Goal: Task Accomplishment & Management: Manage account settings

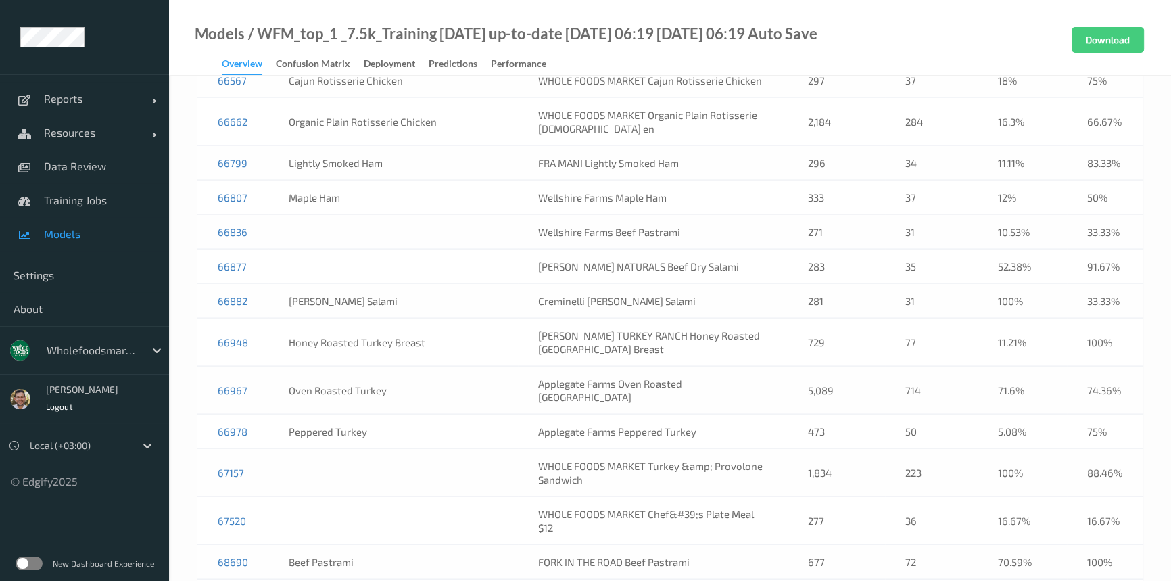
scroll to position [13288, 0]
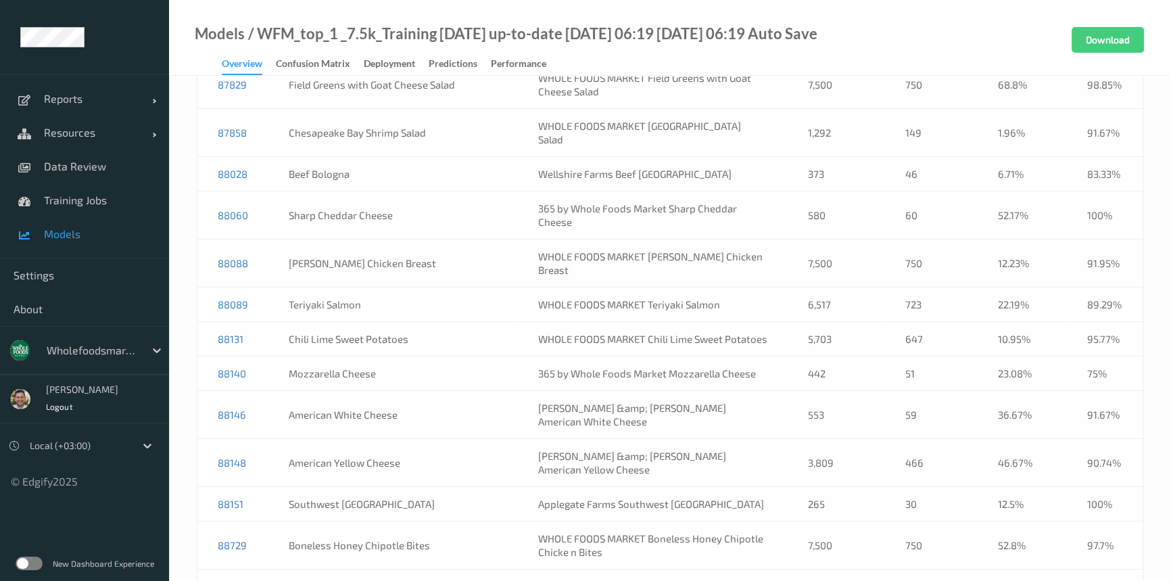
copy link "89366"
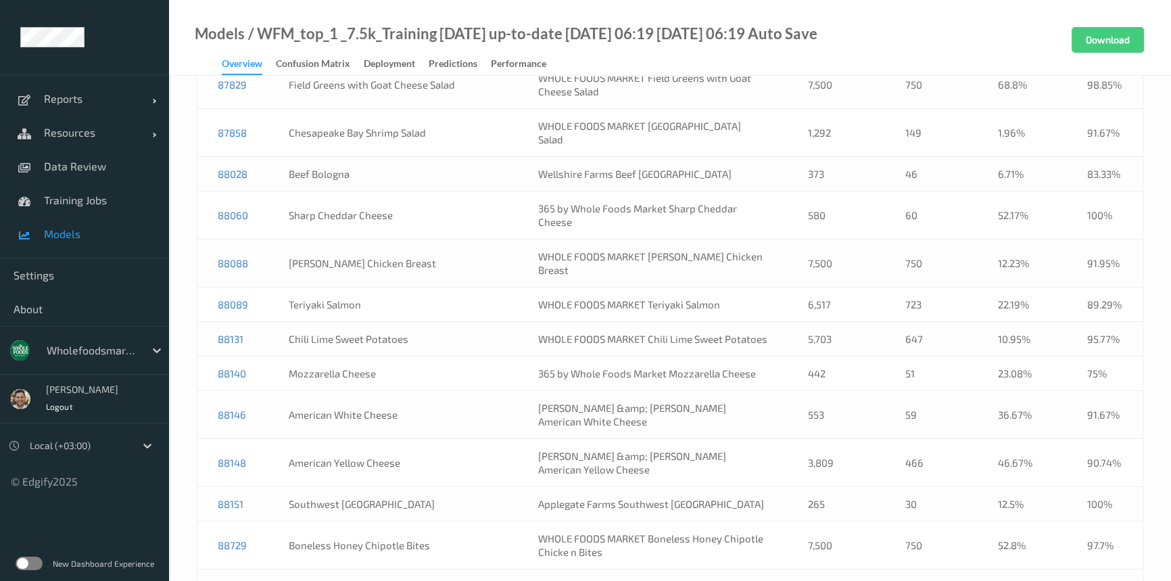
scroll to position [25, 0]
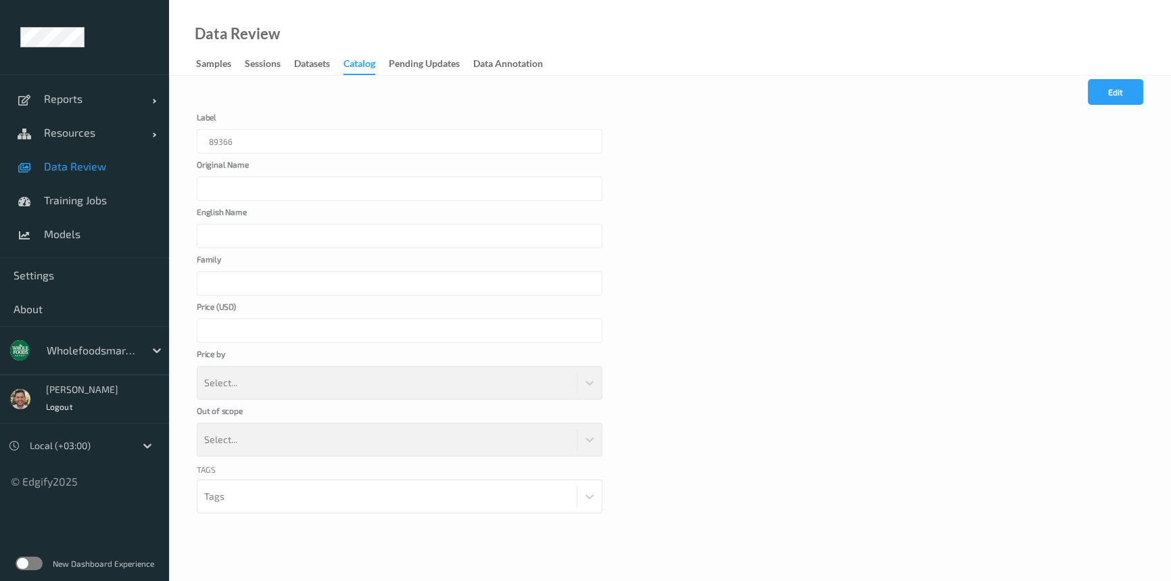
type input "WHOLE FOODS MARKET BBQ Pulled Rotisserie Chicken"
type input "BBQ Pulled Rotisserie Chicken"
type input "Department 4"
type input "*****"
click at [249, 143] on div "89366" at bounding box center [400, 141] width 406 height 24
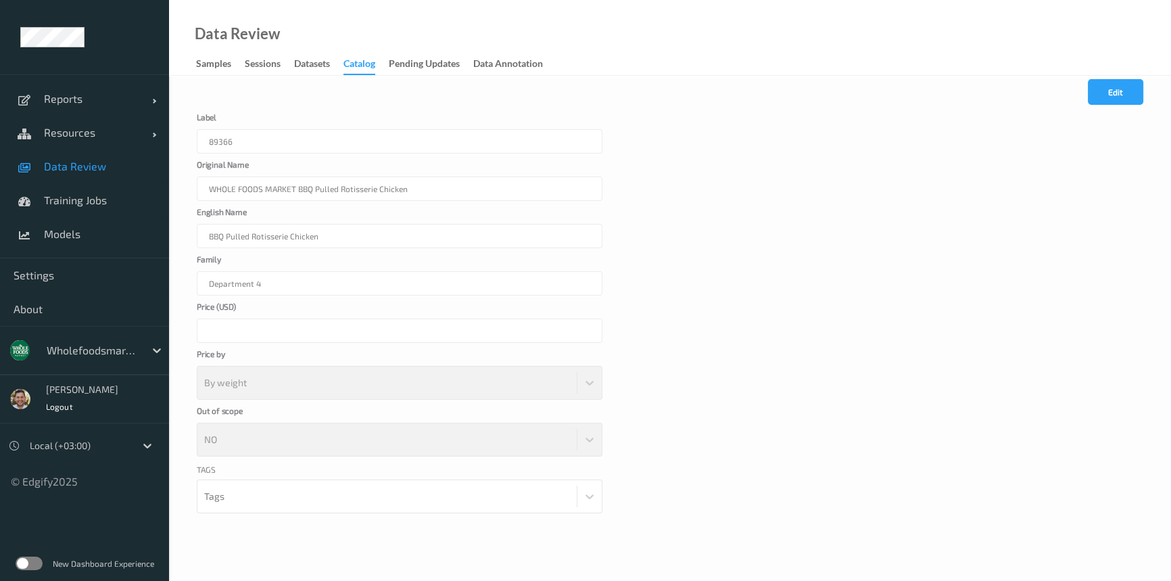
click at [249, 143] on div "89366" at bounding box center [400, 141] width 406 height 24
click at [121, 201] on span "Training Jobs" at bounding box center [100, 200] width 112 height 14
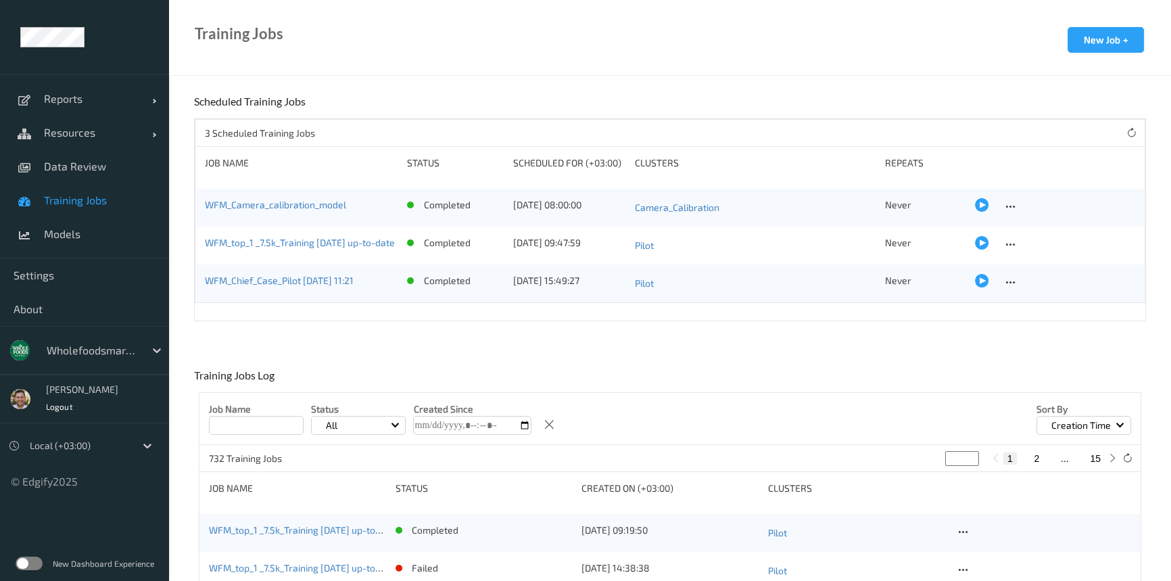
click at [350, 523] on div "WFM_top_1 _7.5k_Training [DATE] up-to-date [DATE] 06:19" at bounding box center [297, 532] width 177 height 19
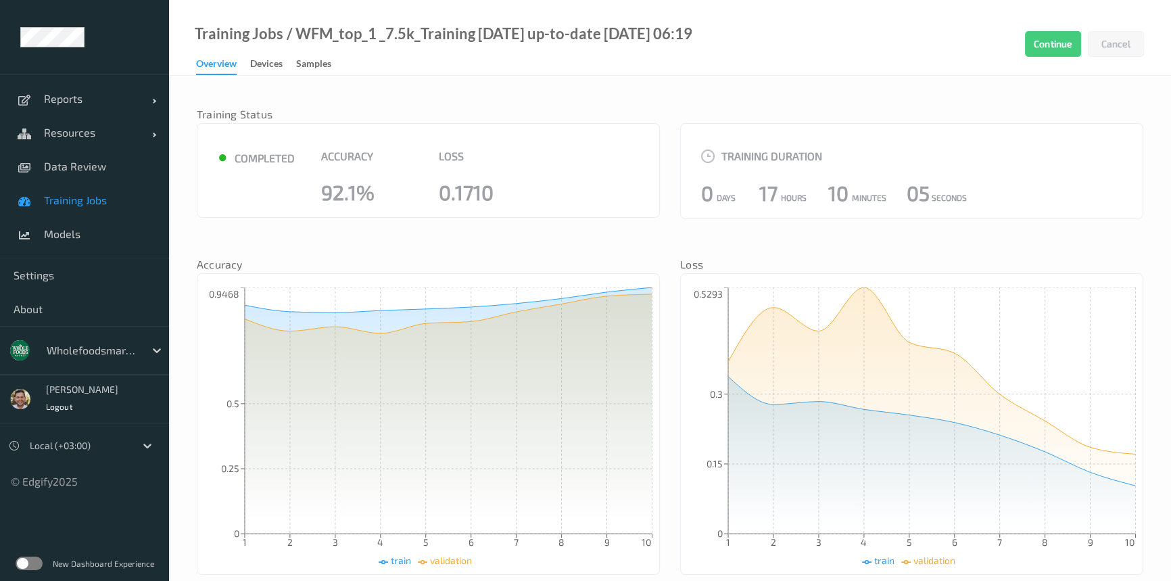
click at [80, 194] on span "Training Jobs" at bounding box center [100, 200] width 112 height 14
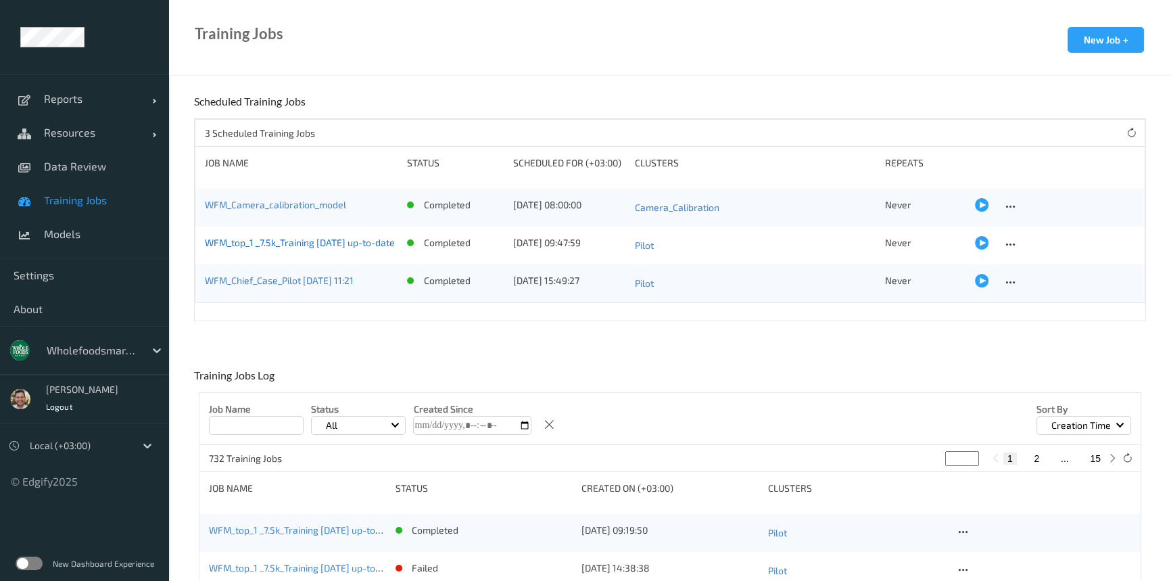
click at [336, 239] on link "WFM_top_1 _7.5k_Training [DATE] up-to-date" at bounding box center [300, 242] width 190 height 11
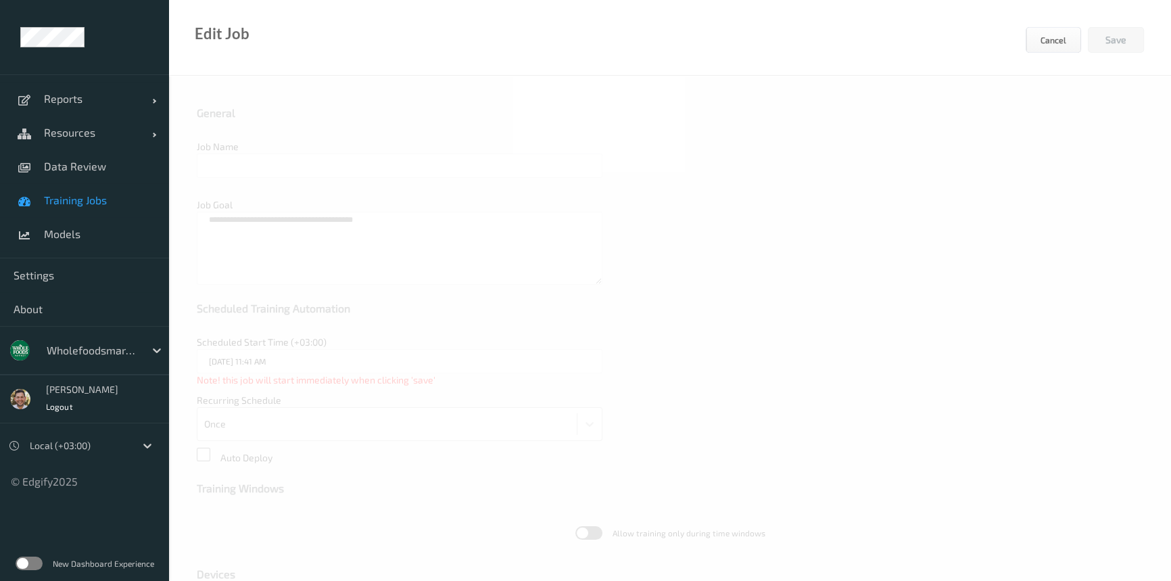
type input "WFM_top_1 _7.5k_Training [DATE] up-to-date"
type textarea "**********"
type input "21/08/2025 9:47 AM"
type input "edgify/edgify-worker-cuda:2.5.20"
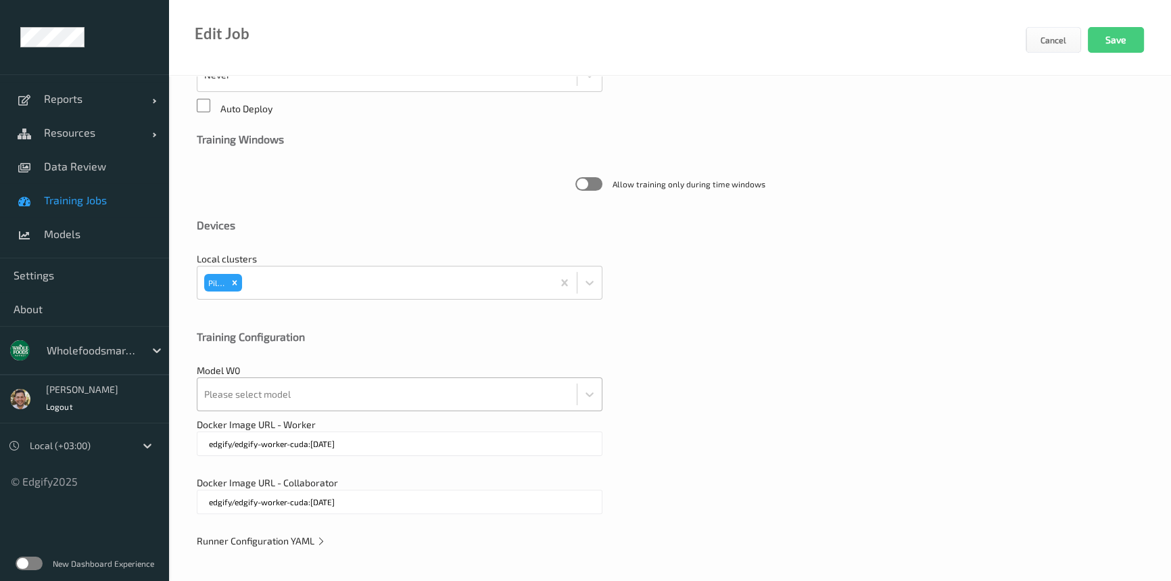
click at [266, 386] on div at bounding box center [387, 394] width 366 height 27
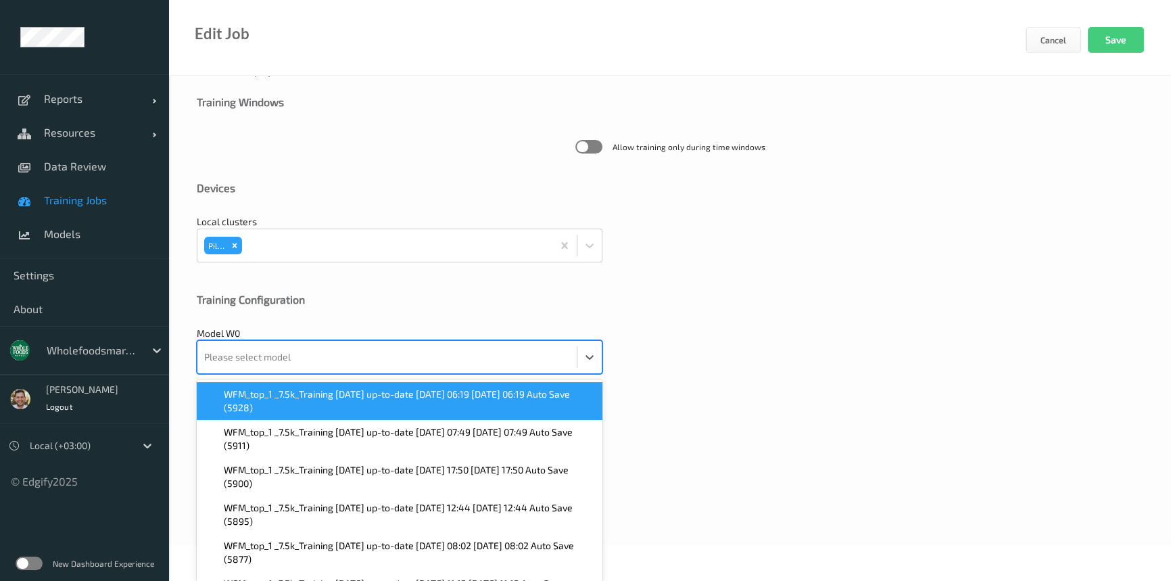
click at [272, 403] on span "WFM_top_1 _7.5k_Training 2025-09-01 up-to-date 2025-09-10 06:19 2025-09-10 06:1…" at bounding box center [409, 400] width 370 height 27
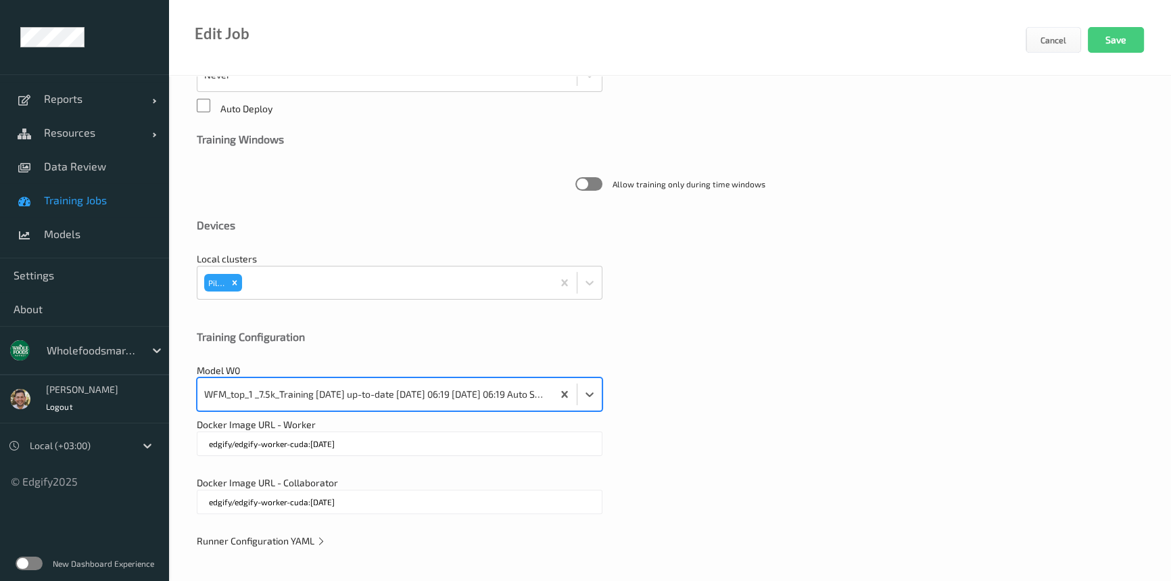
click at [310, 535] on span "Runner Configuration YAML" at bounding box center [261, 540] width 129 height 11
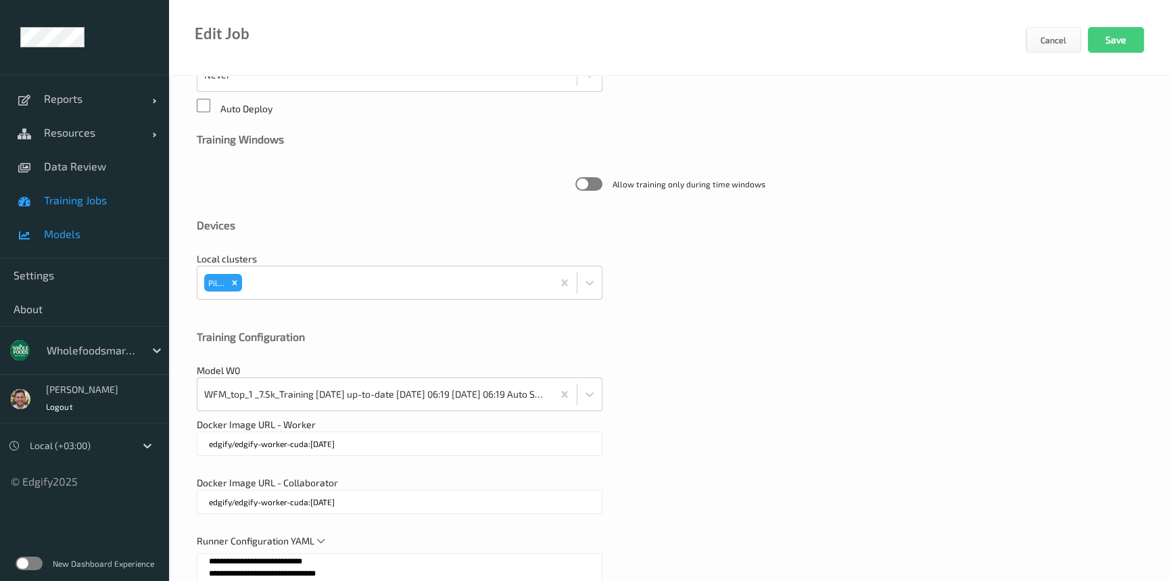
click at [76, 230] on span "Models" at bounding box center [100, 234] width 112 height 14
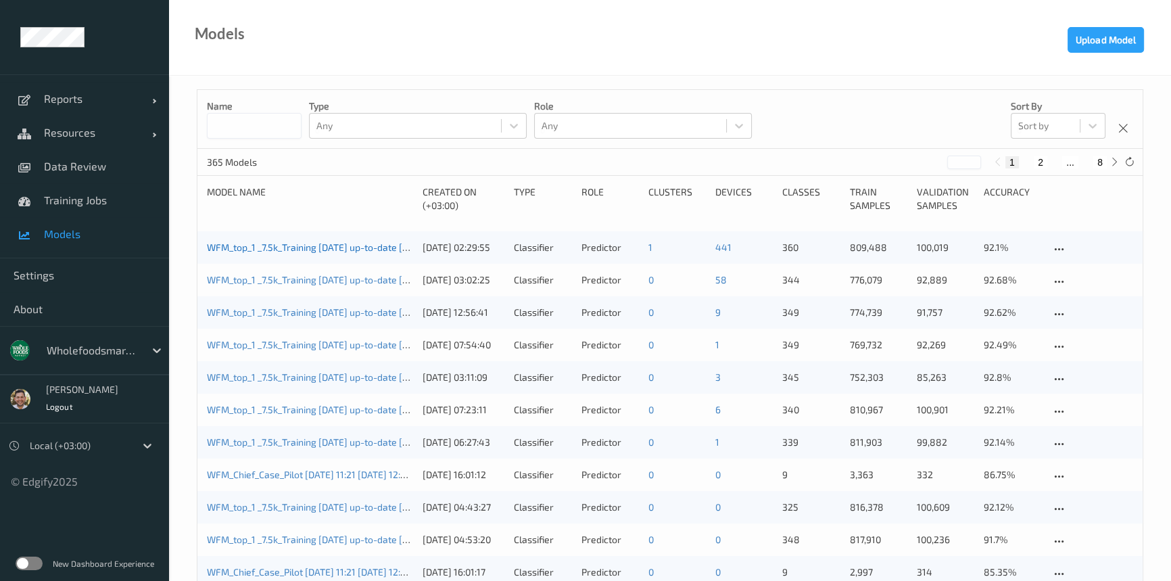
click at [300, 248] on link "WFM_top_1 _7.5k_Training [DATE] up-to-date [DATE] 06:19 [DATE] 06:19 Auto Save" at bounding box center [380, 246] width 346 height 11
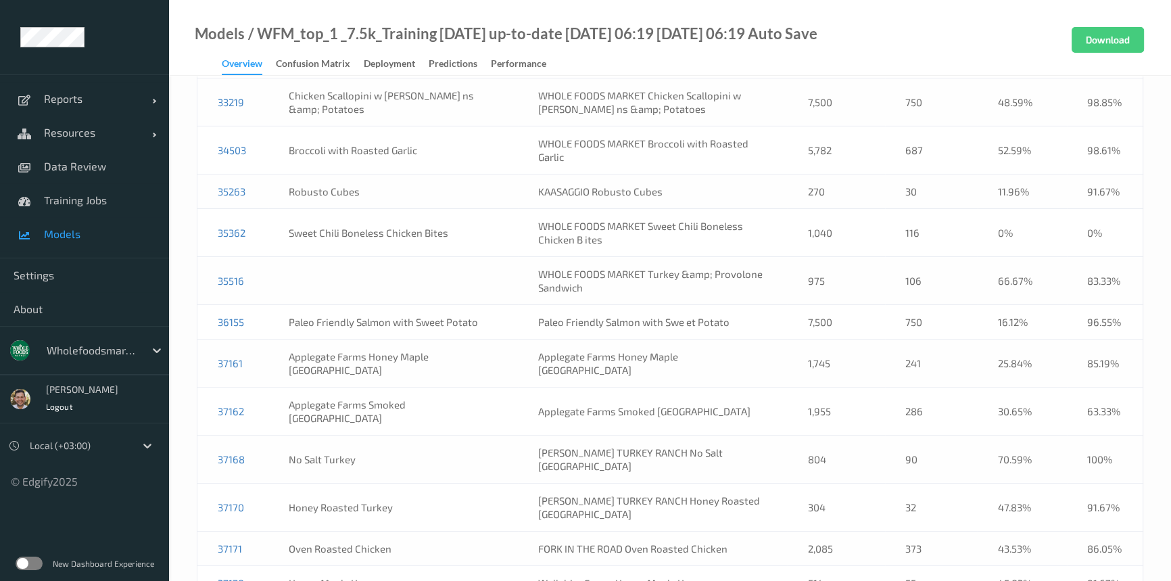
scroll to position [5854, 0]
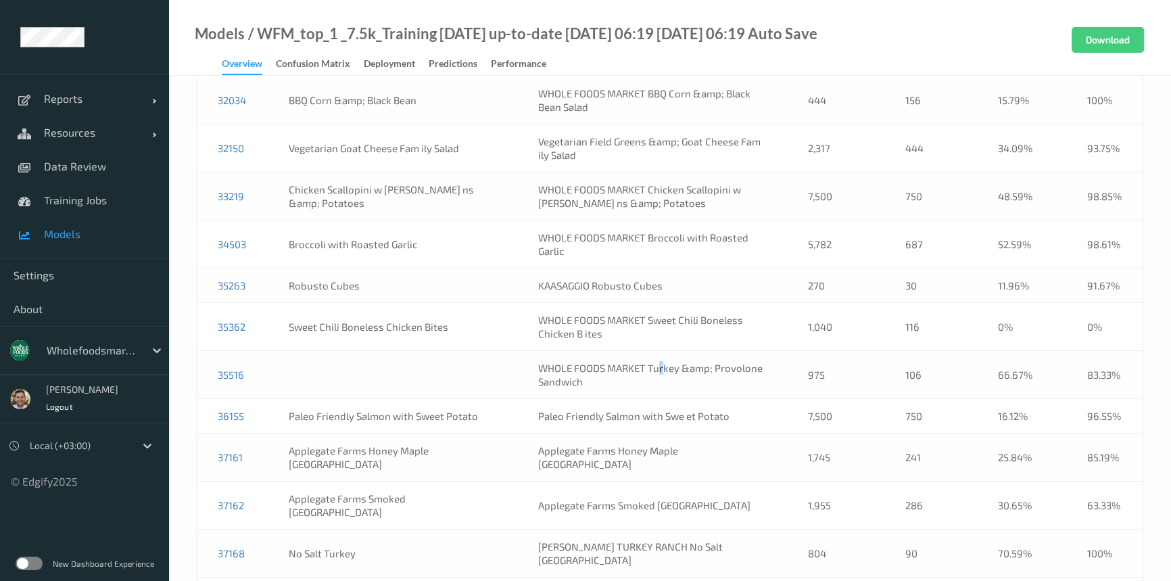
drag, startPoint x: 642, startPoint y: 243, endPoint x: 650, endPoint y: 234, distance: 12.5
click at [650, 351] on td "WHOLE FOODS MARKET Turkey &amp; Provolone Sandwich" at bounding box center [653, 375] width 270 height 48
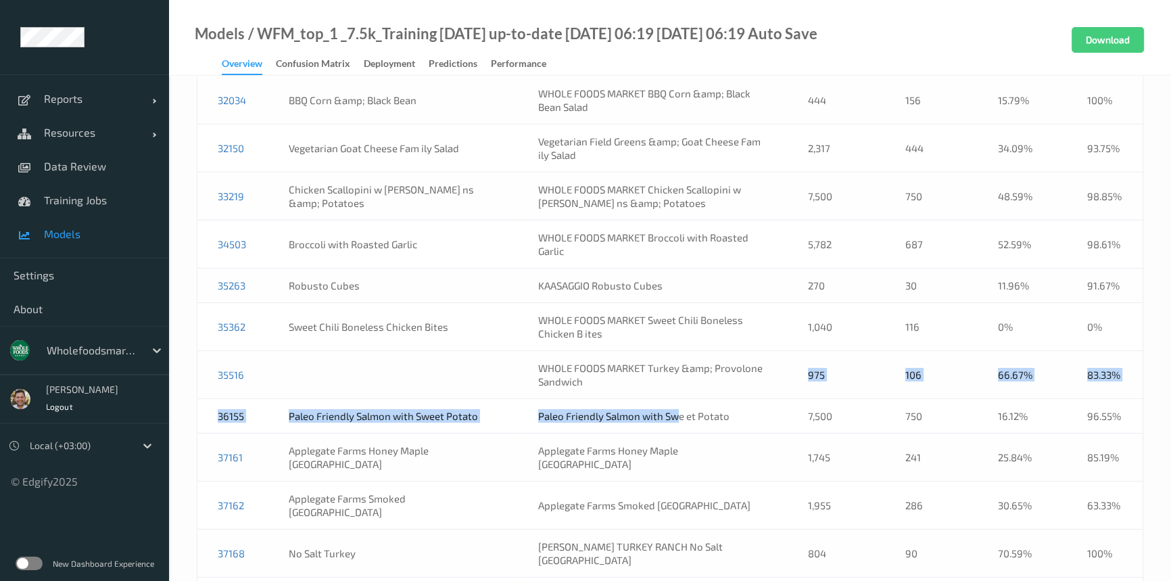
drag, startPoint x: 657, startPoint y: 273, endPoint x: 642, endPoint y: 243, distance: 33.2
click at [643, 351] on td "WHOLE FOODS MARKET Turkey &amp; Provolone Sandwich" at bounding box center [653, 375] width 270 height 48
click at [628, 351] on td "WHOLE FOODS MARKET Turkey &amp; Provolone Sandwich" at bounding box center [653, 375] width 270 height 48
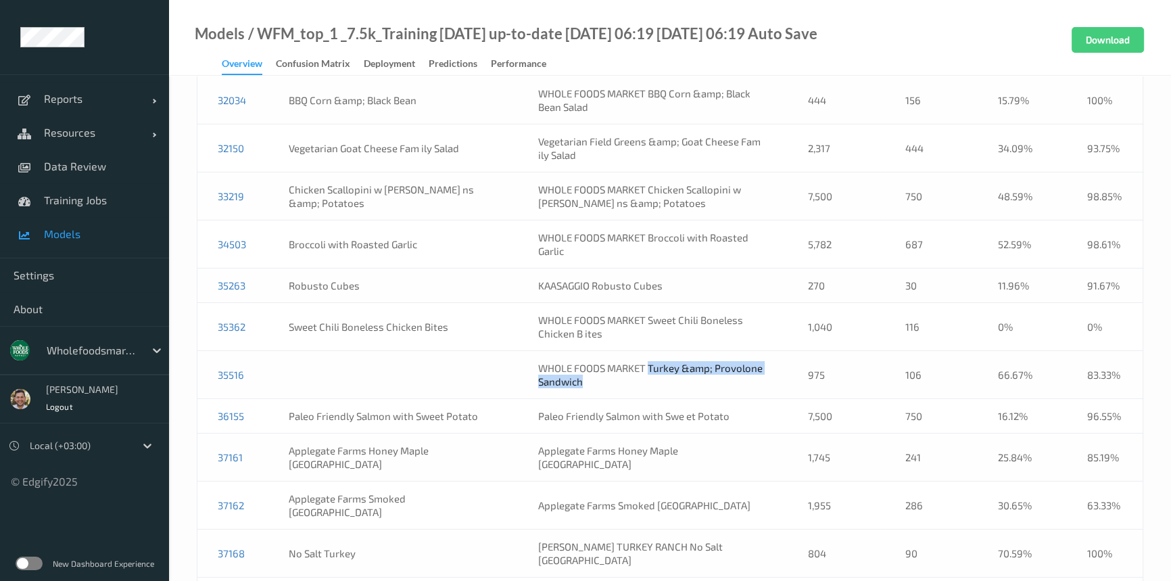
drag, startPoint x: 614, startPoint y: 250, endPoint x: 635, endPoint y: 235, distance: 25.7
click at [635, 351] on td "WHOLE FOODS MARKET Turkey &amp; Provolone Sandwich" at bounding box center [653, 375] width 270 height 48
copy td "Turkey &amp; Provolone Sandwich"
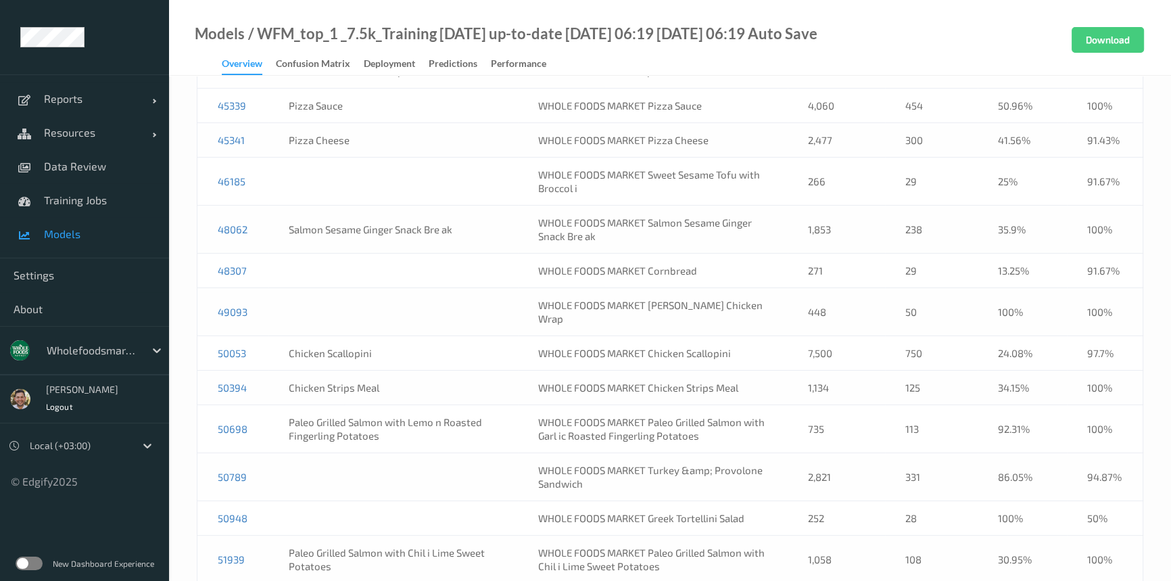
scroll to position [9556, 0]
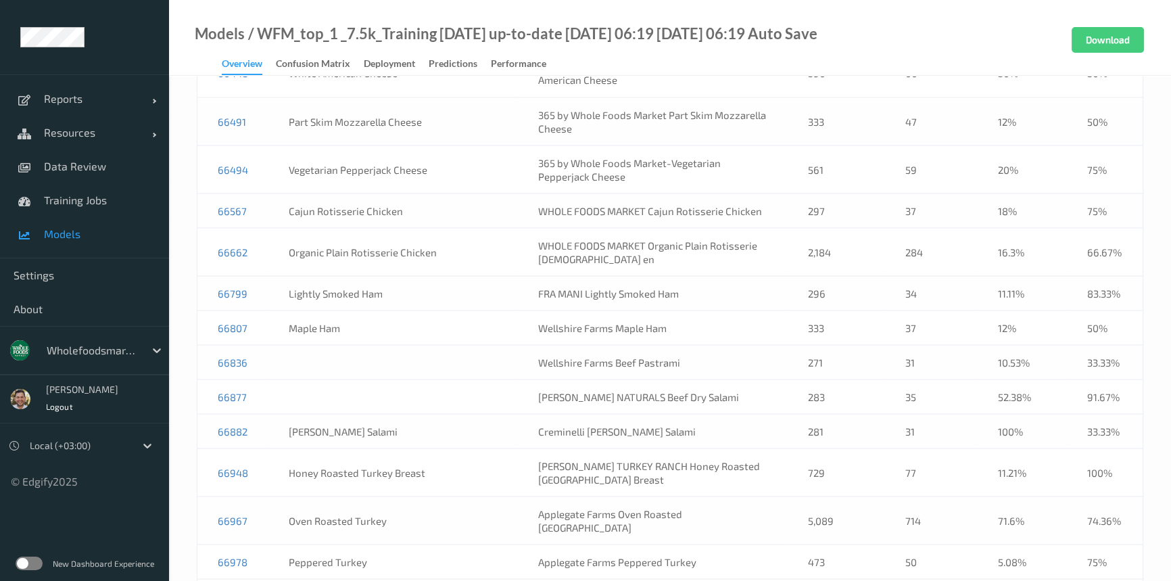
copy link "67157"
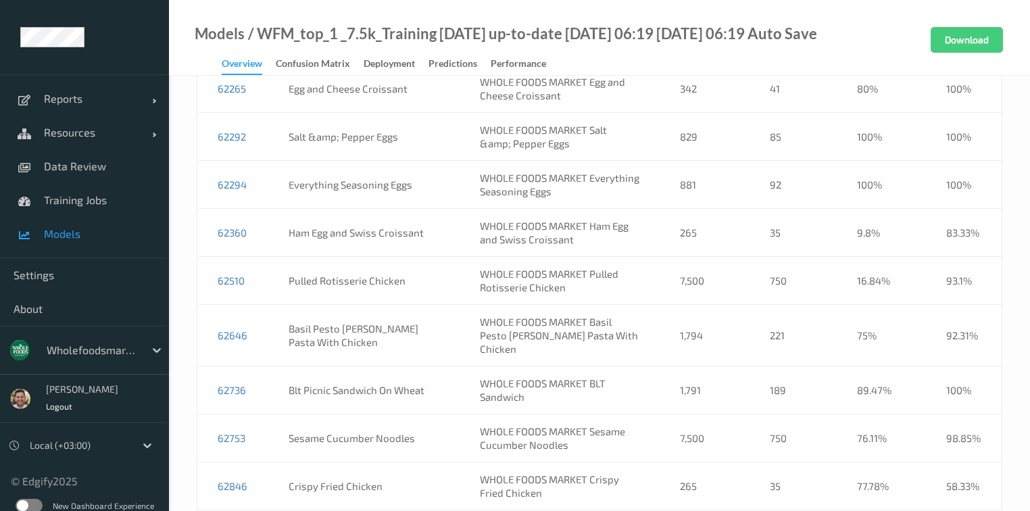
scroll to position [11060, 0]
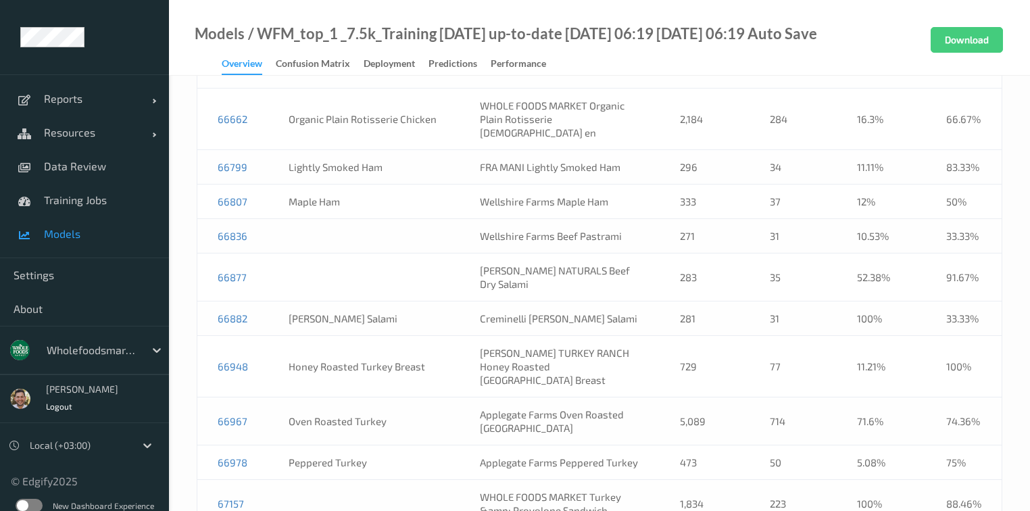
click at [257, 480] on td "67157" at bounding box center [233, 504] width 72 height 48
copy link "67157"
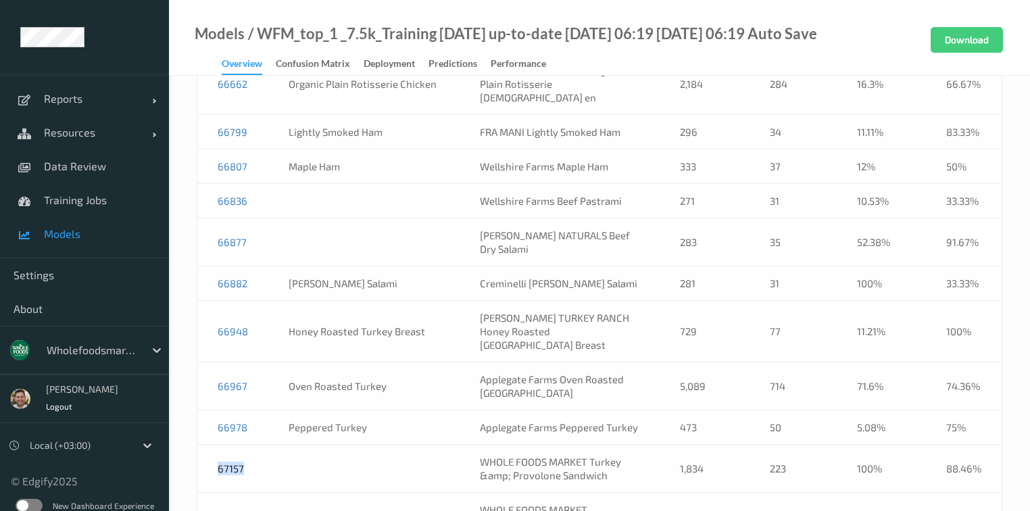
scroll to position [11114, 0]
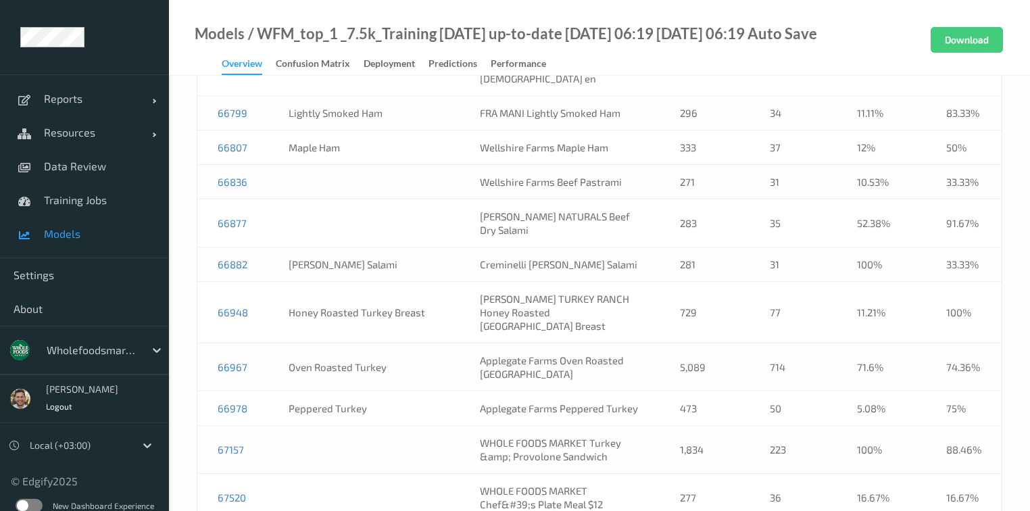
click at [602, 474] on td "WHOLE FOODS MARKET Chef&#39;s Plate Meal $12" at bounding box center [560, 498] width 200 height 48
copy td "WHOLE FOODS MARKET Chef&#39;s Plate Meal $12"
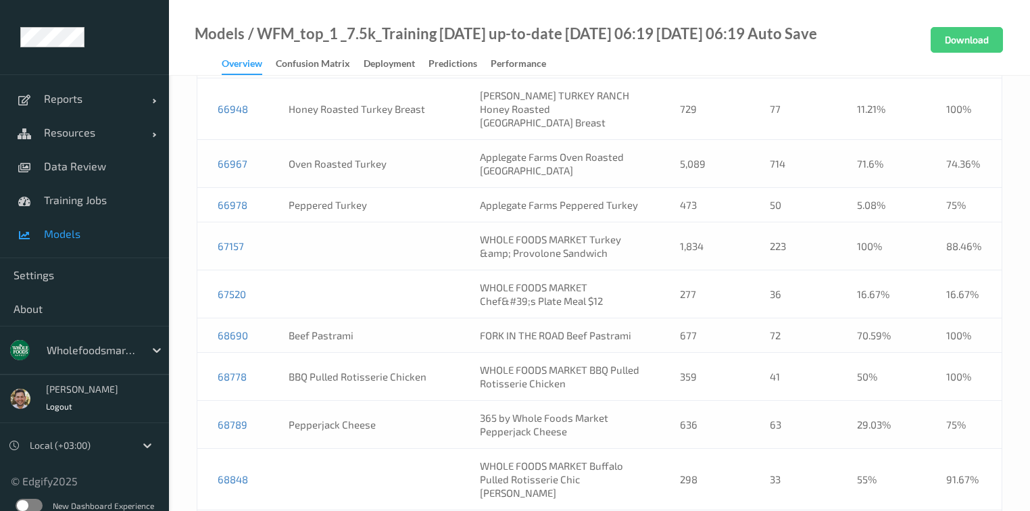
scroll to position [11330, 0]
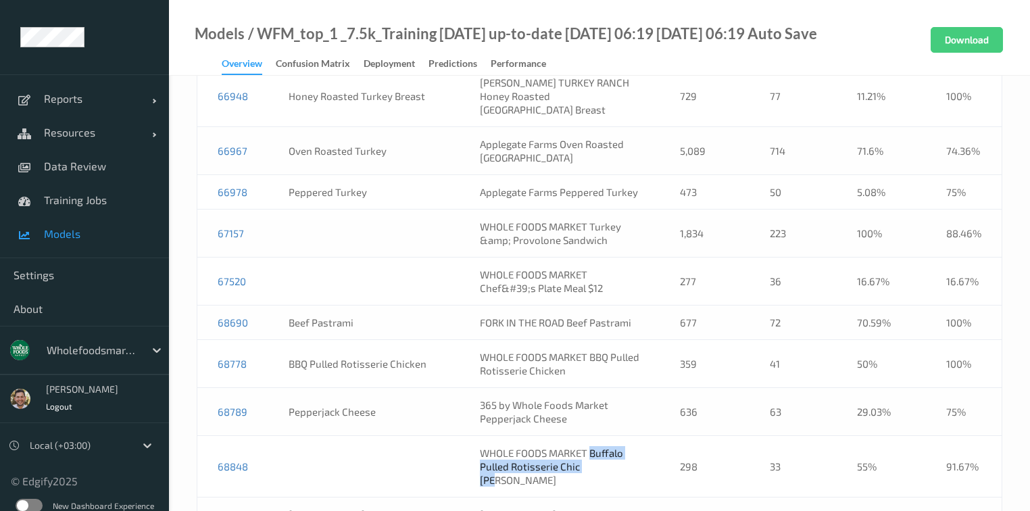
drag, startPoint x: 615, startPoint y: 217, endPoint x: 581, endPoint y: 200, distance: 38.4
click at [581, 436] on td "WHOLE FOODS MARKET Buffalo Pulled Rotisserie Chic [PERSON_NAME]" at bounding box center [560, 467] width 200 height 62
copy td "Buffalo Pulled Rotisserie Chic ken"
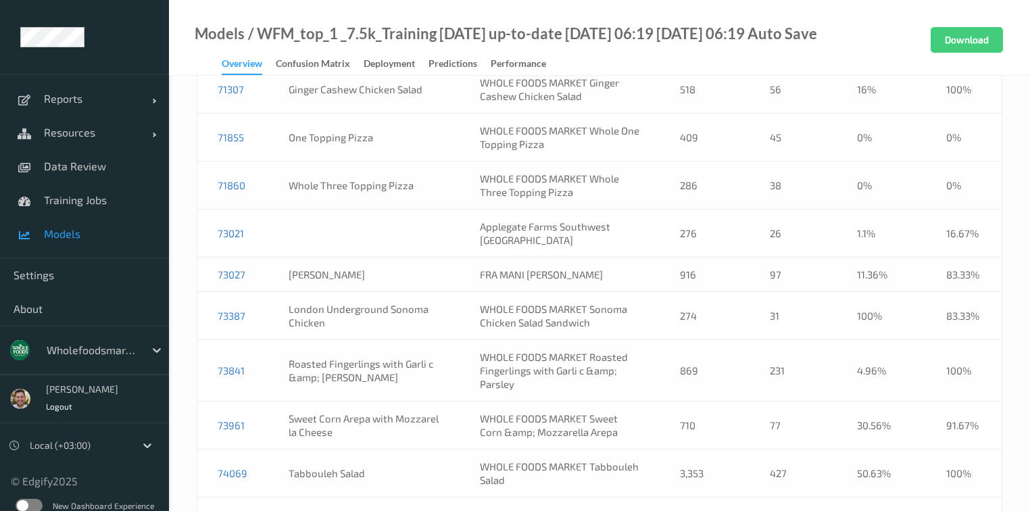
copy link "75478"
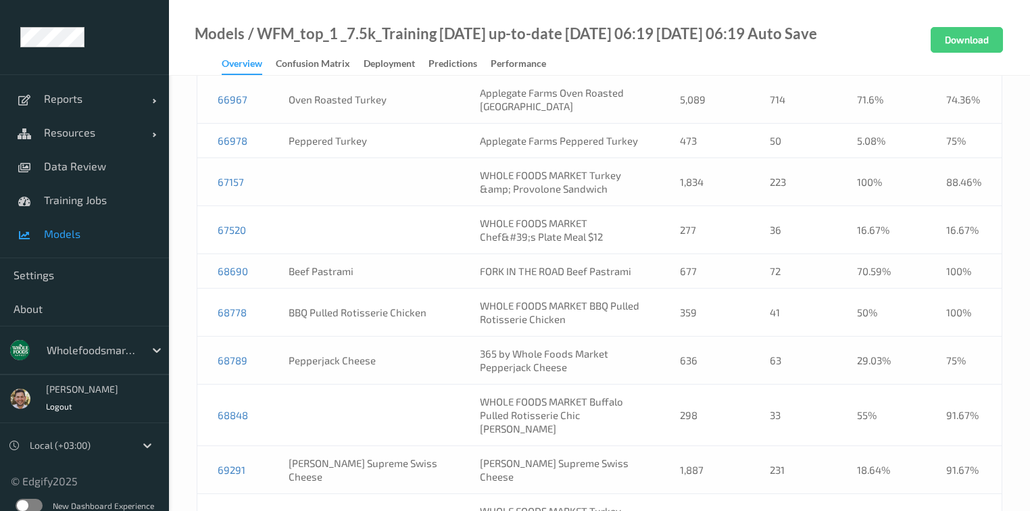
scroll to position [11393, 0]
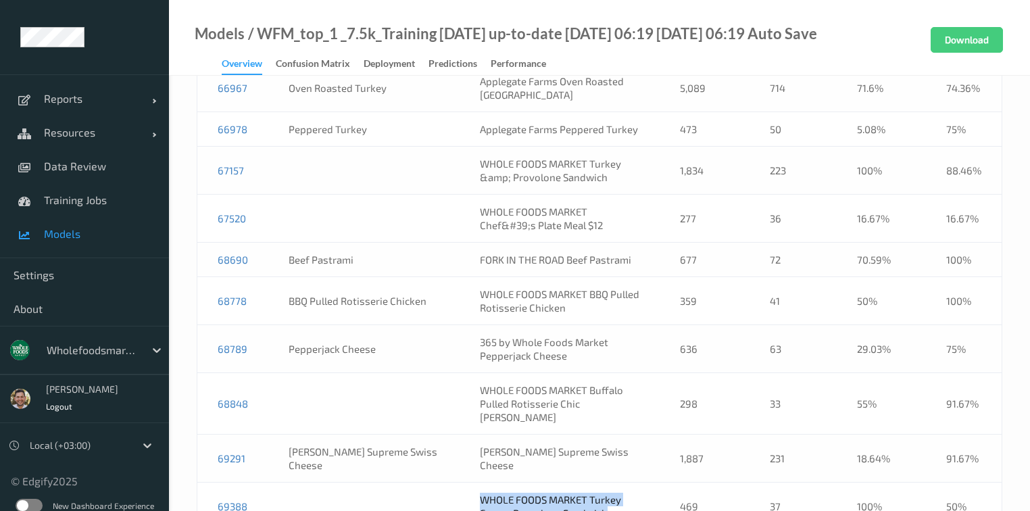
drag, startPoint x: 605, startPoint y: 230, endPoint x: 438, endPoint y: 226, distance: 167.0
click at [438, 483] on tr "69388 WHOLE FOODS MARKET Turkey &amp; Provolone Sandwich 469 37 100% 50%" at bounding box center [599, 507] width 805 height 48
click at [254, 483] on td "69388" at bounding box center [233, 507] width 72 height 48
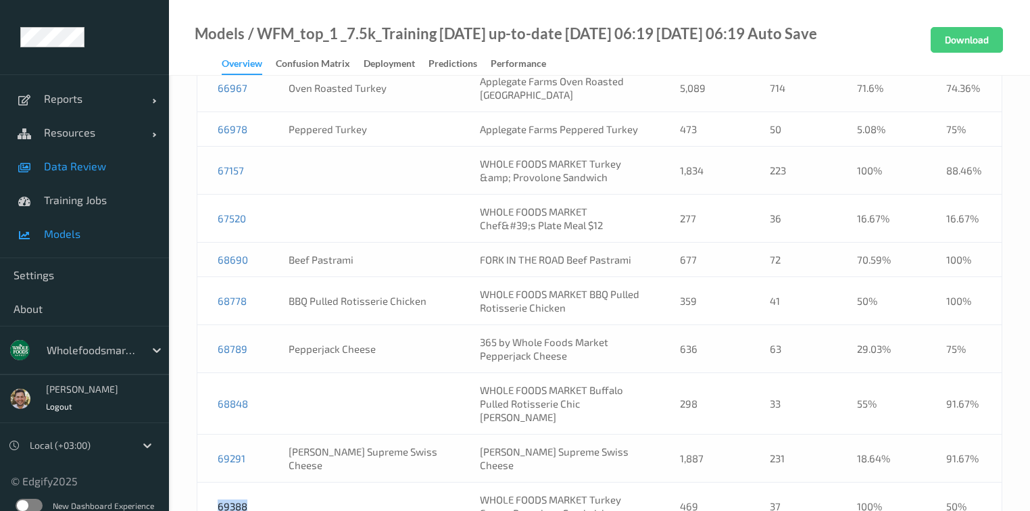
copy link "69388"
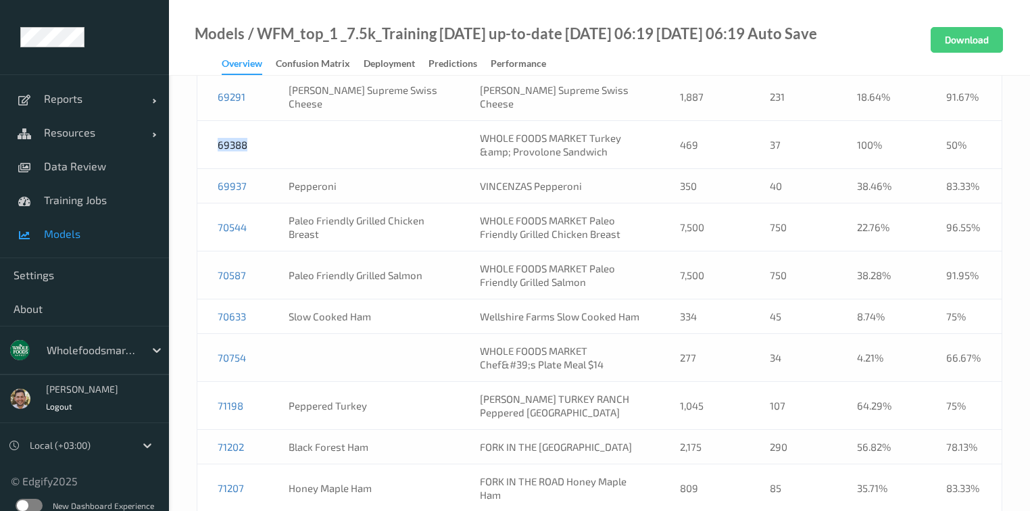
scroll to position [11772, 0]
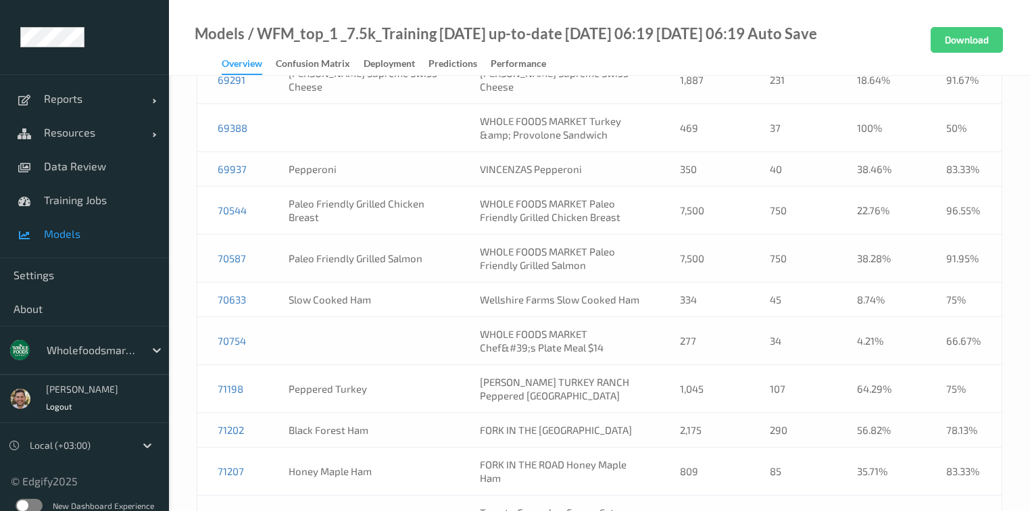
click at [559, 495] on td "Tomato Cucumber &amp; Feta Salad" at bounding box center [560, 519] width 200 height 48
copy td "Tomato Cucumber &amp; Feta Salad"
click at [246, 495] on td "71211" at bounding box center [233, 519] width 72 height 48
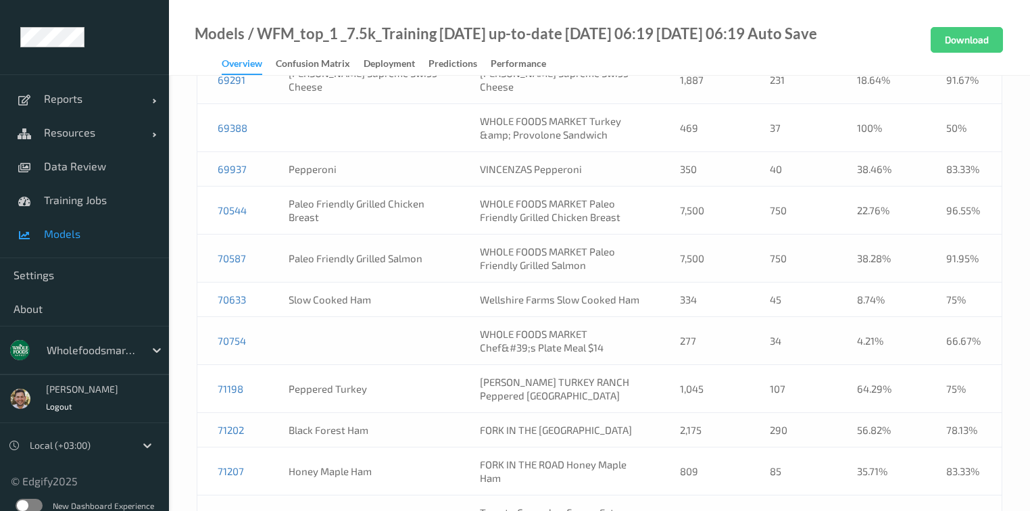
click at [246, 495] on td "71211" at bounding box center [233, 519] width 72 height 48
copy link "71211"
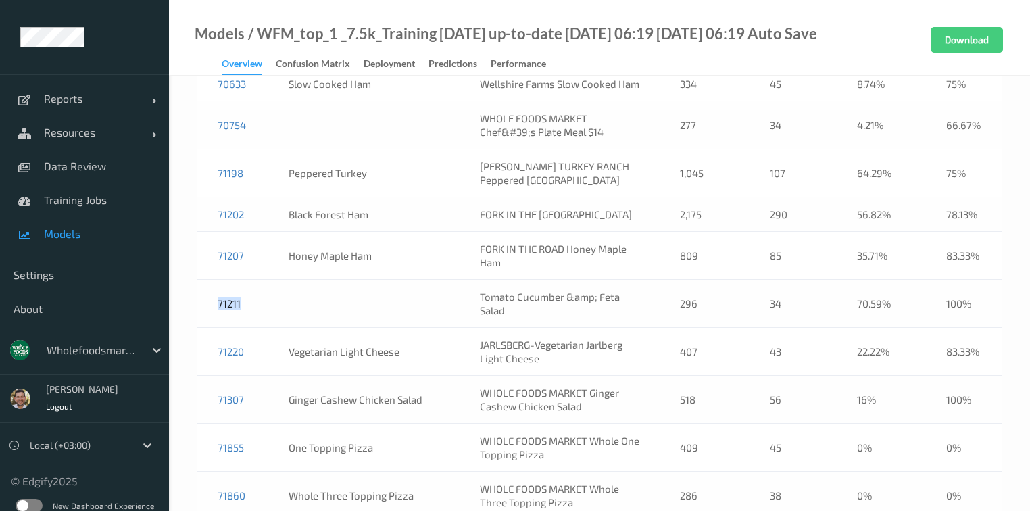
scroll to position [11988, 0]
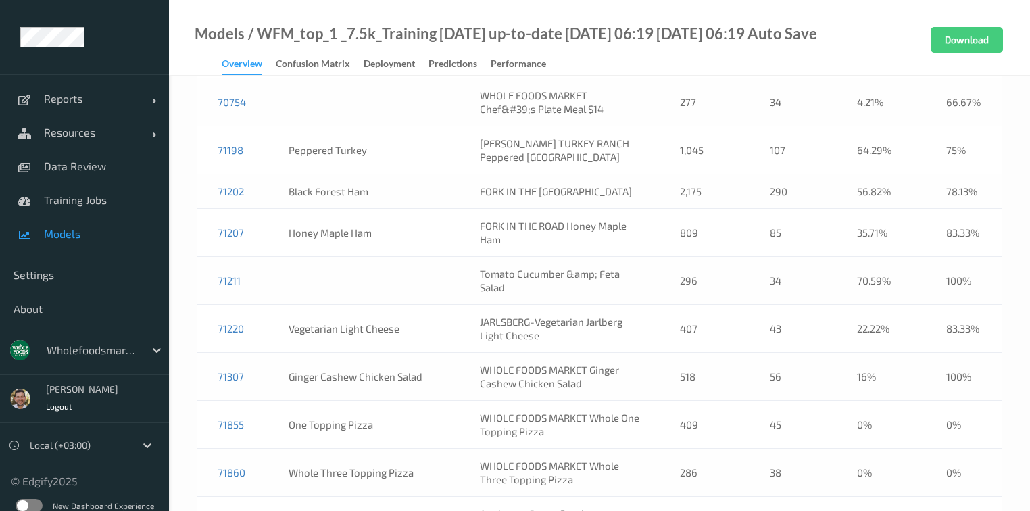
click at [255, 497] on td "73021" at bounding box center [233, 521] width 72 height 48
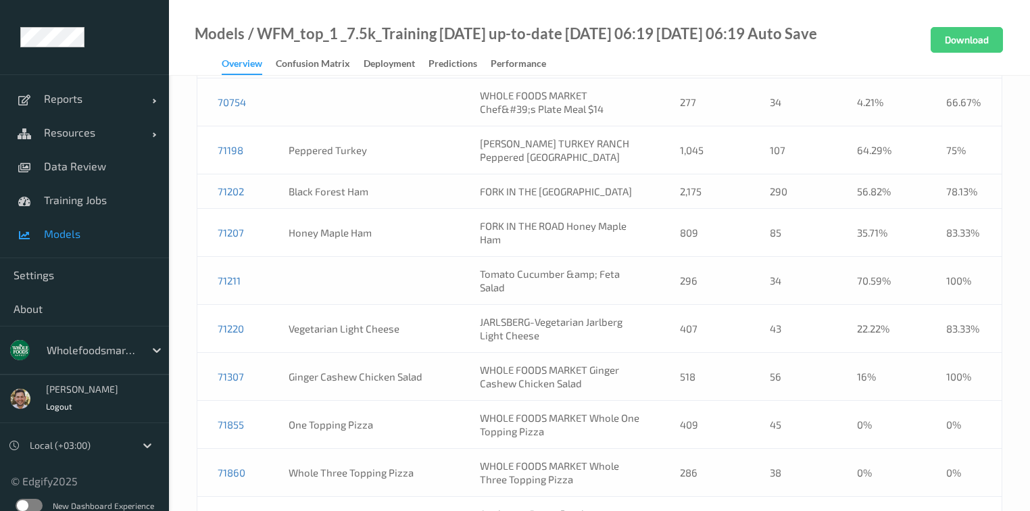
click at [251, 497] on td "73021" at bounding box center [233, 521] width 72 height 48
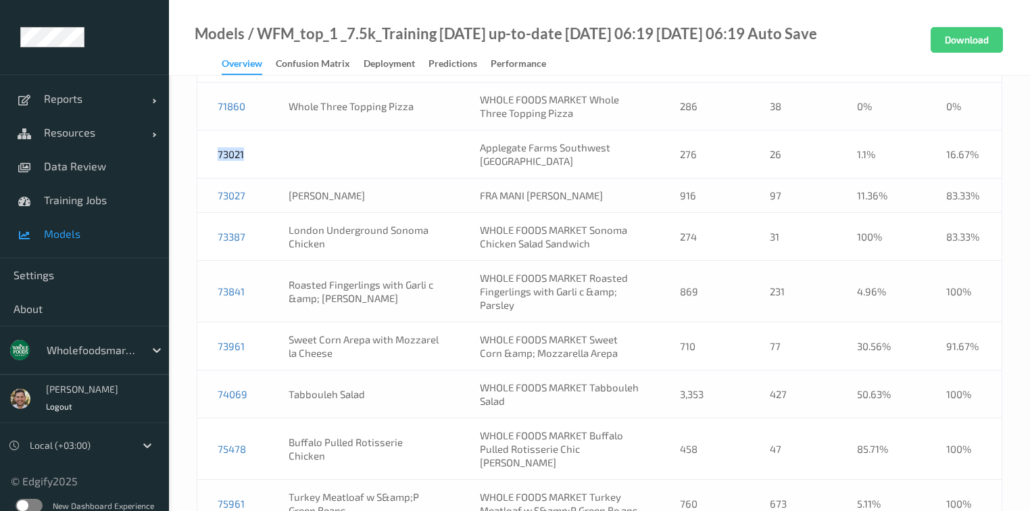
scroll to position [12389, 0]
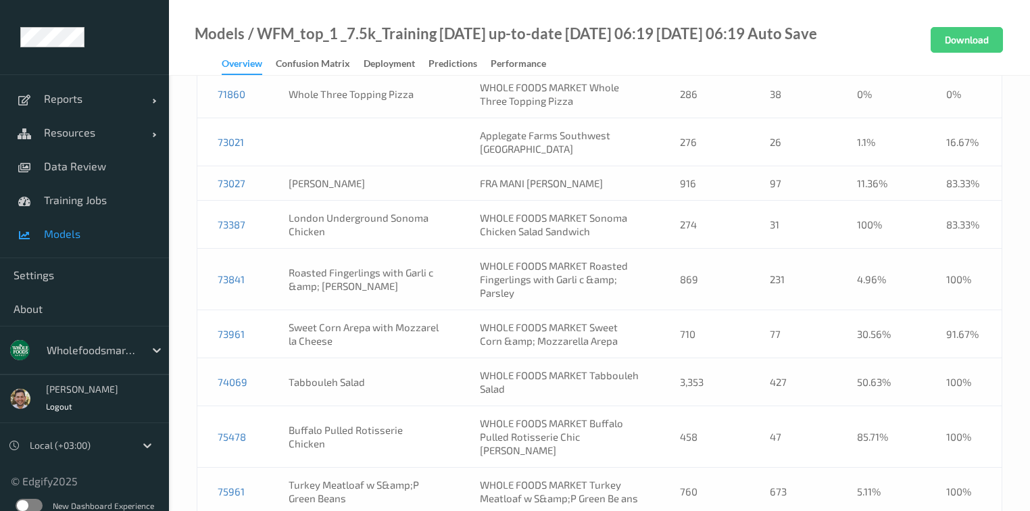
drag, startPoint x: 568, startPoint y: 274, endPoint x: 579, endPoint y: 255, distance: 21.6
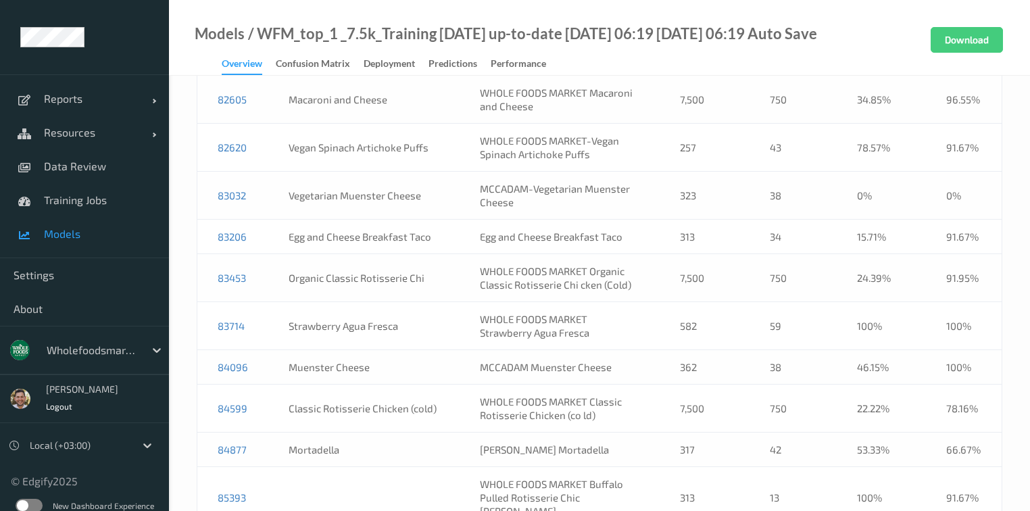
scroll to position [14119, 0]
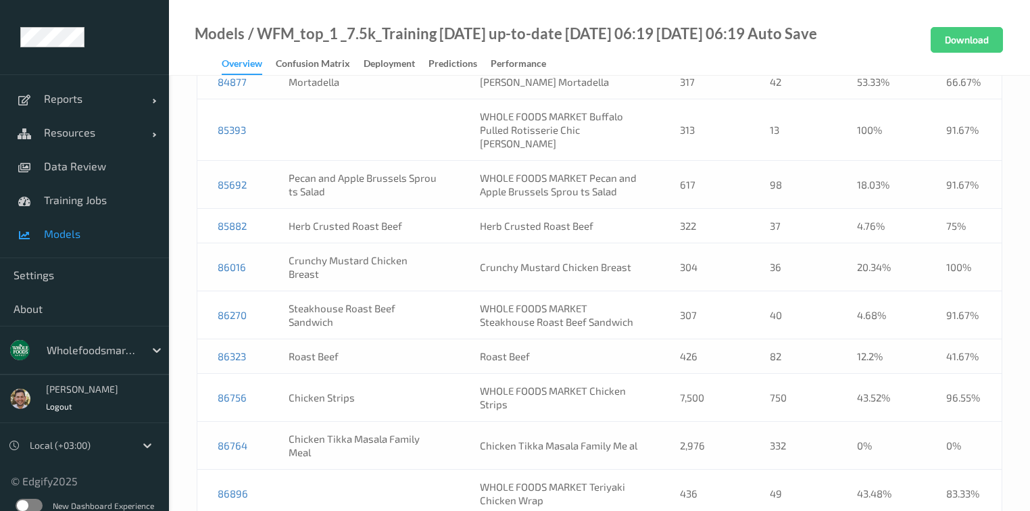
scroll to position [14444, 0]
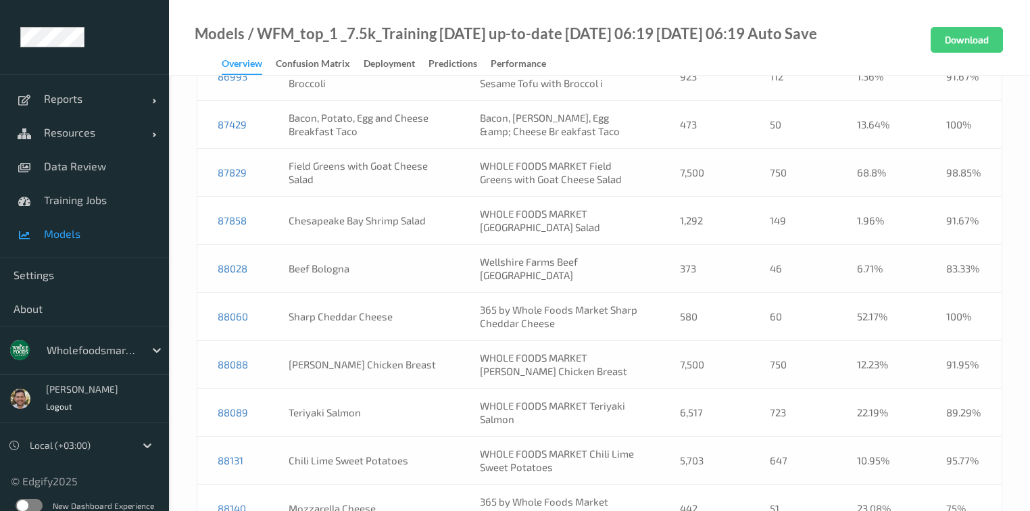
scroll to position [15092, 0]
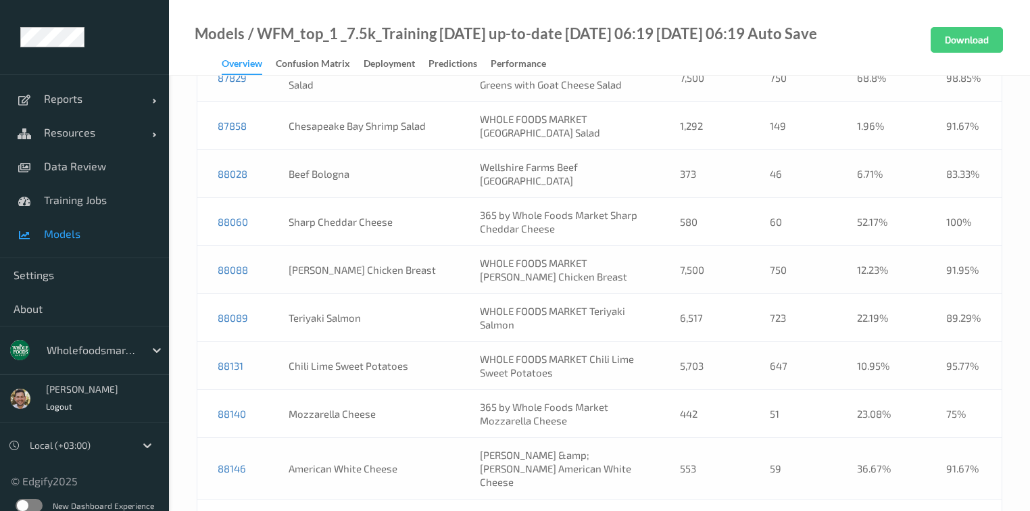
drag, startPoint x: 587, startPoint y: 322, endPoint x: 580, endPoint y: 303, distance: 20.1
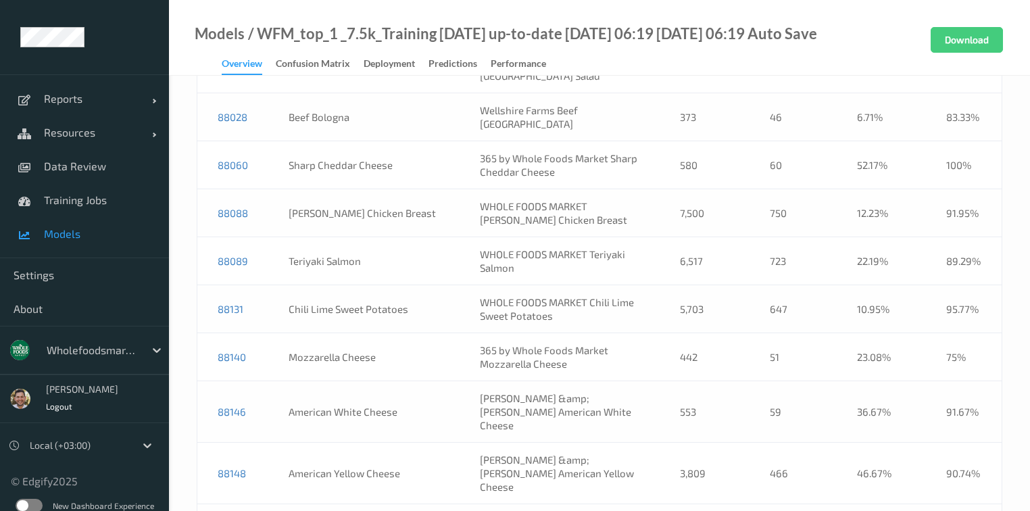
scroll to position [5829, 0]
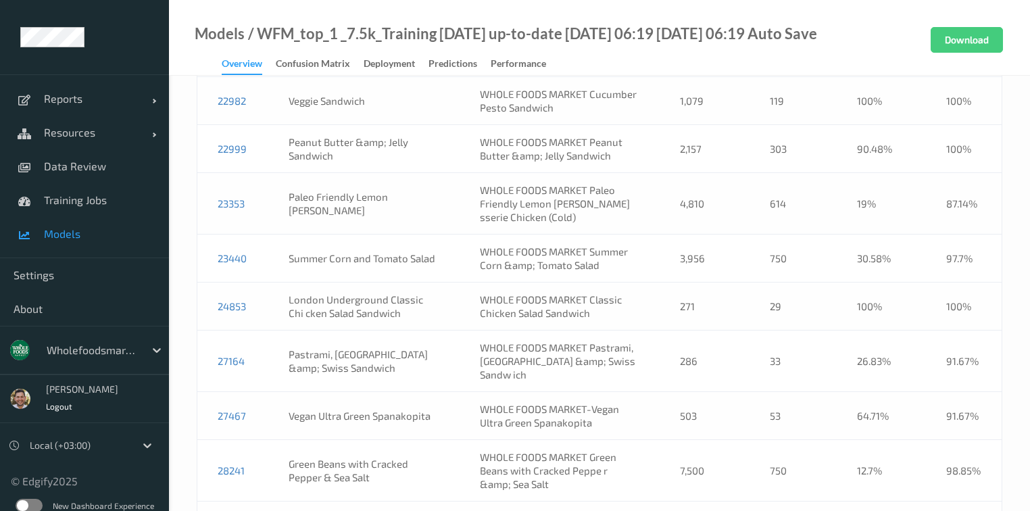
click at [245, 331] on td "27164" at bounding box center [233, 362] width 72 height 62
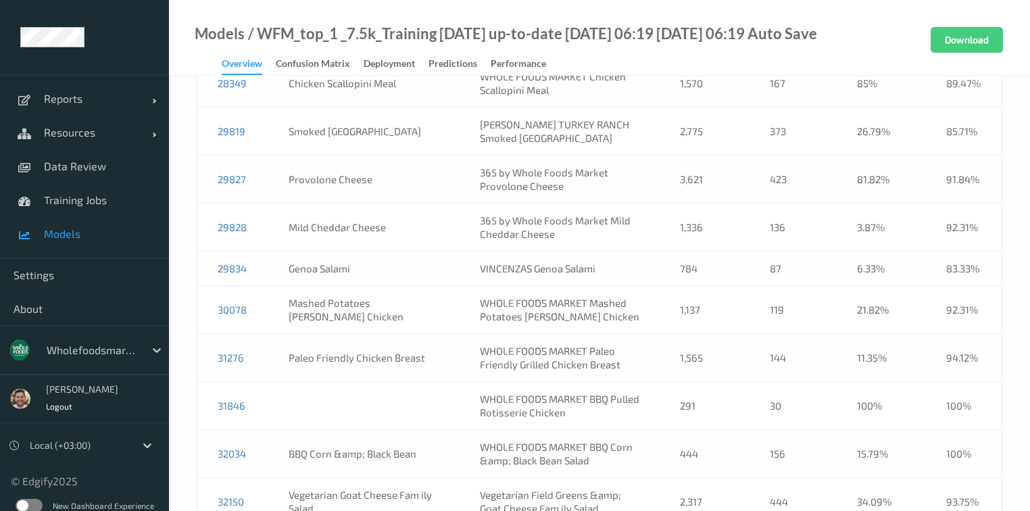
scroll to position [6369, 0]
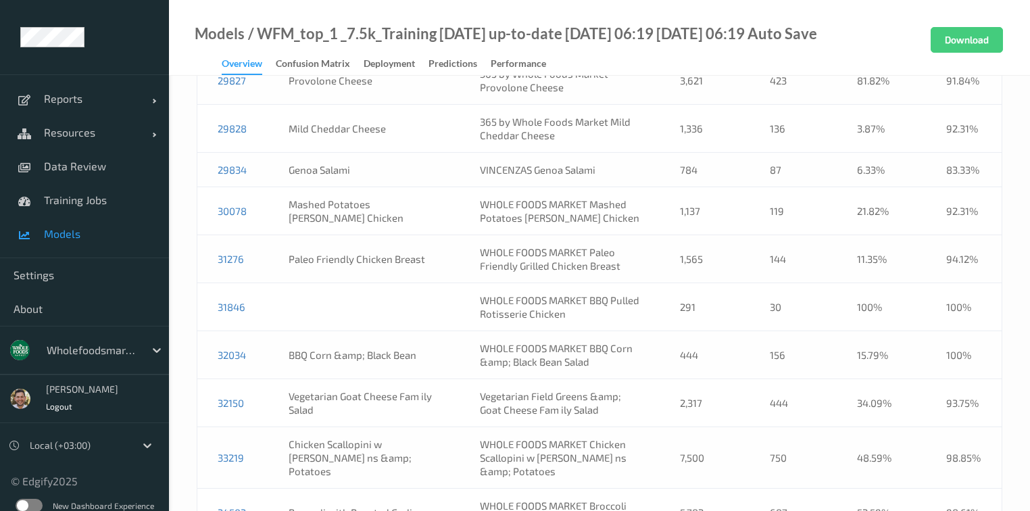
click at [614, 283] on td "WHOLE FOODS MARKET BBQ Pulled Rotisserie Chicken" at bounding box center [560, 307] width 200 height 48
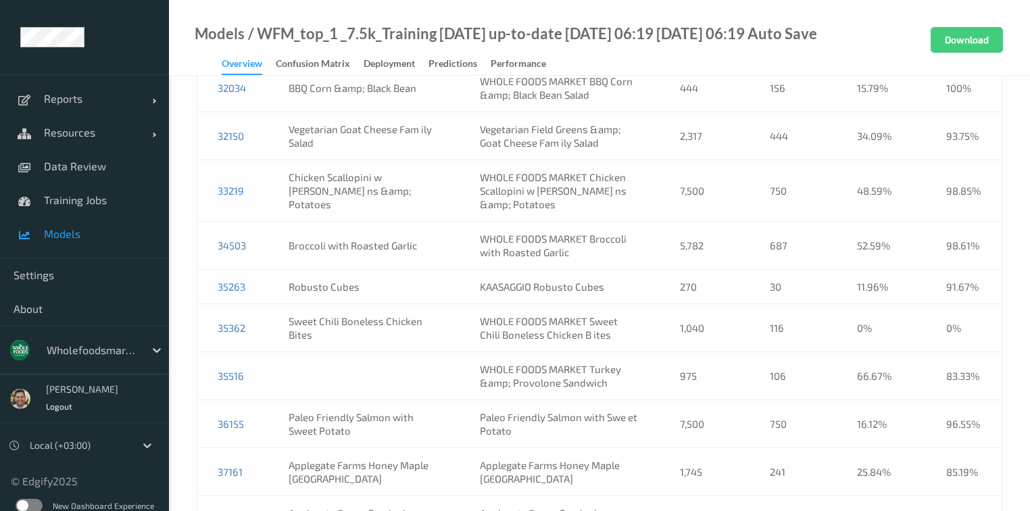
scroll to position [6640, 0]
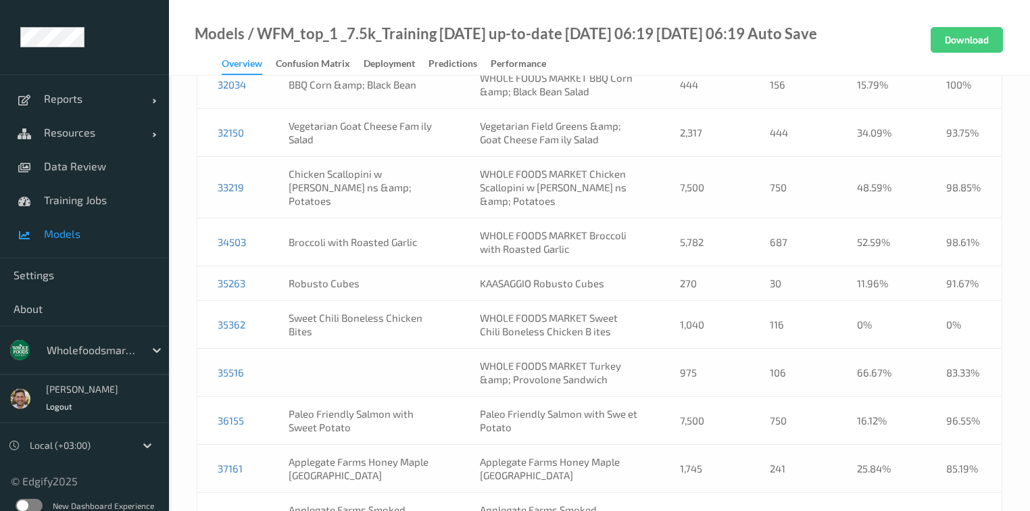
click at [615, 349] on td "WHOLE FOODS MARKET Turkey &amp; Provolone Sandwich" at bounding box center [560, 373] width 200 height 48
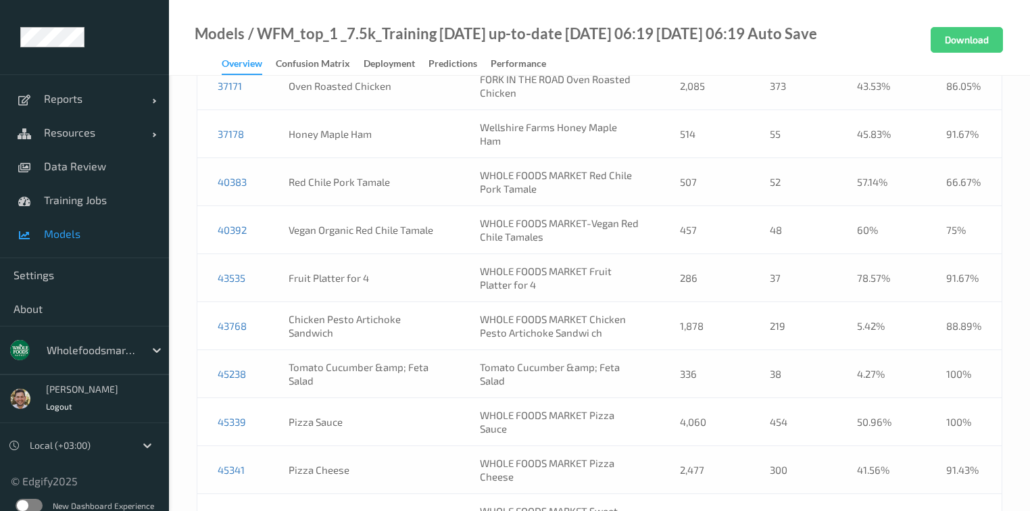
scroll to position [7289, 0]
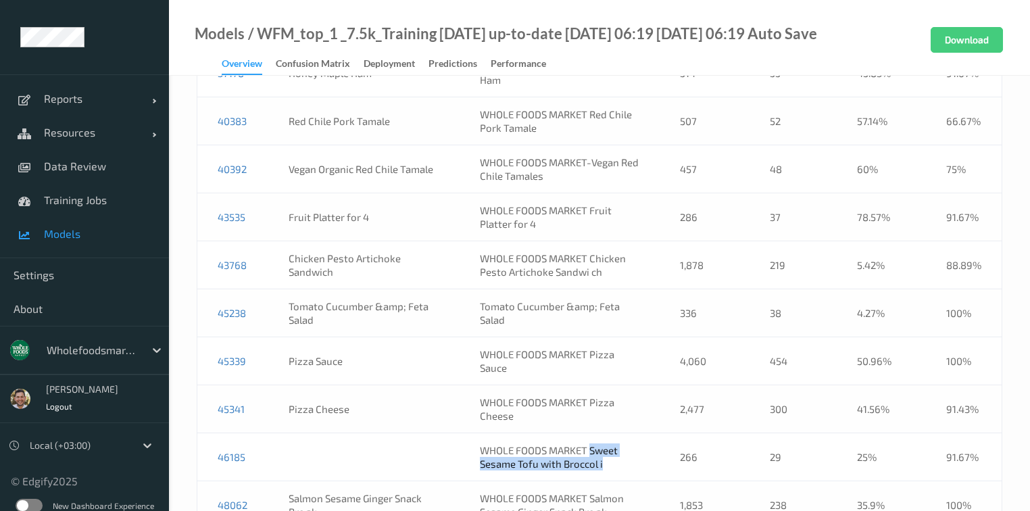
drag, startPoint x: 603, startPoint y: 322, endPoint x: 579, endPoint y: 305, distance: 28.7
click at [579, 433] on td "WHOLE FOODS MARKET Sweet Sesame Tofu with Broccol i" at bounding box center [560, 457] width 200 height 48
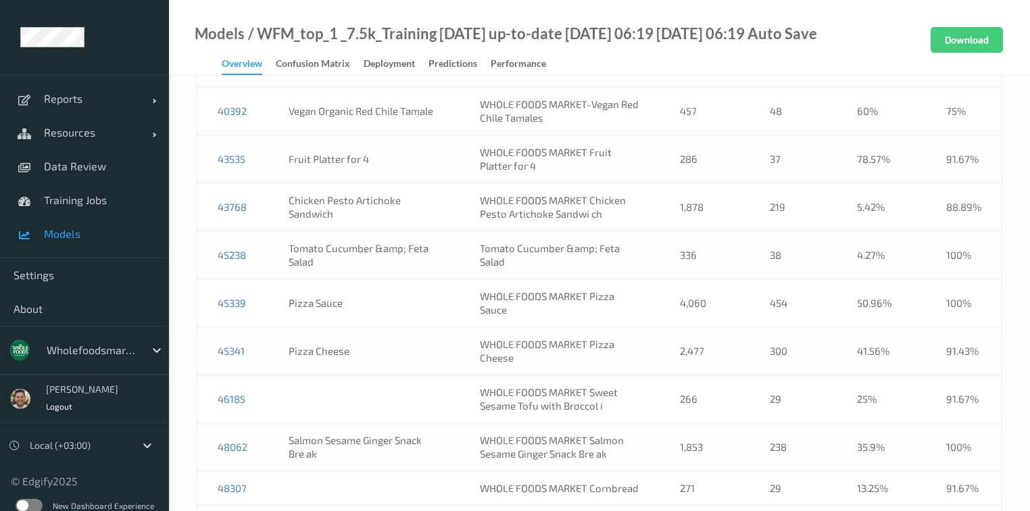
click at [248, 375] on td "46185" at bounding box center [233, 399] width 72 height 48
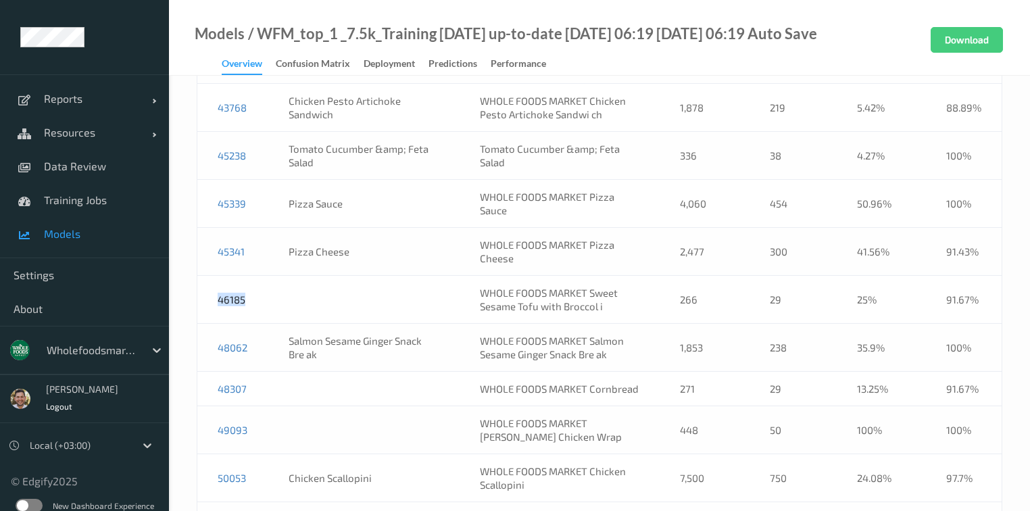
scroll to position [7455, 0]
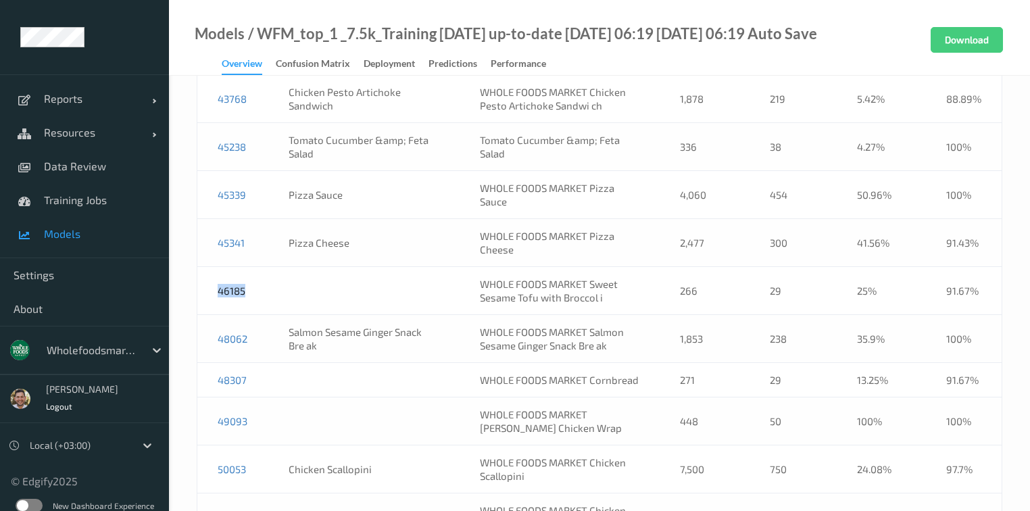
click at [616, 363] on td "WHOLE FOODS MARKET Cornbread" at bounding box center [560, 380] width 200 height 34
drag, startPoint x: 611, startPoint y: 287, endPoint x: 581, endPoint y: 273, distance: 32.7
click at [581, 397] on td "WHOLE FOODS MARKET [PERSON_NAME] Chicken Wrap" at bounding box center [560, 421] width 200 height 48
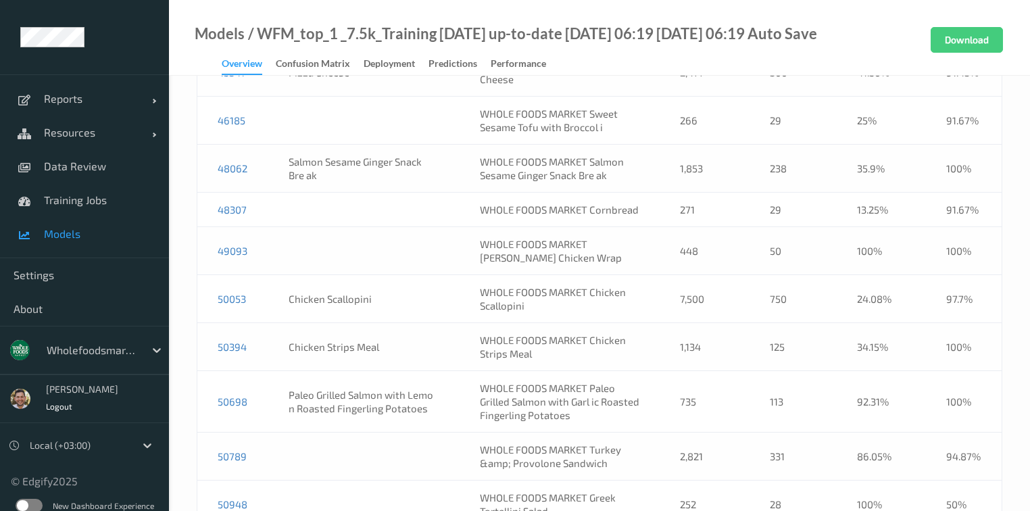
scroll to position [7671, 0]
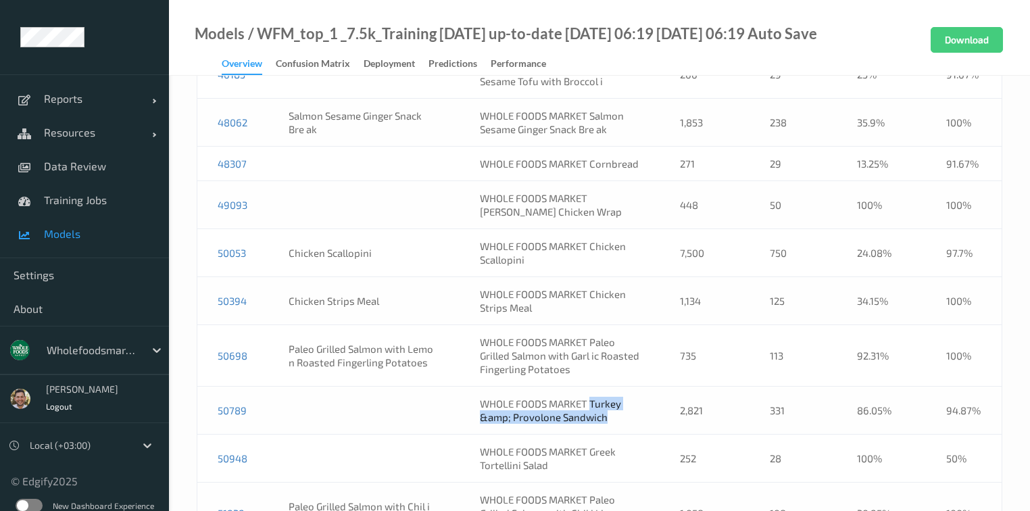
drag, startPoint x: 620, startPoint y: 278, endPoint x: 579, endPoint y: 262, distance: 44.7
click at [579, 387] on td "WHOLE FOODS MARKET Turkey &amp; Provolone Sandwich" at bounding box center [560, 411] width 200 height 48
click at [255, 387] on td "50789" at bounding box center [233, 411] width 72 height 48
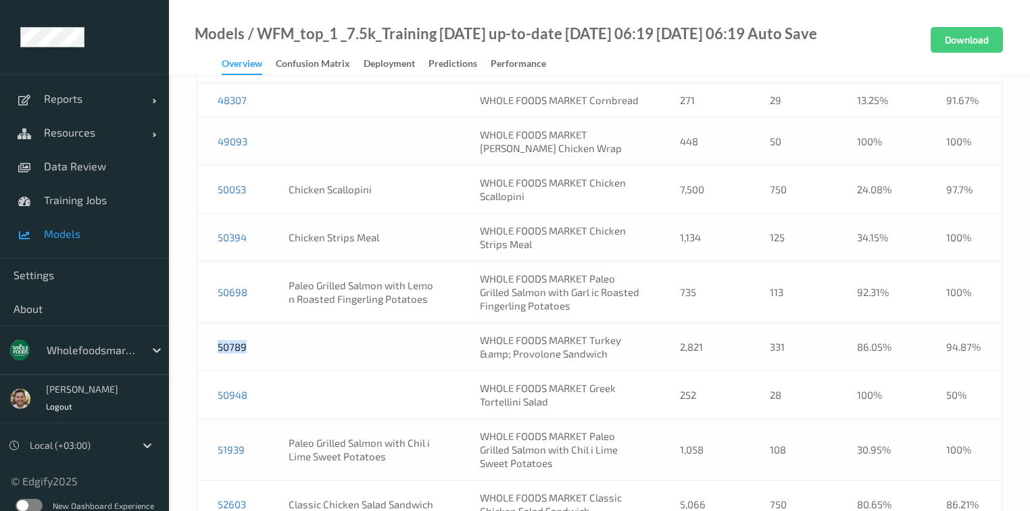
scroll to position [7725, 0]
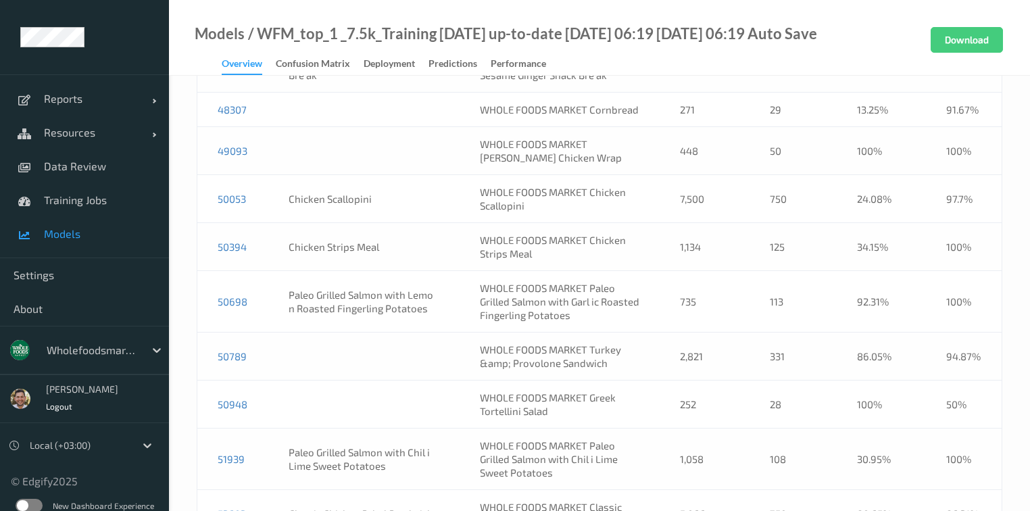
click at [261, 381] on td "50948" at bounding box center [233, 405] width 72 height 48
drag, startPoint x: 577, startPoint y: 269, endPoint x: 579, endPoint y: 257, distance: 12.3
click at [579, 381] on td "WHOLE FOODS MARKET Greek Tortellini Salad" at bounding box center [560, 405] width 200 height 48
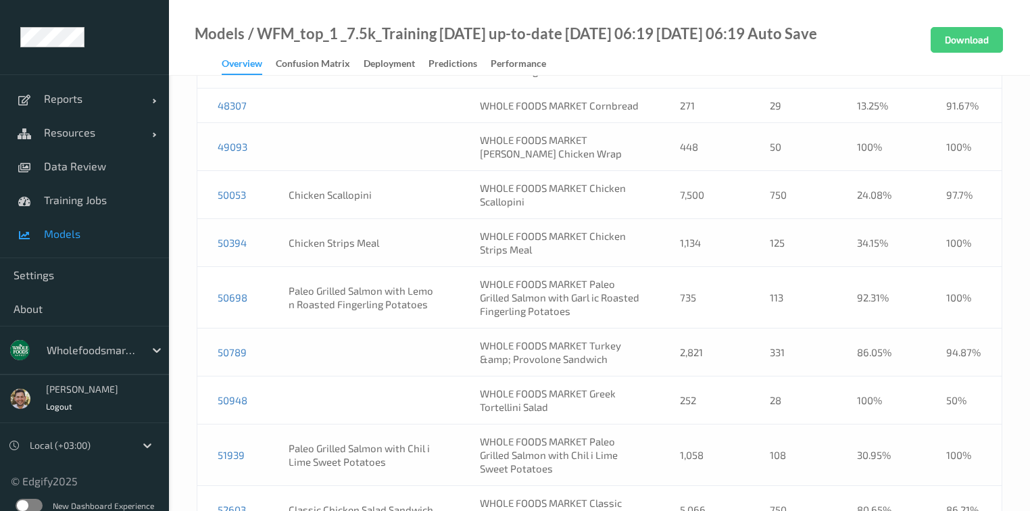
scroll to position [15497, 0]
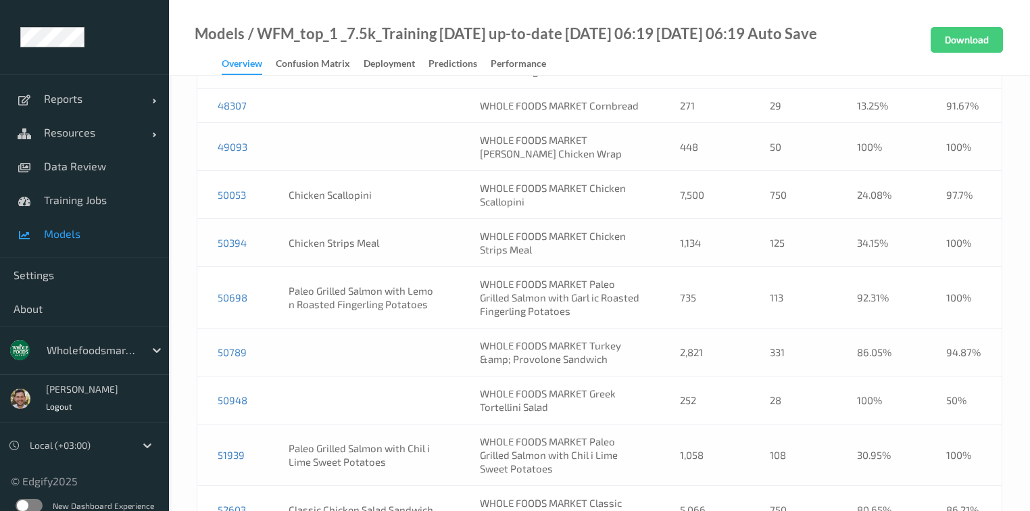
click at [257, 376] on td "50948" at bounding box center [233, 400] width 72 height 48
click at [255, 376] on td "50948" at bounding box center [233, 400] width 72 height 48
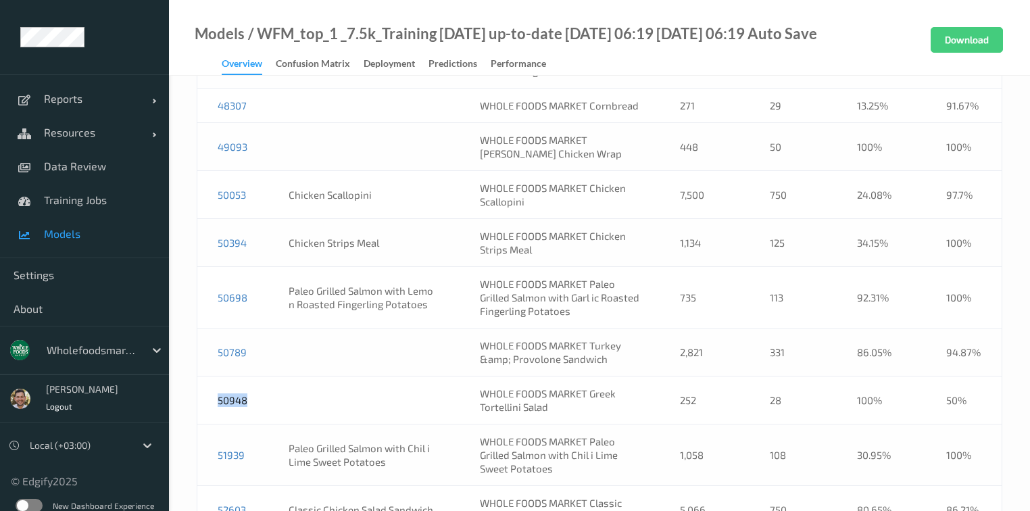
click at [255, 376] on td "50948" at bounding box center [233, 400] width 72 height 48
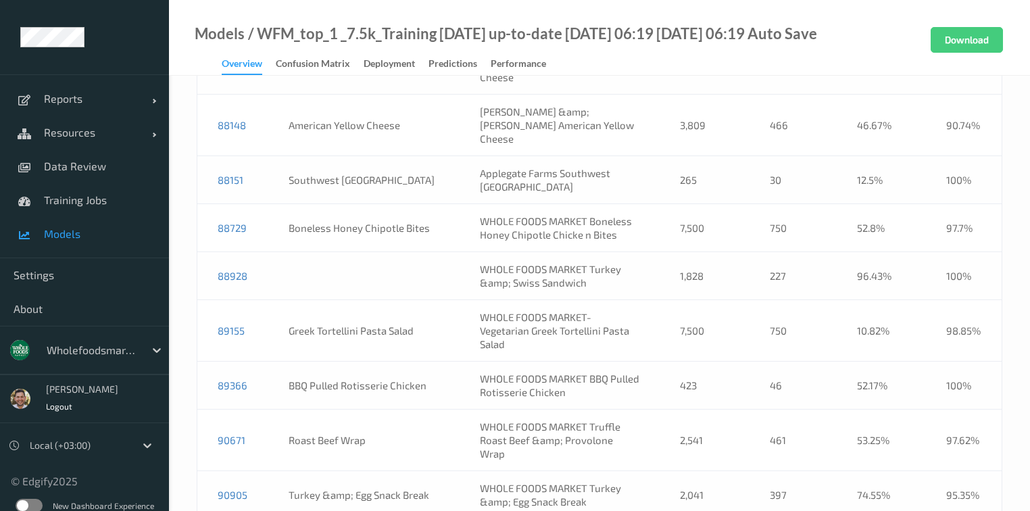
drag, startPoint x: 600, startPoint y: 365, endPoint x: 581, endPoint y: 348, distance: 25.4
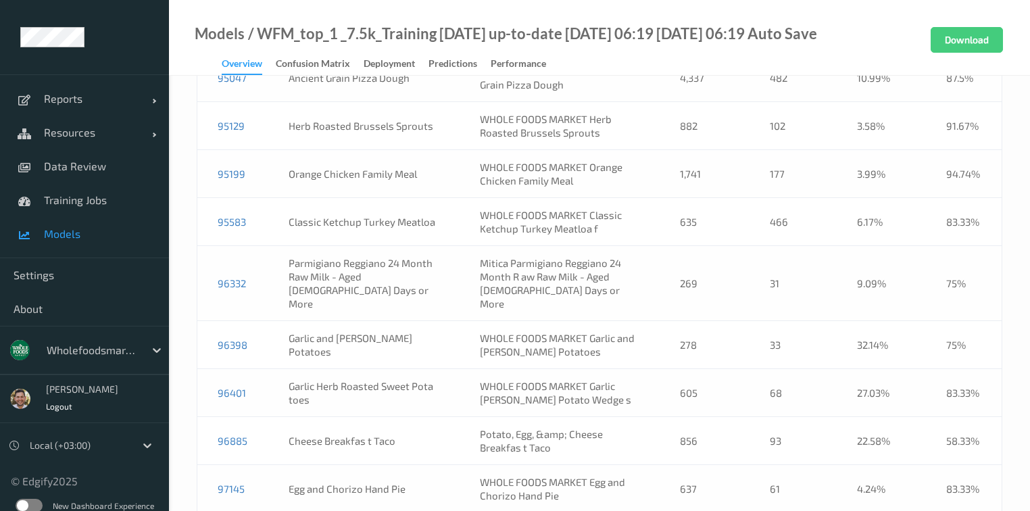
scroll to position [17086, 0]
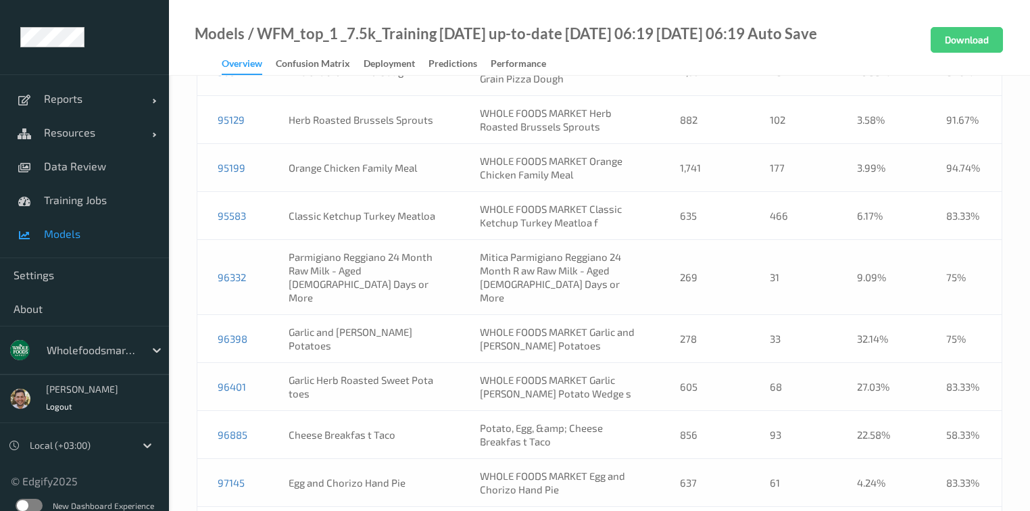
drag, startPoint x: 614, startPoint y: 433, endPoint x: 580, endPoint y: 411, distance: 40.7
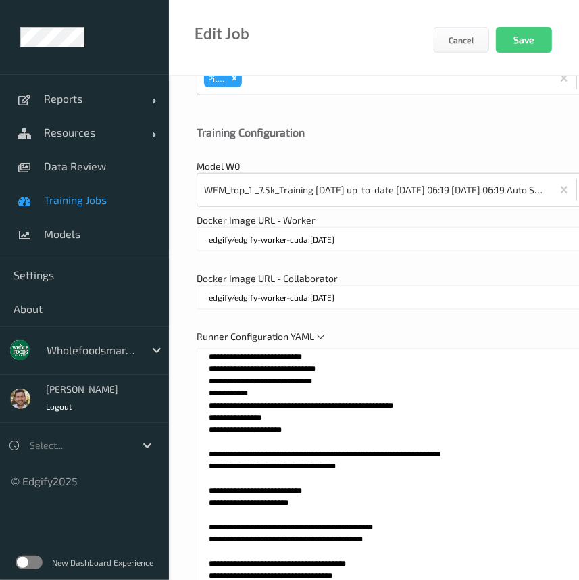
scroll to position [676, 0]
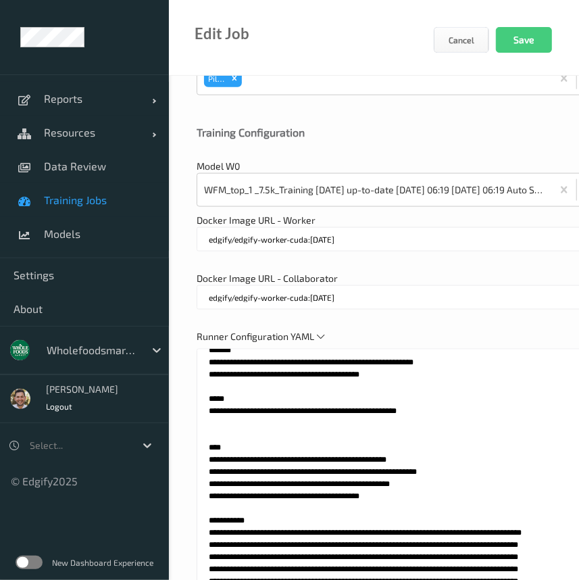
click at [412, 491] on textarea at bounding box center [400, 518] width 406 height 338
paste textarea "*****"
click at [211, 495] on textarea at bounding box center [400, 518] width 406 height 338
click at [214, 507] on textarea at bounding box center [400, 518] width 406 height 338
type textarea "**********"
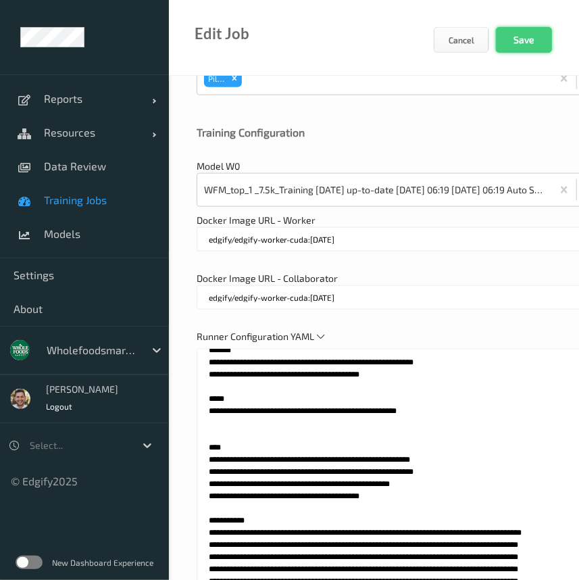
click at [516, 43] on button "Save" at bounding box center [524, 40] width 56 height 26
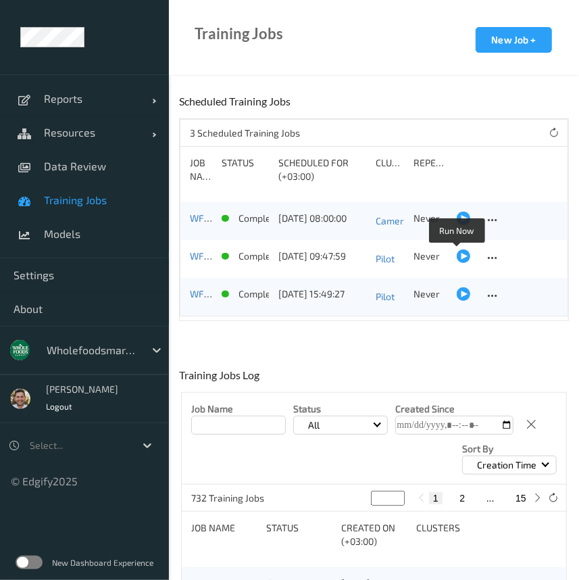
click at [457, 253] on div at bounding box center [464, 256] width 14 height 14
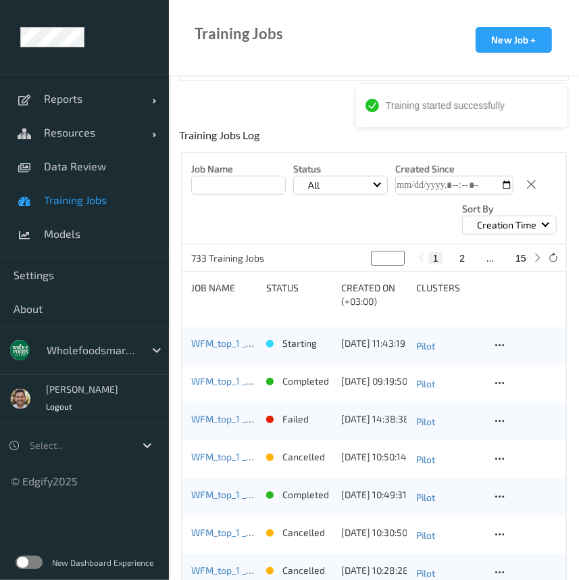
scroll to position [245, 0]
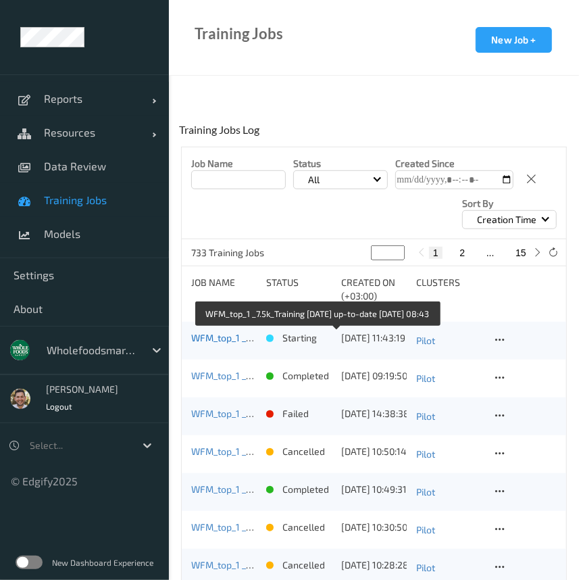
click at [229, 341] on link "WFM_top_1 _7.5k_Training [DATE] up-to-date [DATE] 08:43" at bounding box center [315, 337] width 248 height 11
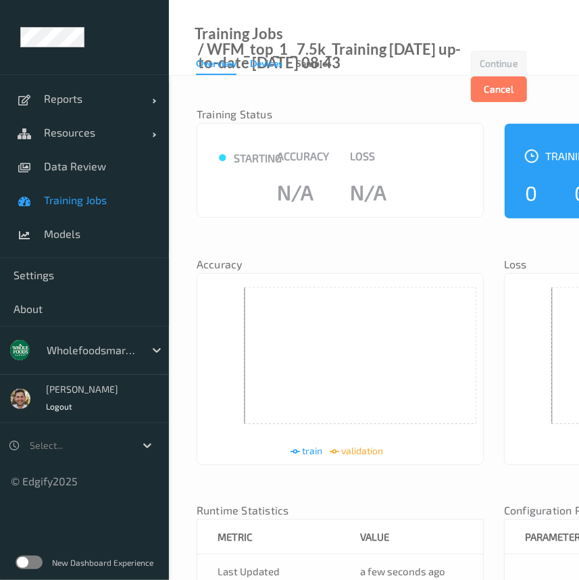
click at [262, 64] on div "Devices" at bounding box center [266, 65] width 32 height 17
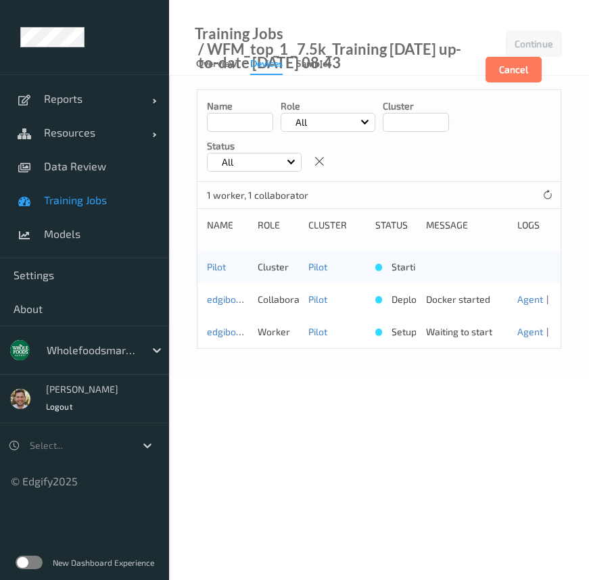
click at [196, 74] on div "Overview Devices Samples" at bounding box center [270, 65] width 149 height 20
click at [220, 57] on div "Overview" at bounding box center [216, 65] width 41 height 17
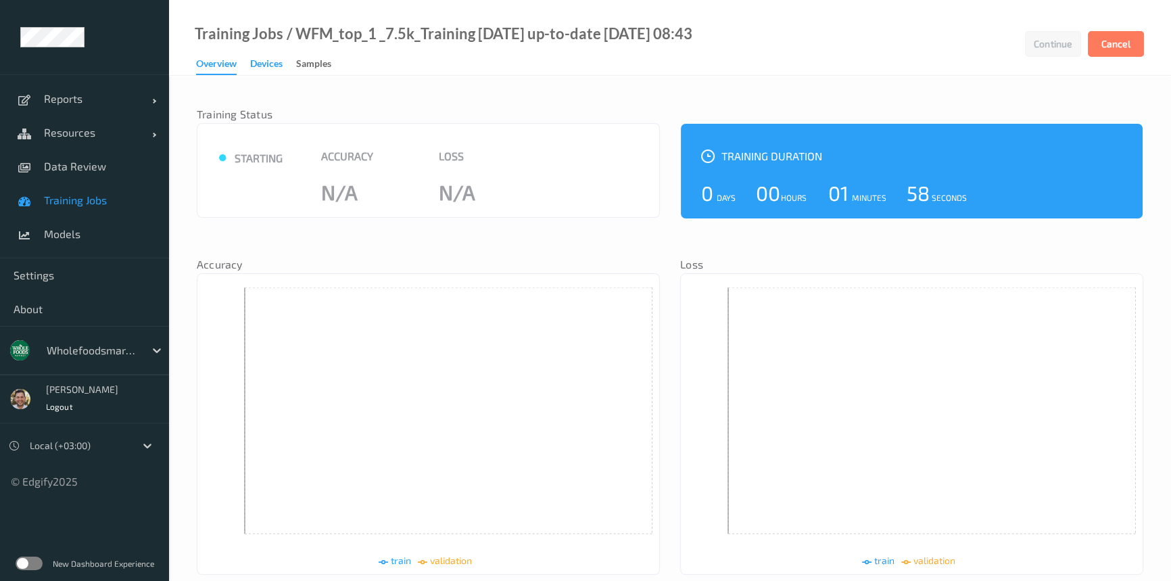
click at [275, 68] on div "Devices" at bounding box center [266, 65] width 32 height 17
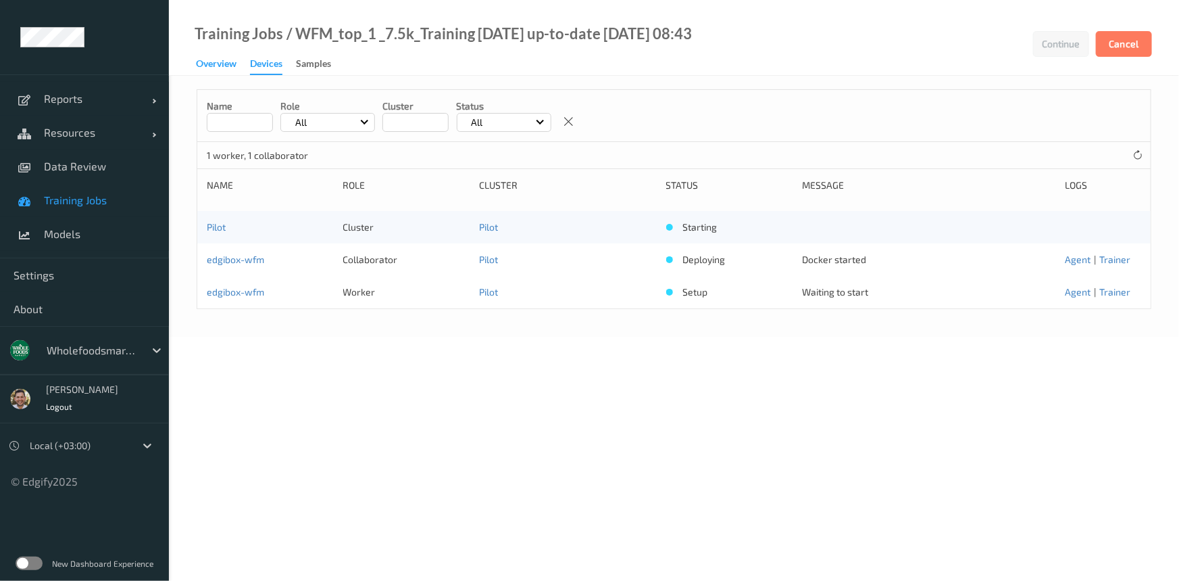
drag, startPoint x: 230, startPoint y: 61, endPoint x: 248, endPoint y: 60, distance: 18.3
click at [230, 61] on div "Overview" at bounding box center [216, 65] width 41 height 17
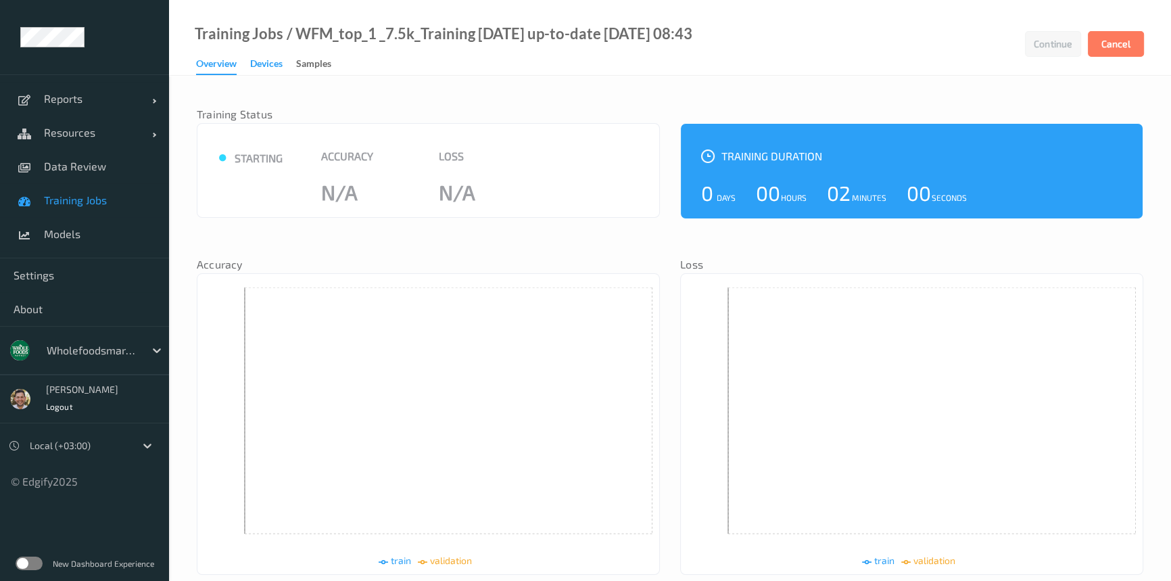
click at [258, 59] on div "Devices" at bounding box center [266, 65] width 32 height 17
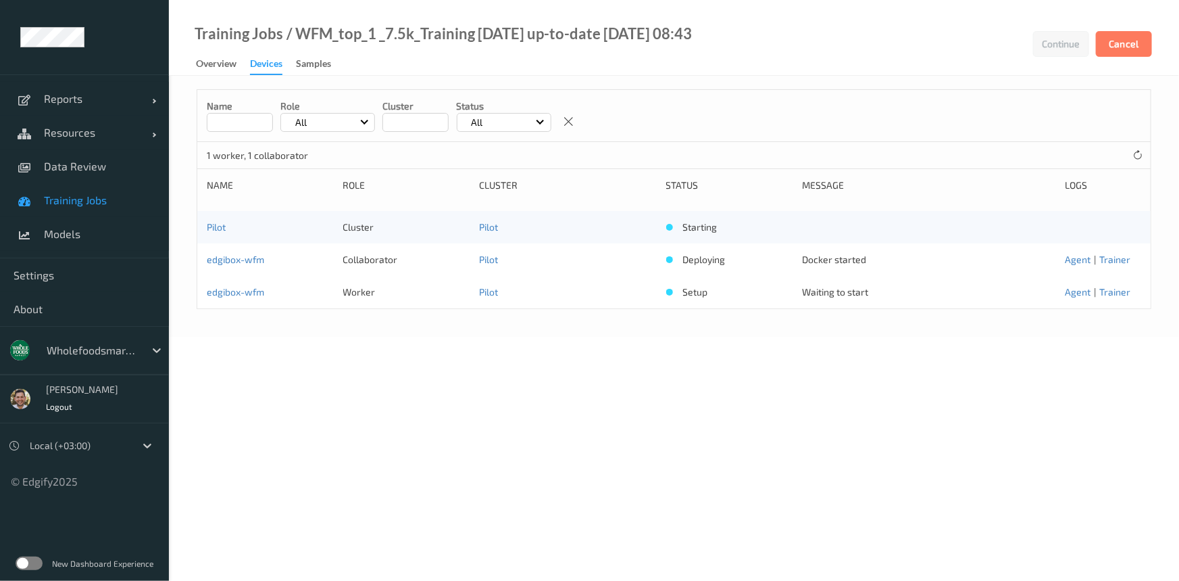
click at [258, 59] on div "Devices" at bounding box center [266, 66] width 32 height 18
click at [97, 194] on span "Training Jobs" at bounding box center [100, 200] width 112 height 14
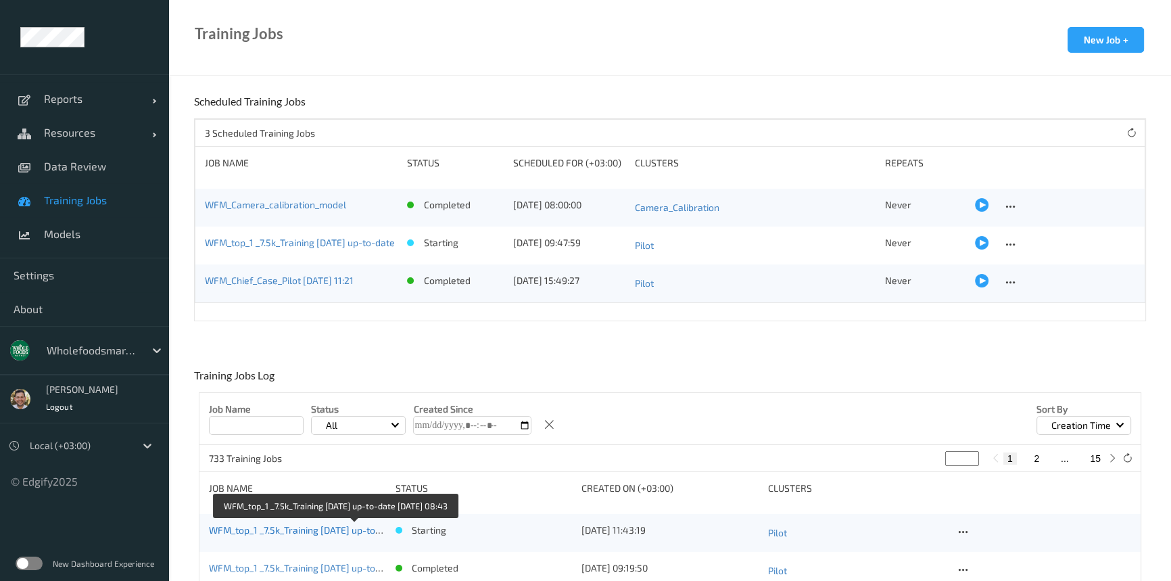
click at [338, 528] on link "WFM_top_1 _7.5k_Training [DATE] up-to-date [DATE] 08:43" at bounding box center [333, 529] width 248 height 11
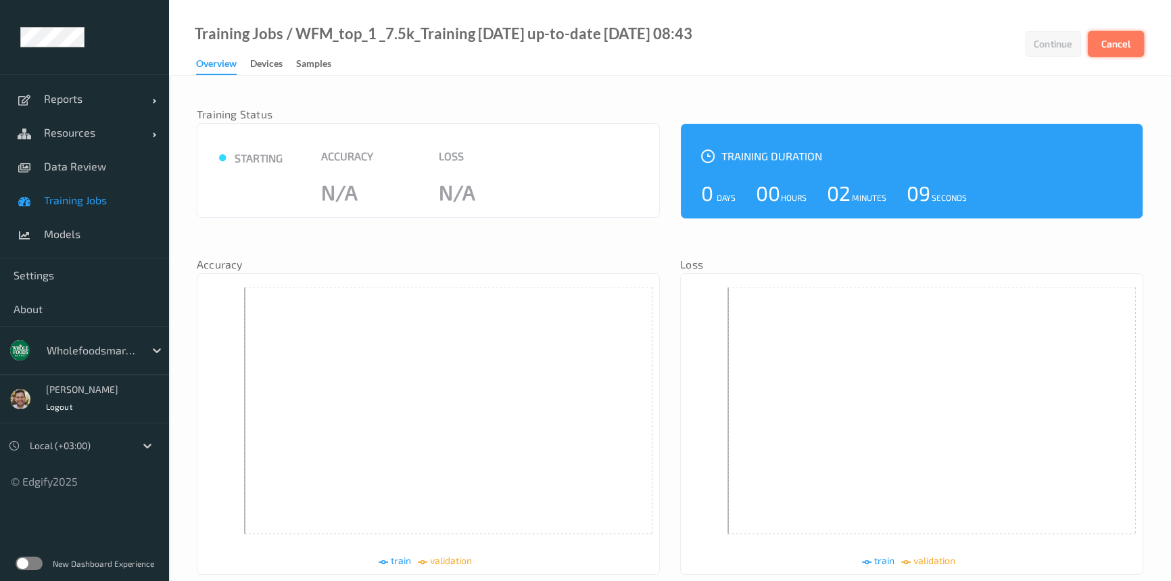
click at [1110, 36] on button "Cancel" at bounding box center [1115, 44] width 56 height 26
click at [1138, 47] on button "Cancel" at bounding box center [1115, 44] width 56 height 26
click at [1121, 45] on button "Cancel" at bounding box center [1115, 44] width 56 height 26
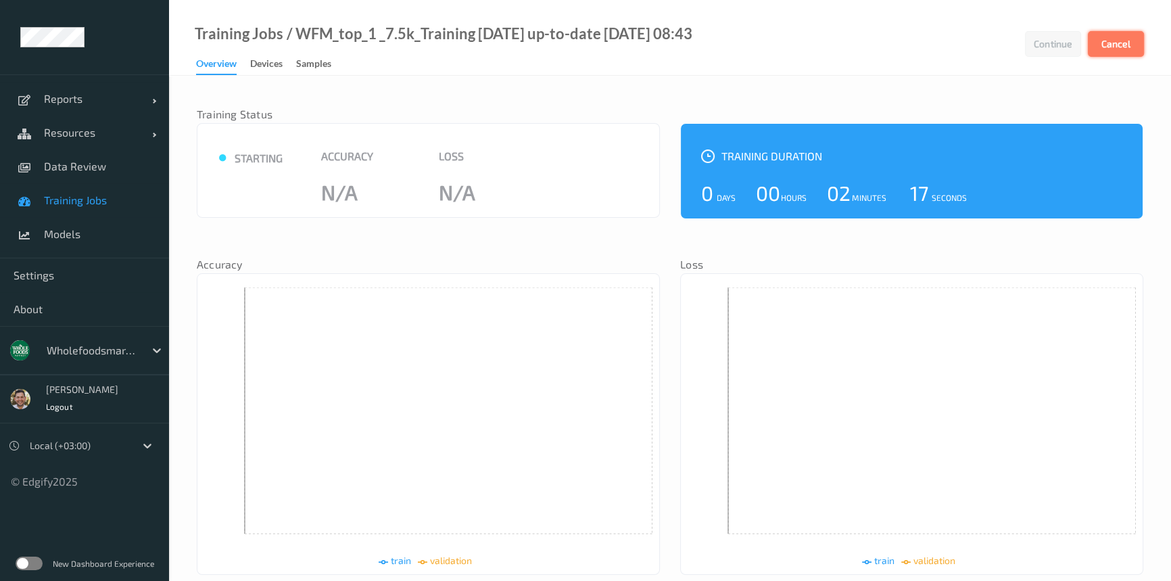
click at [1121, 45] on button "Cancel" at bounding box center [1115, 44] width 56 height 26
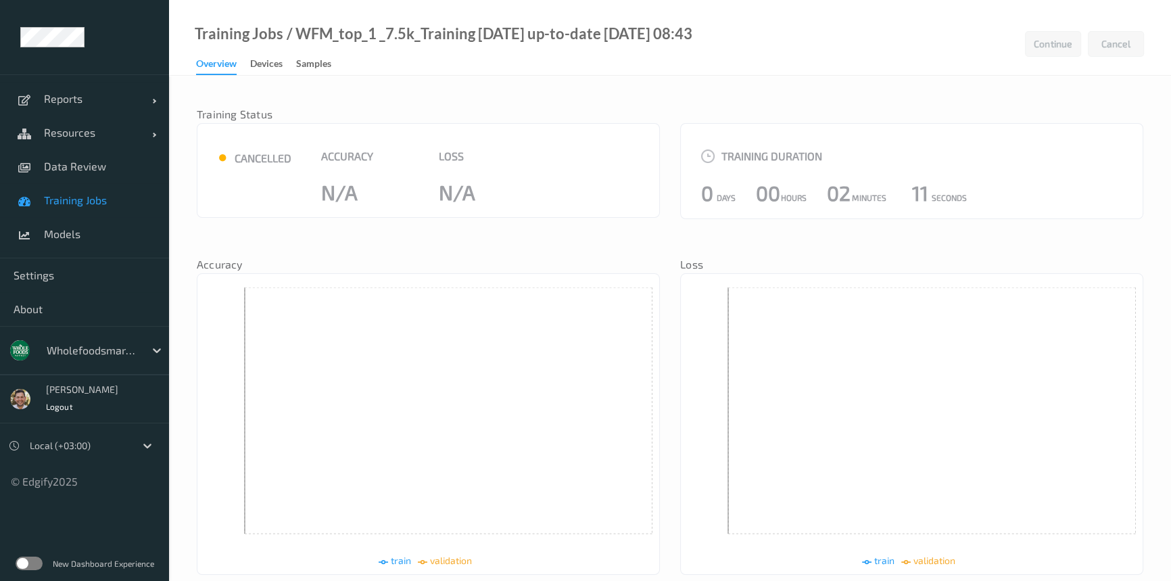
click at [75, 200] on span "Training Jobs" at bounding box center [100, 200] width 112 height 14
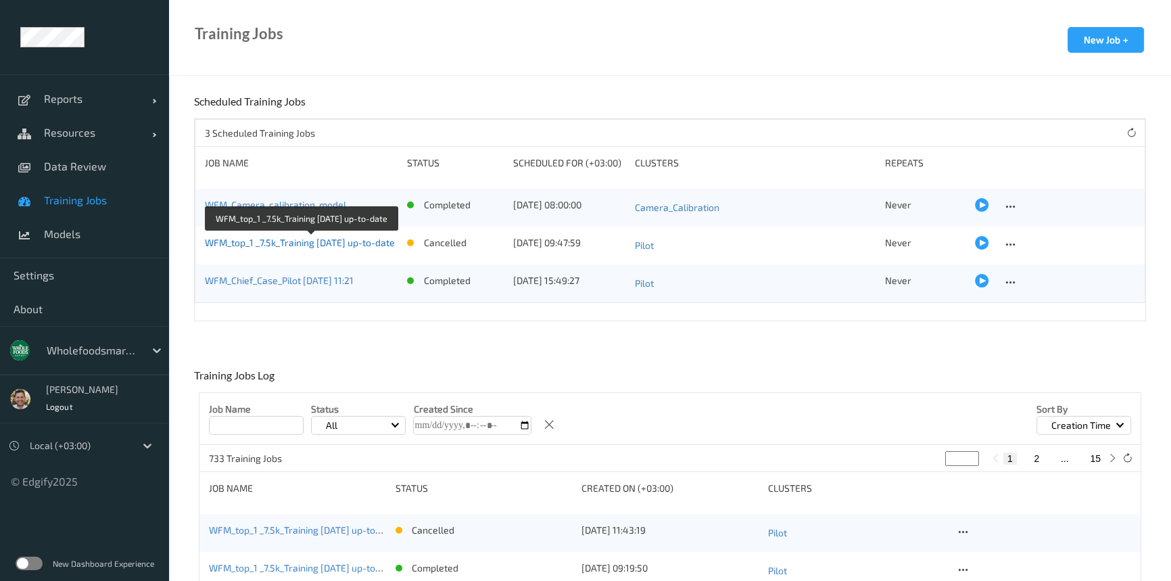
click at [326, 243] on link "WFM_top_1 _7.5k_Training [DATE] up-to-date" at bounding box center [300, 242] width 190 height 11
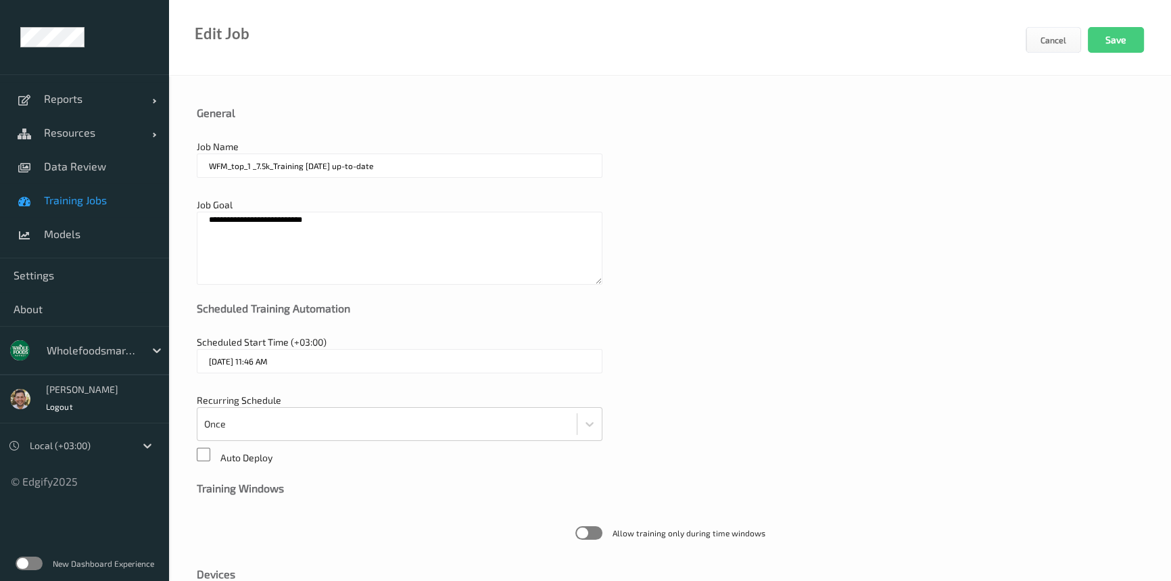
type input "21/08/2025 9:47 AM"
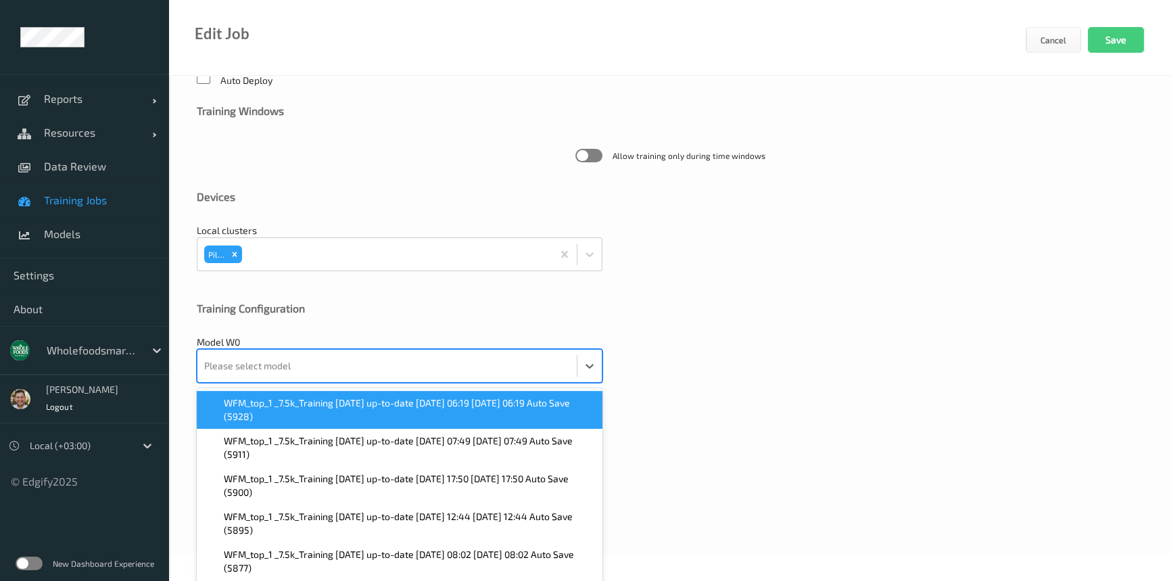
click at [310, 379] on div "Please select model" at bounding box center [386, 365] width 379 height 32
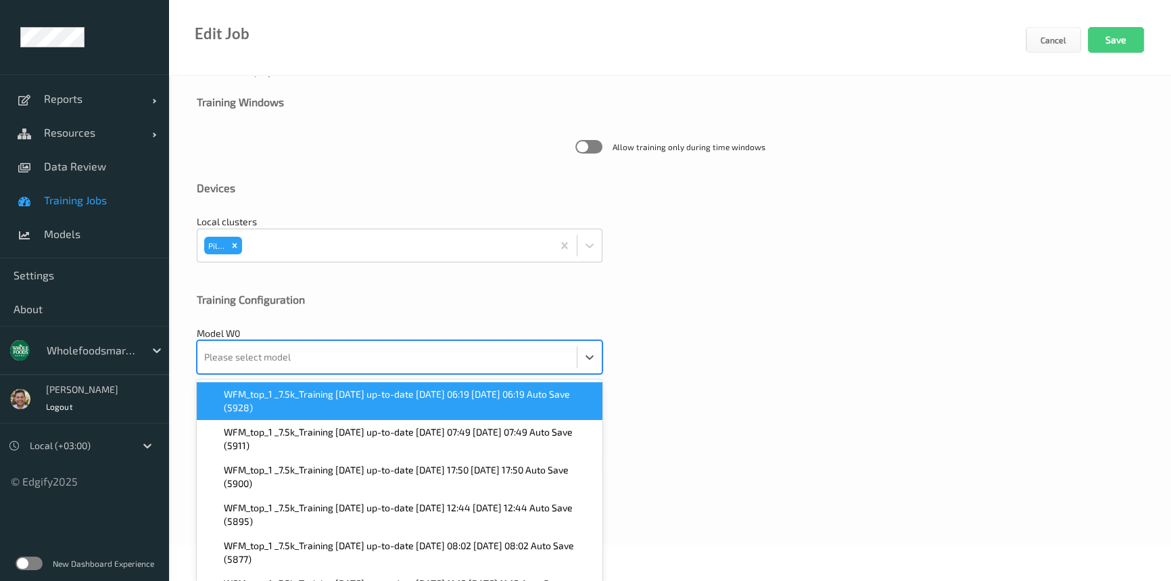
click at [310, 399] on span "WFM_top_1 _7.5k_Training 2025-09-01 up-to-date 2025-09-10 06:19 2025-09-10 06:1…" at bounding box center [409, 400] width 370 height 27
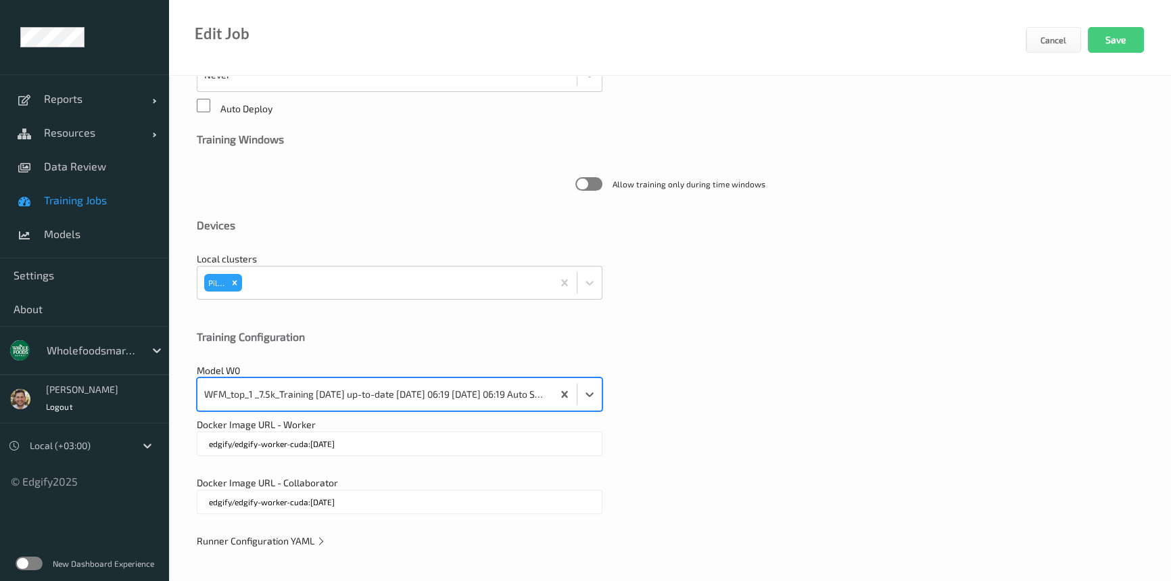
click at [301, 537] on span "Runner Configuration YAML" at bounding box center [261, 540] width 129 height 11
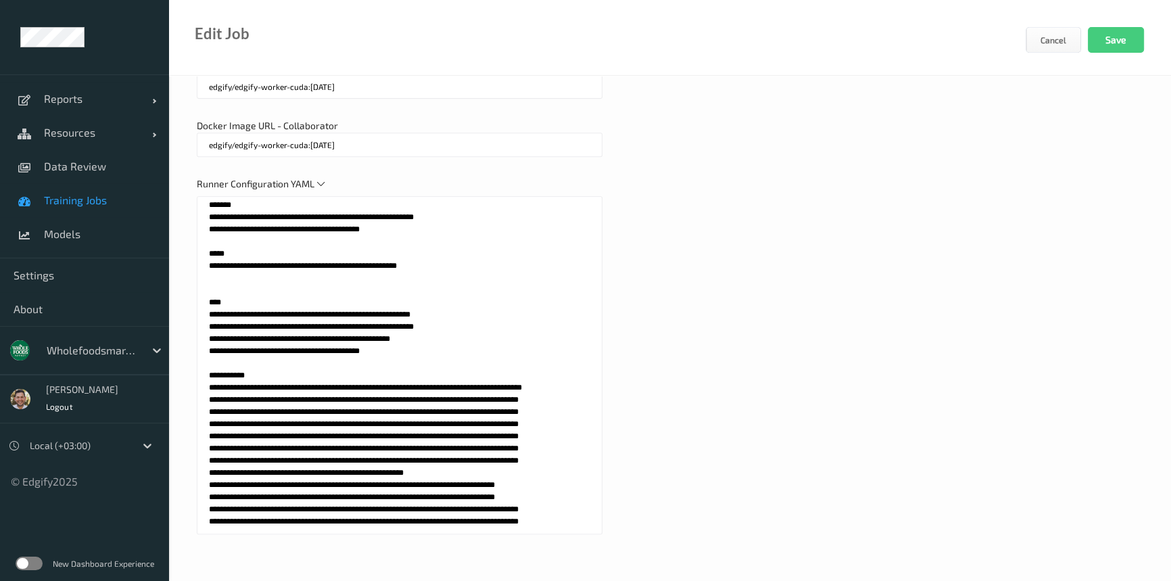
scroll to position [669, 0]
click at [214, 375] on textarea at bounding box center [400, 365] width 406 height 338
click at [206, 355] on textarea at bounding box center [400, 365] width 406 height 338
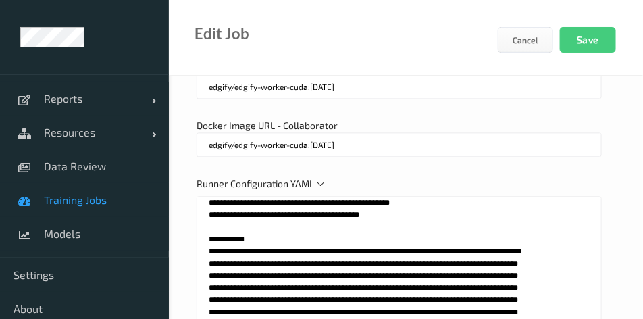
scroll to position [805, 0]
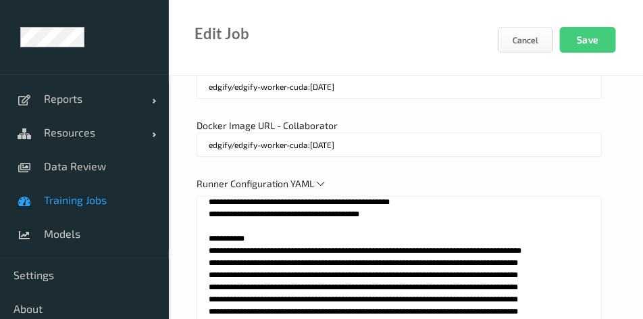
drag, startPoint x: 210, startPoint y: 214, endPoint x: 318, endPoint y: 216, distance: 107.5
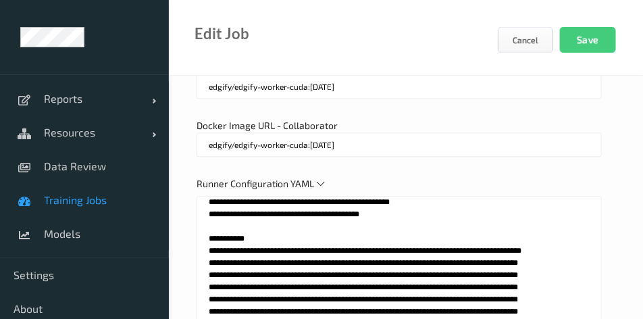
drag, startPoint x: 379, startPoint y: 214, endPoint x: 458, endPoint y: 216, distance: 78.4
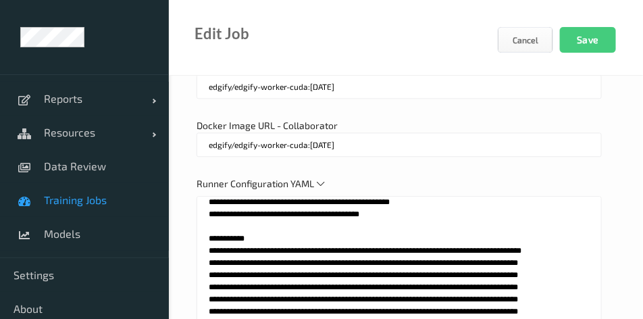
drag, startPoint x: 205, startPoint y: 237, endPoint x: 212, endPoint y: 236, distance: 6.8
paste textarea "*"
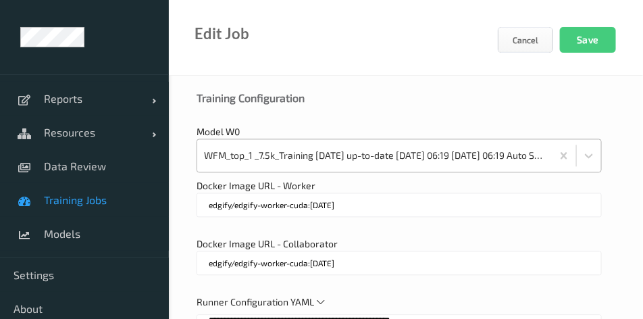
scroll to position [469, 0]
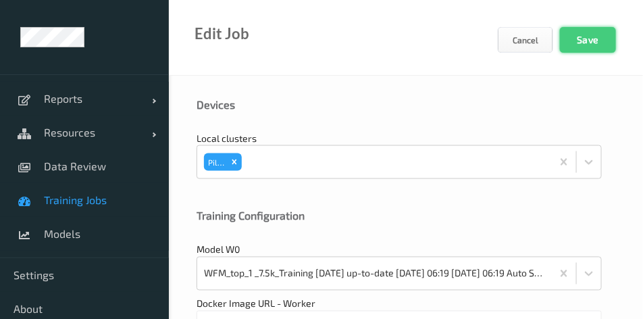
type textarea "**********"
click at [577, 42] on button "Save" at bounding box center [588, 40] width 56 height 26
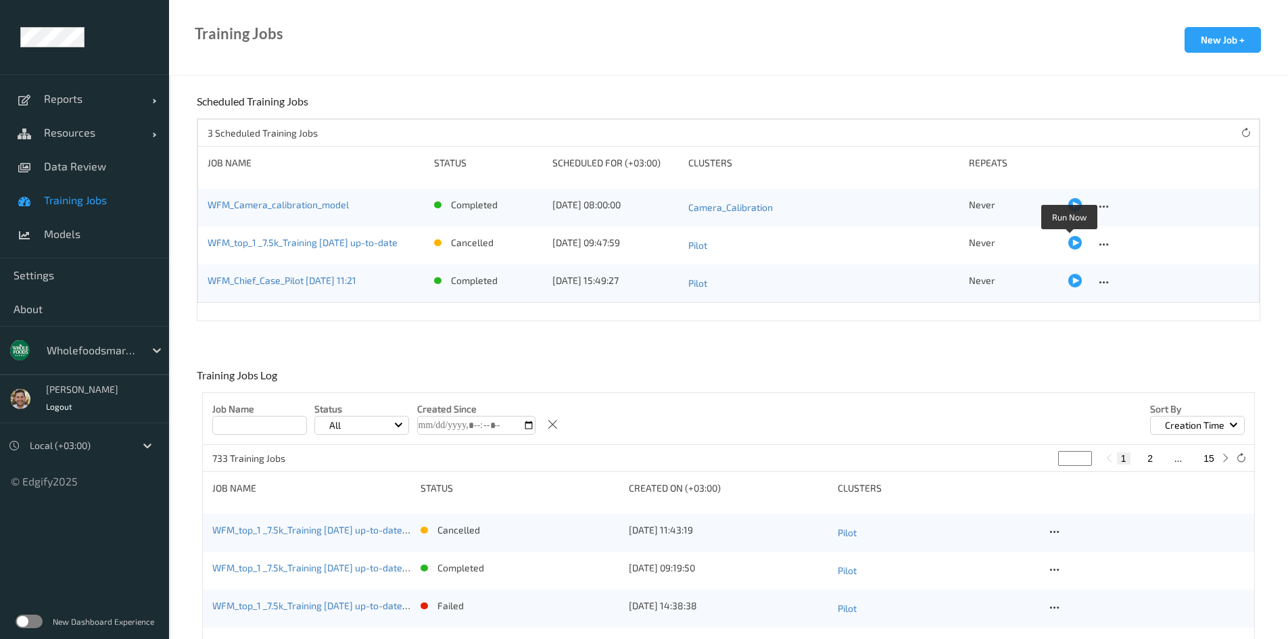
click at [1071, 247] on div at bounding box center [1075, 243] width 14 height 14
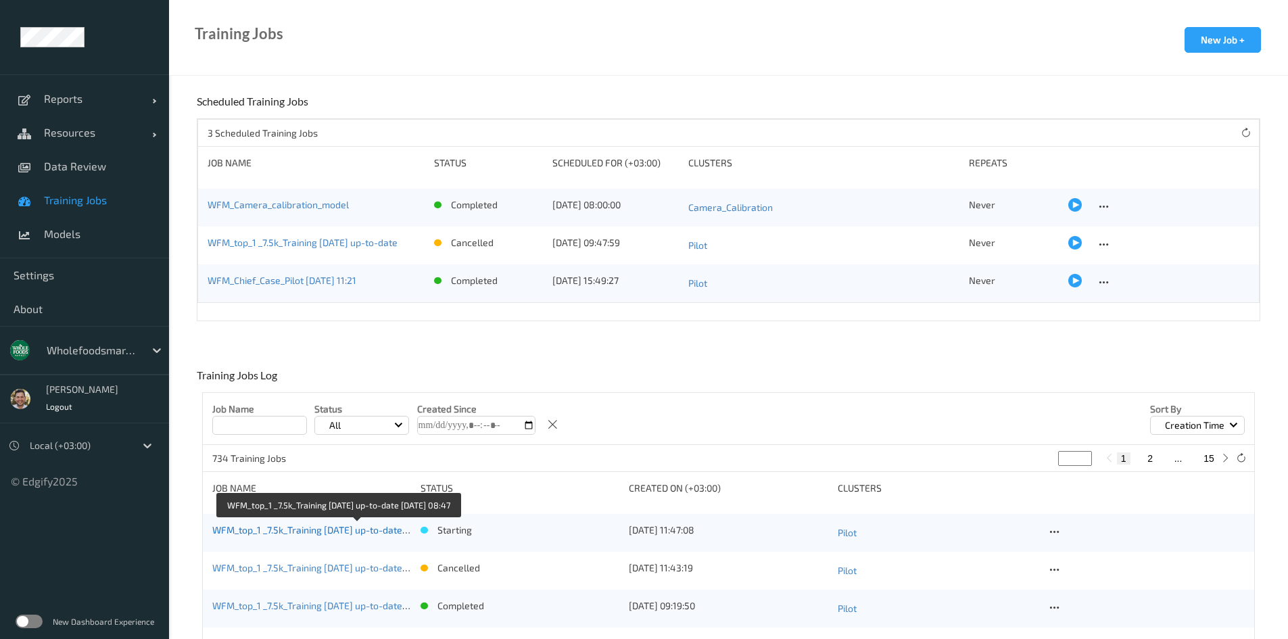
click at [317, 527] on link "WFM_top_1 _7.5k_Training [DATE] up-to-date [DATE] 08:47" at bounding box center [335, 529] width 247 height 11
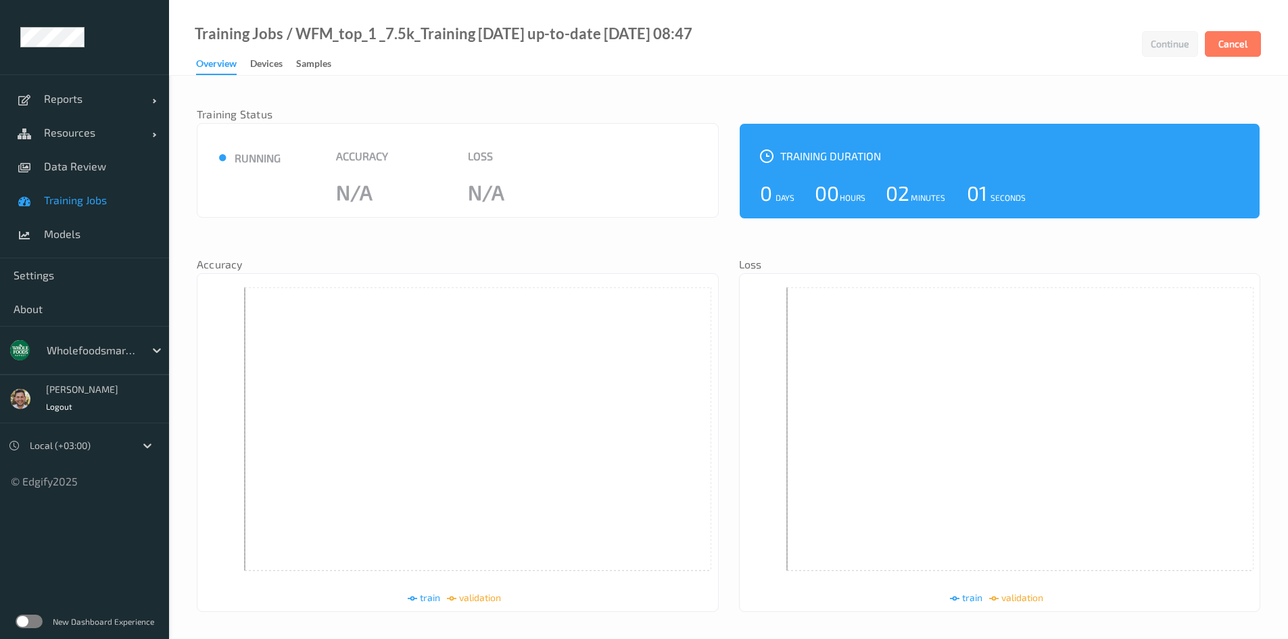
click at [57, 193] on link "Training Jobs" at bounding box center [84, 200] width 169 height 34
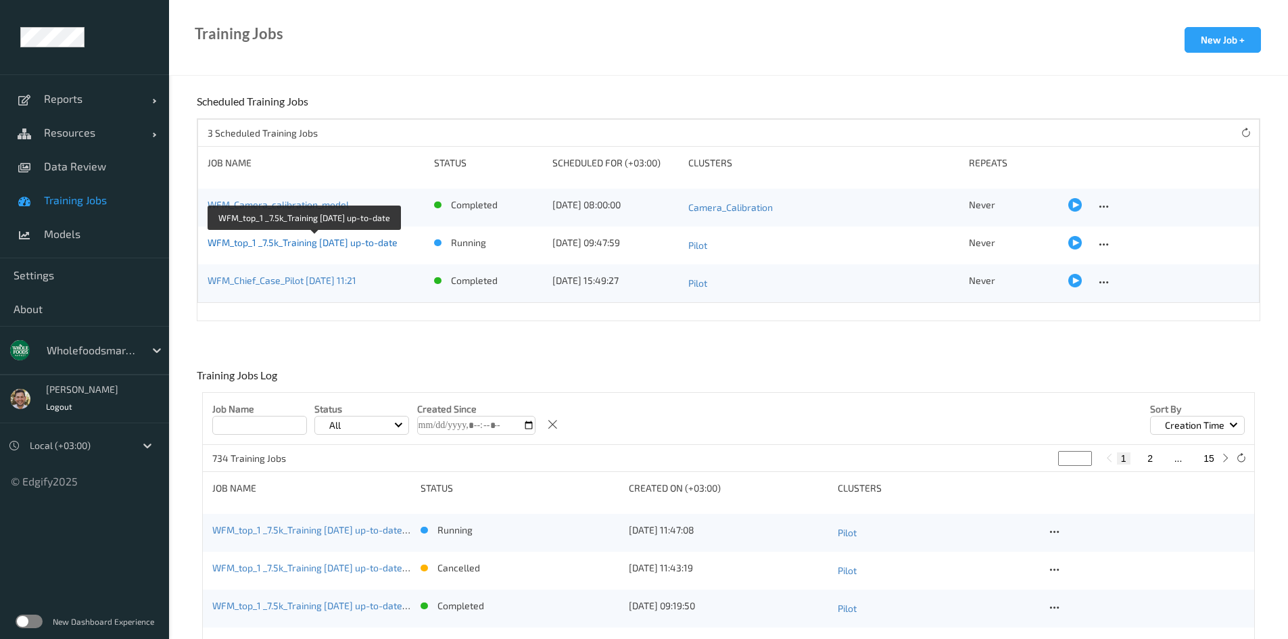
click at [357, 240] on link "WFM_top_1 _7.5k_Training [DATE] up-to-date" at bounding box center [302, 242] width 190 height 11
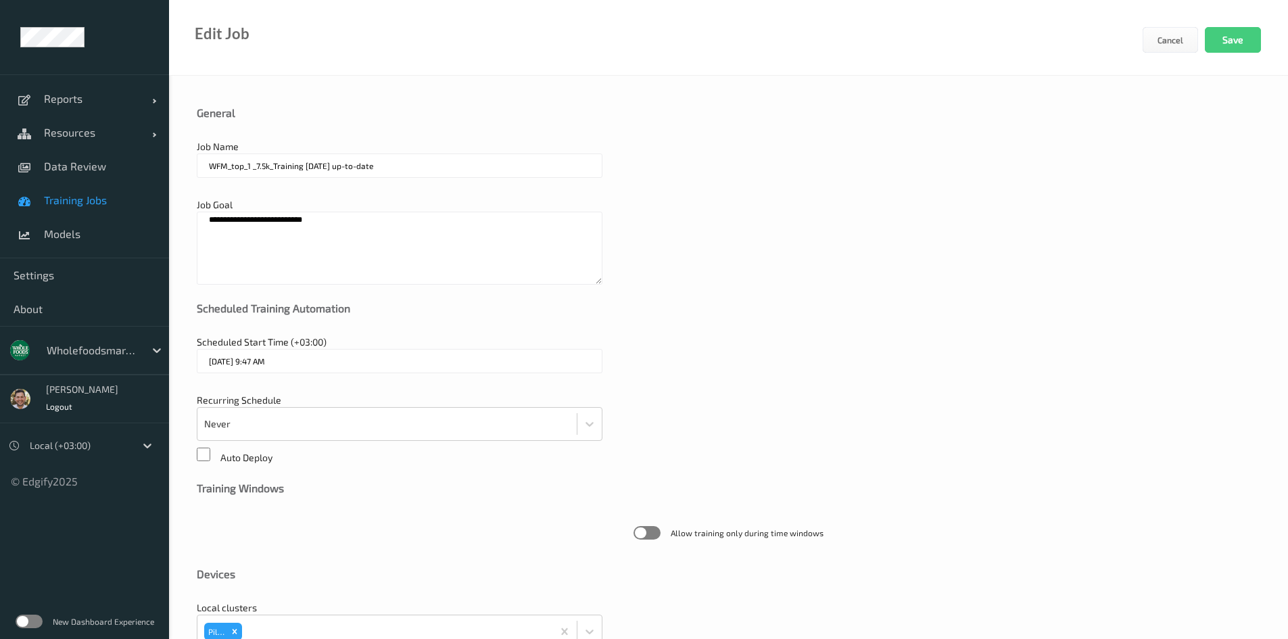
scroll to position [292, 0]
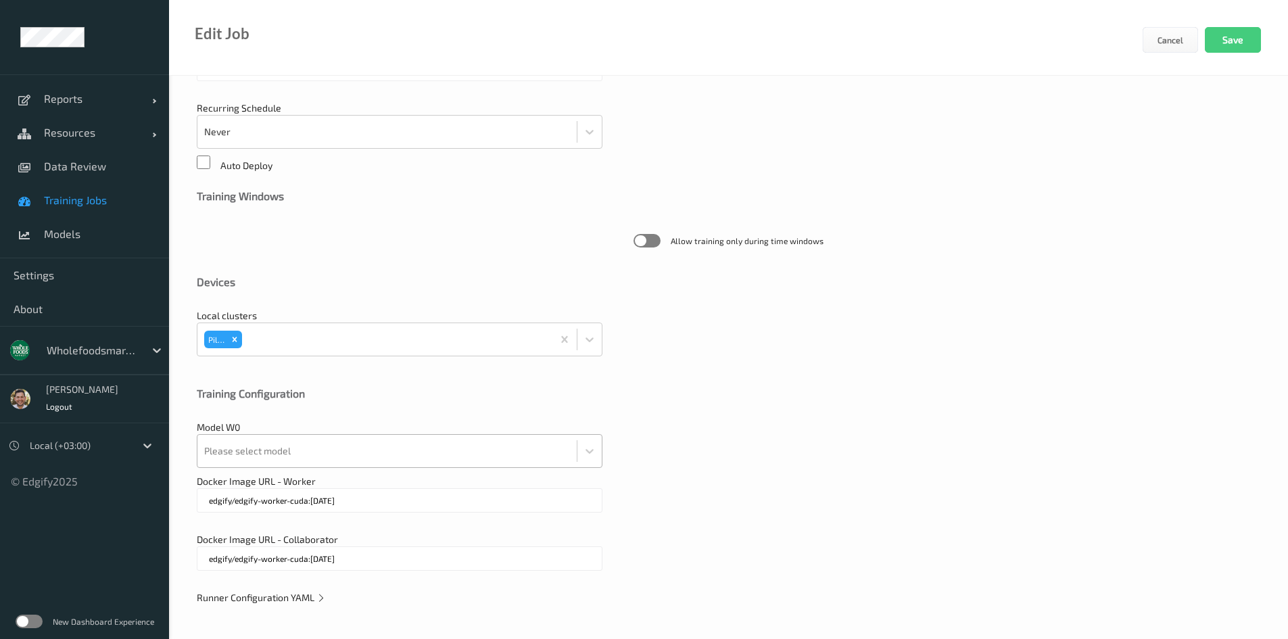
click at [323, 447] on div "Please select model" at bounding box center [386, 451] width 379 height 32
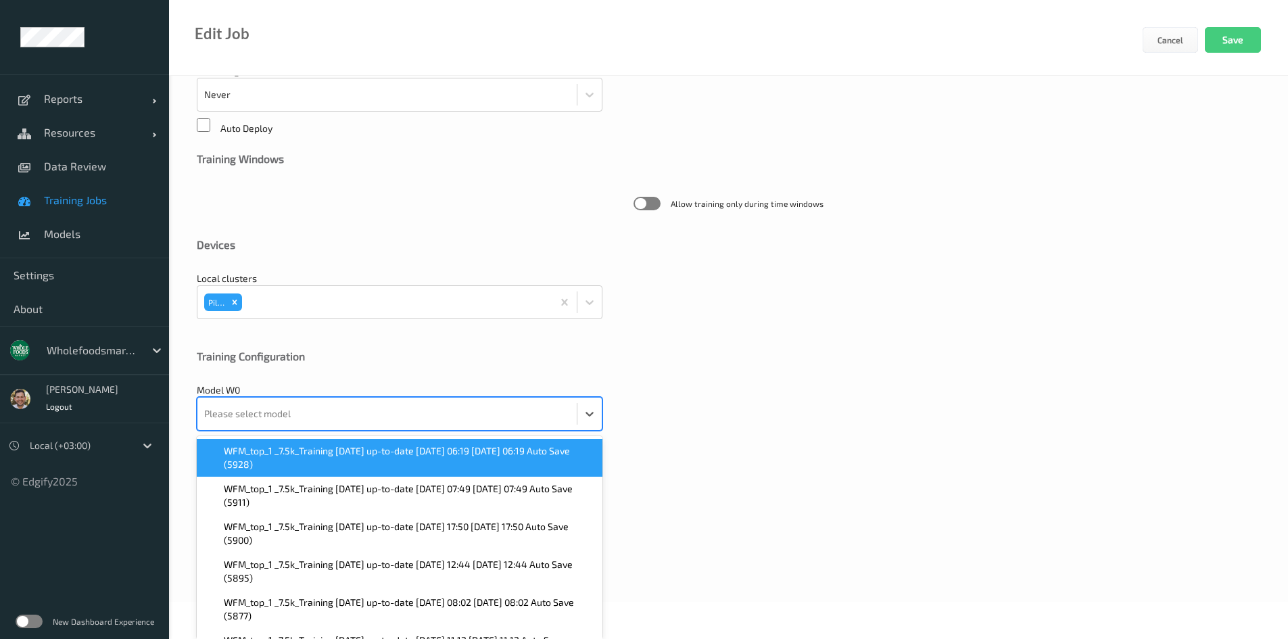
click at [323, 445] on span "WFM_top_1 _7.5k_Training 2025-09-01 up-to-date 2025-09-10 06:19 2025-09-10 06:1…" at bounding box center [409, 457] width 370 height 27
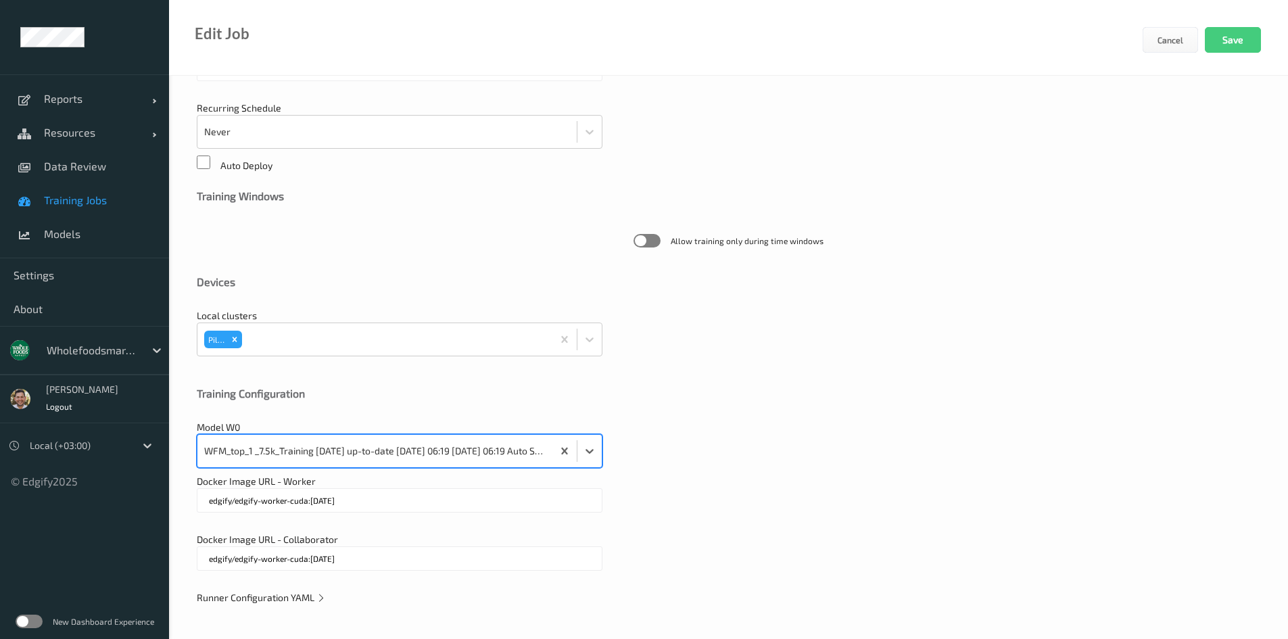
click at [308, 580] on span "Runner Configuration YAML" at bounding box center [261, 596] width 129 height 11
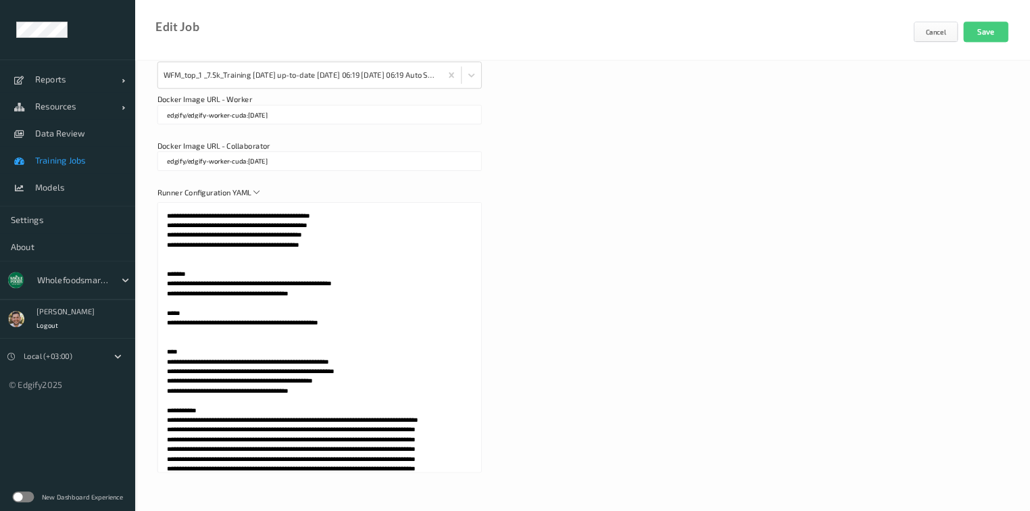
scroll to position [676, 0]
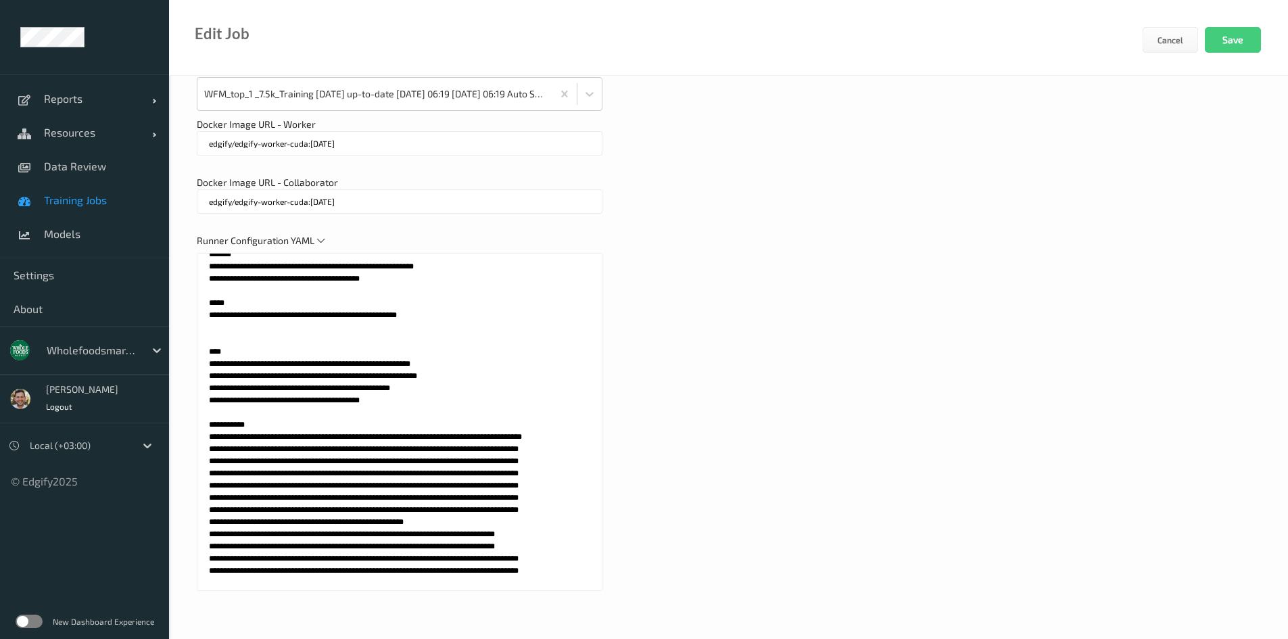
click at [366, 401] on textarea at bounding box center [400, 422] width 406 height 338
click at [366, 416] on textarea at bounding box center [400, 422] width 406 height 338
click at [367, 416] on textarea at bounding box center [400, 422] width 406 height 338
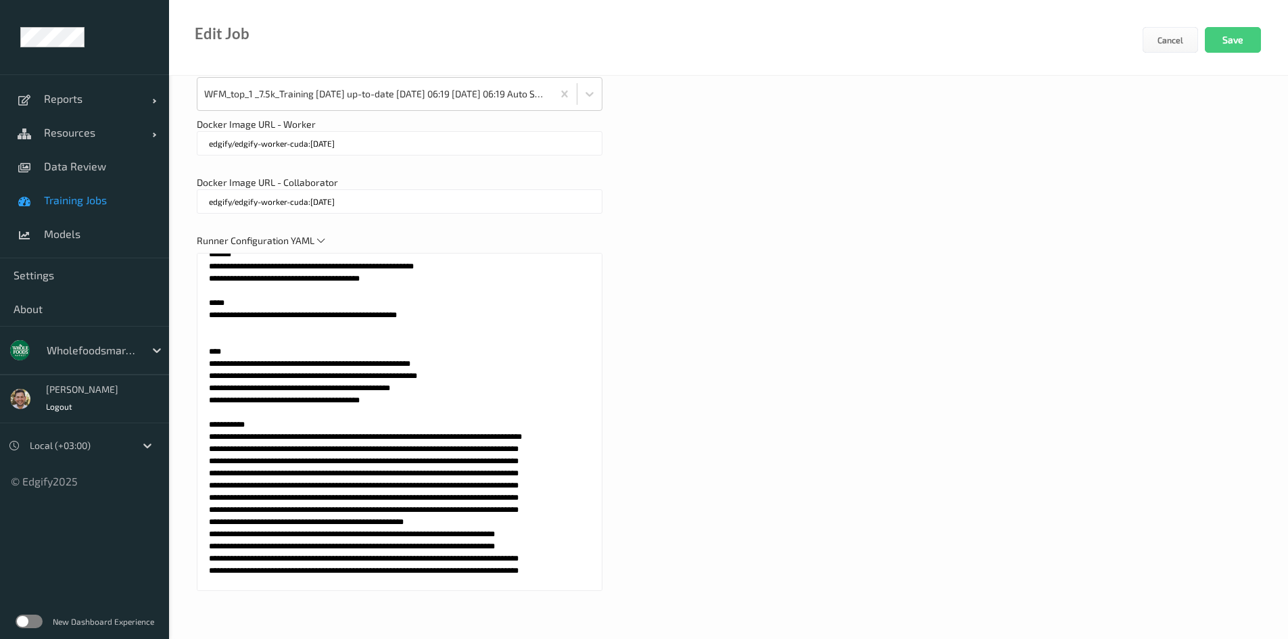
click at [337, 410] on textarea at bounding box center [400, 422] width 406 height 338
click at [366, 414] on textarea at bounding box center [400, 422] width 406 height 338
click at [391, 414] on textarea at bounding box center [400, 422] width 406 height 338
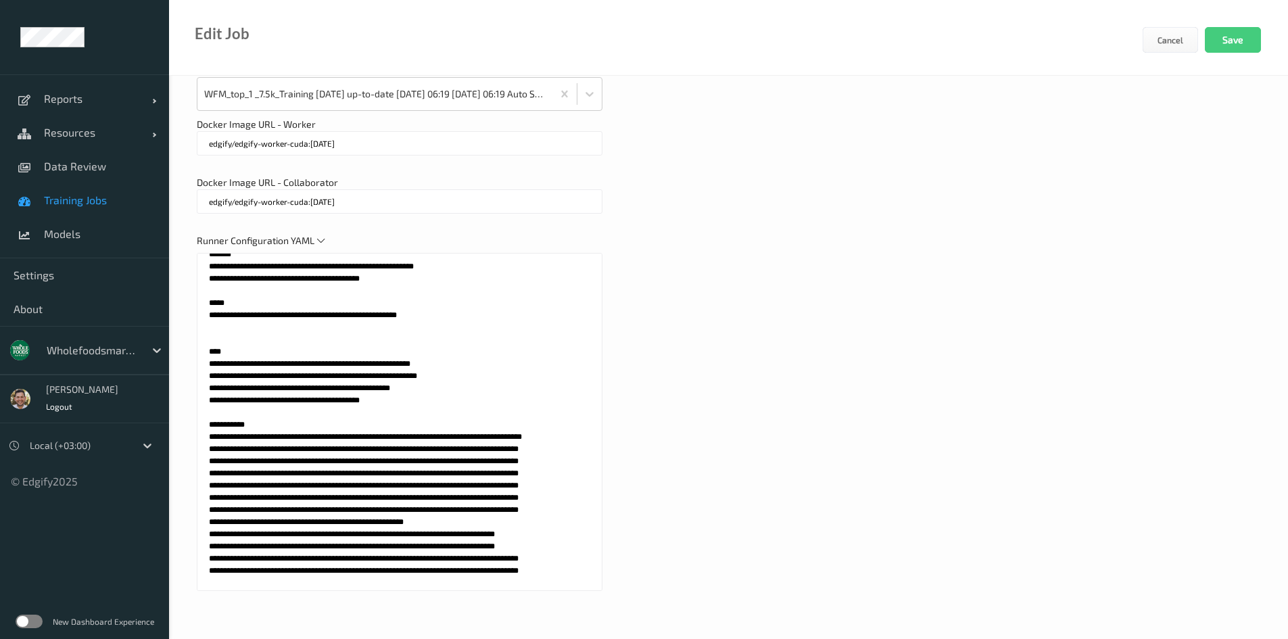
click at [391, 414] on textarea at bounding box center [400, 422] width 406 height 338
click at [420, 412] on textarea at bounding box center [400, 422] width 406 height 338
click at [364, 410] on textarea at bounding box center [400, 422] width 406 height 338
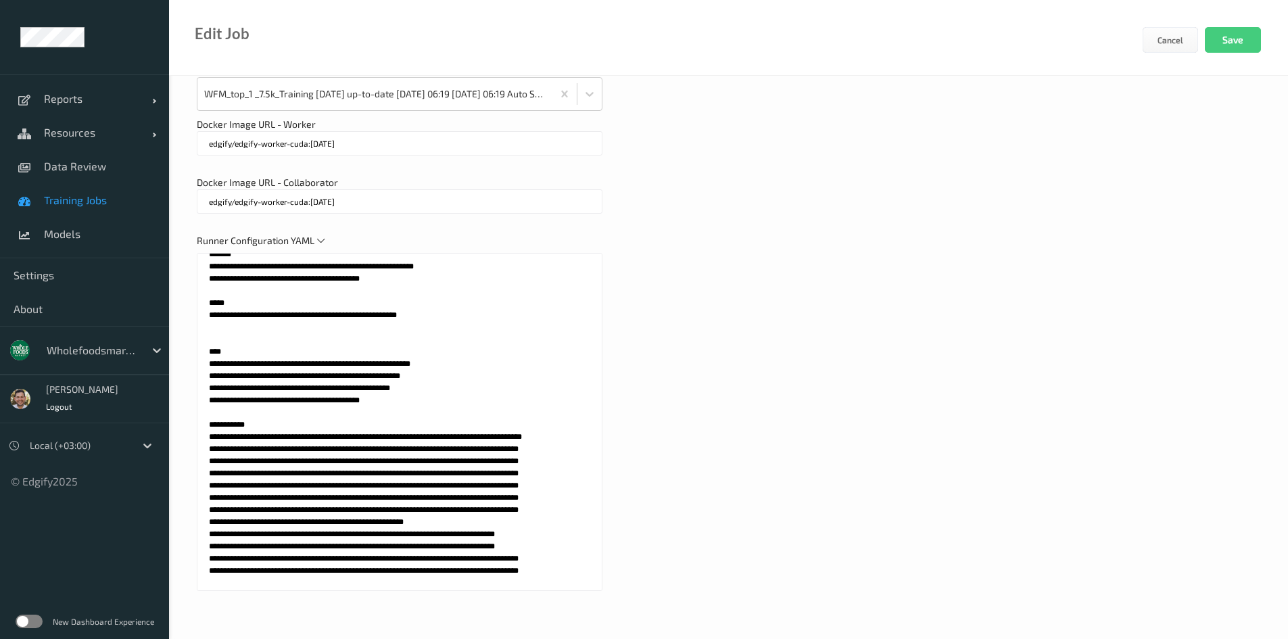
click at [328, 410] on textarea at bounding box center [400, 422] width 406 height 338
paste textarea "*****"
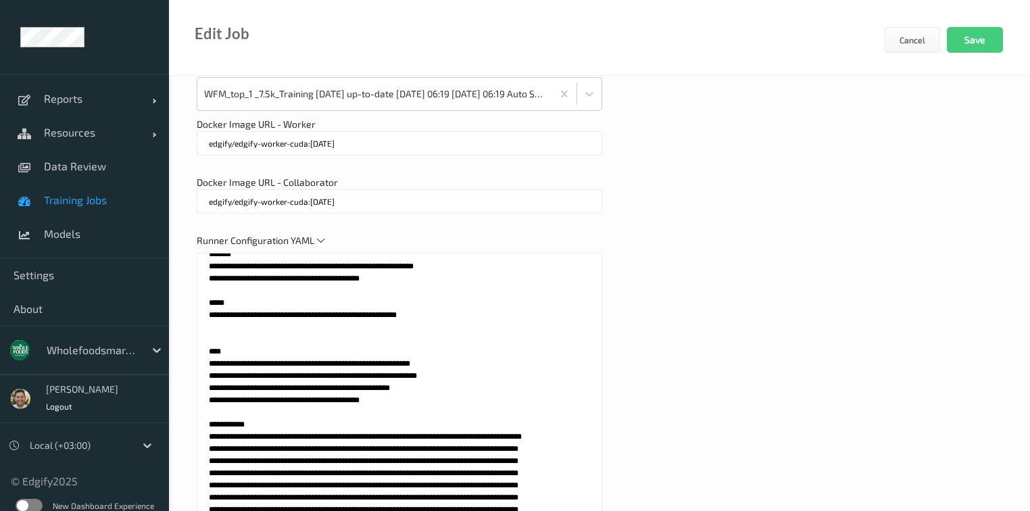
drag, startPoint x: 317, startPoint y: 411, endPoint x: 442, endPoint y: 410, distance: 125.0
click at [442, 410] on textarea at bounding box center [400, 422] width 406 height 338
click at [464, 414] on textarea at bounding box center [400, 422] width 406 height 338
drag, startPoint x: 464, startPoint y: 414, endPoint x: 253, endPoint y: 408, distance: 211.0
click at [253, 408] on textarea at bounding box center [400, 422] width 406 height 338
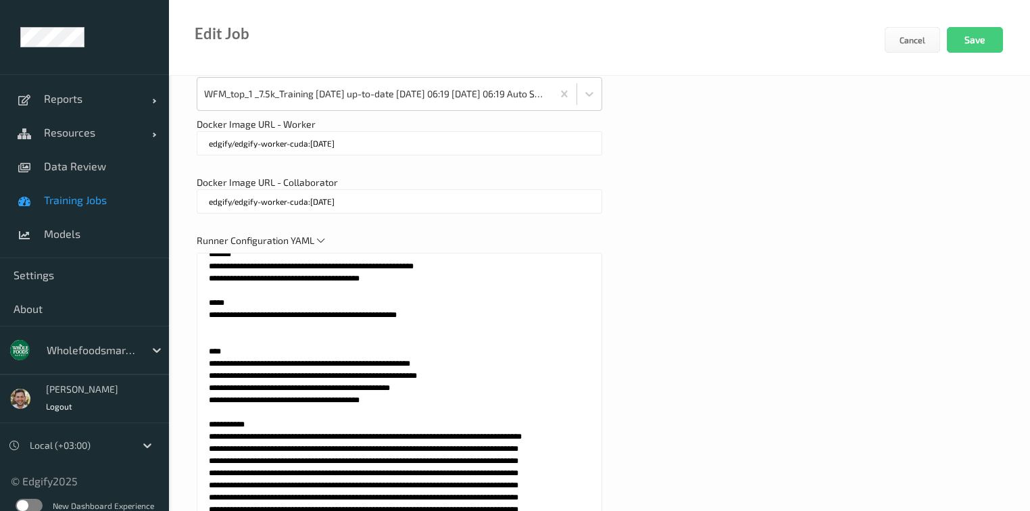
click at [493, 408] on textarea at bounding box center [400, 422] width 406 height 338
click at [364, 409] on textarea at bounding box center [400, 422] width 406 height 338
click at [510, 403] on textarea at bounding box center [400, 422] width 406 height 338
drag, startPoint x: 506, startPoint y: 425, endPoint x: 510, endPoint y: 420, distance: 7.2
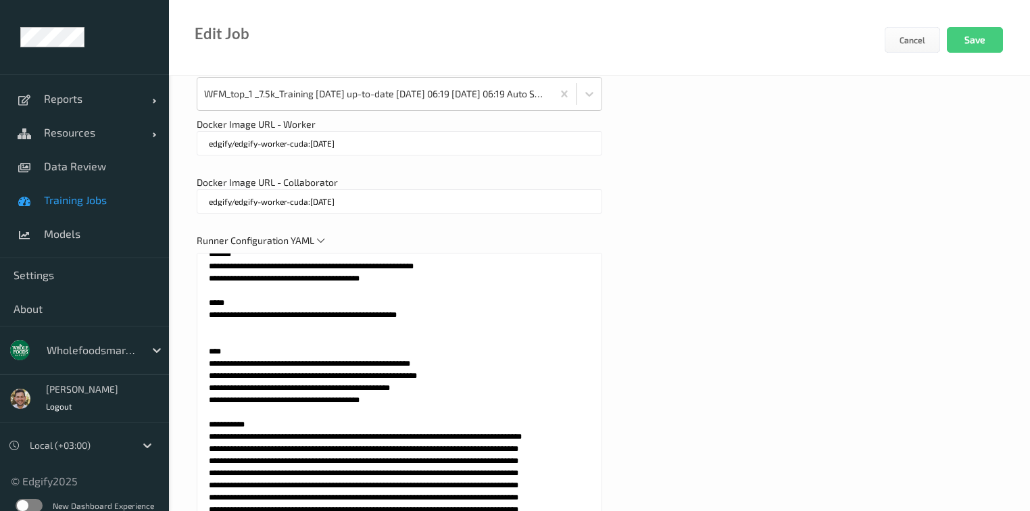
click at [508, 423] on textarea at bounding box center [400, 422] width 406 height 338
click at [512, 408] on textarea at bounding box center [400, 422] width 406 height 338
click at [214, 410] on textarea at bounding box center [400, 422] width 406 height 338
click at [515, 422] on textarea at bounding box center [400, 422] width 406 height 338
click at [211, 421] on textarea at bounding box center [400, 422] width 406 height 338
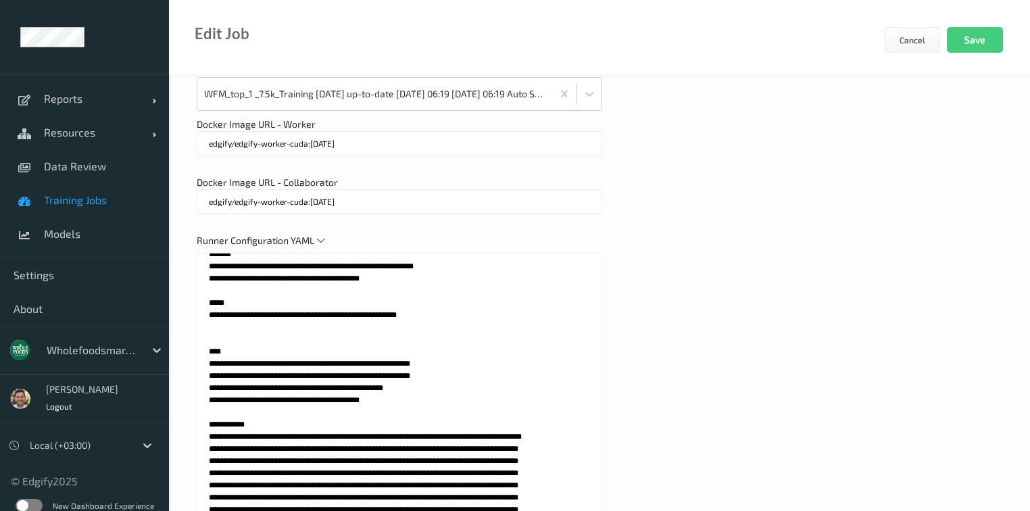
click at [335, 424] on textarea at bounding box center [400, 422] width 406 height 338
type textarea "**********"
click at [360, 422] on textarea at bounding box center [400, 422] width 406 height 338
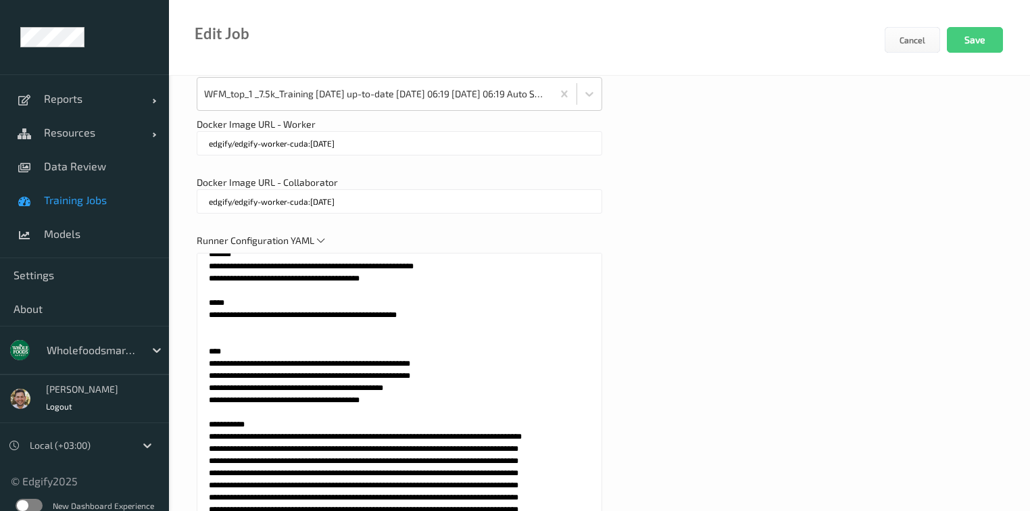
click at [387, 423] on textarea at bounding box center [400, 422] width 406 height 338
click at [818, 157] on div "Docker Image URL - Worker edgify/edgify-worker-cuda:2.5.20" at bounding box center [600, 143] width 806 height 51
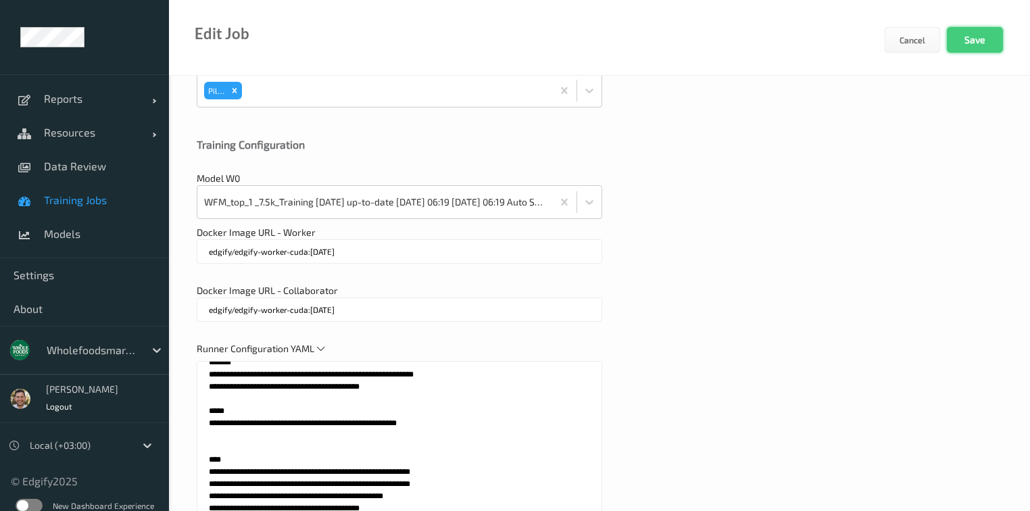
click at [976, 45] on button "Save" at bounding box center [975, 40] width 56 height 26
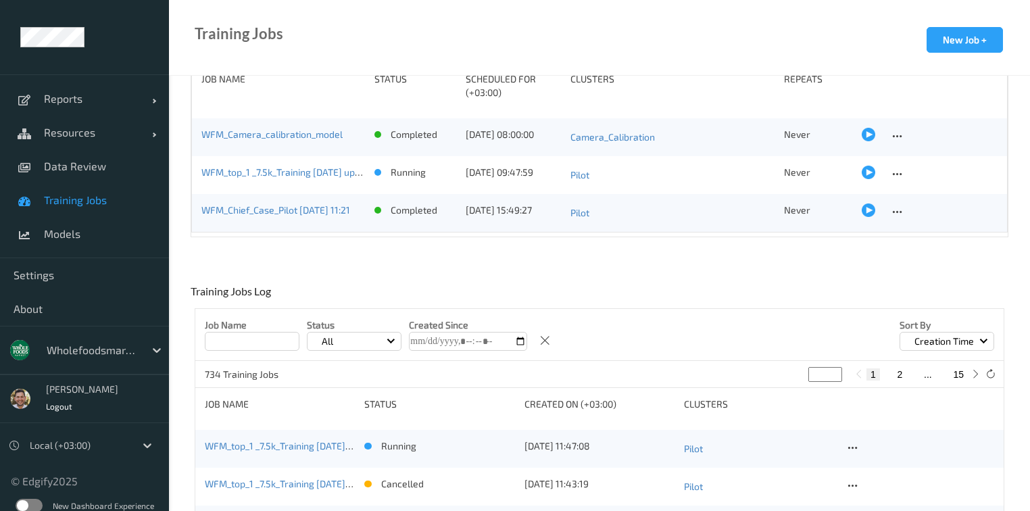
scroll to position [216, 0]
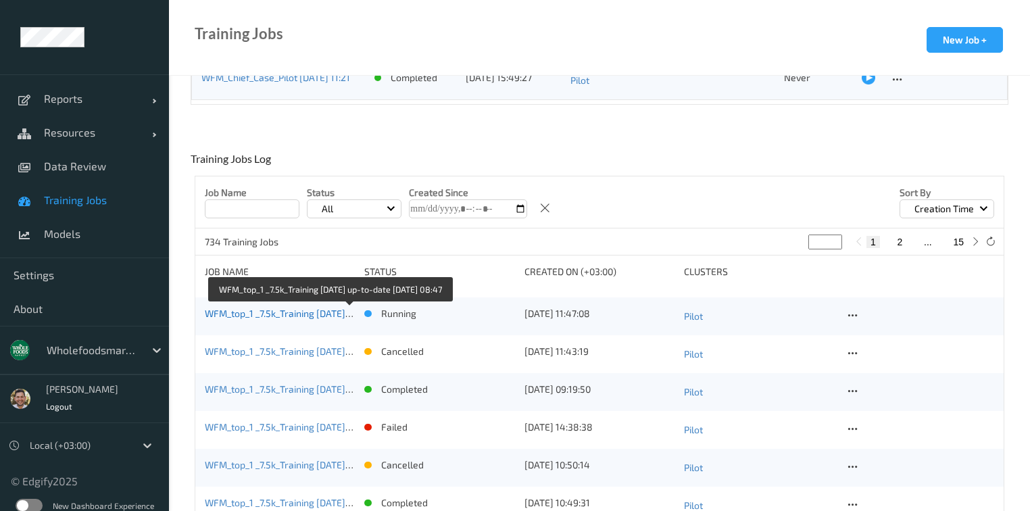
click at [303, 308] on link "WFM_top_1 _7.5k_Training [DATE] up-to-date [DATE] 08:47" at bounding box center [328, 313] width 247 height 11
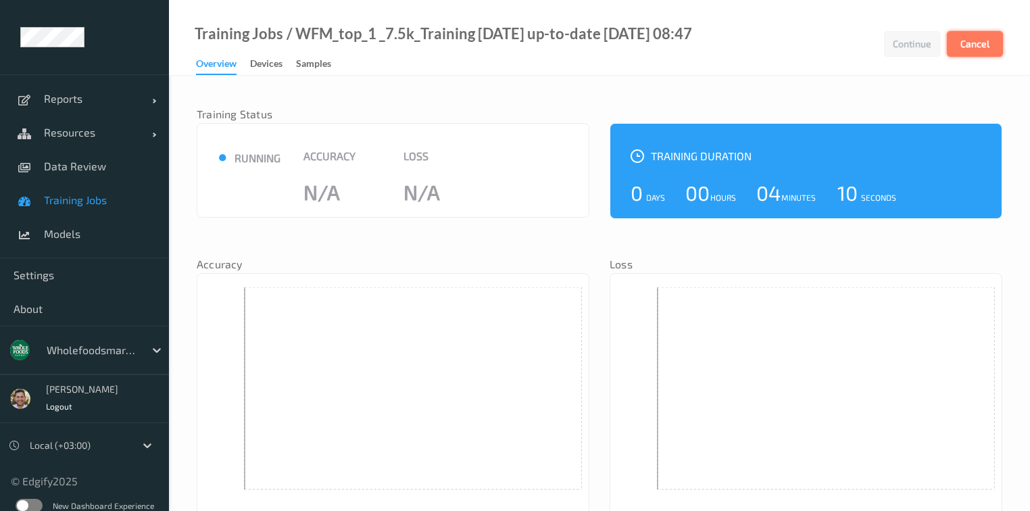
click at [974, 44] on button "Cancel" at bounding box center [975, 44] width 56 height 26
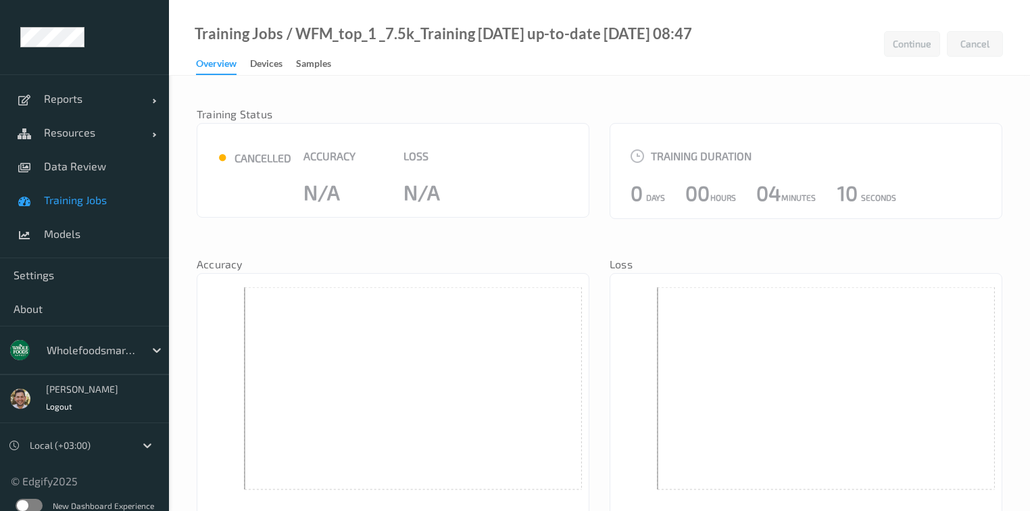
click at [68, 204] on span "Training Jobs" at bounding box center [100, 200] width 112 height 14
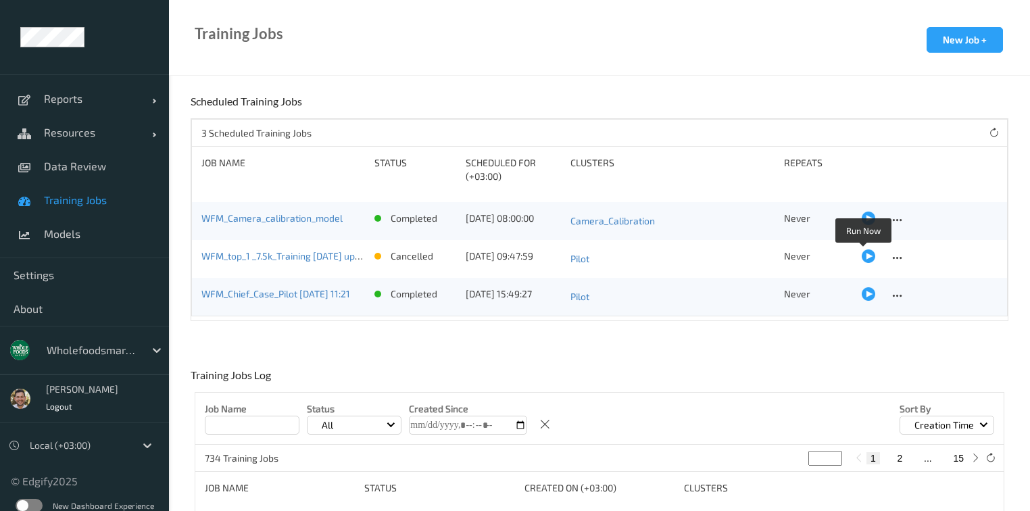
click at [862, 257] on div at bounding box center [869, 256] width 14 height 14
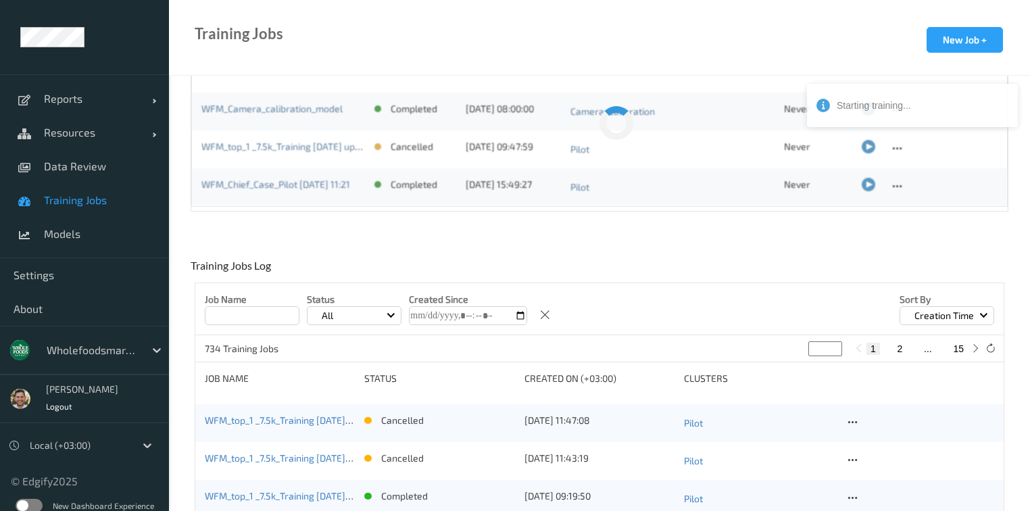
scroll to position [162, 0]
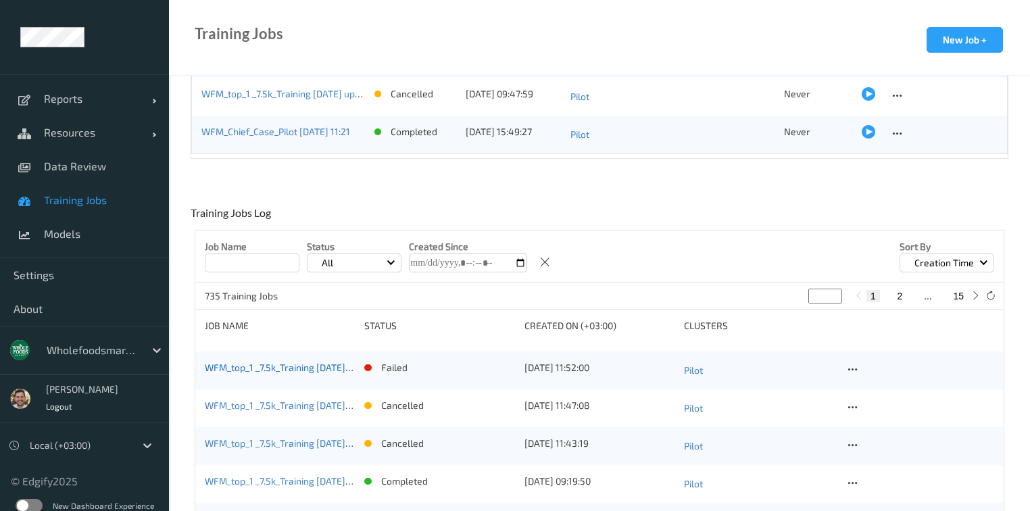
click at [276, 368] on link "WFM_top_1 _7.5k_Training [DATE] up-to-date [DATE] 08:52" at bounding box center [328, 367] width 247 height 11
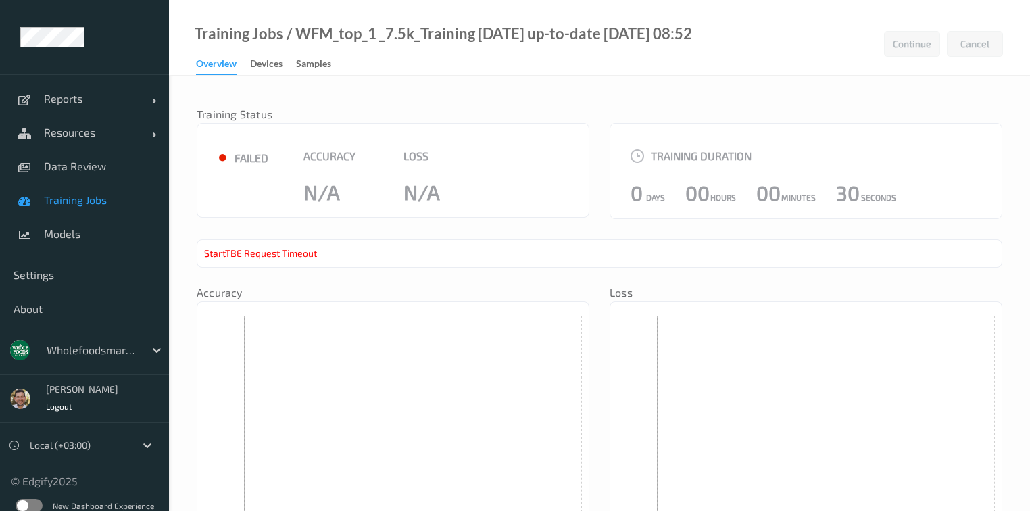
click at [84, 200] on span "Training Jobs" at bounding box center [100, 200] width 112 height 14
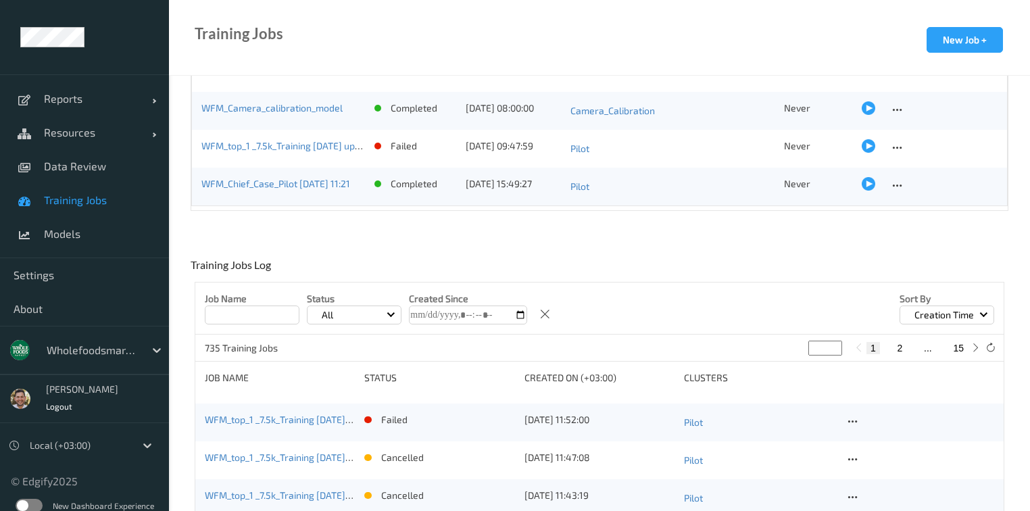
scroll to position [108, 0]
click at [862, 146] on div at bounding box center [869, 148] width 14 height 14
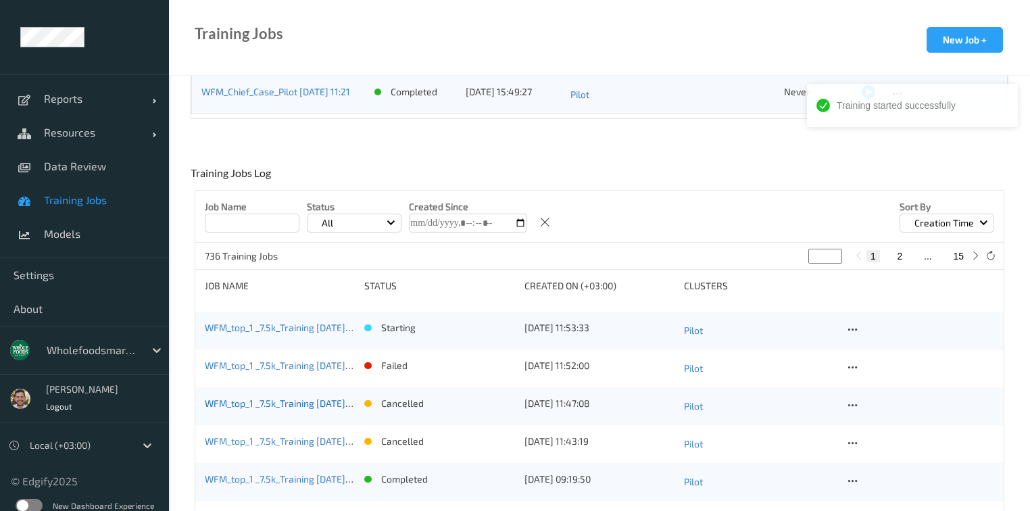
scroll to position [216, 0]
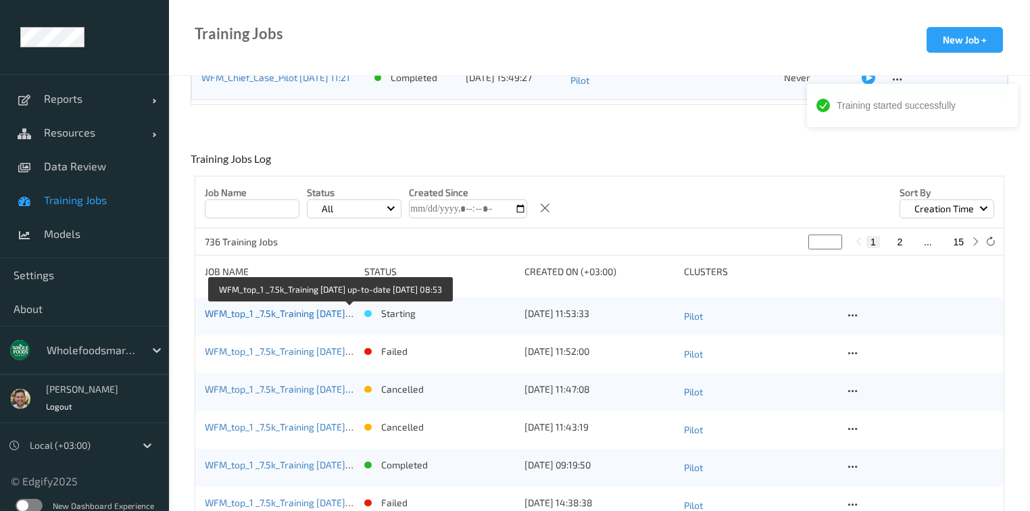
click at [264, 316] on link "WFM_top_1 _7.5k_Training [DATE] up-to-date [DATE] 08:53" at bounding box center [328, 313] width 247 height 11
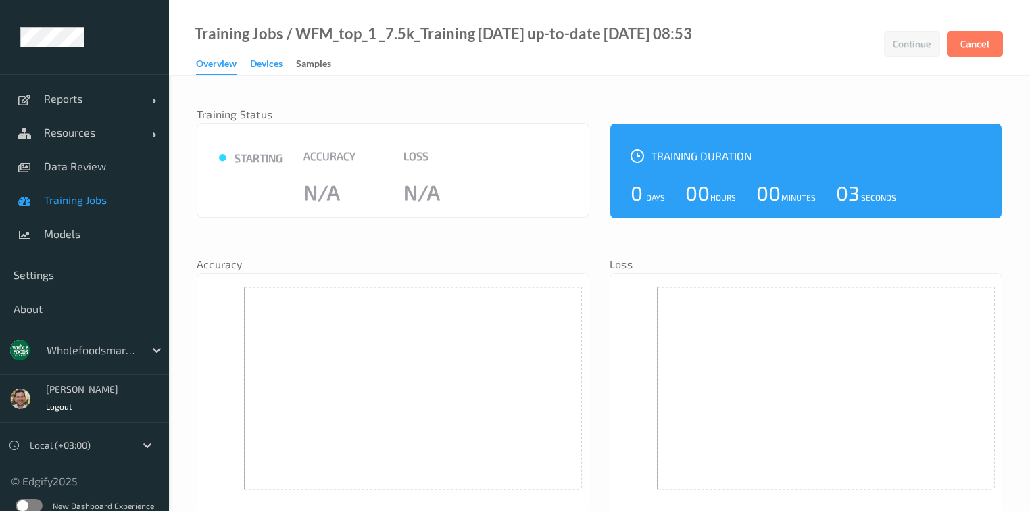
click at [260, 63] on div "Devices" at bounding box center [266, 65] width 32 height 17
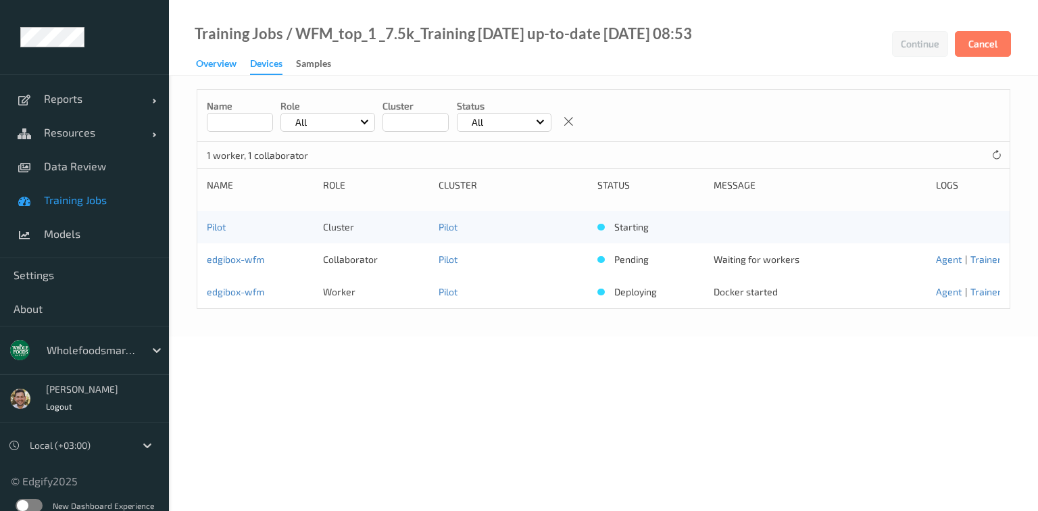
click at [235, 65] on div "Overview" at bounding box center [216, 65] width 41 height 17
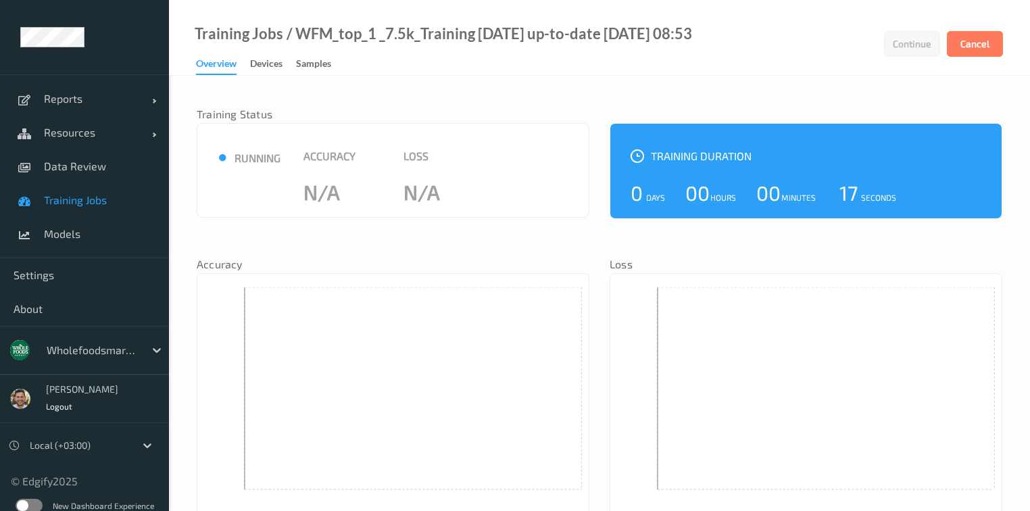
click at [93, 201] on span "Training Jobs" at bounding box center [100, 200] width 112 height 14
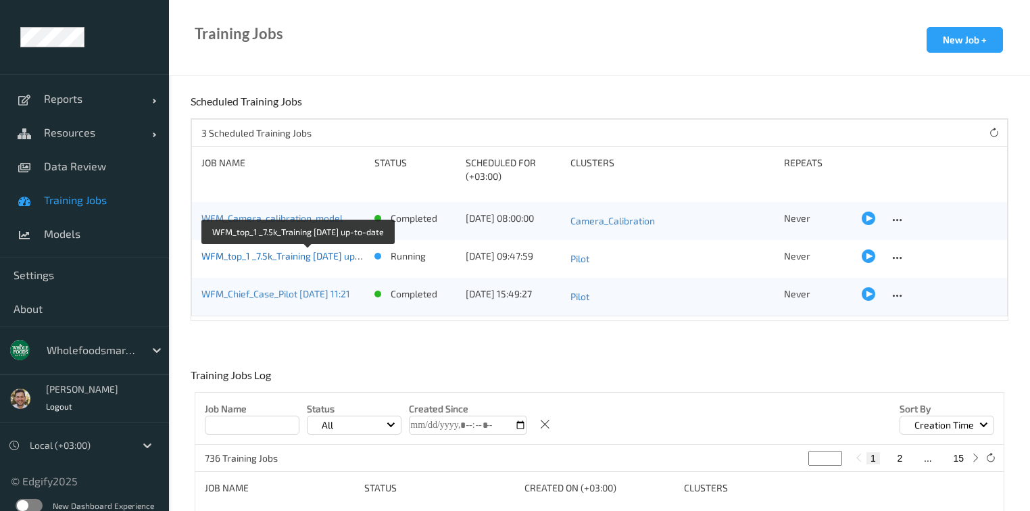
click at [300, 257] on link "WFM_top_1 _7.5k_Training [DATE] up-to-date" at bounding box center [296, 255] width 190 height 11
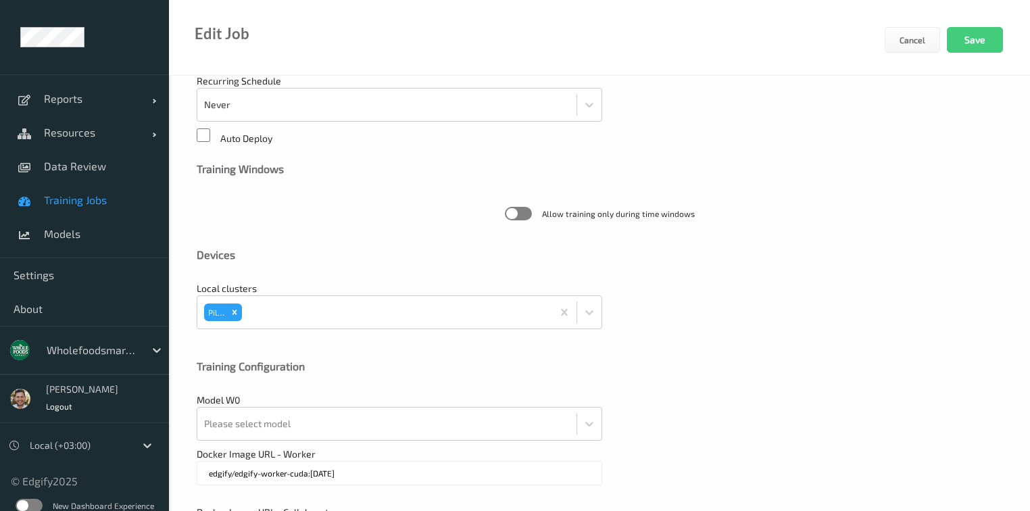
scroll to position [419, 0]
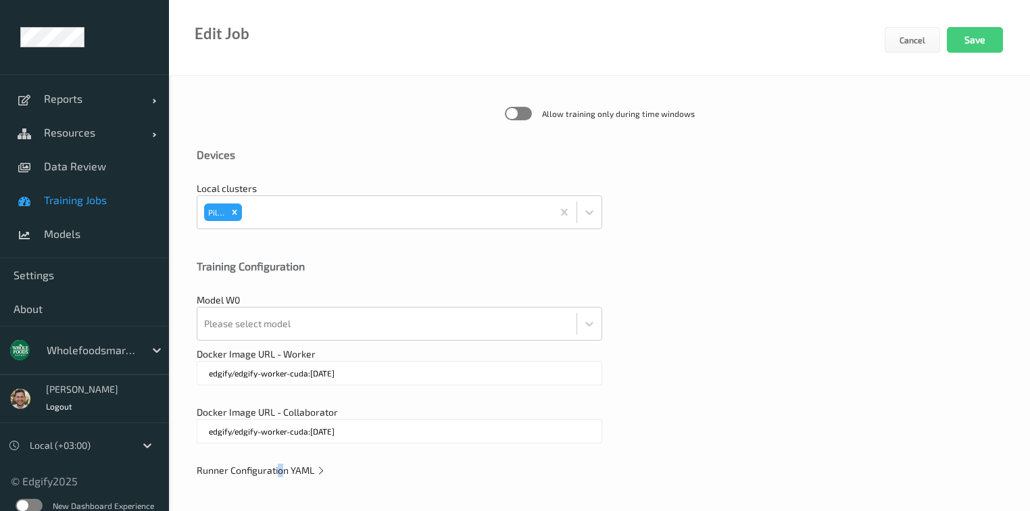
click at [279, 471] on span "Runner Configuration YAML" at bounding box center [261, 469] width 129 height 11
click at [384, 324] on div "Please select model" at bounding box center [386, 324] width 379 height 32
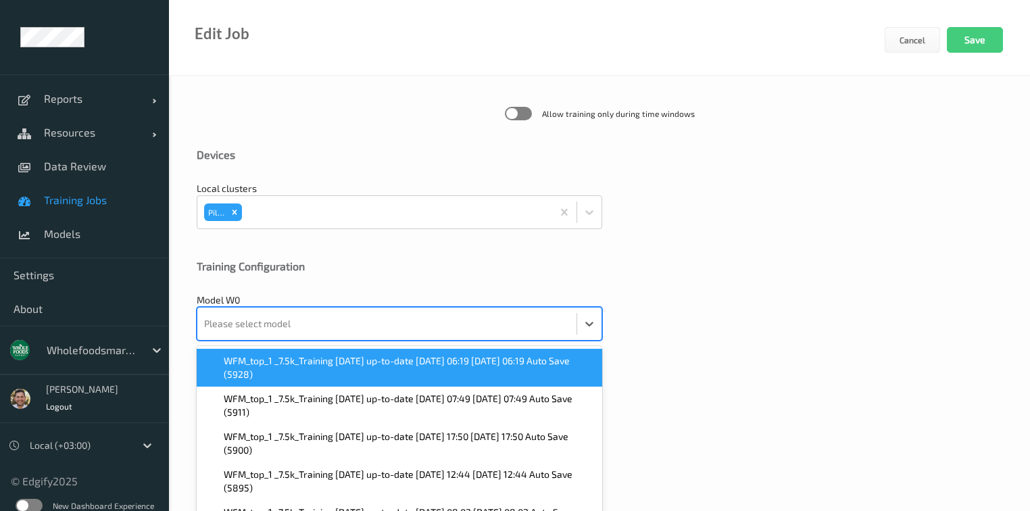
scroll to position [461, 0]
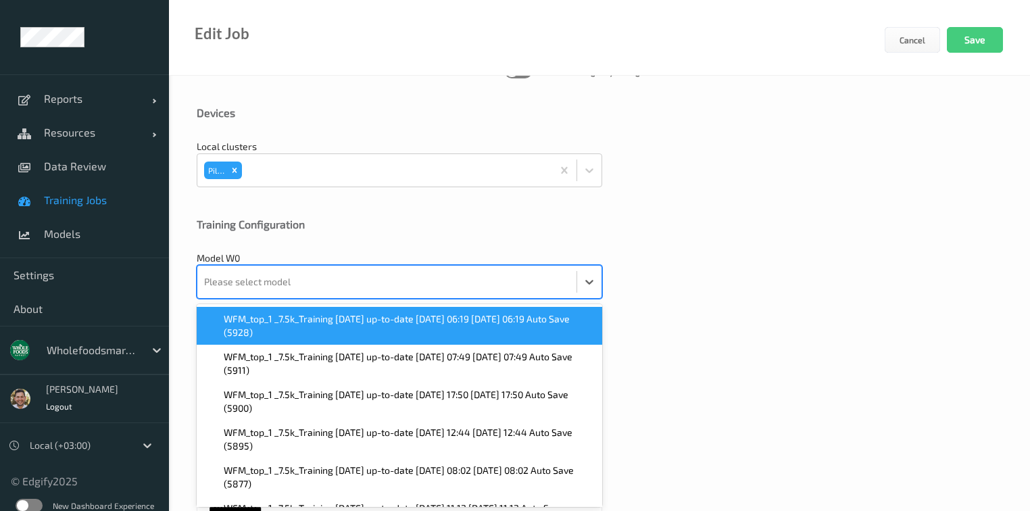
click at [391, 329] on span "WFM_top_1 _7.5k_Training 2025-09-01 up-to-date 2025-09-10 06:19 2025-09-10 06:1…" at bounding box center [409, 325] width 370 height 27
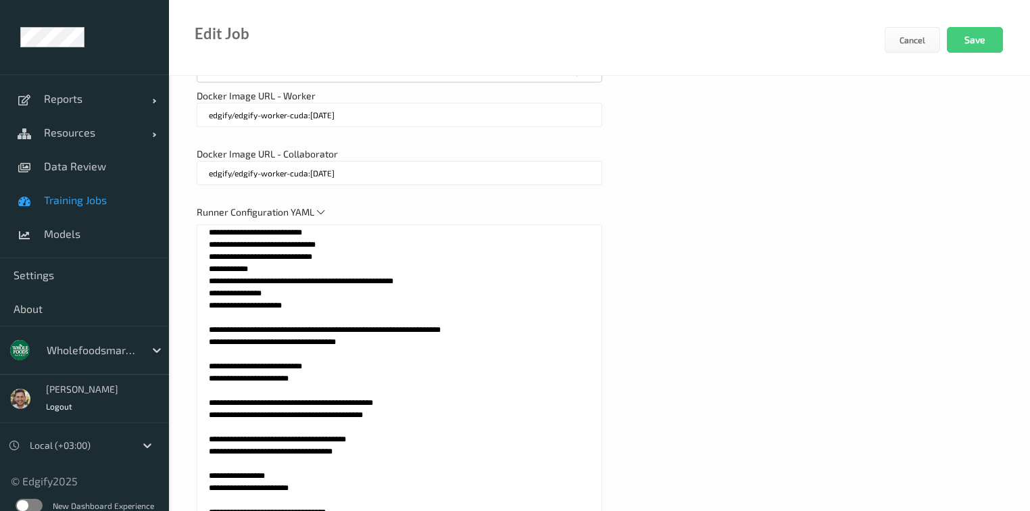
scroll to position [666, 0]
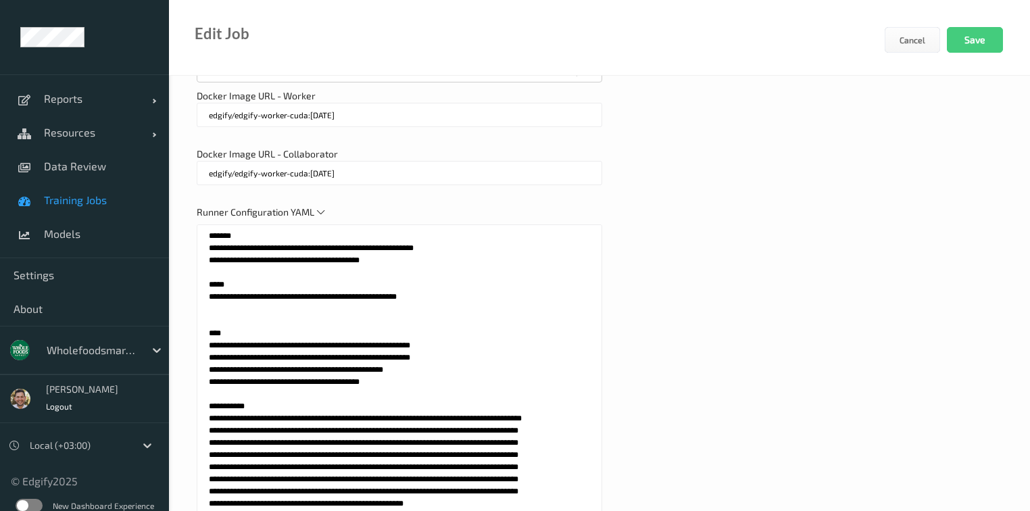
click at [213, 416] on textarea at bounding box center [400, 393] width 406 height 338
click at [468, 416] on textarea at bounding box center [400, 393] width 406 height 338
click at [465, 297] on textarea at bounding box center [400, 393] width 406 height 338
click at [249, 333] on textarea at bounding box center [400, 393] width 406 height 338
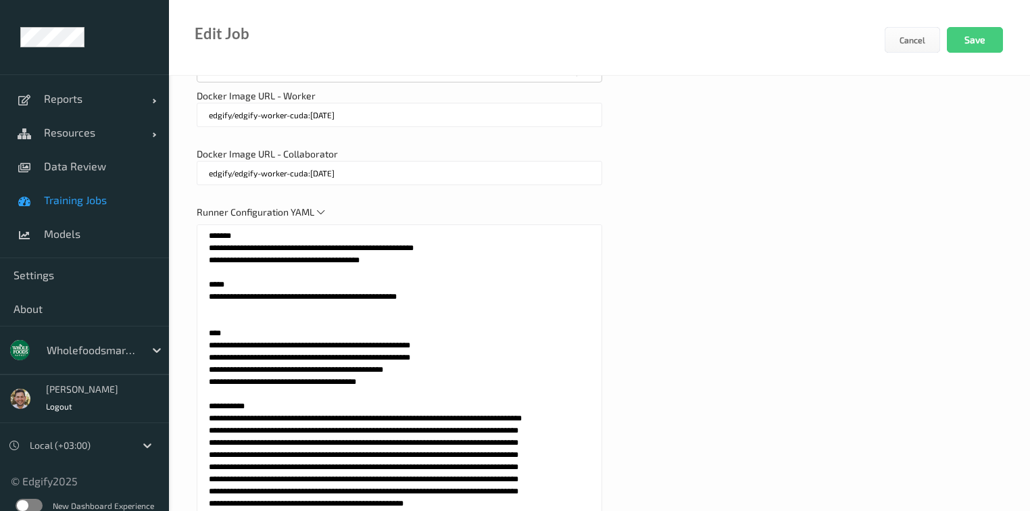
click at [249, 333] on textarea at bounding box center [400, 393] width 406 height 338
click at [413, 340] on textarea at bounding box center [400, 393] width 406 height 338
click at [424, 333] on textarea at bounding box center [400, 393] width 406 height 338
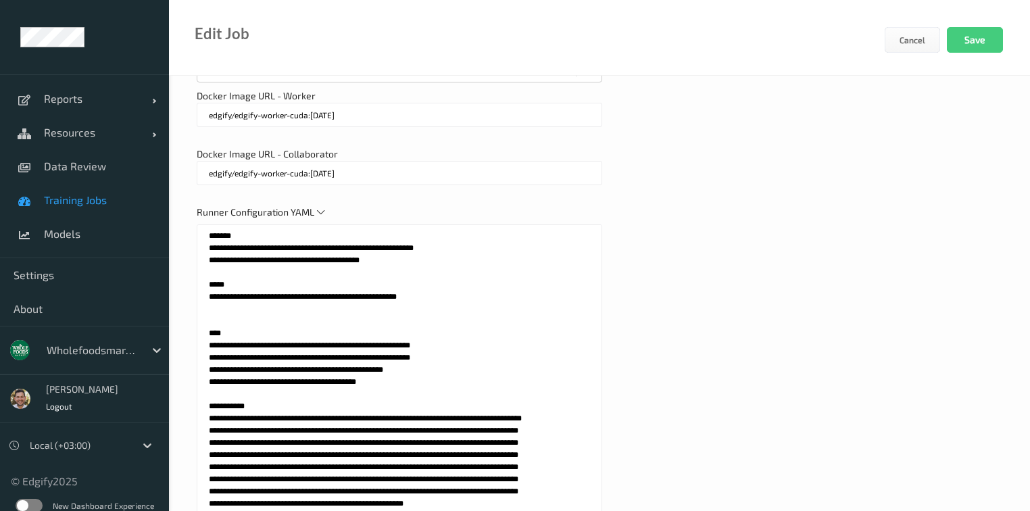
click at [278, 342] on textarea at bounding box center [400, 393] width 406 height 338
paste textarea "**********"
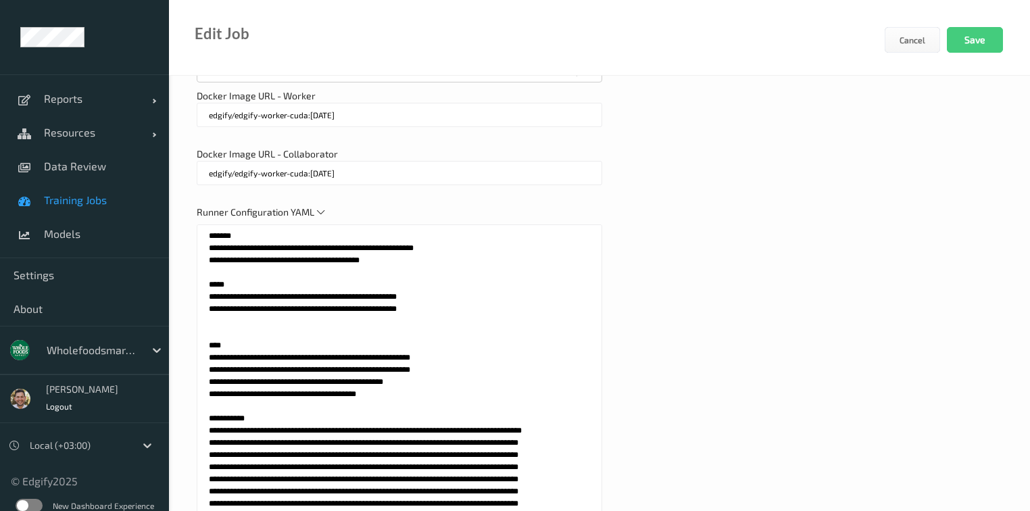
click at [325, 344] on textarea at bounding box center [400, 393] width 406 height 338
click at [326, 344] on textarea at bounding box center [400, 393] width 406 height 338
click at [327, 342] on textarea at bounding box center [400, 393] width 406 height 338
paste textarea "**"
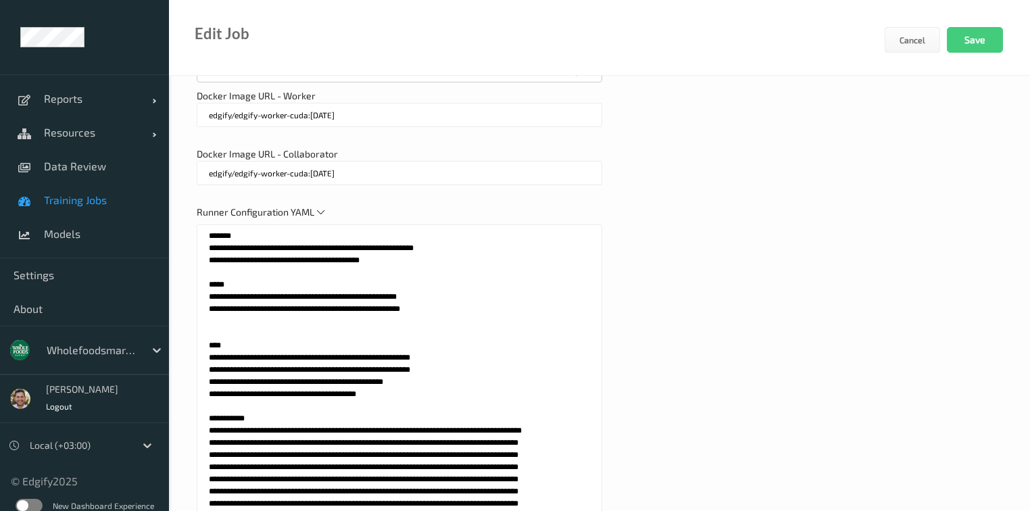
drag, startPoint x: 351, startPoint y: 342, endPoint x: 412, endPoint y: 342, distance: 61.5
click at [412, 342] on textarea at bounding box center [400, 393] width 406 height 338
paste textarea
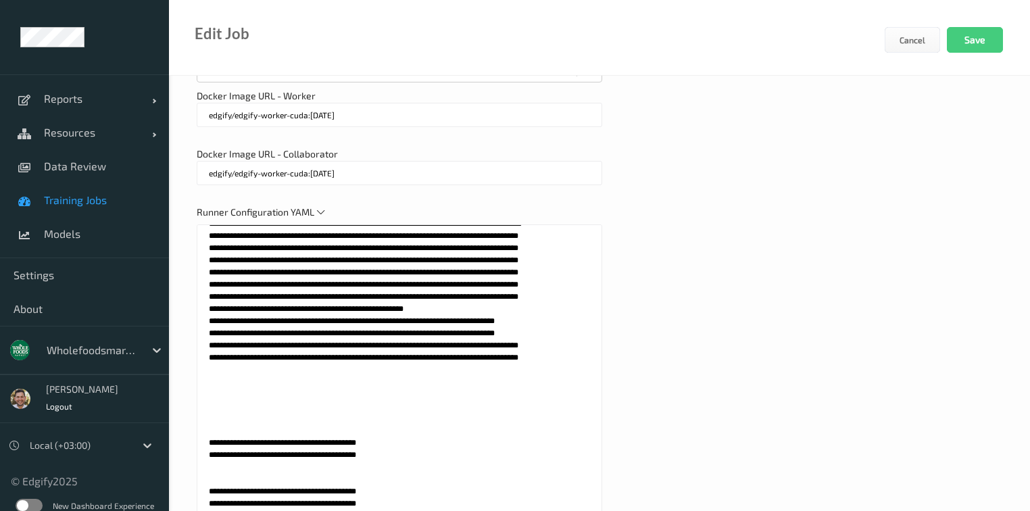
scroll to position [1785, 0]
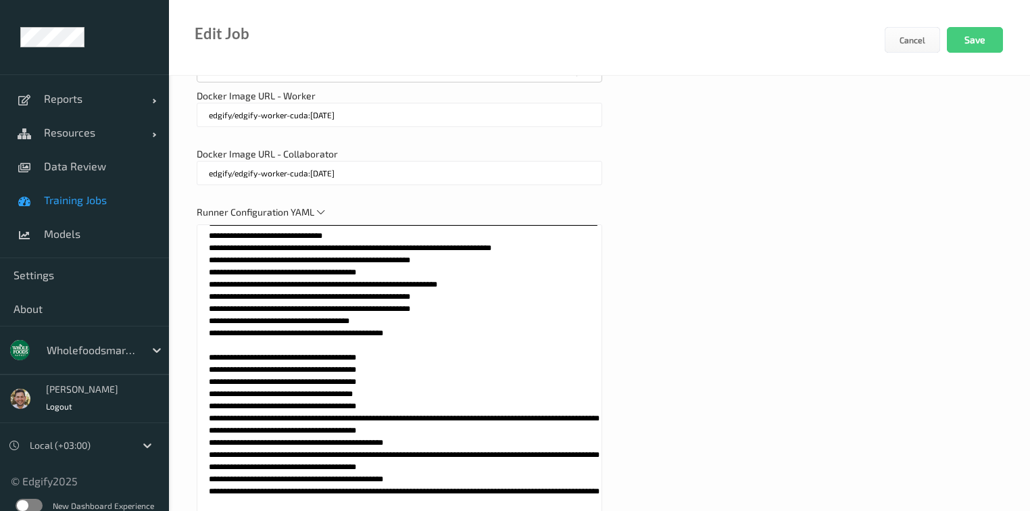
click at [406, 392] on textarea at bounding box center [400, 393] width 406 height 338
paste textarea "******"
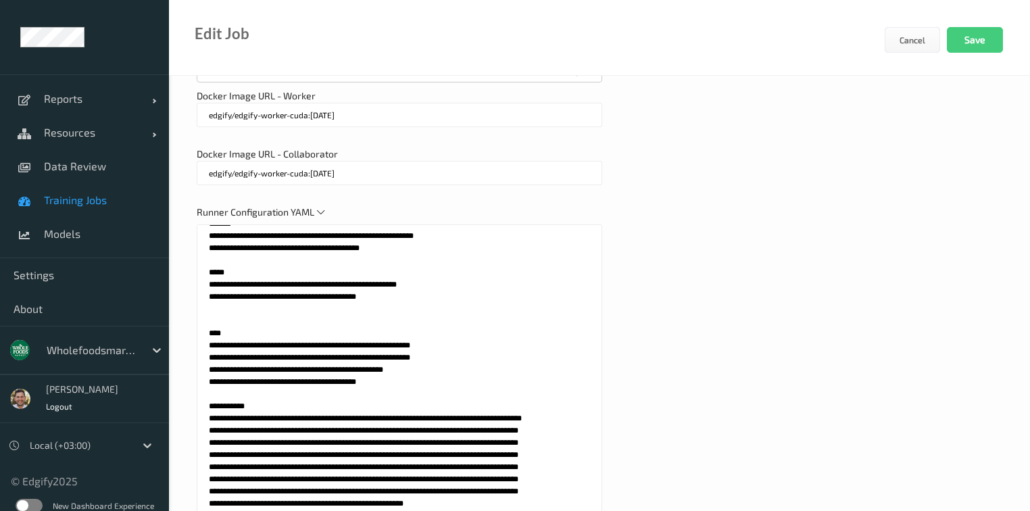
click at [395, 330] on textarea at bounding box center [400, 393] width 406 height 338
click at [376, 342] on textarea at bounding box center [400, 393] width 406 height 338
paste textarea "**********"
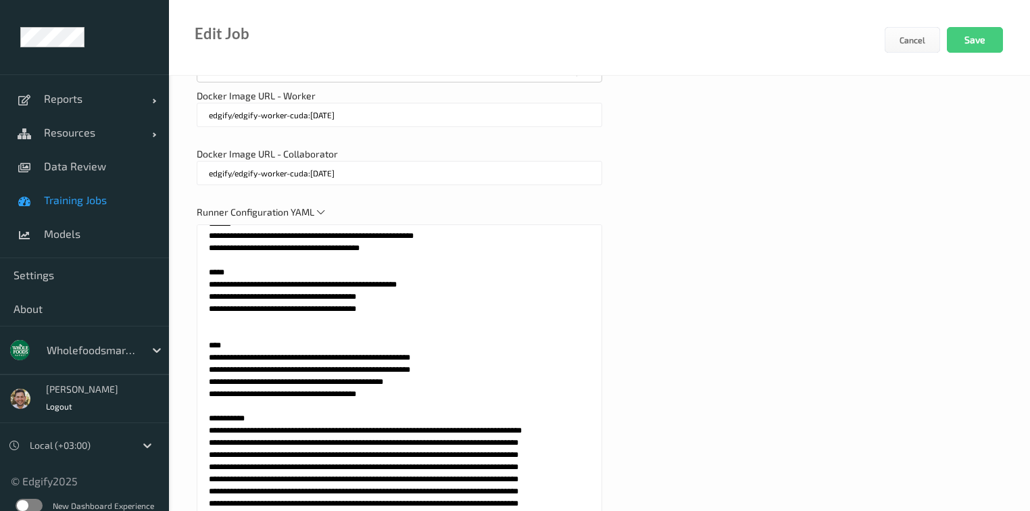
click at [333, 341] on textarea at bounding box center [400, 393] width 406 height 338
paste textarea "*"
click at [365, 345] on textarea at bounding box center [400, 393] width 406 height 338
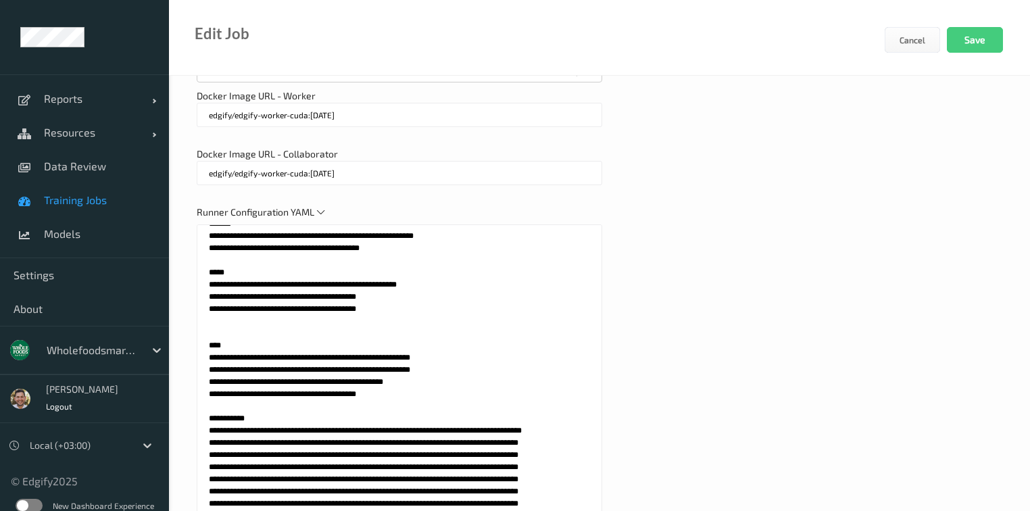
paste textarea "*"
type textarea "**********"
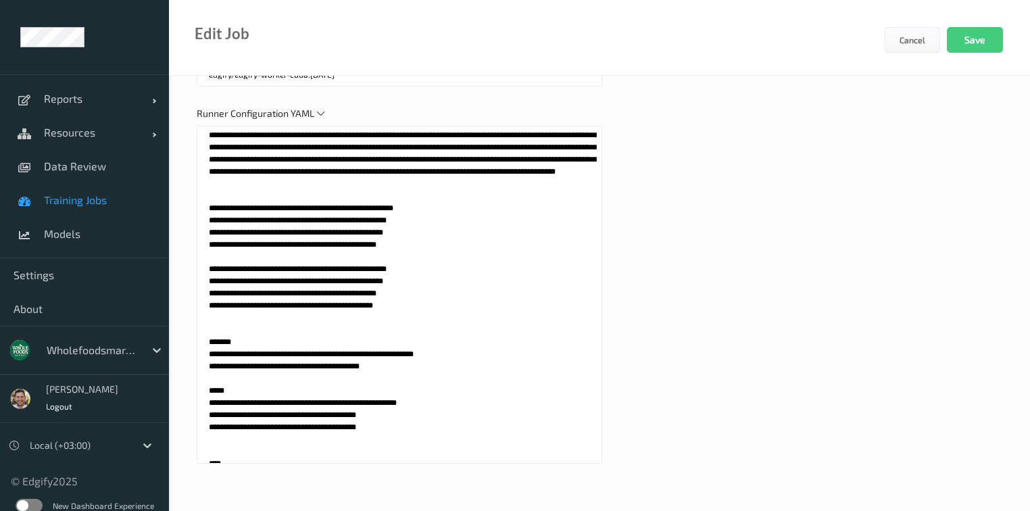
scroll to position [462, 0]
click at [965, 43] on button "Save" at bounding box center [975, 40] width 56 height 26
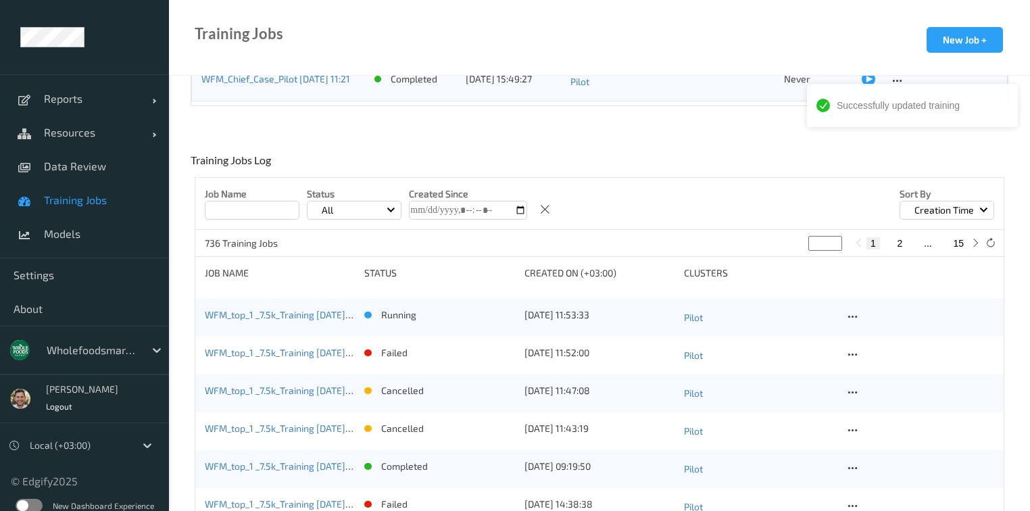
scroll to position [216, 0]
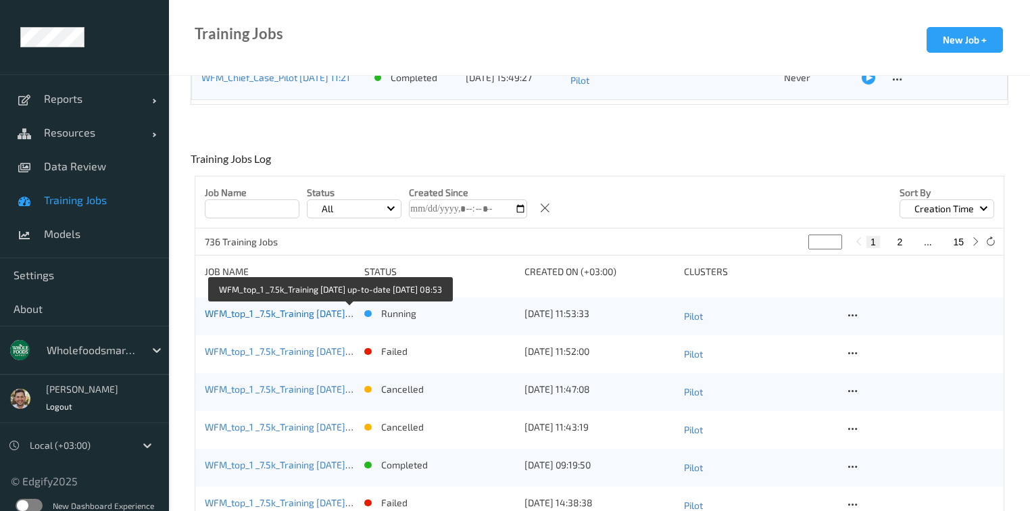
click at [276, 318] on link "WFM_top_1 _7.5k_Training [DATE] up-to-date [DATE] 08:53" at bounding box center [328, 313] width 247 height 11
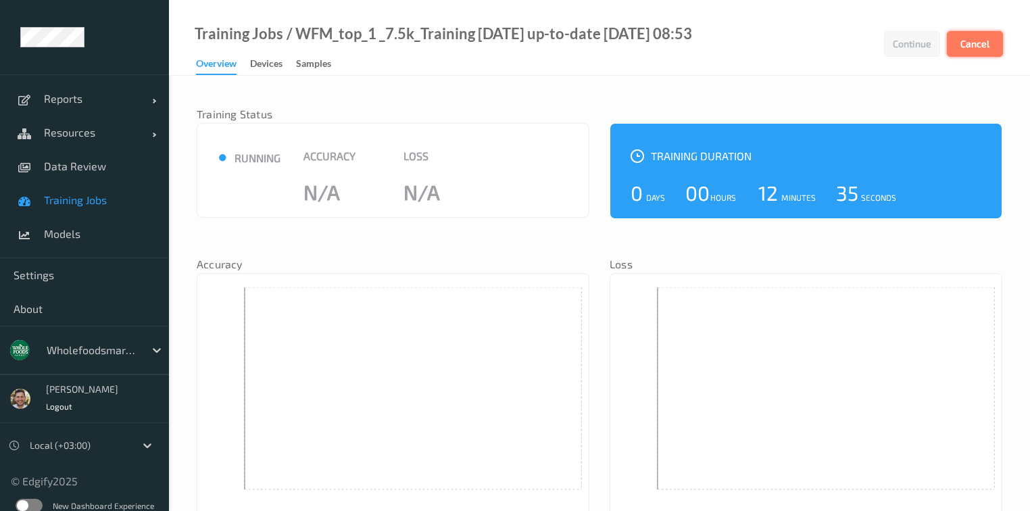
click at [975, 43] on button "Cancel" at bounding box center [975, 44] width 56 height 26
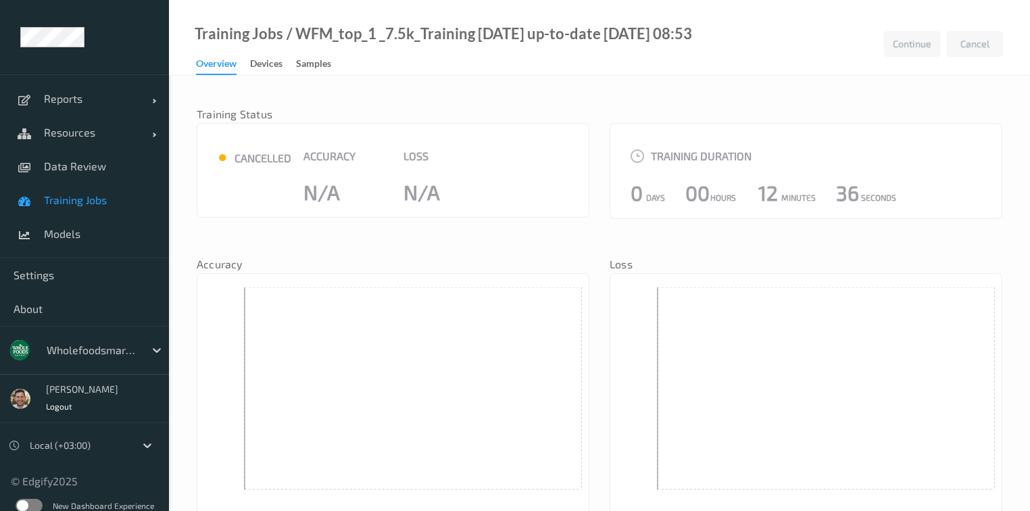
click at [70, 197] on span "Training Jobs" at bounding box center [100, 200] width 112 height 14
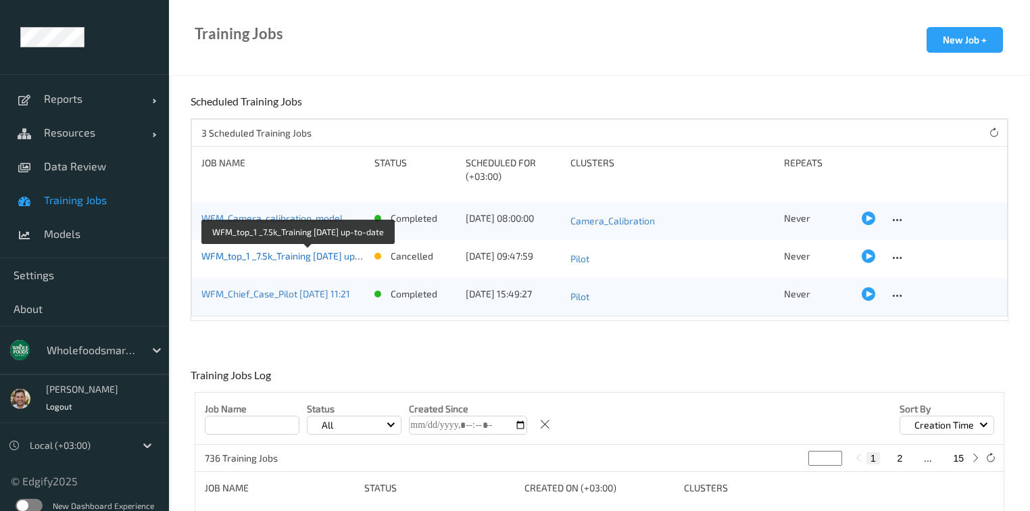
click at [307, 250] on link "WFM_top_1 _7.5k_Training [DATE] up-to-date" at bounding box center [296, 255] width 190 height 11
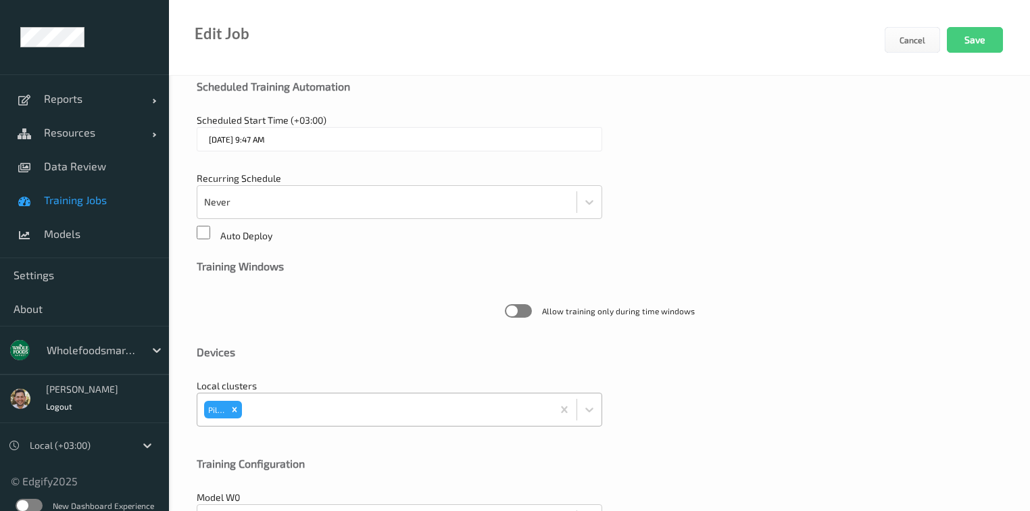
scroll to position [419, 0]
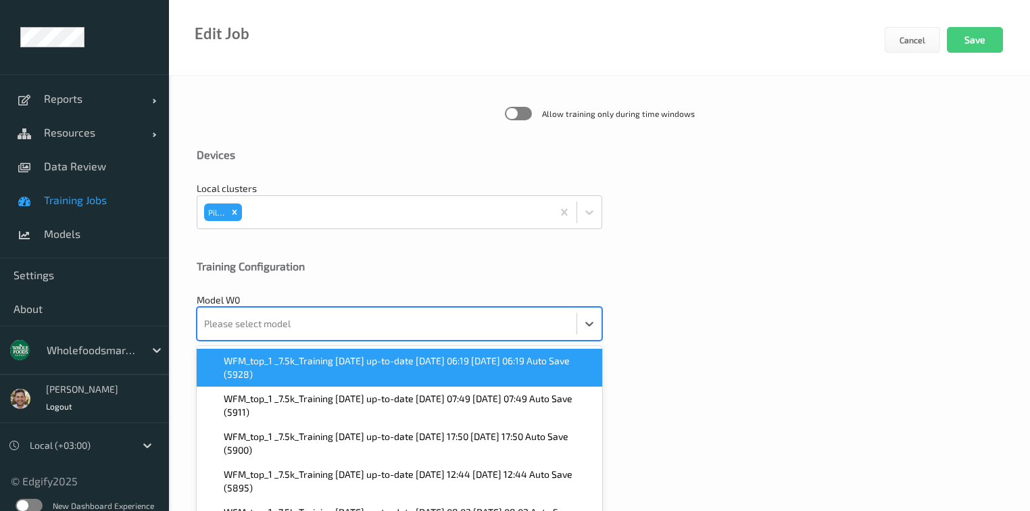
click at [278, 323] on div "option WFM_top_1 _7.5k_Training 2025-09-01 up-to-date 2025-09-10 06:19 2025-09-…" at bounding box center [400, 324] width 406 height 34
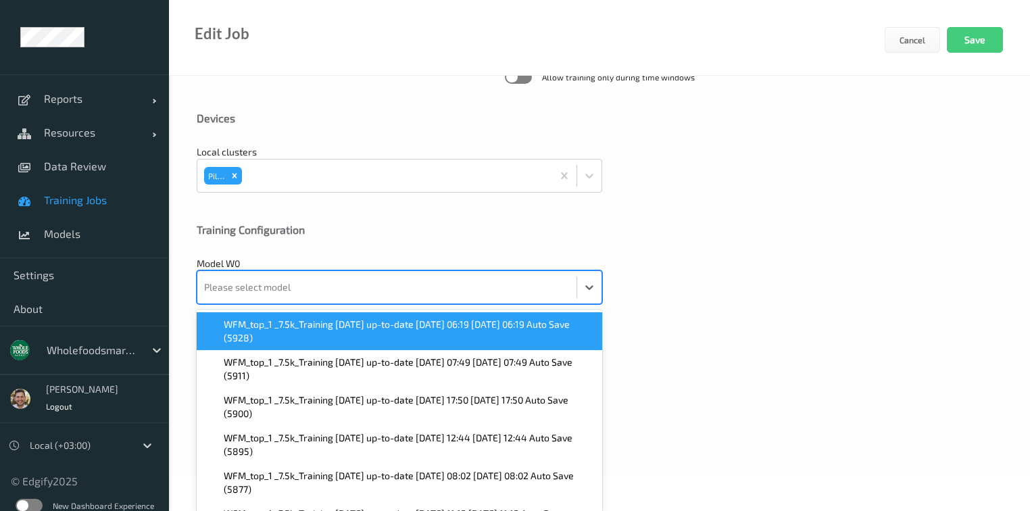
click at [278, 326] on span "WFM_top_1 _7.5k_Training 2025-09-01 up-to-date 2025-09-10 06:19 2025-09-10 06:1…" at bounding box center [409, 331] width 370 height 27
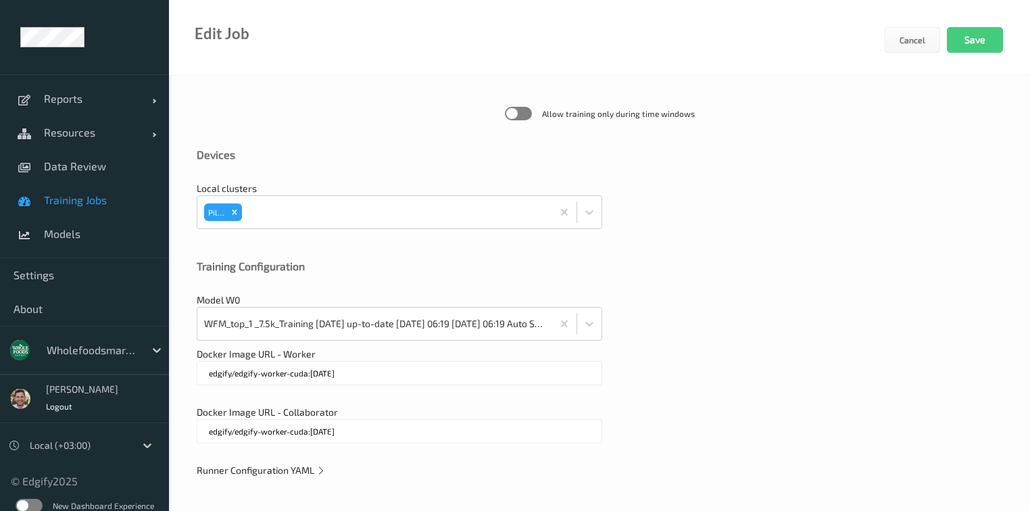
click at [264, 464] on span "Runner Configuration YAML" at bounding box center [261, 469] width 129 height 11
click at [258, 470] on span "Runner Configuration YAML" at bounding box center [261, 469] width 129 height 11
click at [265, 465] on span "Runner Configuration YAML" at bounding box center [261, 469] width 129 height 11
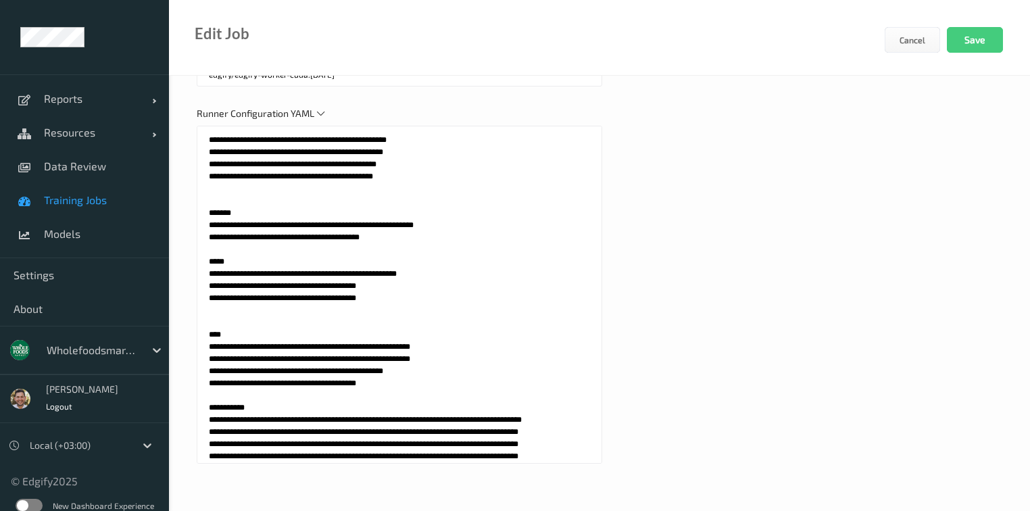
scroll to position [595, 0]
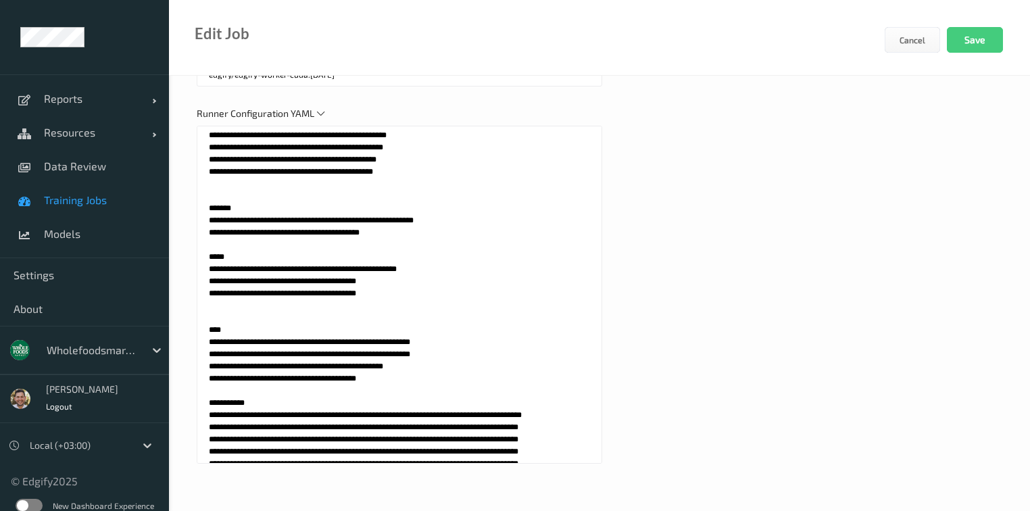
click at [336, 251] on textarea at bounding box center [400, 295] width 406 height 338
click at [337, 251] on textarea at bounding box center [400, 295] width 406 height 338
click at [333, 267] on textarea at bounding box center [400, 295] width 406 height 338
click at [324, 302] on textarea at bounding box center [400, 295] width 406 height 338
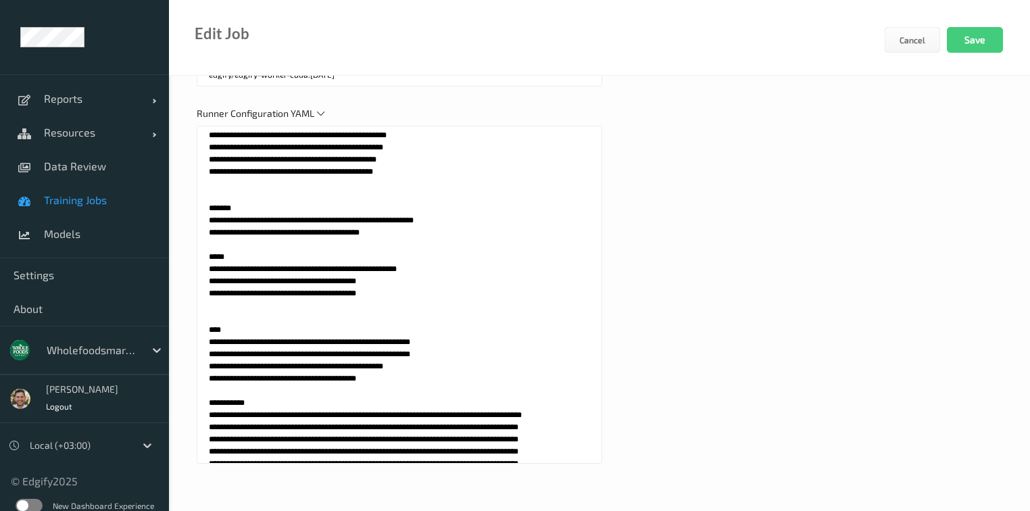
click at [324, 302] on textarea at bounding box center [400, 295] width 406 height 338
click at [493, 255] on textarea at bounding box center [400, 295] width 406 height 338
click at [454, 270] on textarea at bounding box center [400, 295] width 406 height 338
click at [326, 320] on textarea at bounding box center [400, 295] width 406 height 338
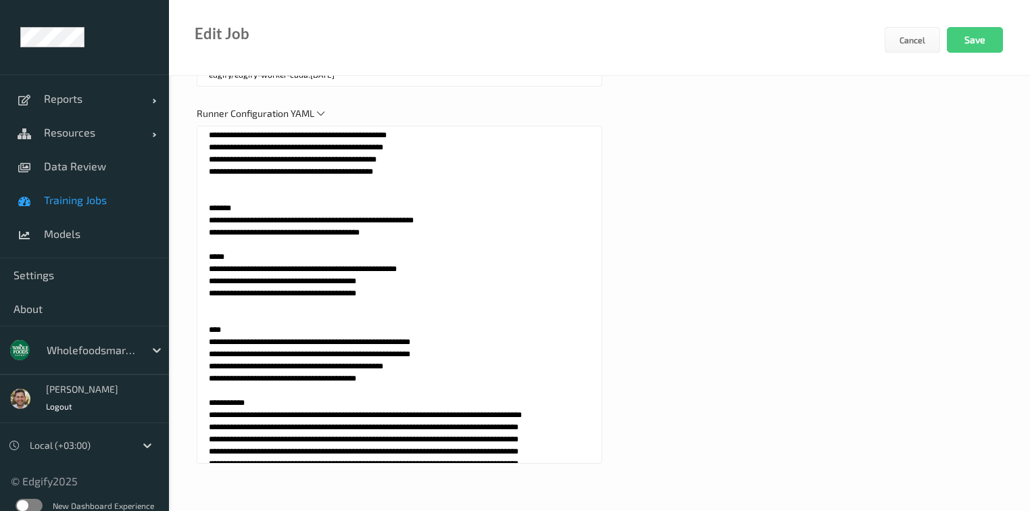
click at [335, 333] on textarea at bounding box center [400, 295] width 406 height 338
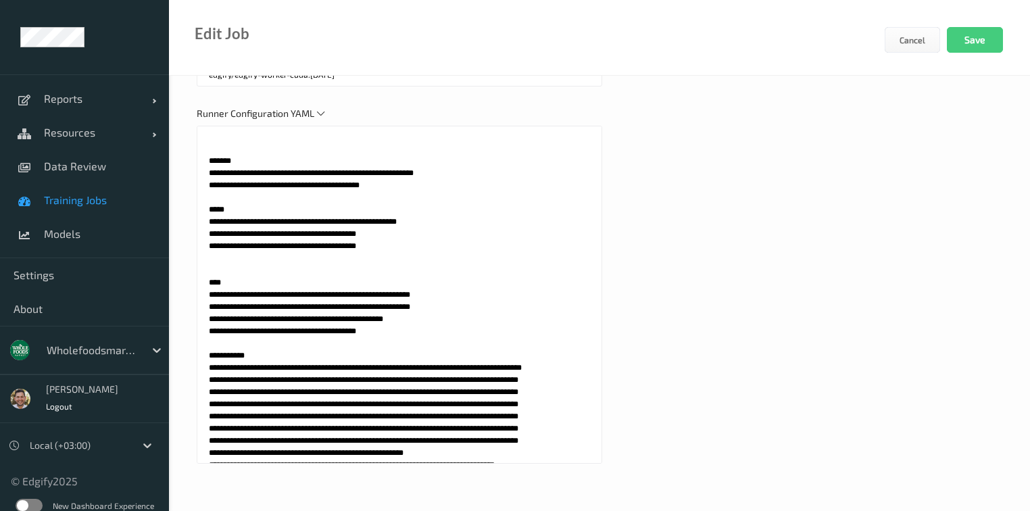
scroll to position [757, 0]
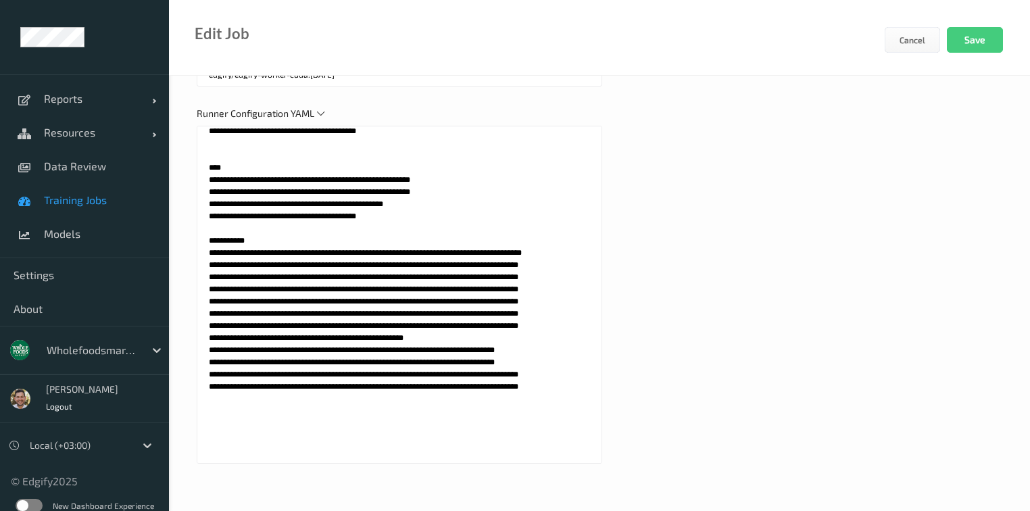
click at [331, 216] on textarea at bounding box center [400, 295] width 406 height 338
click at [331, 226] on textarea at bounding box center [400, 295] width 406 height 338
click at [333, 241] on textarea at bounding box center [400, 295] width 406 height 338
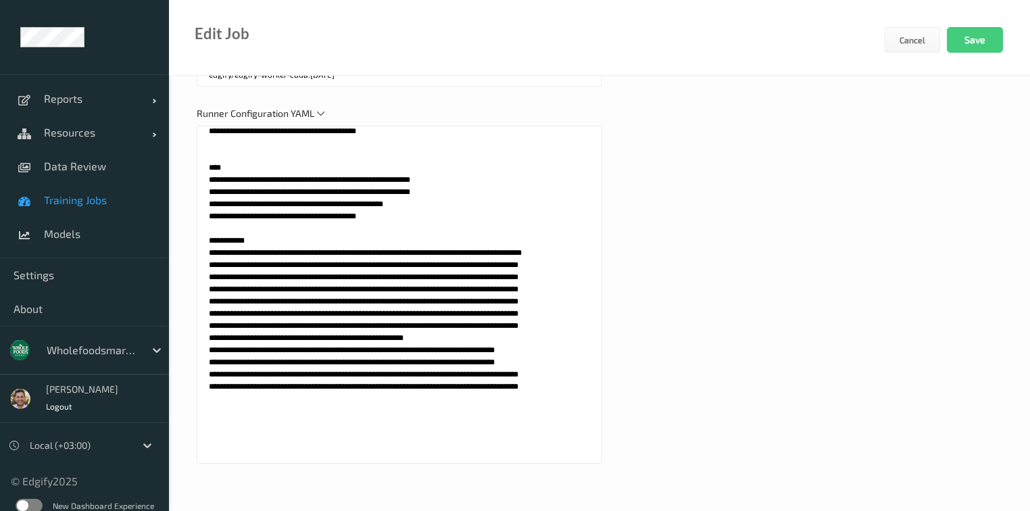
click at [333, 241] on textarea at bounding box center [400, 295] width 406 height 338
click at [336, 252] on textarea at bounding box center [400, 295] width 406 height 338
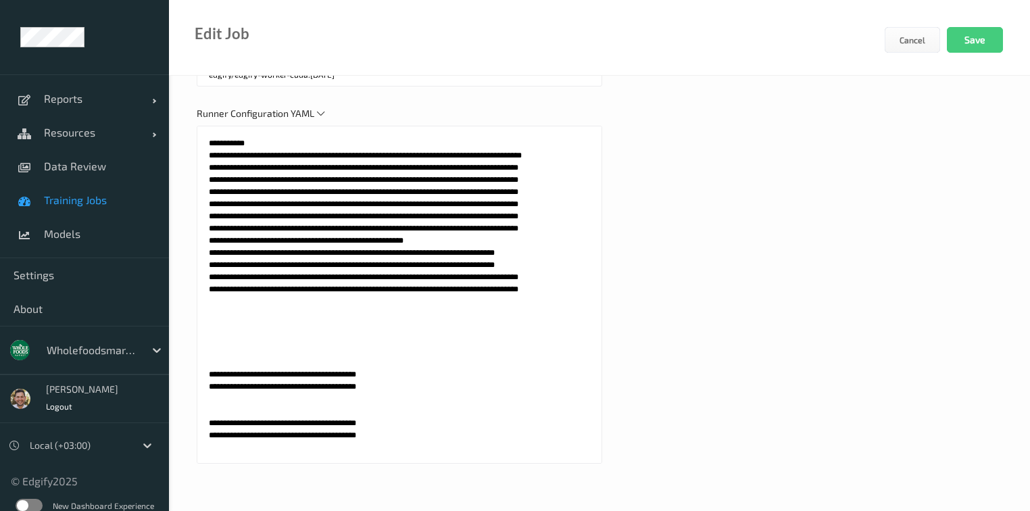
scroll to position [865, 0]
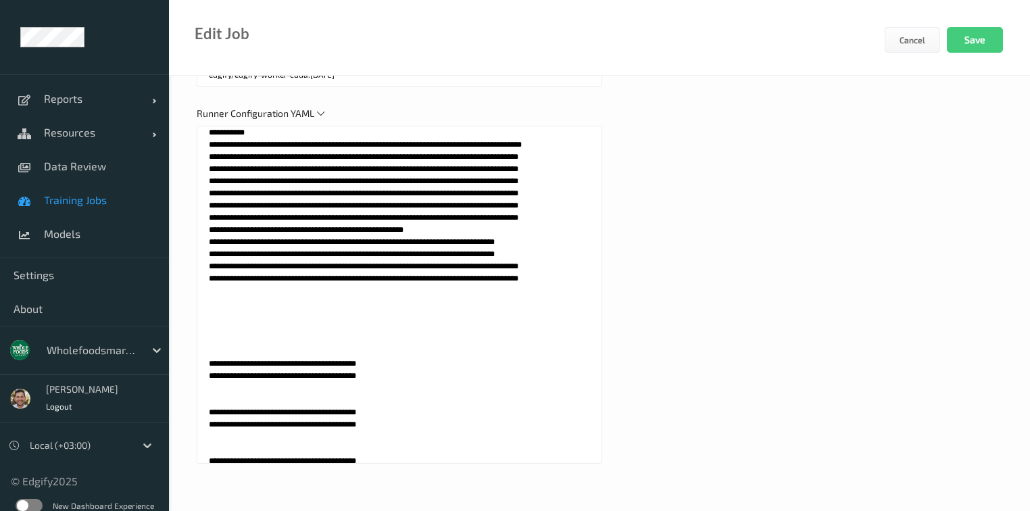
click at [330, 181] on textarea at bounding box center [400, 295] width 406 height 338
click at [323, 191] on textarea at bounding box center [400, 295] width 406 height 338
click at [327, 206] on textarea at bounding box center [400, 295] width 406 height 338
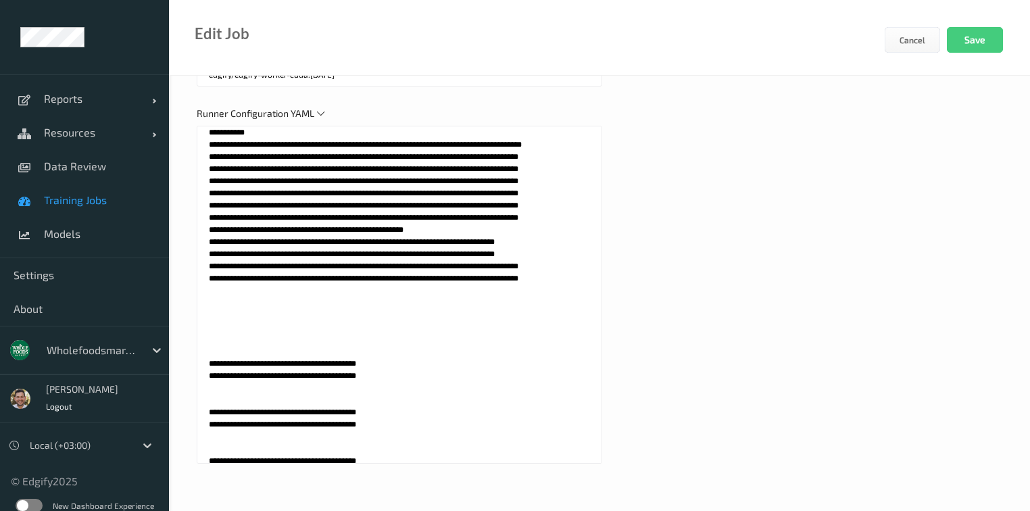
click at [327, 206] on textarea at bounding box center [400, 295] width 406 height 338
click at [333, 218] on textarea at bounding box center [400, 295] width 406 height 338
click at [333, 230] on textarea at bounding box center [400, 295] width 406 height 338
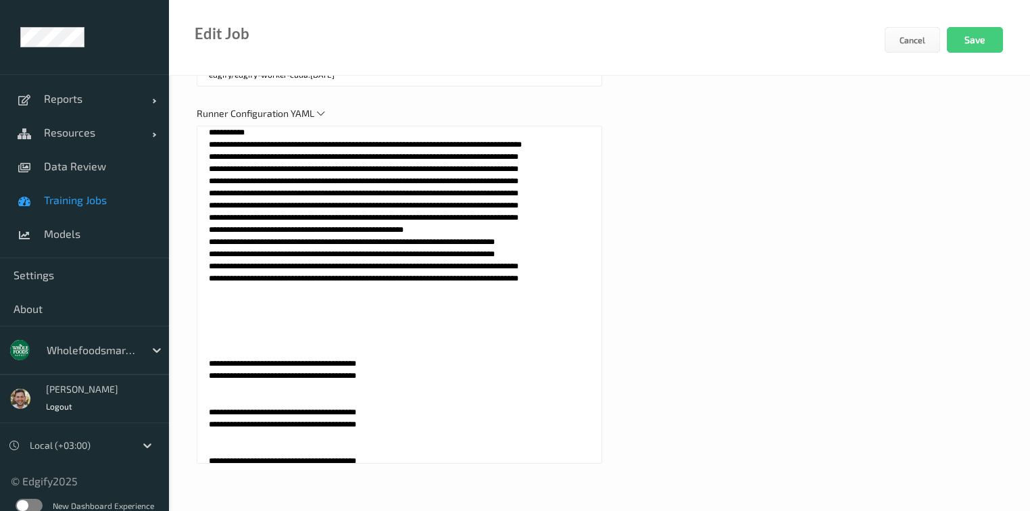
click at [331, 243] on textarea at bounding box center [400, 295] width 406 height 338
click at [335, 251] on textarea at bounding box center [400, 295] width 406 height 338
click at [337, 254] on textarea at bounding box center [400, 295] width 406 height 338
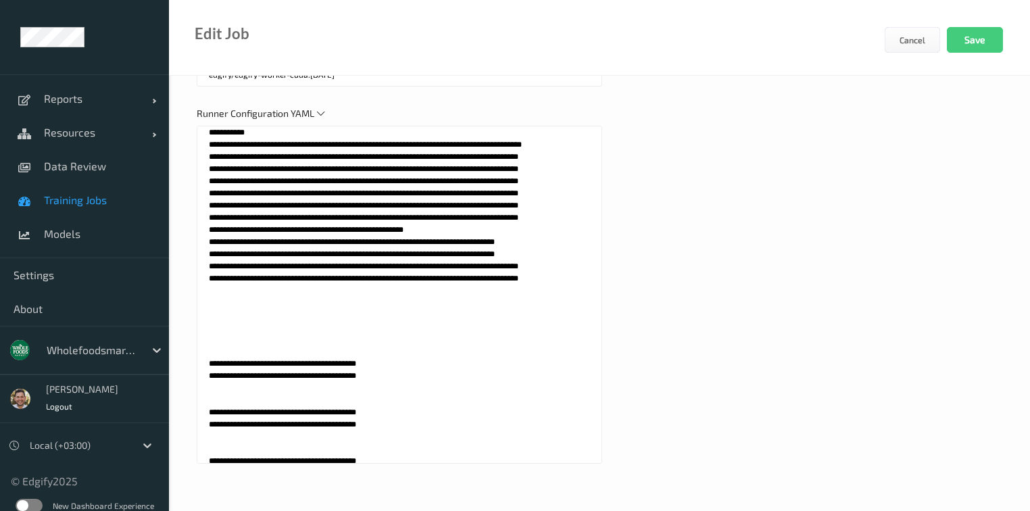
click at [337, 254] on textarea at bounding box center [400, 295] width 406 height 338
click at [329, 278] on textarea at bounding box center [400, 295] width 406 height 338
click at [330, 292] on textarea at bounding box center [400, 295] width 406 height 338
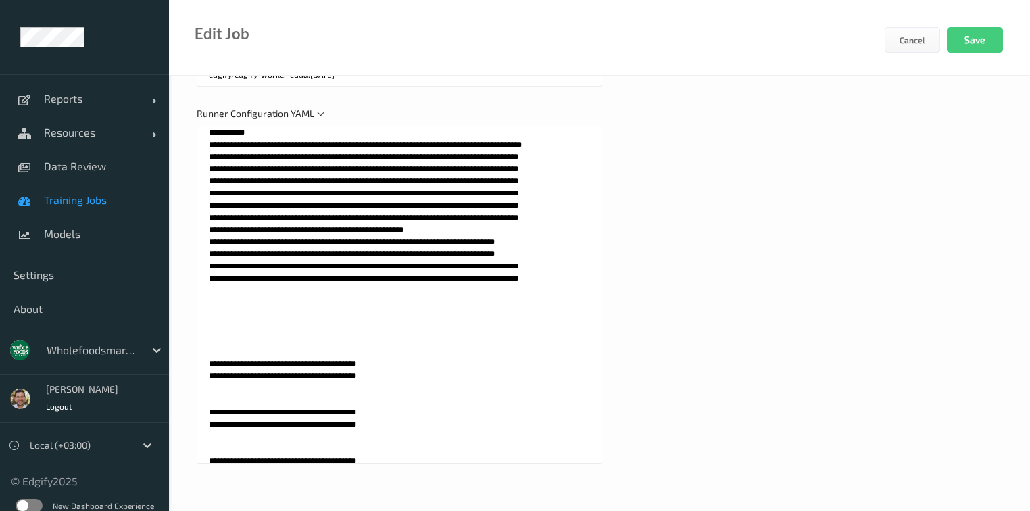
click at [324, 303] on textarea at bounding box center [400, 295] width 406 height 338
click at [327, 319] on textarea at bounding box center [400, 295] width 406 height 338
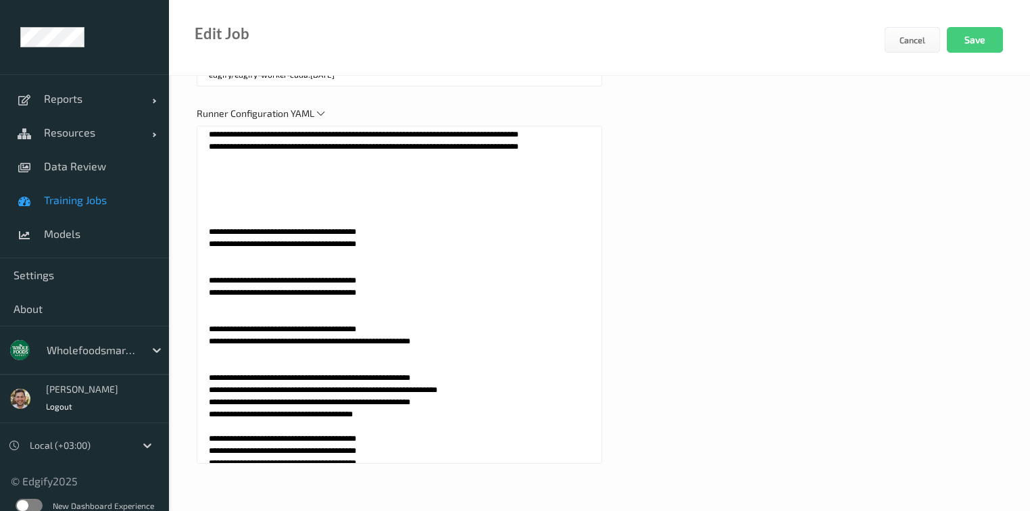
scroll to position [1027, 0]
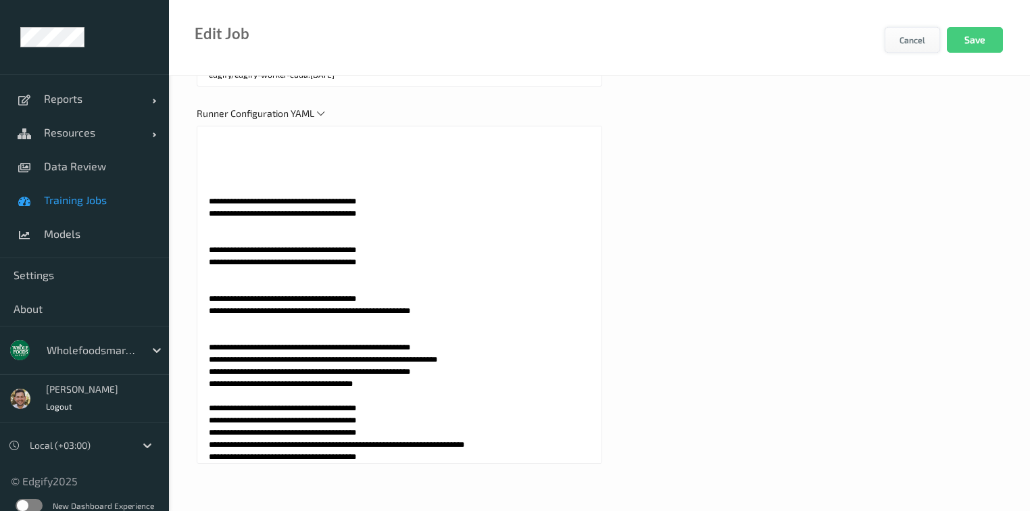
click at [897, 49] on button "Cancel" at bounding box center [912, 40] width 55 height 26
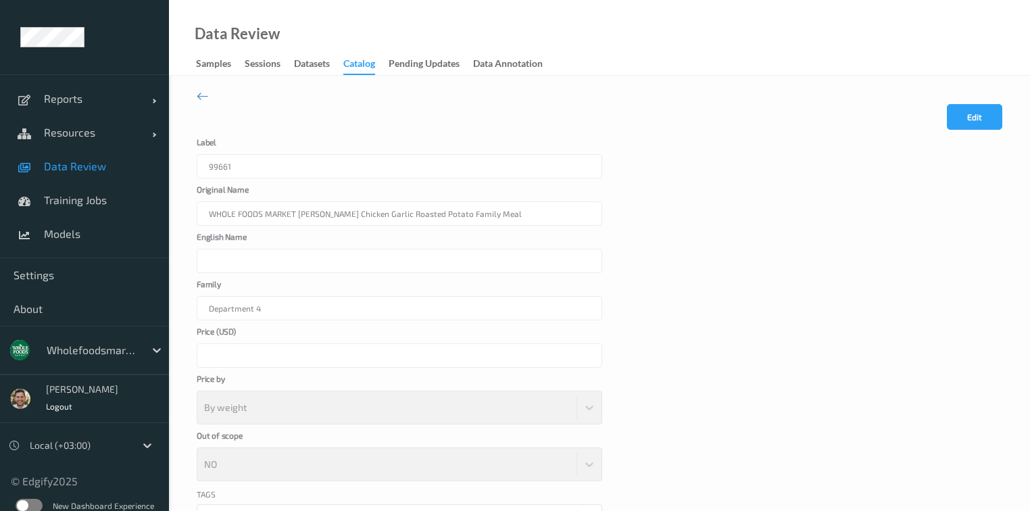
drag, startPoint x: 992, startPoint y: 119, endPoint x: 931, endPoint y: 157, distance: 71.1
click at [992, 119] on button "Edit" at bounding box center [974, 117] width 55 height 26
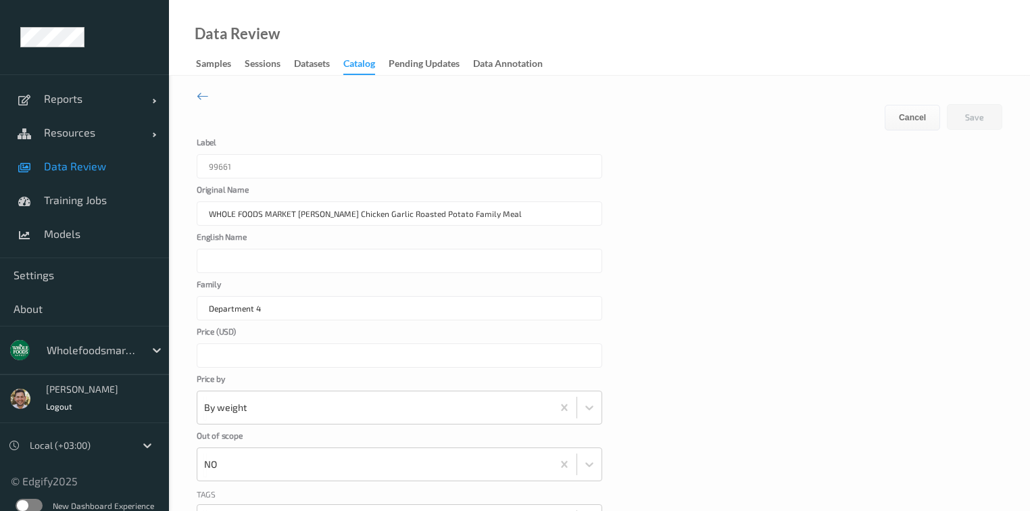
drag, startPoint x: 554, startPoint y: 212, endPoint x: 297, endPoint y: 224, distance: 257.8
click at [297, 224] on input "WHOLE FOODS MARKET [PERSON_NAME] Chicken Garlic Roasted Potato Family Meal" at bounding box center [400, 213] width 406 height 24
click at [293, 254] on input "English Name" at bounding box center [400, 261] width 406 height 24
paste input "[PERSON_NAME] Chicken Garlic Roasted Potato Family Meal"
type input "[PERSON_NAME] Chicken Garlic Roasted Potato Family Meal"
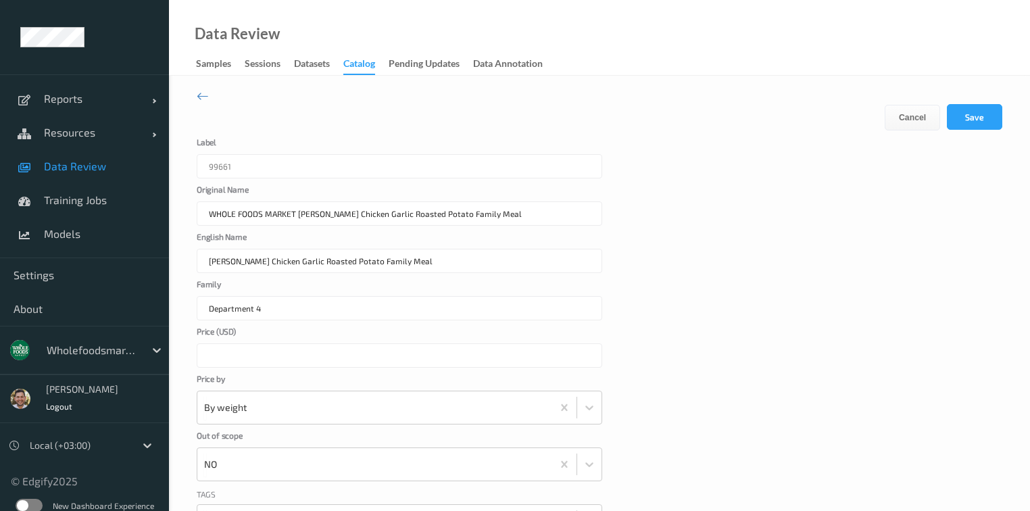
click at [854, 250] on div "English Name [PERSON_NAME] Chicken Garlic Roasted Potato Family Meal" at bounding box center [600, 253] width 806 height 41
click at [984, 112] on button "Save" at bounding box center [974, 117] width 55 height 26
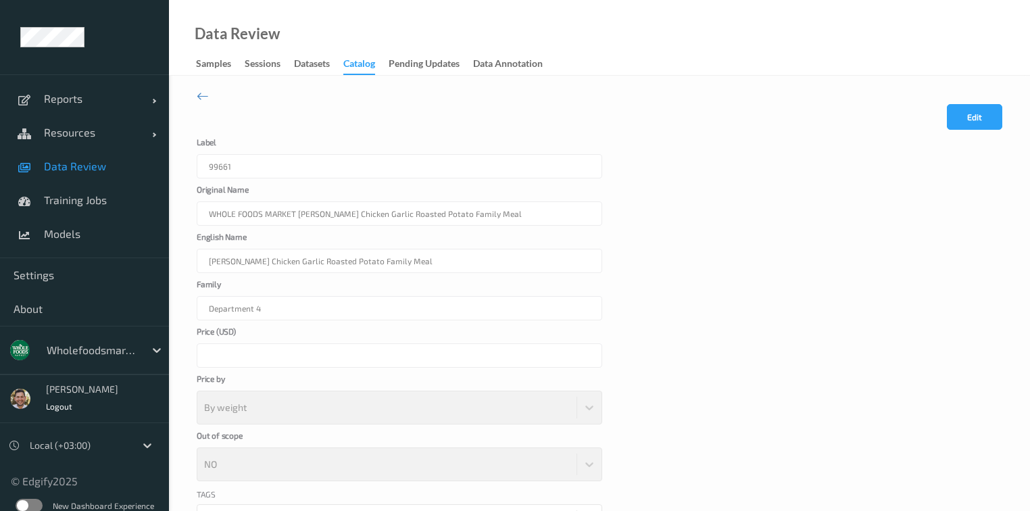
click at [98, 174] on link "Data Review" at bounding box center [84, 166] width 169 height 34
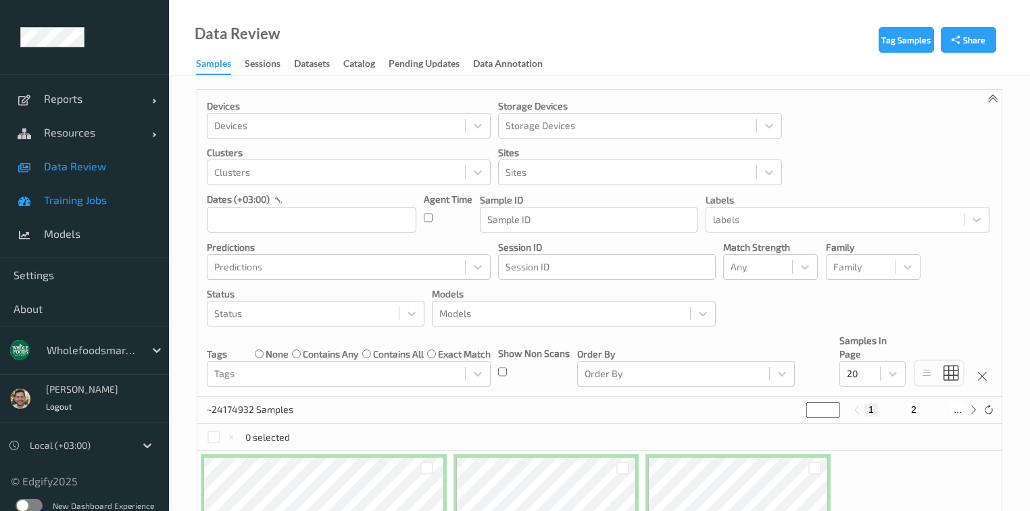
click at [88, 201] on span "Training Jobs" at bounding box center [100, 200] width 112 height 14
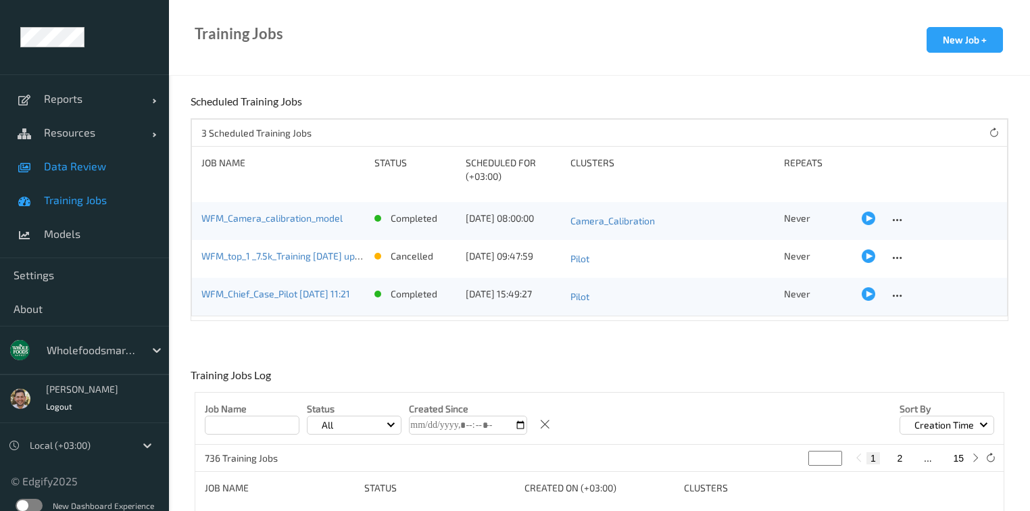
click at [76, 170] on span "Data Review" at bounding box center [100, 167] width 112 height 14
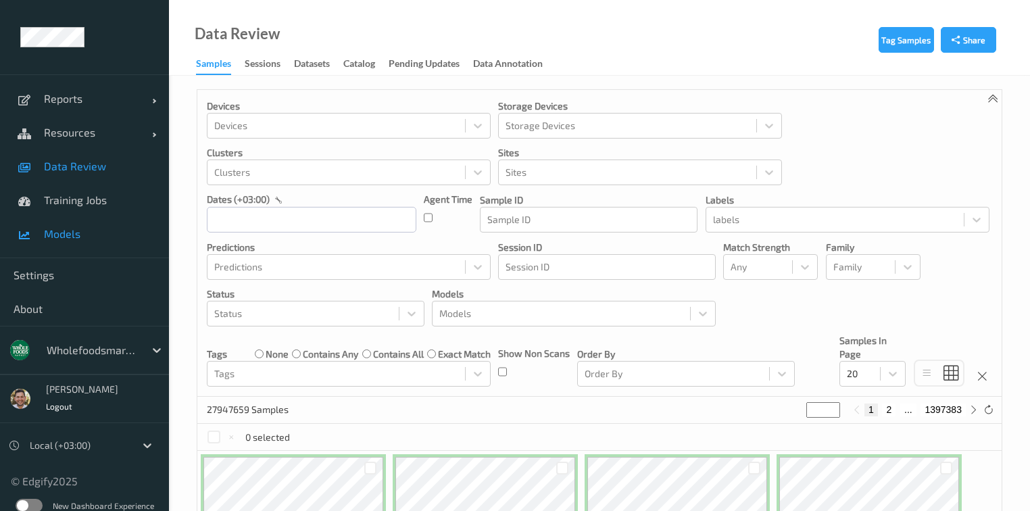
click at [54, 230] on span "Models" at bounding box center [100, 234] width 112 height 14
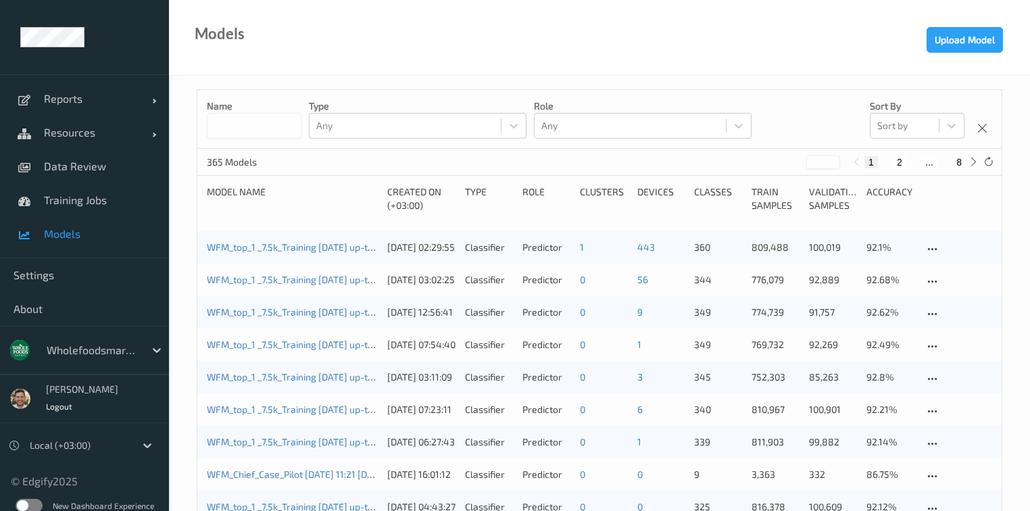
click at [262, 241] on div "WFM_top_1 _7.5k_Training [DATE] up-to-date [DATE] 06:19 [DATE] 06:19 Auto Save" at bounding box center [292, 248] width 171 height 14
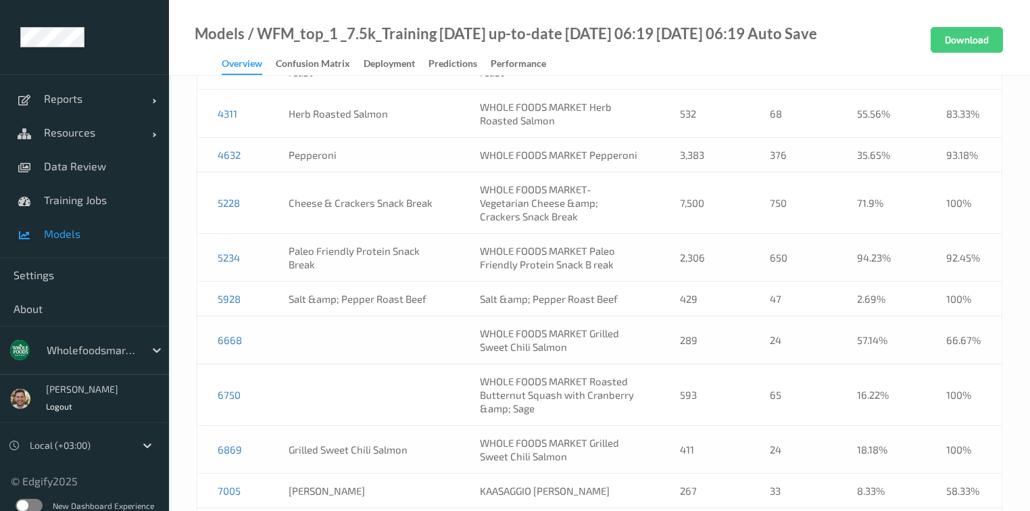
scroll to position [1460, 0]
click at [78, 174] on link "Data Review" at bounding box center [84, 166] width 169 height 34
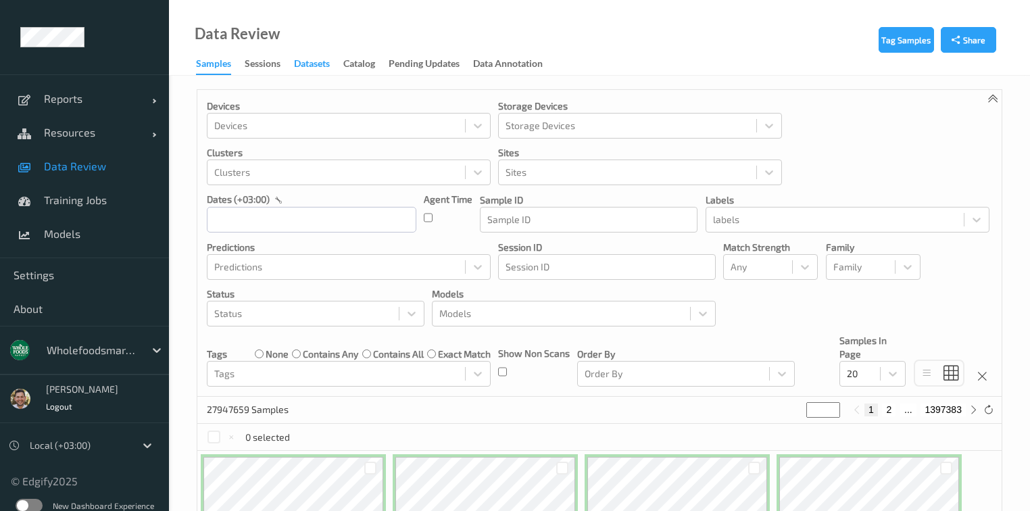
click at [319, 65] on div "Datasets" at bounding box center [312, 65] width 36 height 17
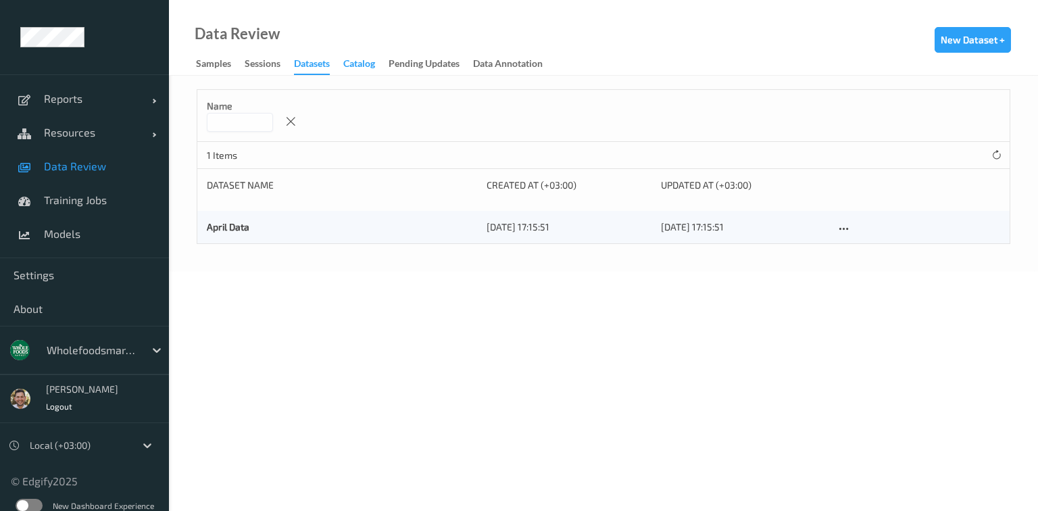
click at [360, 64] on div "Catalog" at bounding box center [359, 65] width 32 height 17
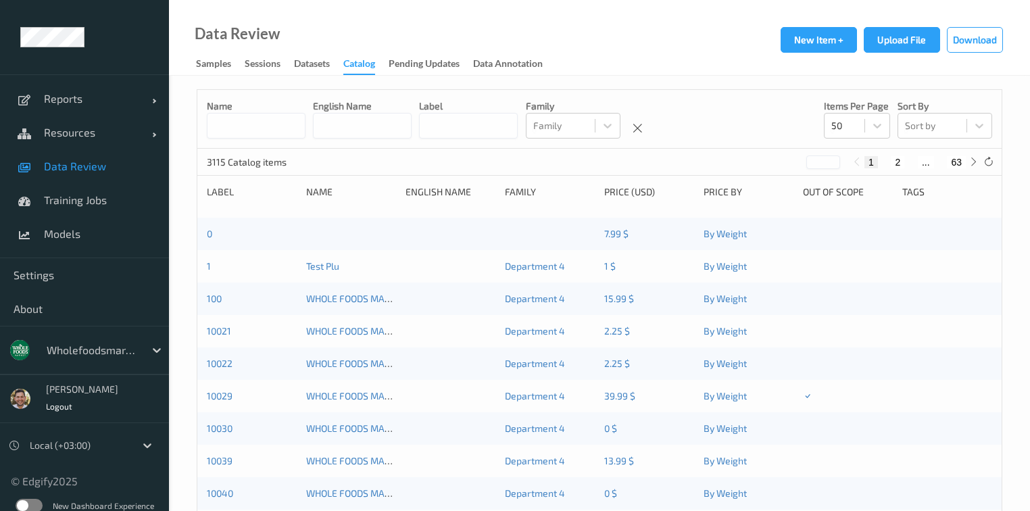
click at [518, 122] on input at bounding box center [468, 126] width 99 height 26
paste input "*****"
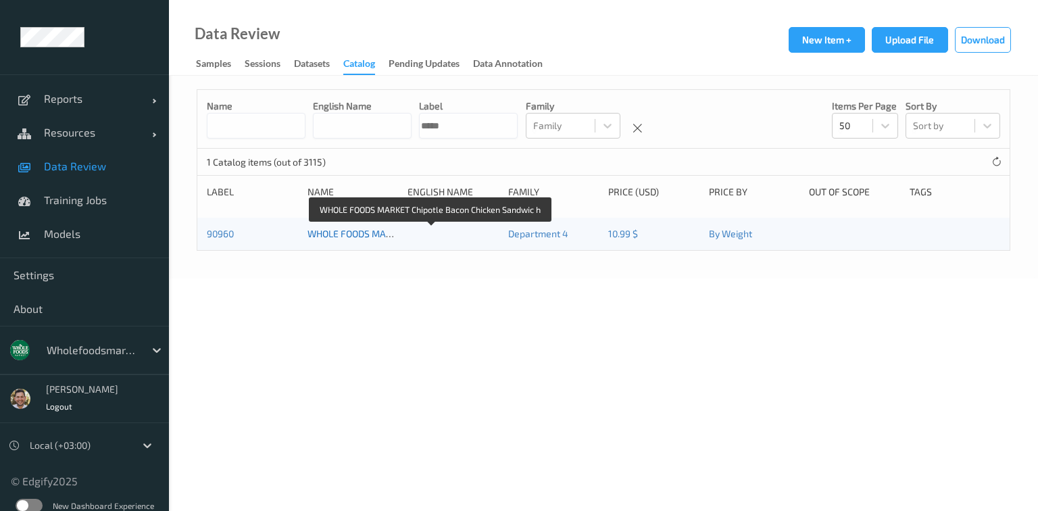
type input "*****"
click at [308, 233] on link "WHOLE FOODS MARKET Chipotle Bacon Chicken Sandwic h" at bounding box center [432, 233] width 248 height 11
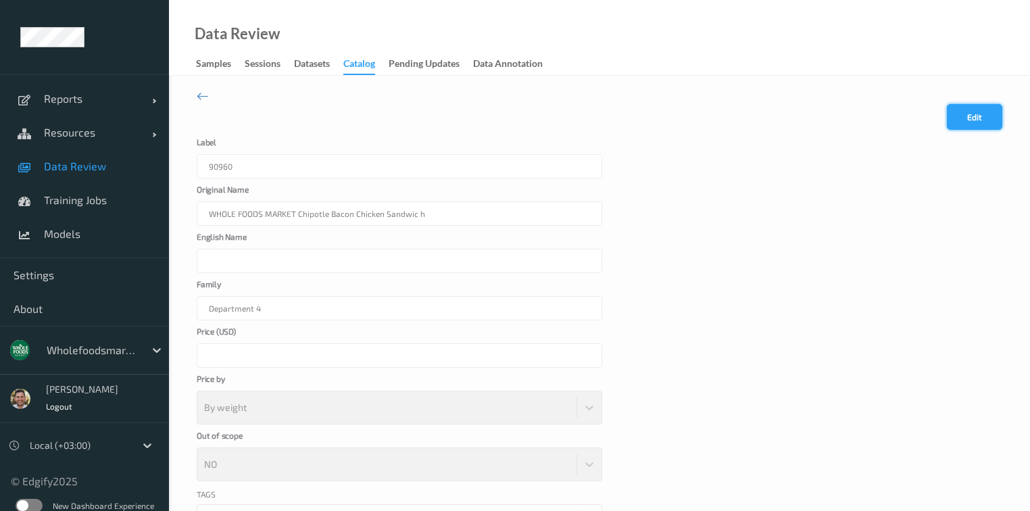
click at [992, 128] on button "Edit" at bounding box center [974, 117] width 55 height 26
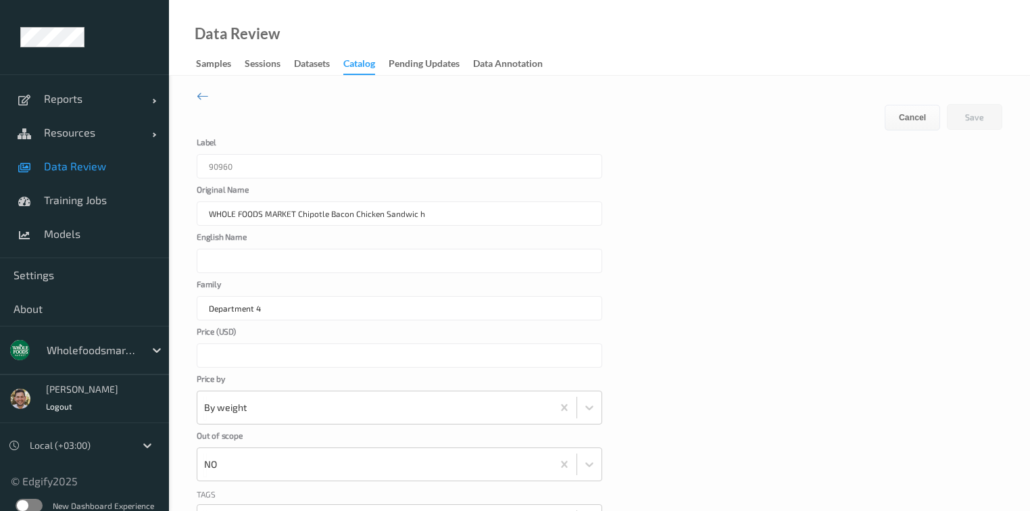
drag, startPoint x: 462, startPoint y: 216, endPoint x: 297, endPoint y: 215, distance: 164.9
click at [297, 215] on input "WHOLE FOODS MARKET Chipotle Bacon Chicken Sandwic h" at bounding box center [400, 213] width 406 height 24
click at [278, 257] on input "English Name" at bounding box center [400, 261] width 406 height 24
paste input "Chipotle Bacon Chicken Sandwic h"
type input "Chipotle Bacon Chicken Sandwic h"
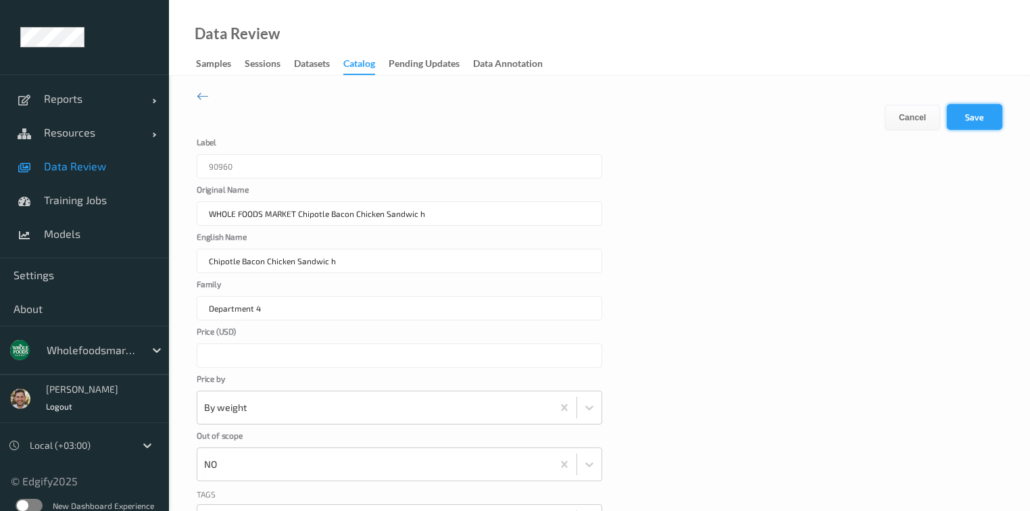
click at [967, 120] on button "Save" at bounding box center [974, 117] width 55 height 26
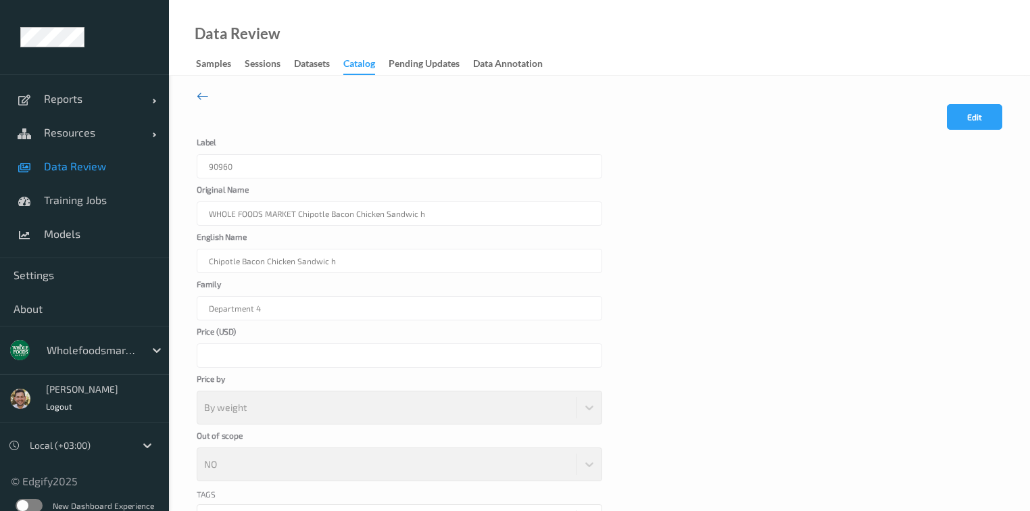
click at [199, 90] on icon at bounding box center [203, 96] width 12 height 15
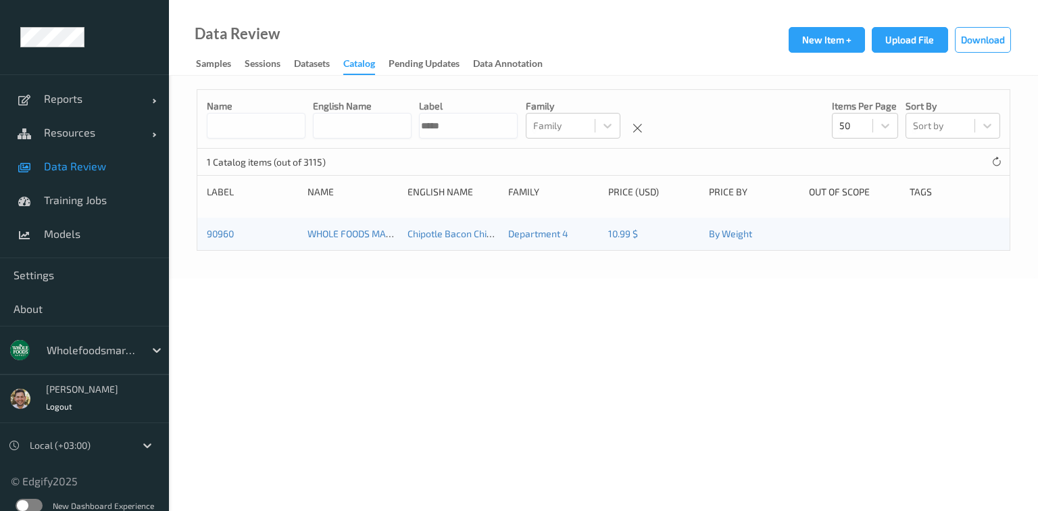
click at [518, 124] on input "*****" at bounding box center [468, 126] width 99 height 26
click at [518, 127] on input "*****" at bounding box center [468, 126] width 99 height 26
paste input
type input "*****"
click at [226, 230] on link "18380" at bounding box center [220, 233] width 27 height 11
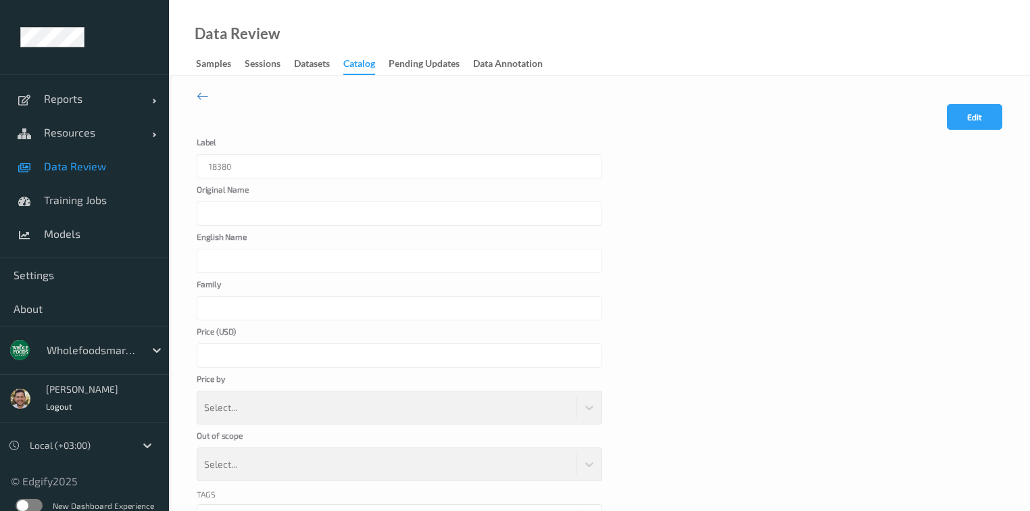
type input "WHOLE FOODS MARKET French Baguette"
type input "French Baguette"
type input "Department 4"
type input "****"
click at [959, 112] on button "Edit" at bounding box center [974, 117] width 55 height 26
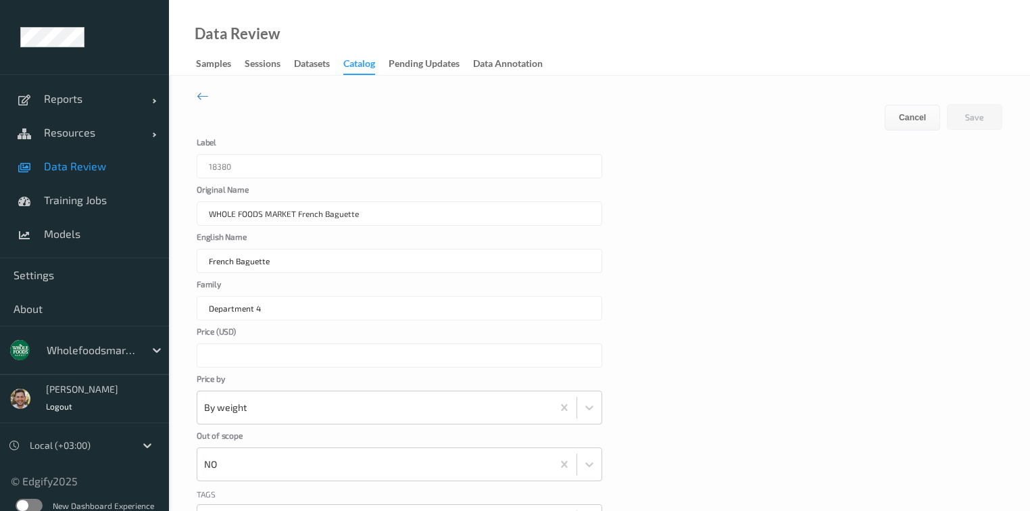
drag, startPoint x: 419, startPoint y: 215, endPoint x: 297, endPoint y: 224, distance: 122.0
click at [297, 224] on input "WHOLE FOODS MARKET French Baguette" at bounding box center [400, 213] width 406 height 24
click at [902, 105] on button "Cancel" at bounding box center [912, 118] width 55 height 26
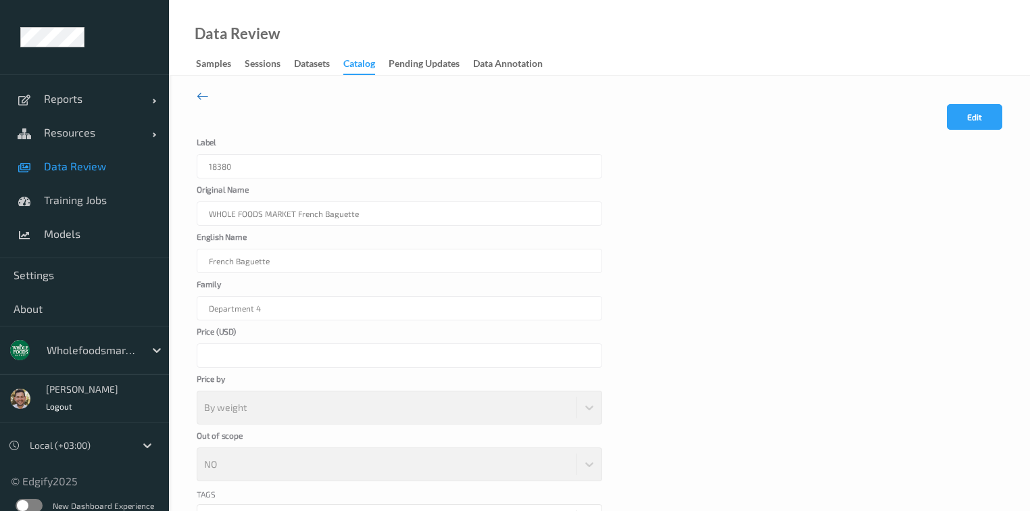
click at [207, 101] on icon at bounding box center [203, 96] width 12 height 15
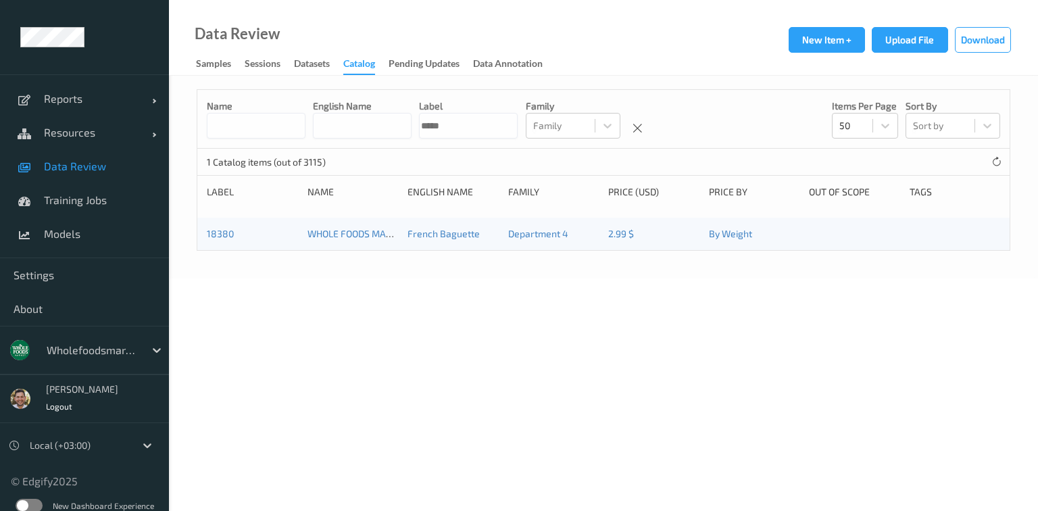
click at [518, 128] on input "*****" at bounding box center [468, 126] width 99 height 26
paste input
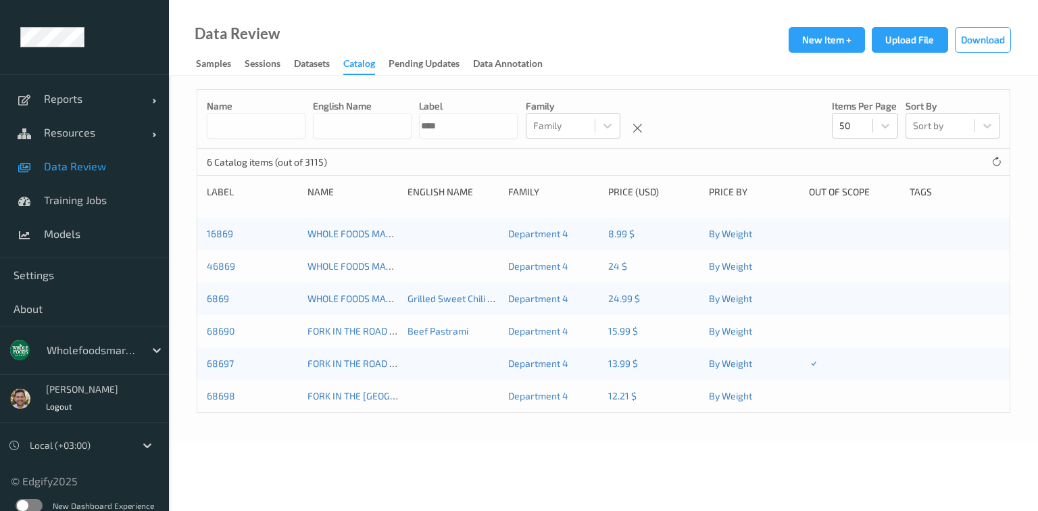
click at [251, 299] on div "6869" at bounding box center [252, 299] width 91 height 14
click at [506, 126] on input "****" at bounding box center [468, 126] width 99 height 26
paste input "*"
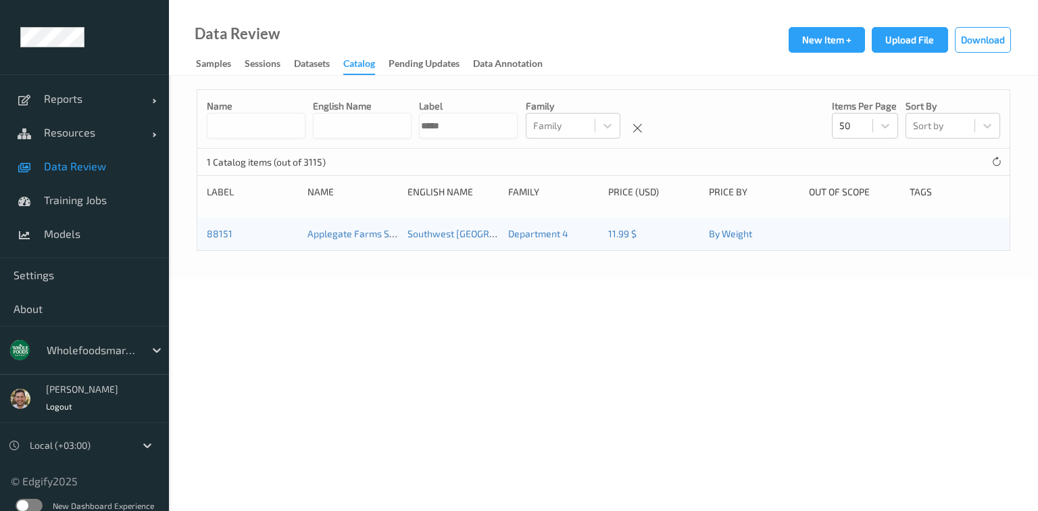
click at [518, 130] on input "*****" at bounding box center [468, 126] width 99 height 26
paste input
type input "*****"
click at [222, 235] on link "50948" at bounding box center [221, 233] width 28 height 11
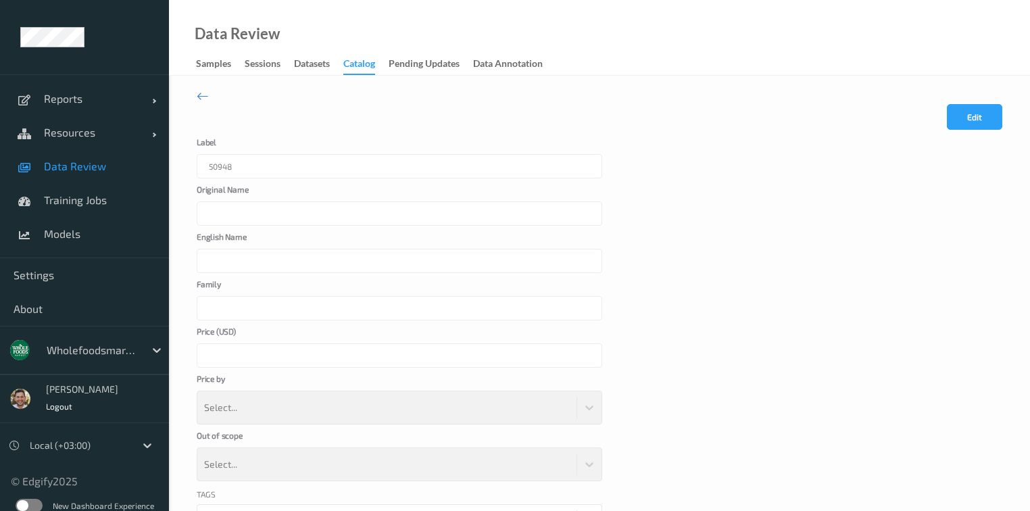
type input "WHOLE FOODS MARKET Greek Tortellini Salad"
type input "Department 4"
type input "****"
click at [960, 113] on button "Edit" at bounding box center [974, 117] width 55 height 26
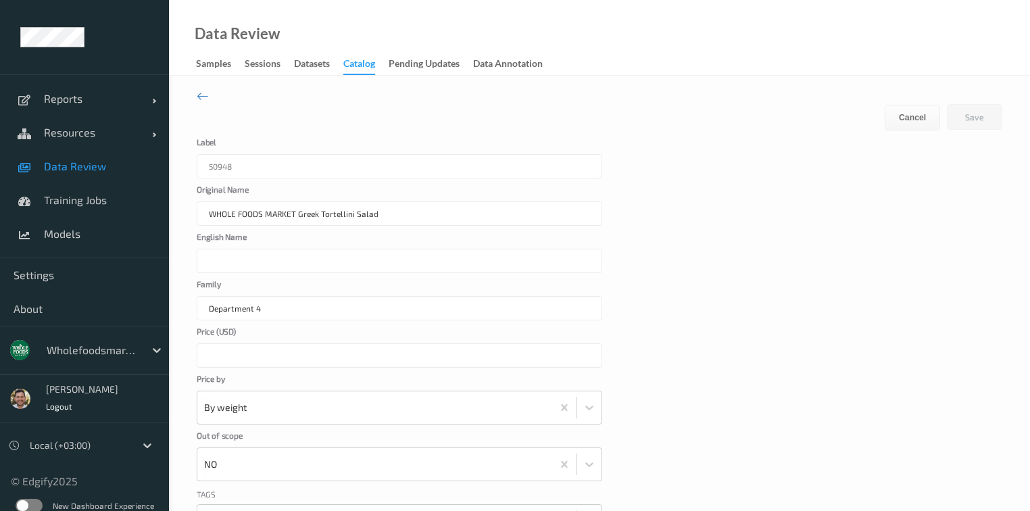
drag, startPoint x: 410, startPoint y: 207, endPoint x: 297, endPoint y: 212, distance: 113.0
click at [297, 212] on input "WHOLE FOODS MARKET Greek Tortellini Salad" at bounding box center [400, 213] width 406 height 24
click at [268, 253] on input "English Name" at bounding box center [400, 261] width 406 height 24
paste input "Greek Tortellini Salad"
type input "Greek Tortellini Salad"
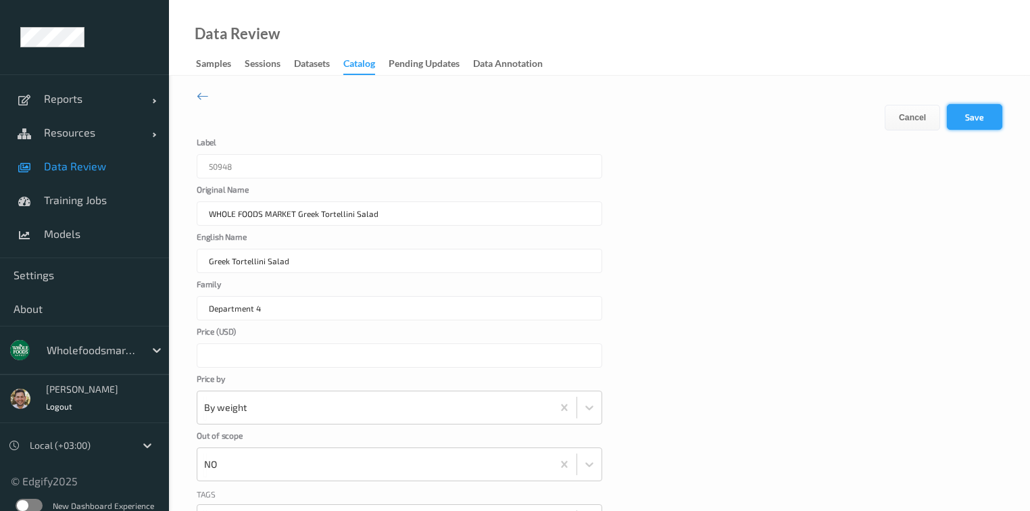
click at [960, 108] on button "Save" at bounding box center [974, 117] width 55 height 26
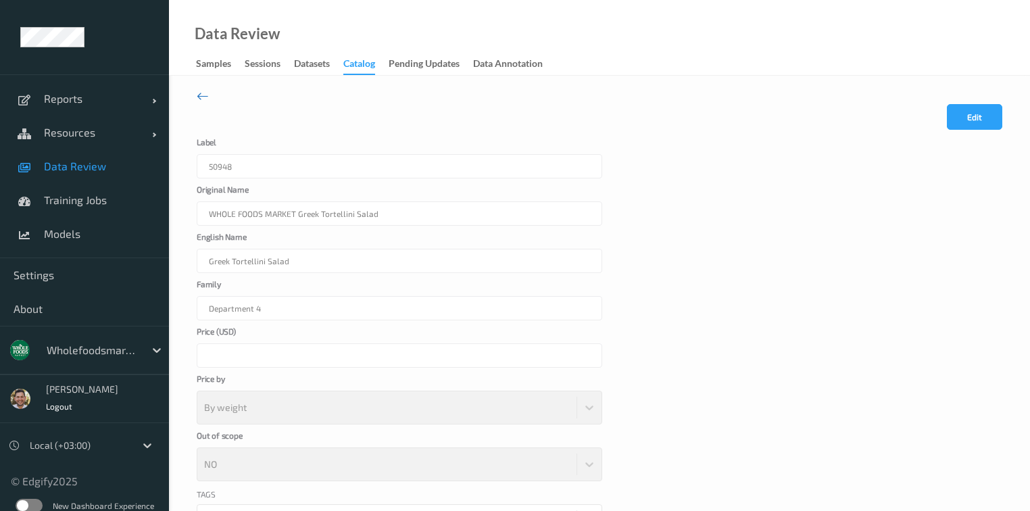
click at [198, 97] on icon at bounding box center [203, 96] width 12 height 15
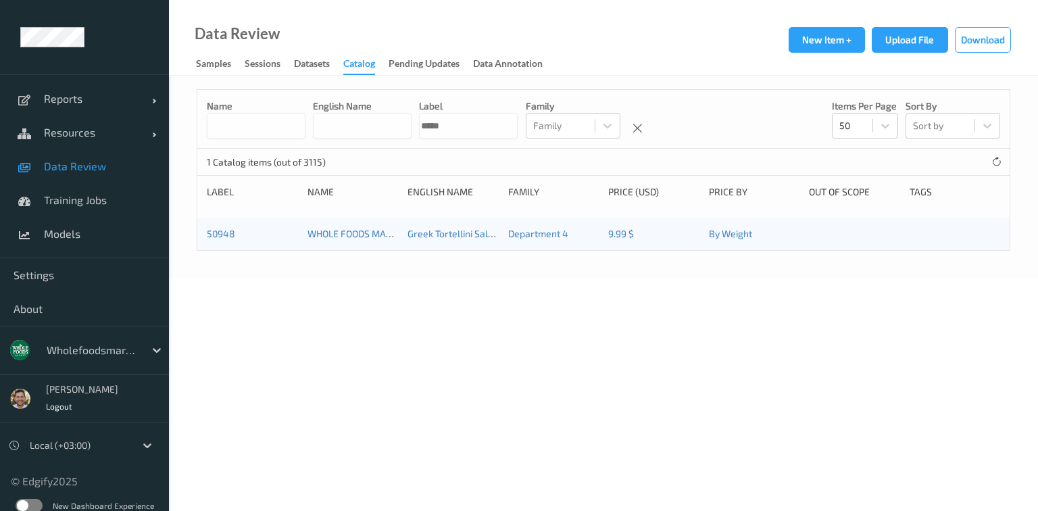
click at [470, 128] on input "*****" at bounding box center [468, 126] width 99 height 26
paste input
click at [506, 122] on input "*****" at bounding box center [468, 126] width 99 height 26
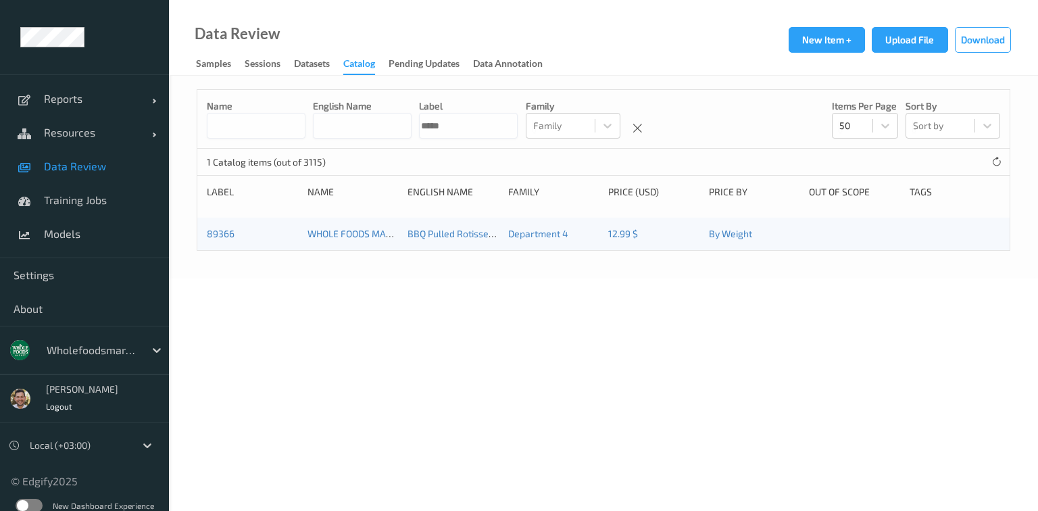
paste input
type input "*****"
click at [227, 239] on link "50789" at bounding box center [220, 233] width 27 height 11
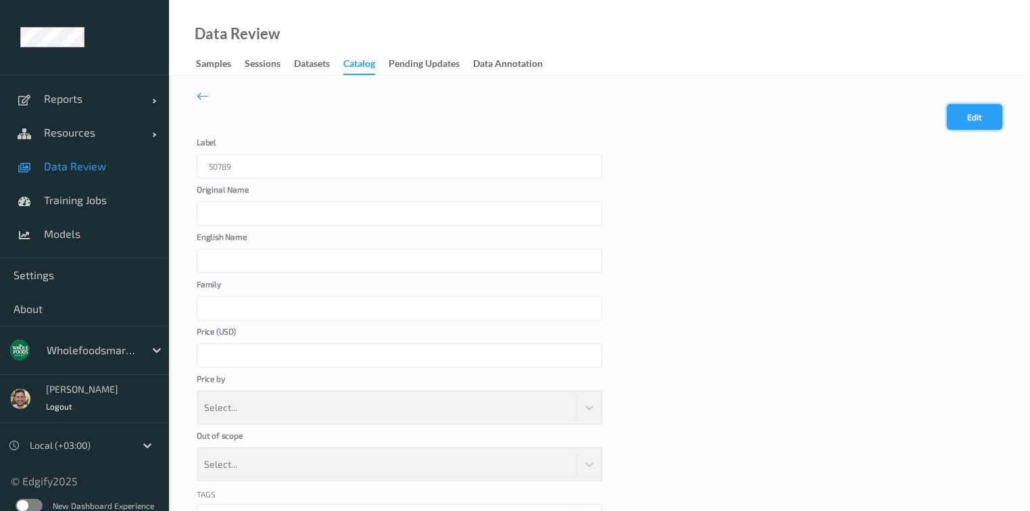
click at [989, 121] on button "Edit" at bounding box center [974, 117] width 55 height 26
type input "WHOLE FOODS MARKET Turkey &amp; Provolone Sandwich"
type input "Department 4"
type input "****"
drag, startPoint x: 451, startPoint y: 215, endPoint x: 313, endPoint y: 219, distance: 138.6
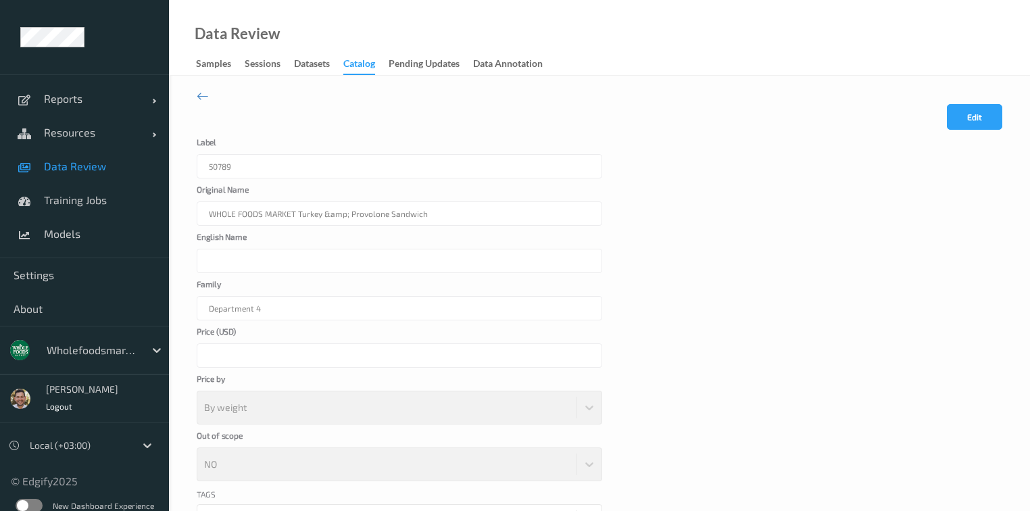
click at [313, 219] on div "WHOLE FOODS MARKET Turkey &amp; Provolone Sandwich" at bounding box center [400, 213] width 406 height 24
click at [397, 210] on div "WHOLE FOODS MARKET Turkey &amp; Provolone Sandwich" at bounding box center [400, 213] width 406 height 24
click at [985, 116] on button "Edit" at bounding box center [974, 117] width 55 height 26
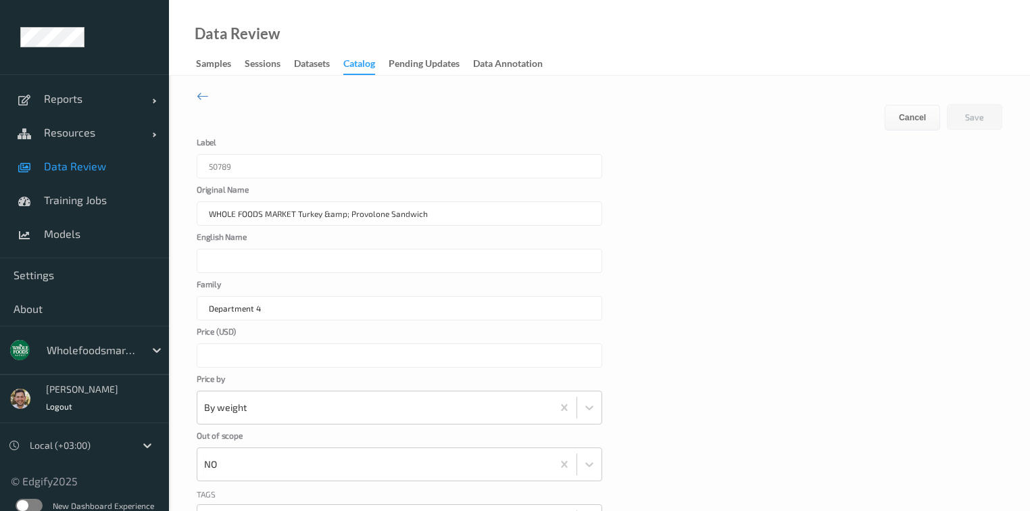
drag, startPoint x: 453, startPoint y: 211, endPoint x: 298, endPoint y: 206, distance: 154.8
click at [298, 206] on input "WHOLE FOODS MARKET Turkey &amp; Provolone Sandwich" at bounding box center [400, 213] width 406 height 24
click at [293, 257] on input "English Name" at bounding box center [400, 261] width 406 height 24
paste input "Turkey &amp; Provolone Sandwich"
type input "Turkey &amp; Provolone Sandwich"
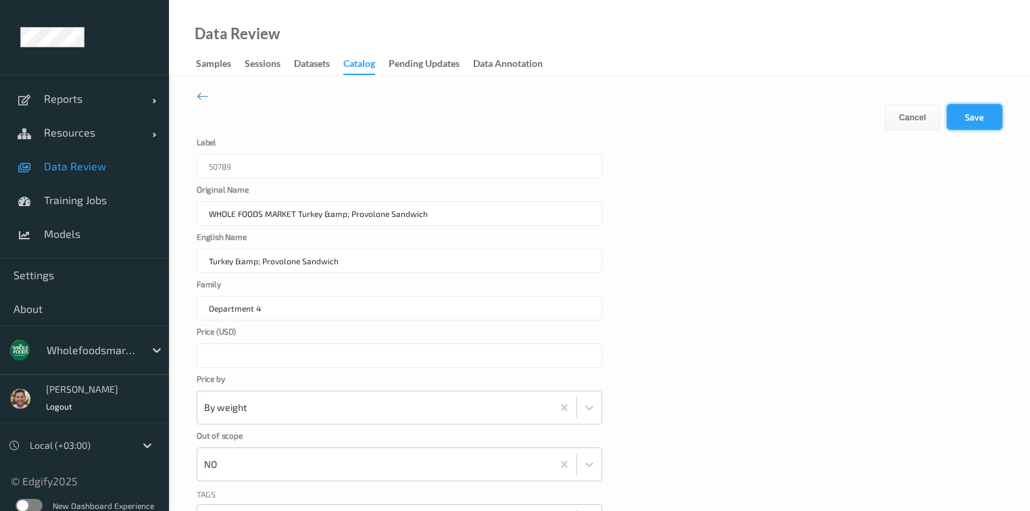
click at [985, 122] on button "Save" at bounding box center [974, 117] width 55 height 26
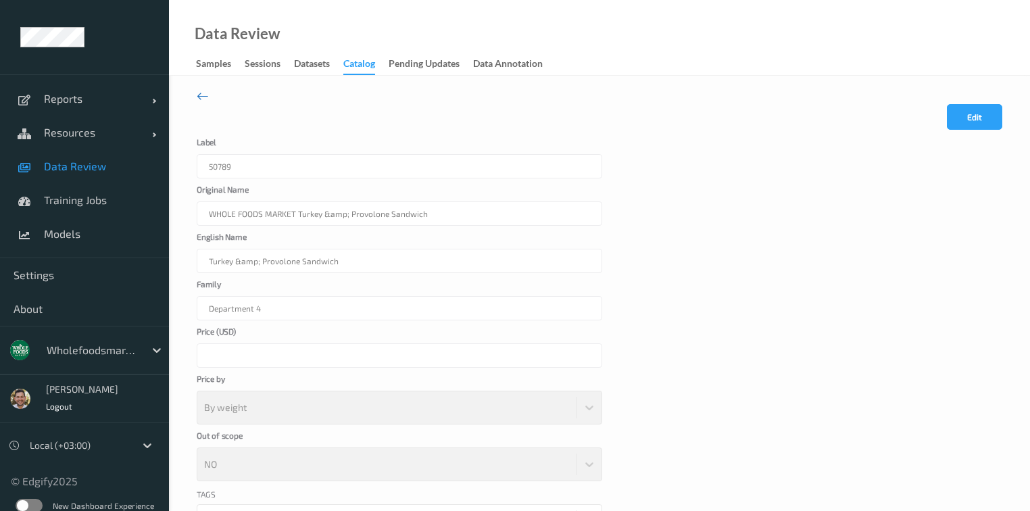
click at [201, 90] on icon at bounding box center [203, 96] width 12 height 15
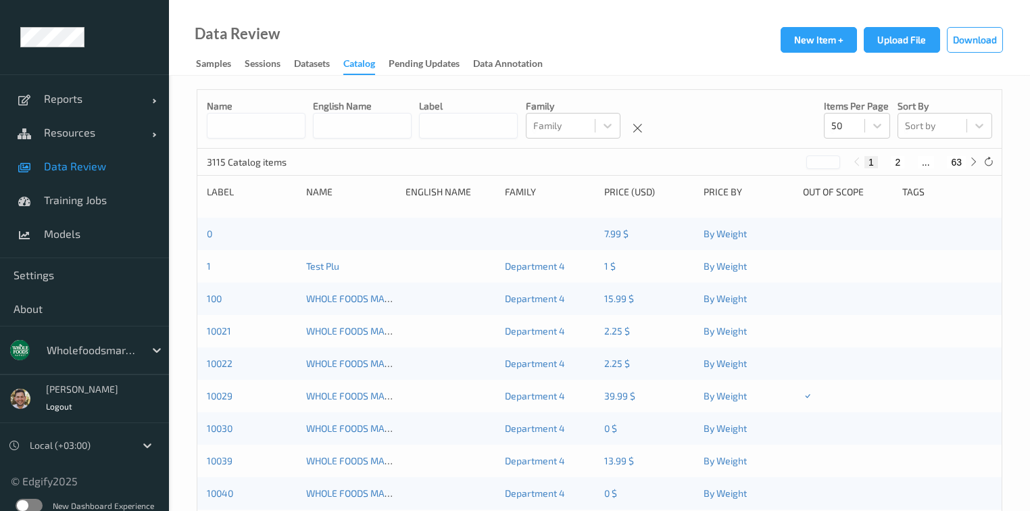
click at [518, 130] on input at bounding box center [468, 126] width 99 height 26
paste input "*****"
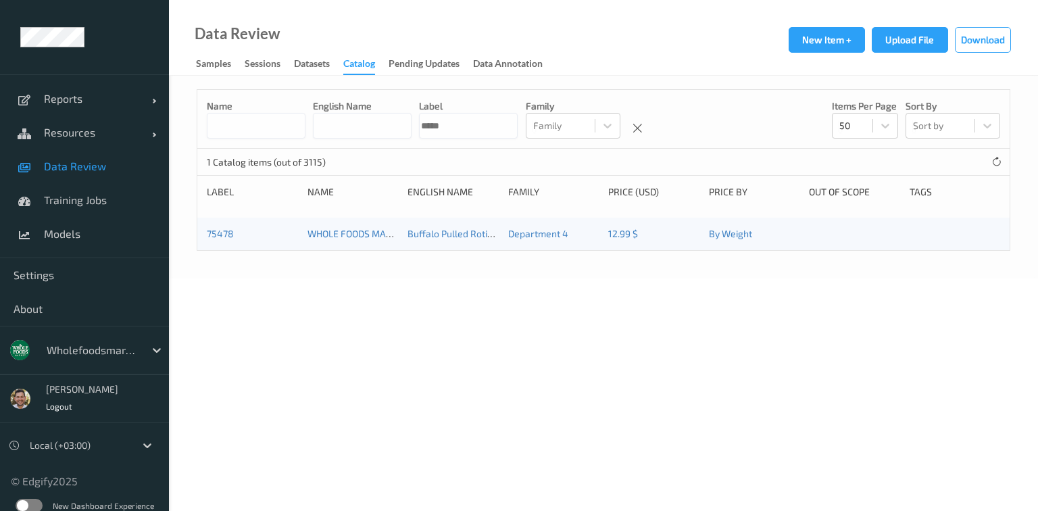
click at [508, 124] on input "*****" at bounding box center [468, 126] width 99 height 26
click at [509, 124] on input "*****" at bounding box center [468, 126] width 99 height 26
paste input
click at [503, 128] on input "*****" at bounding box center [468, 126] width 99 height 26
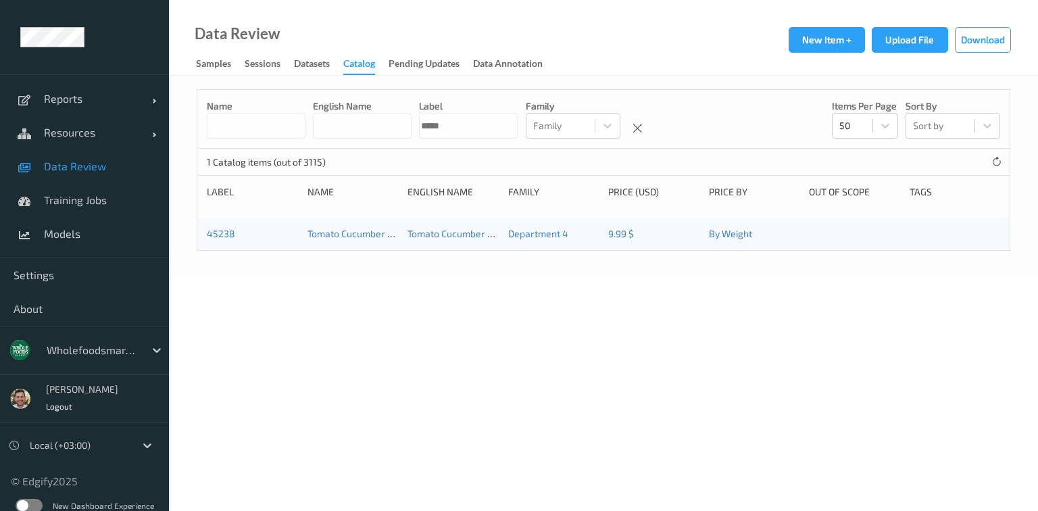
paste input
type input "*****"
click at [210, 233] on link "99399" at bounding box center [220, 233] width 27 height 11
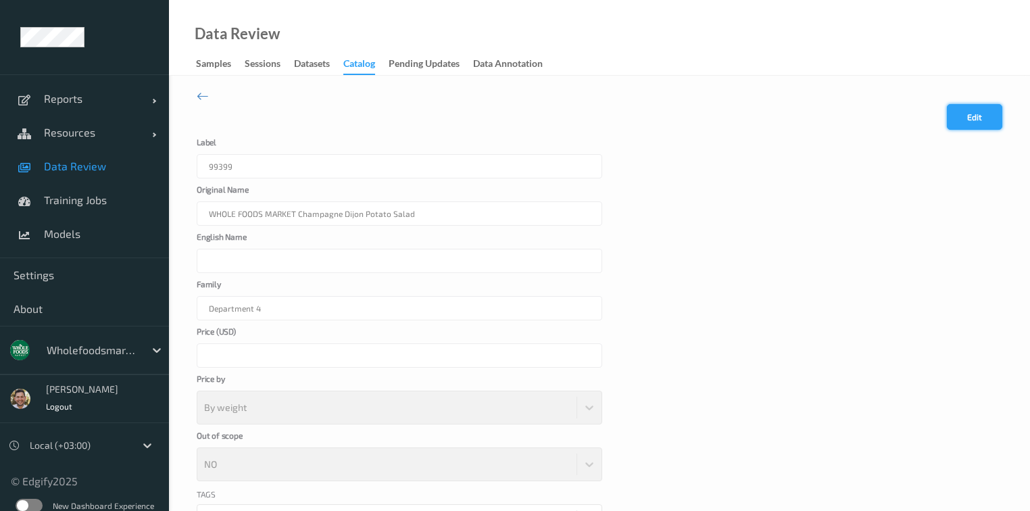
click at [960, 109] on button "Edit" at bounding box center [974, 117] width 55 height 26
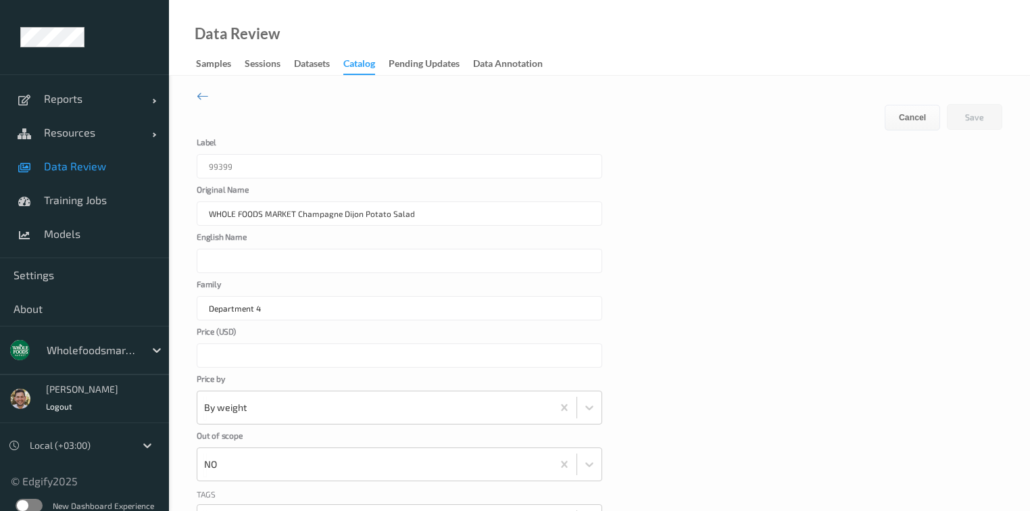
drag, startPoint x: 457, startPoint y: 214, endPoint x: 297, endPoint y: 220, distance: 159.6
click at [297, 220] on input "WHOLE FOODS MARKET Champagne Dijon Potato Salad" at bounding box center [400, 213] width 406 height 24
click at [297, 260] on input "English Name" at bounding box center [400, 261] width 406 height 24
paste input "Champagne Dijon Potato Salad"
type input "Champagne Dijon Potato Salad"
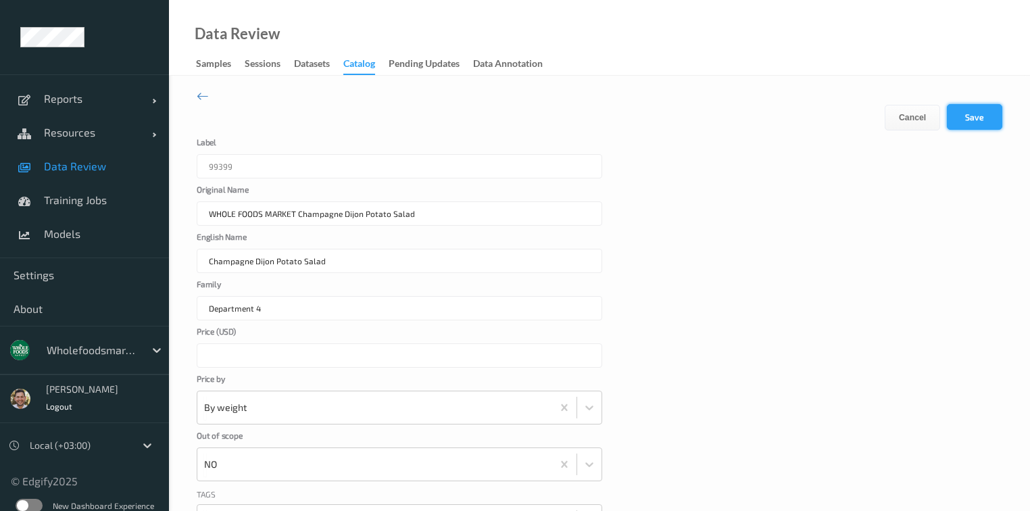
click at [964, 119] on button "Save" at bounding box center [974, 117] width 55 height 26
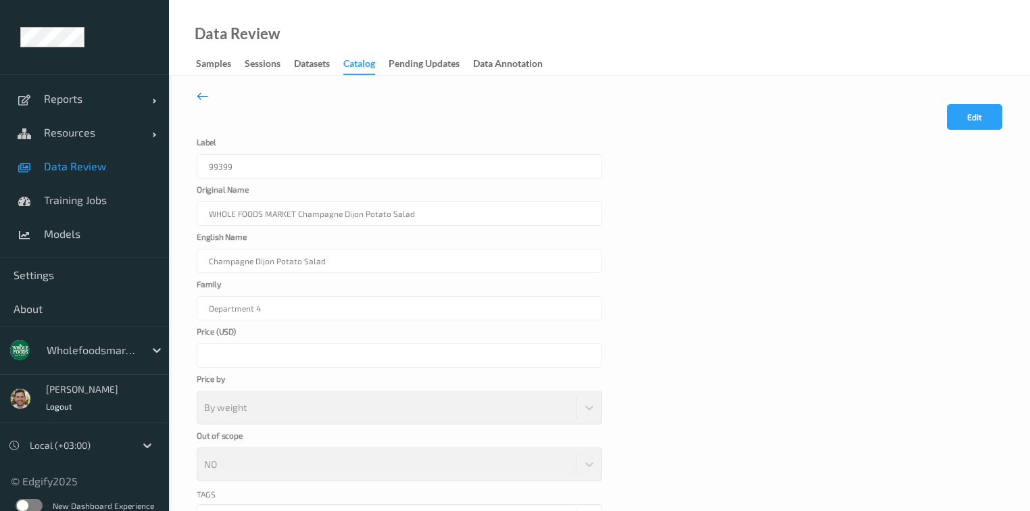
click at [199, 97] on icon at bounding box center [203, 96] width 12 height 15
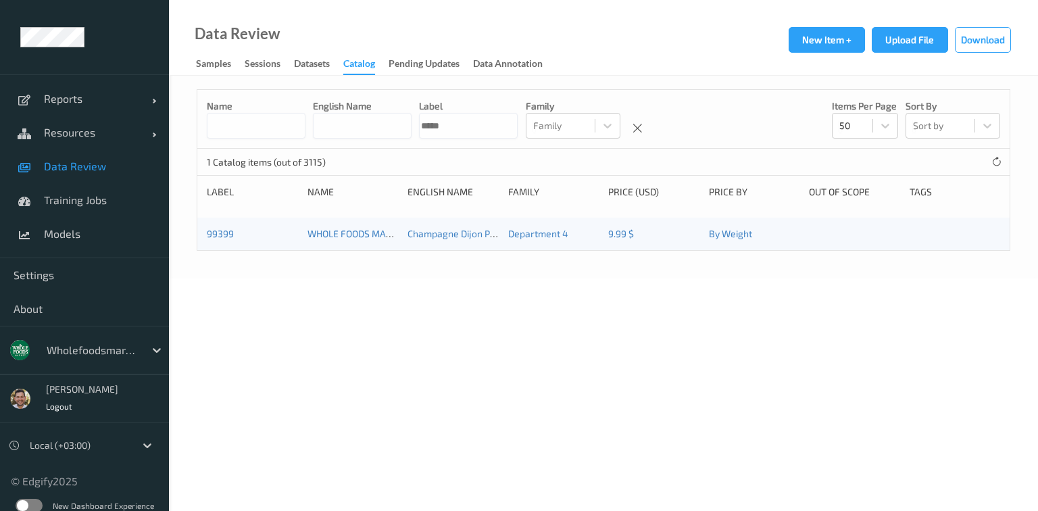
click at [495, 130] on input "*****" at bounding box center [468, 126] width 99 height 26
click at [496, 133] on input "*****" at bounding box center [468, 126] width 99 height 26
paste input
type input "*****"
click at [220, 230] on link "75785" at bounding box center [220, 233] width 26 height 11
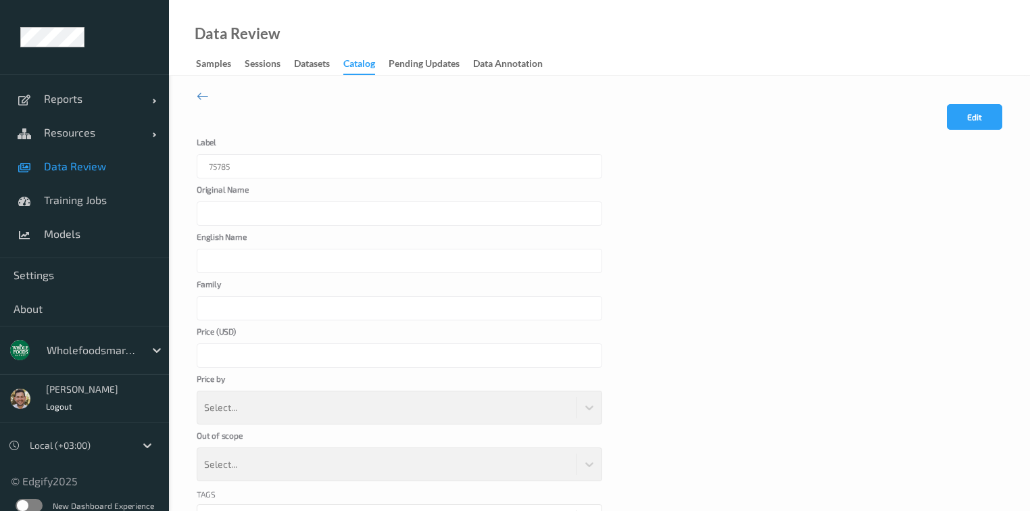
type input "WHOLE FOODS MARKET Turkey Meatloaf w S&amp;P Green Be ans"
type input "Department 4"
type input "*"
click at [958, 124] on button "Edit" at bounding box center [974, 117] width 55 height 26
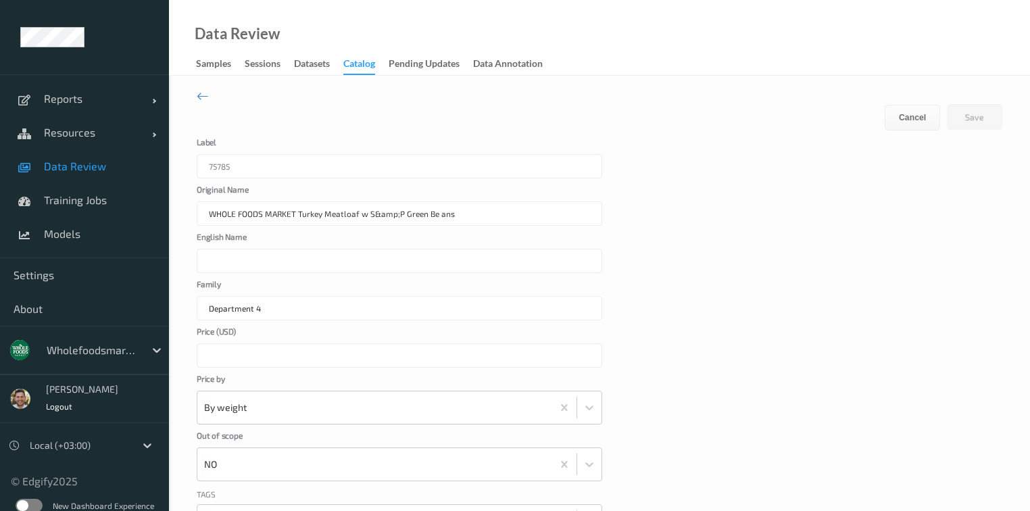
drag, startPoint x: 506, startPoint y: 216, endPoint x: 299, endPoint y: 218, distance: 206.2
click at [299, 218] on input "WHOLE FOODS MARKET Turkey Meatloaf w S&amp;P Green Be ans" at bounding box center [400, 213] width 406 height 24
drag, startPoint x: 297, startPoint y: 216, endPoint x: 497, endPoint y: 216, distance: 200.1
click at [497, 216] on input "WHOLE FOODS MARKET Turkey Meatloaf w S&amp;P Green Be ans" at bounding box center [400, 213] width 406 height 24
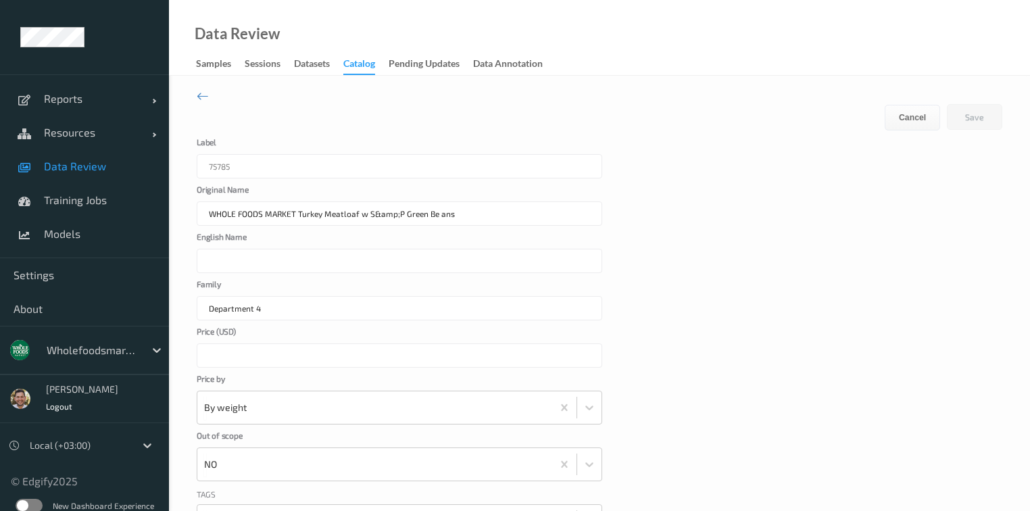
click at [252, 263] on input "English Name" at bounding box center [400, 261] width 406 height 24
paste input "Turkey Meatloaf w S&amp;P Green Be ans"
type input "Turkey Meatloaf w S&amp;P Green Be ans"
click at [990, 119] on button "Save" at bounding box center [974, 117] width 55 height 26
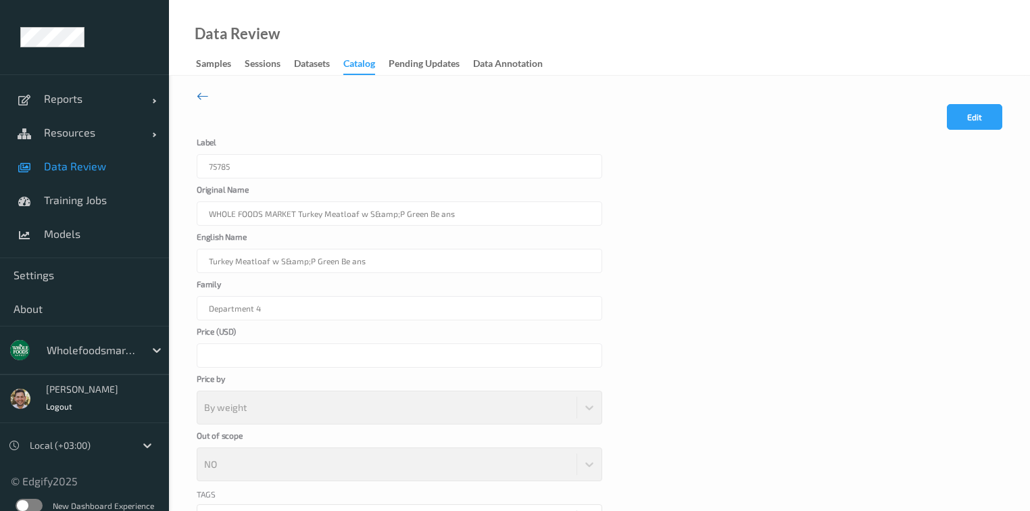
click at [201, 95] on icon at bounding box center [203, 96] width 12 height 15
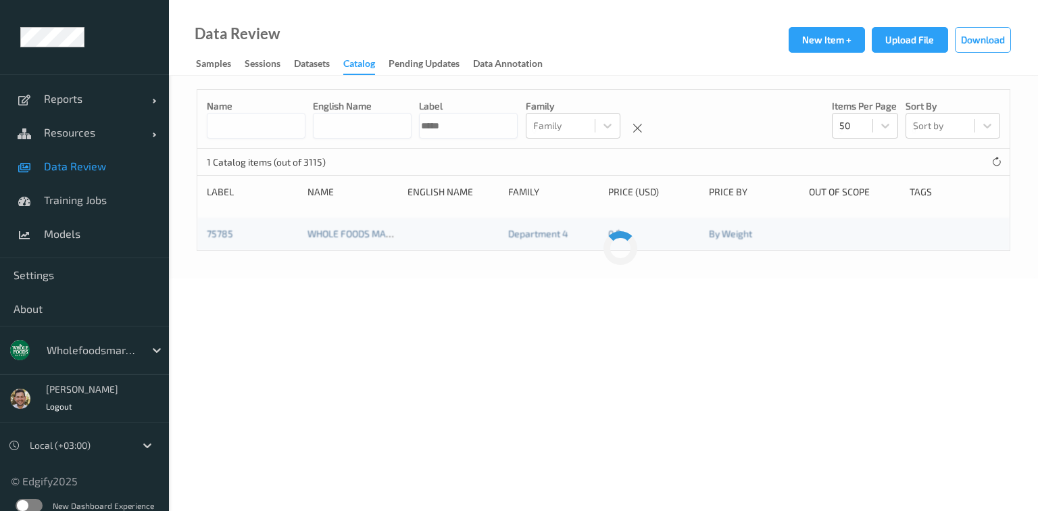
click at [518, 119] on input "*****" at bounding box center [468, 126] width 99 height 26
paste input
click at [518, 127] on input "*****" at bounding box center [468, 126] width 99 height 26
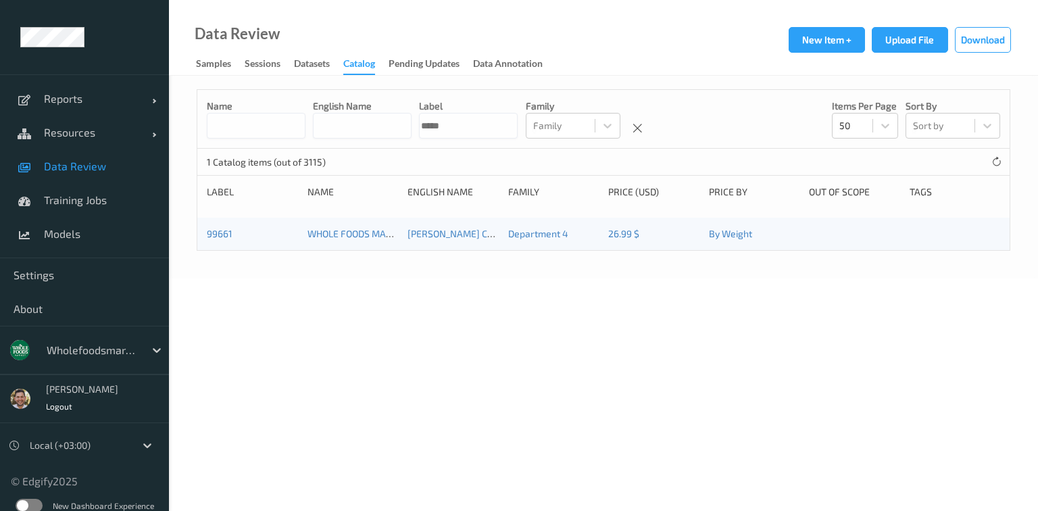
paste input
type input "*****"
click at [224, 231] on link "76068" at bounding box center [220, 233] width 27 height 11
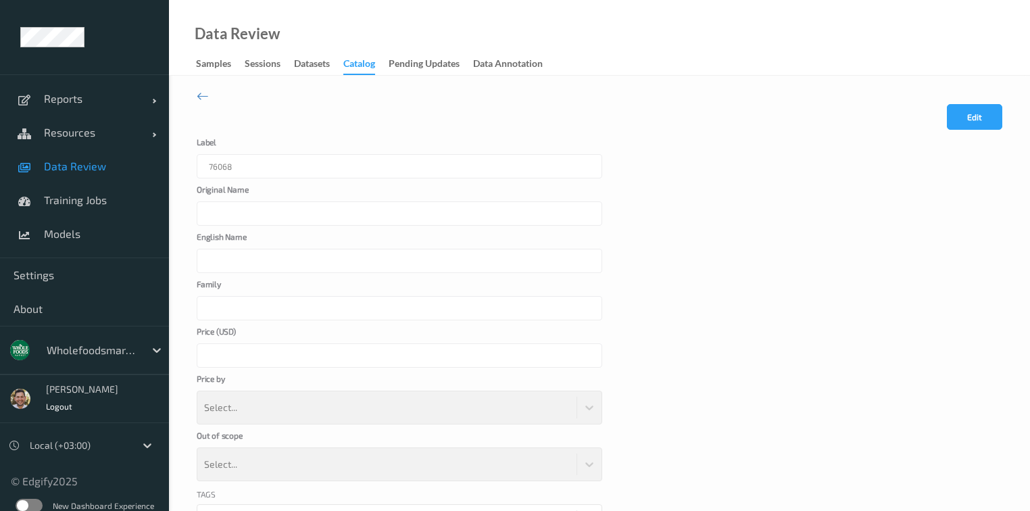
type input "WHOLE FOODS MARKET Balsamic Chicken Salad"
type input "Department 4"
type input "*****"
click at [952, 116] on button "Edit" at bounding box center [974, 117] width 55 height 26
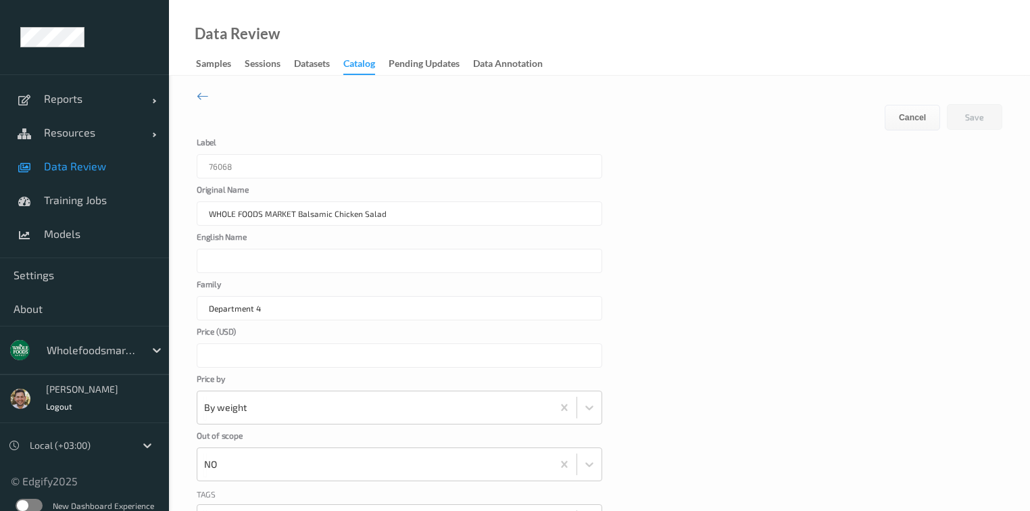
drag, startPoint x: 433, startPoint y: 210, endPoint x: 295, endPoint y: 221, distance: 137.6
click at [295, 221] on input "WHOLE FOODS MARKET Balsamic Chicken Salad" at bounding box center [400, 213] width 406 height 24
click at [257, 262] on input "English Name" at bounding box center [400, 261] width 406 height 24
paste input "Balsamic Chicken Salad"
type input "Balsamic Chicken Salad"
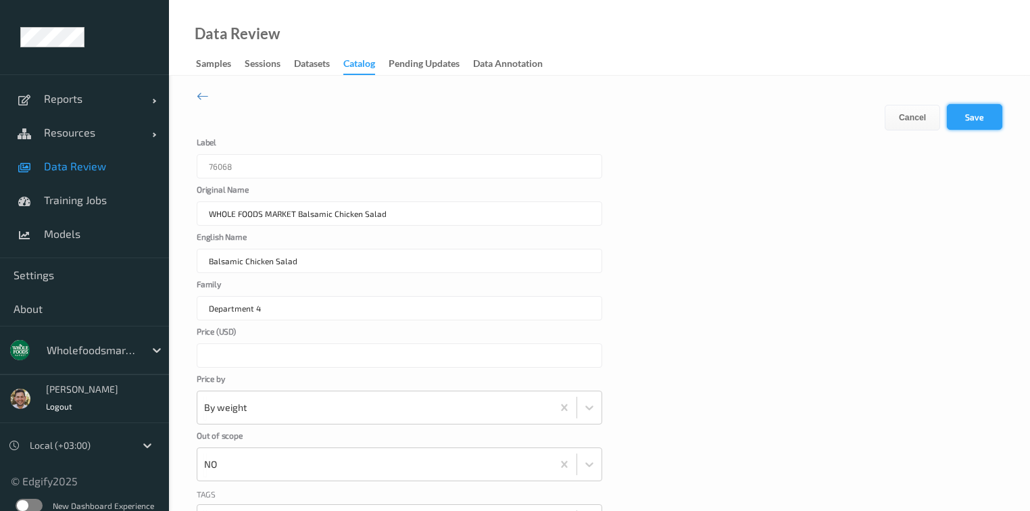
click at [967, 111] on button "Save" at bounding box center [974, 117] width 55 height 26
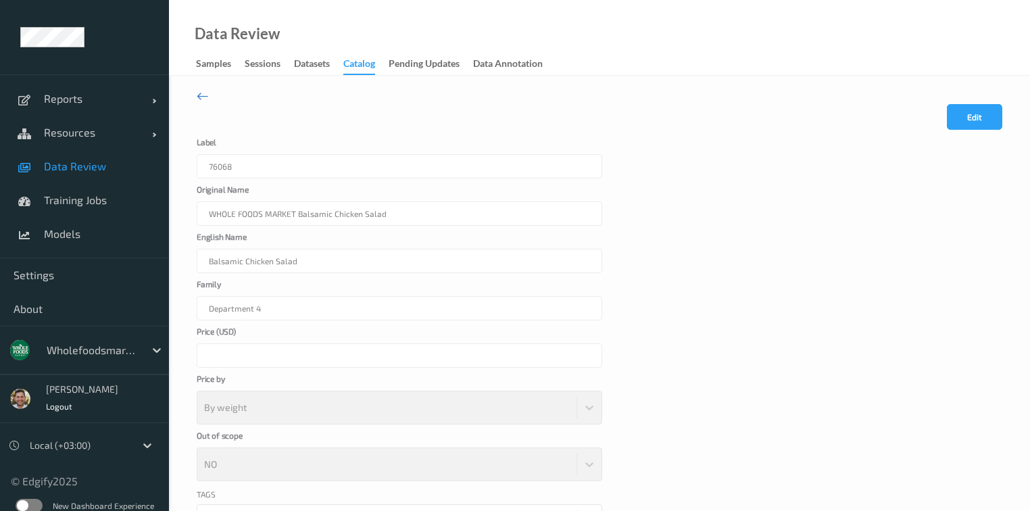
click at [203, 94] on icon at bounding box center [203, 96] width 12 height 15
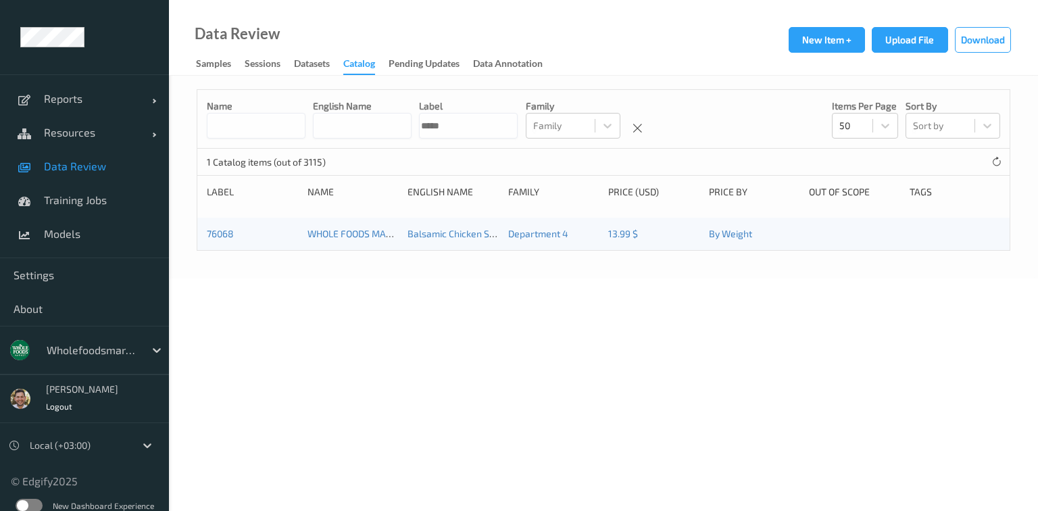
click at [518, 125] on input "*****" at bounding box center [468, 126] width 99 height 26
paste input
type input "*****"
click at [226, 239] on link "91007" at bounding box center [219, 233] width 25 height 11
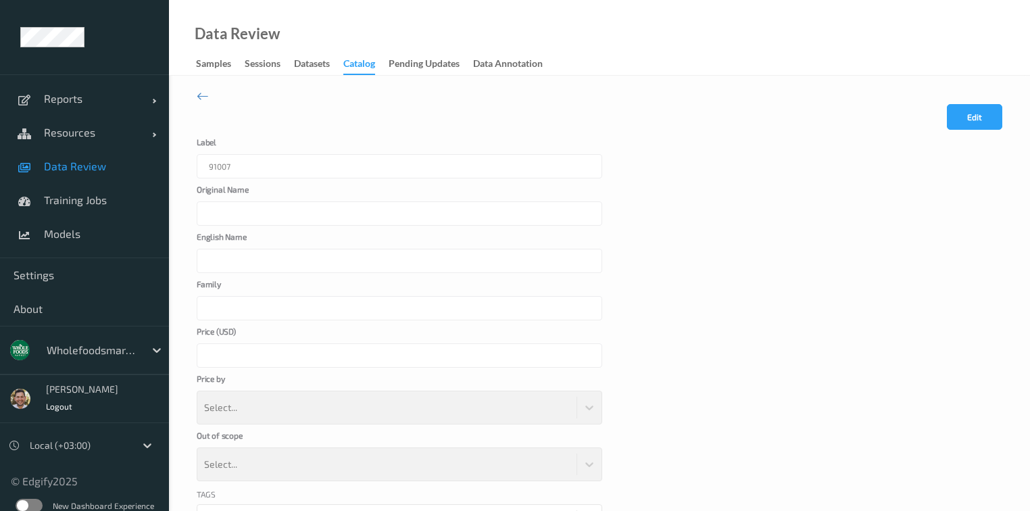
type input "WHOLE FOODS MARKET Classic Salmon Salad"
type input "Department 4"
type input "*****"
click at [952, 122] on button "Edit" at bounding box center [974, 117] width 55 height 26
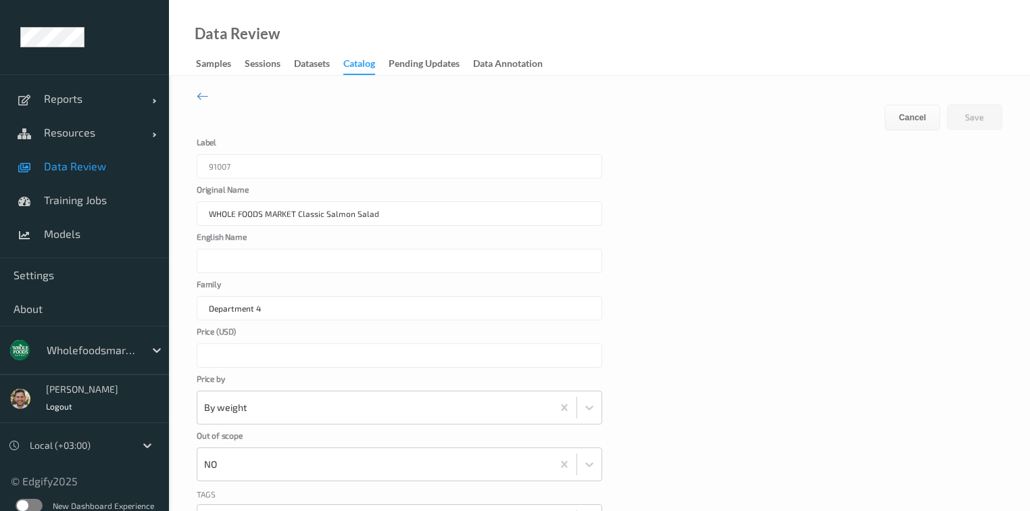
drag, startPoint x: 424, startPoint y: 214, endPoint x: 298, endPoint y: 219, distance: 125.8
click at [298, 219] on input "WHOLE FOODS MARKET Classic Salmon Salad" at bounding box center [400, 213] width 406 height 24
click at [274, 264] on input "English Name" at bounding box center [400, 261] width 406 height 24
paste input "Classic Salmon Salad"
type input "Classic Salmon Salad"
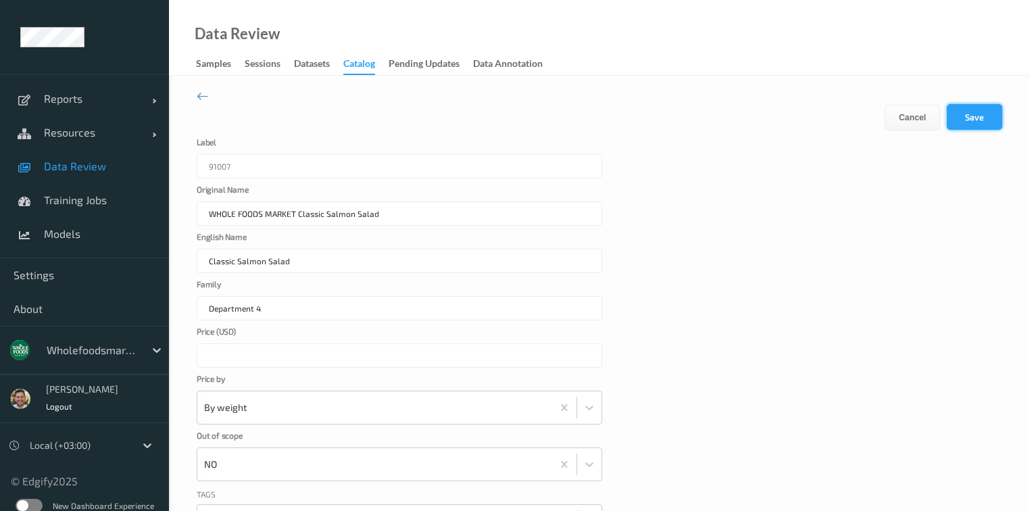
click at [971, 117] on button "Save" at bounding box center [974, 117] width 55 height 26
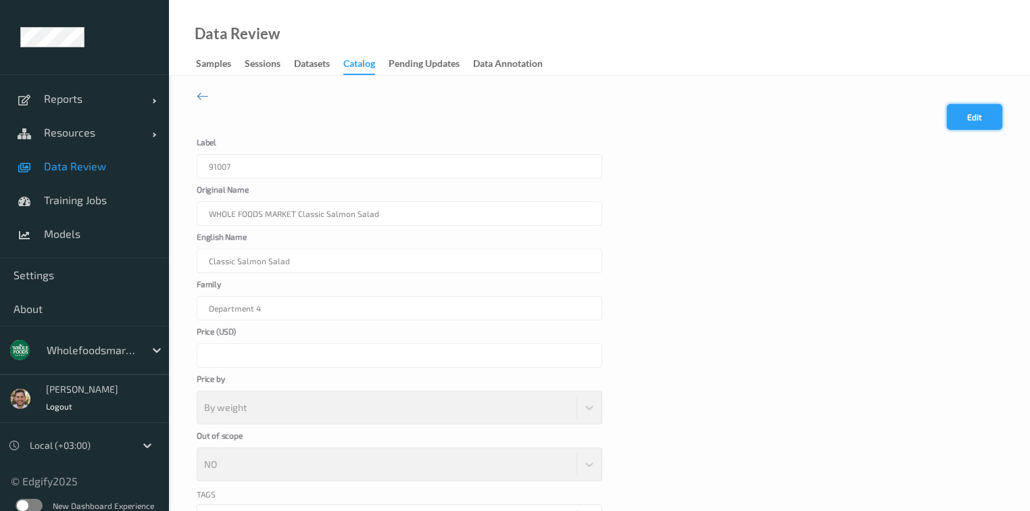
click at [992, 112] on button "Edit" at bounding box center [974, 117] width 55 height 26
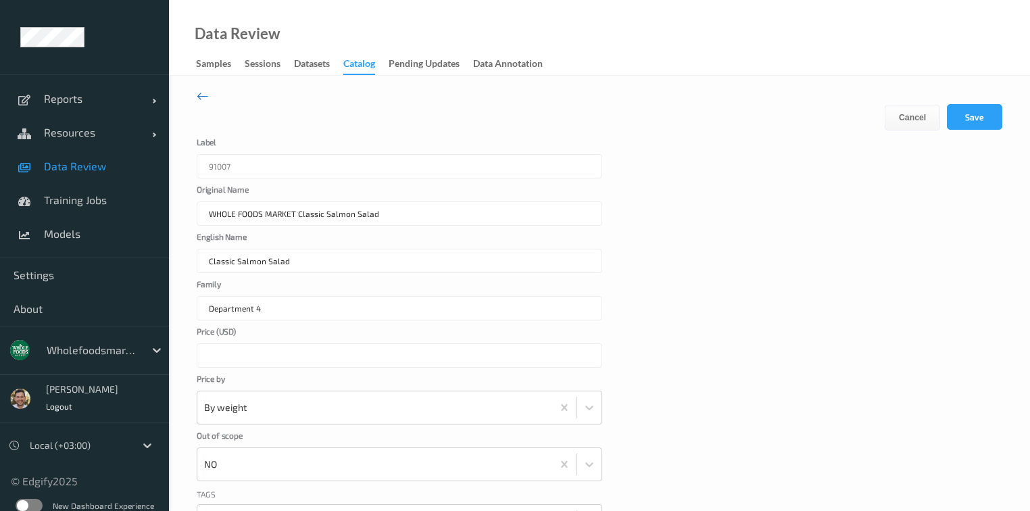
click at [203, 95] on icon at bounding box center [203, 96] width 12 height 15
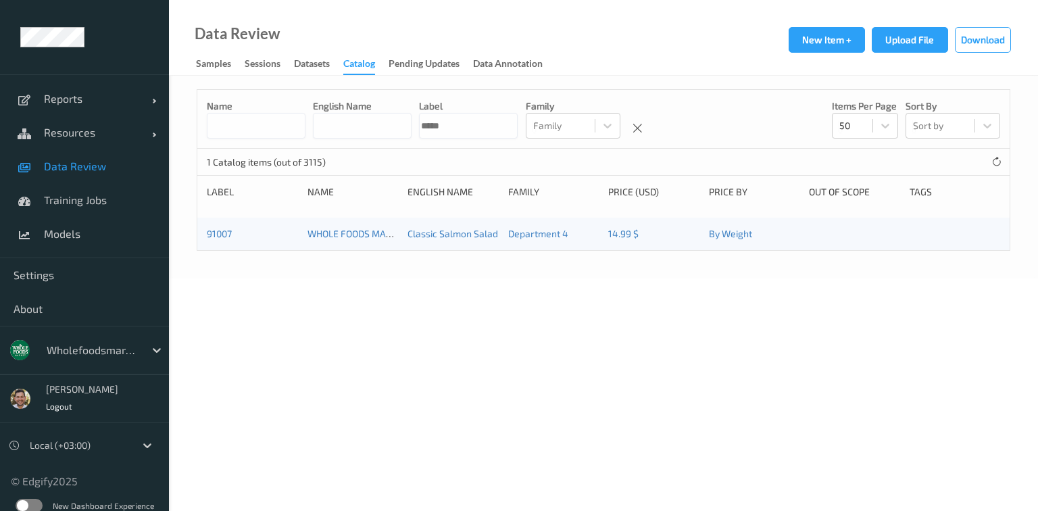
click at [491, 122] on input "*****" at bounding box center [468, 126] width 99 height 26
paste input
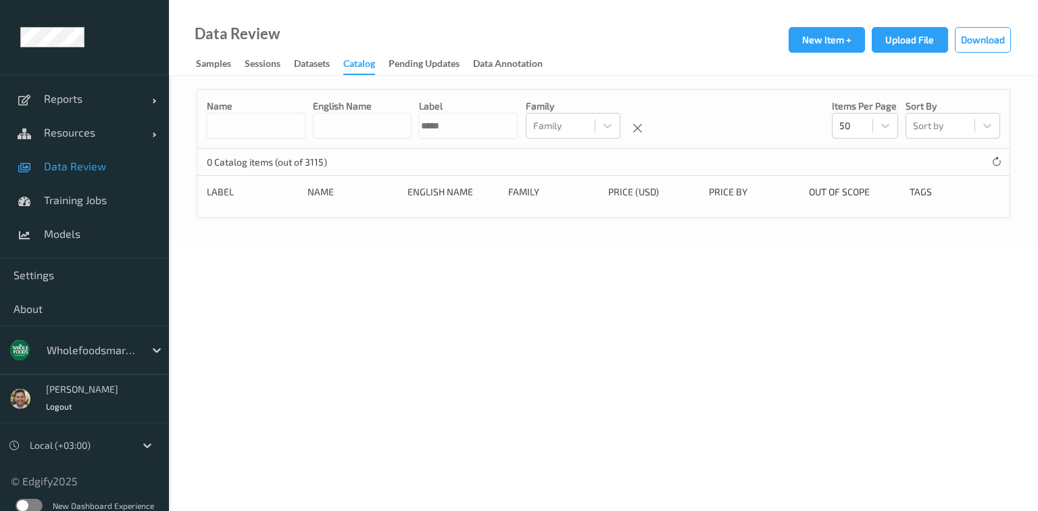
click at [503, 125] on input "*****" at bounding box center [468, 126] width 99 height 26
click at [518, 128] on input "*****" at bounding box center [468, 126] width 99 height 26
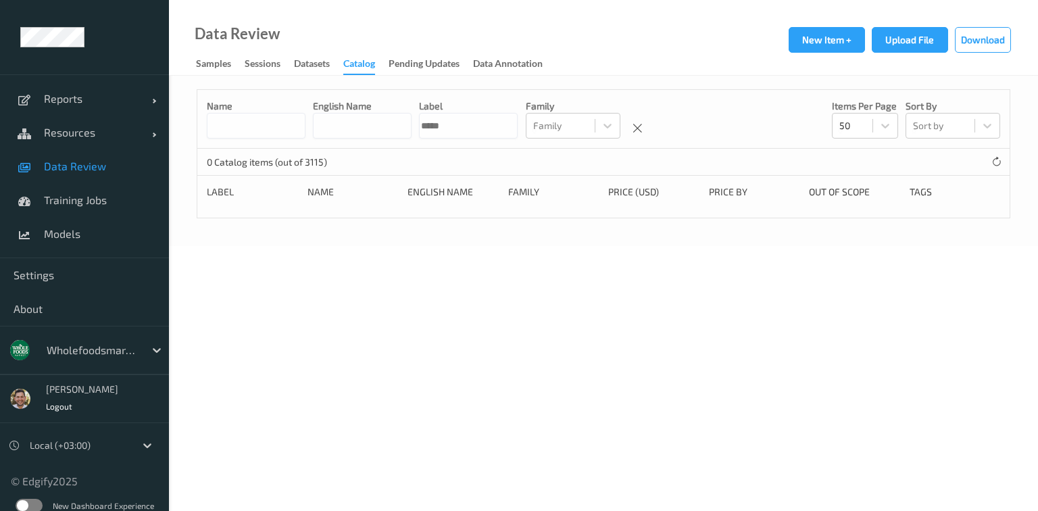
paste input
type input "****"
click at [207, 222] on div "8361 WHOLE FOODS MARKET Cider Roasted Brussels Sprouts with Pepitas Department …" at bounding box center [603, 234] width 812 height 32
click at [220, 230] on link "8361" at bounding box center [217, 233] width 21 height 11
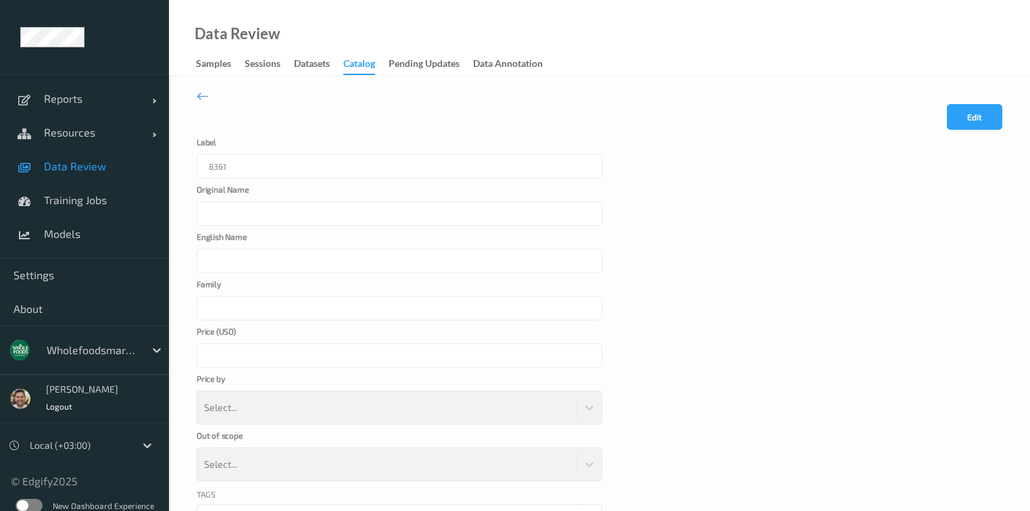
type input "WHOLE FOODS MARKET Cider Roasted Brussels Sprouts with Pepitas"
type input "Department 4"
type input "****"
click at [978, 112] on button "Edit" at bounding box center [974, 117] width 55 height 26
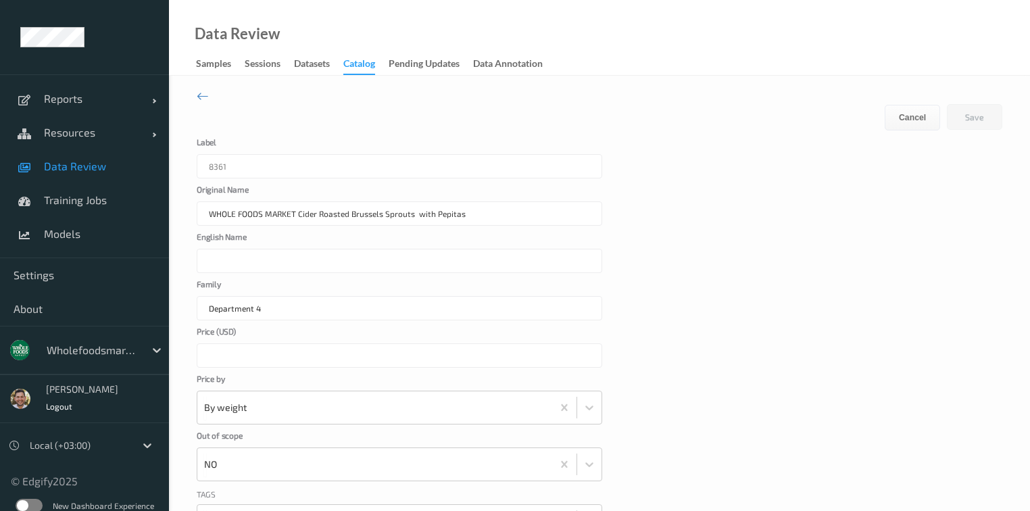
drag, startPoint x: 507, startPoint y: 209, endPoint x: 298, endPoint y: 228, distance: 209.7
click at [298, 228] on form "Cancel Edit Save Label 8361 Original Name WHOLE FOODS MARKET Cider Roasted Brus…" at bounding box center [600, 338] width 806 height 468
click at [293, 258] on input "English Name" at bounding box center [400, 261] width 406 height 24
paste input "Cider Roasted Brussels Sprouts with Pepitas"
type input "Cider Roasted Brussels Sprouts with Pepitas"
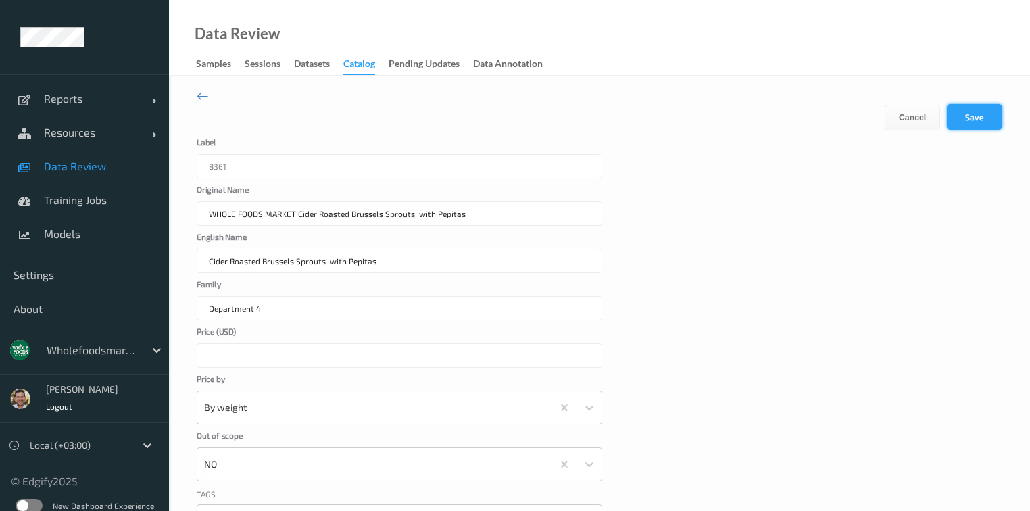
click at [963, 120] on button "Save" at bounding box center [974, 117] width 55 height 26
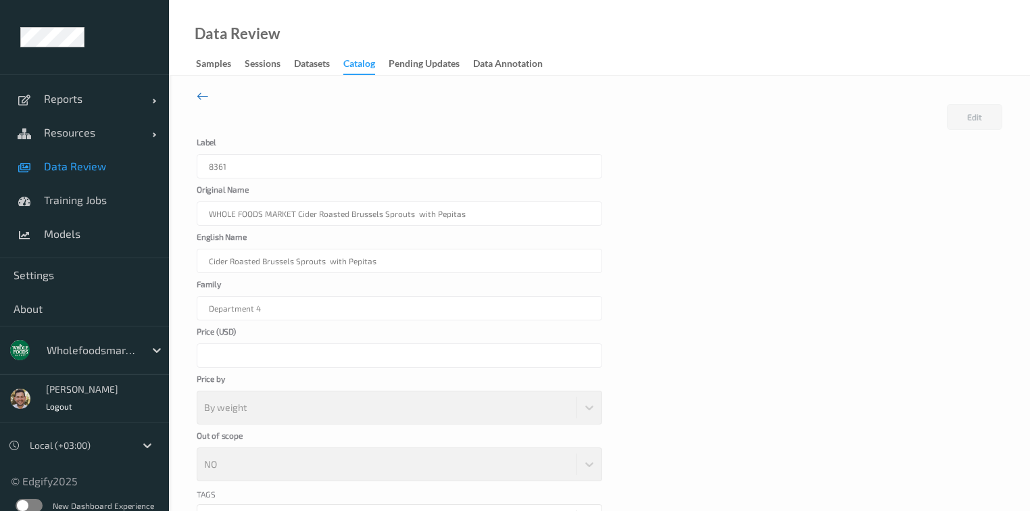
click at [200, 93] on icon at bounding box center [203, 96] width 12 height 15
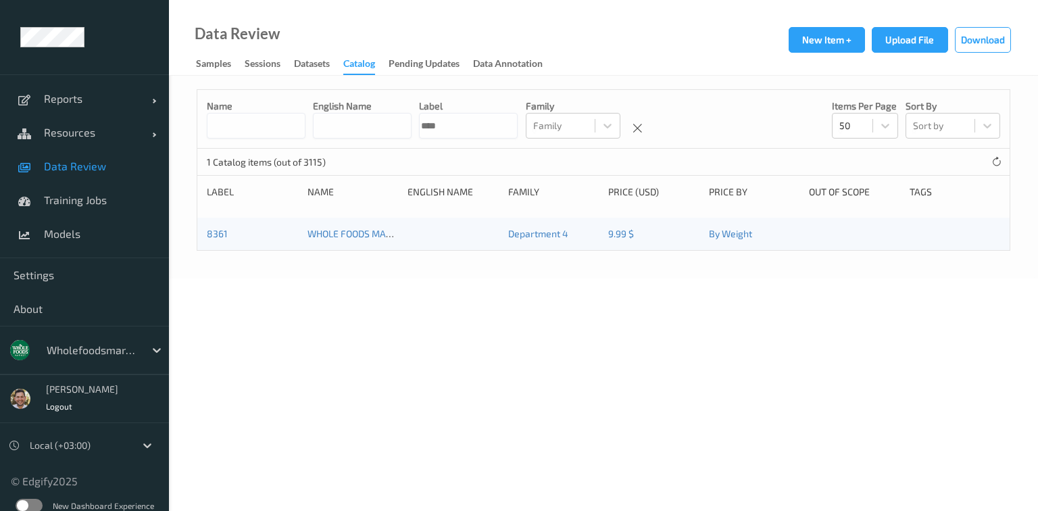
click at [518, 122] on input "****" at bounding box center [468, 126] width 99 height 26
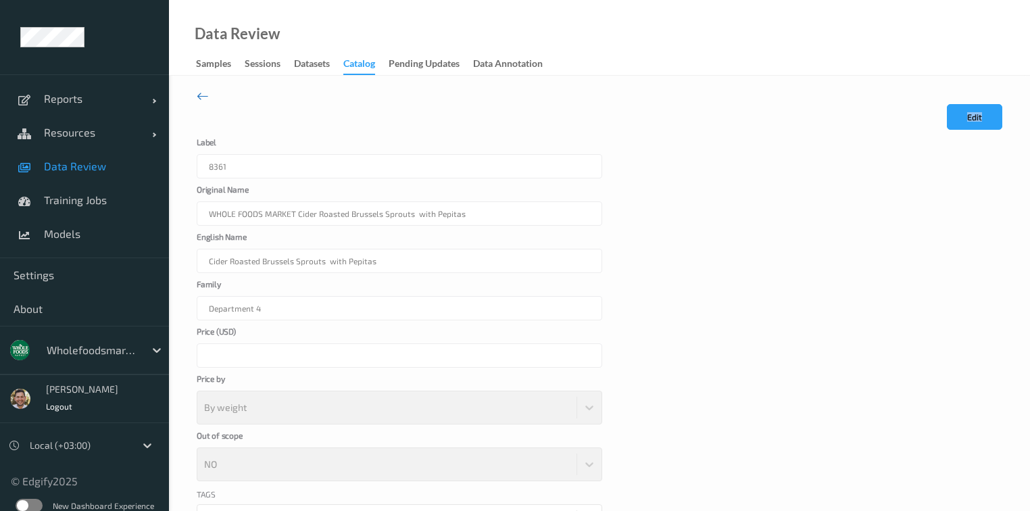
click at [201, 91] on icon at bounding box center [203, 96] width 12 height 15
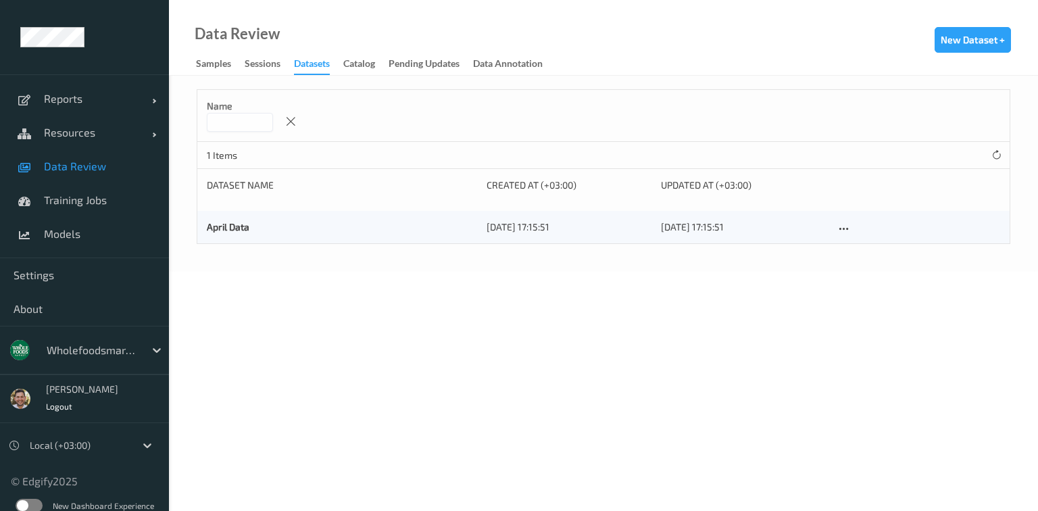
click at [250, 122] on input at bounding box center [240, 122] width 66 height 19
paste input "****"
type input "****"
click at [533, 120] on div "Name ****" at bounding box center [603, 116] width 812 height 52
click at [270, 65] on div "Sessions" at bounding box center [263, 65] width 36 height 17
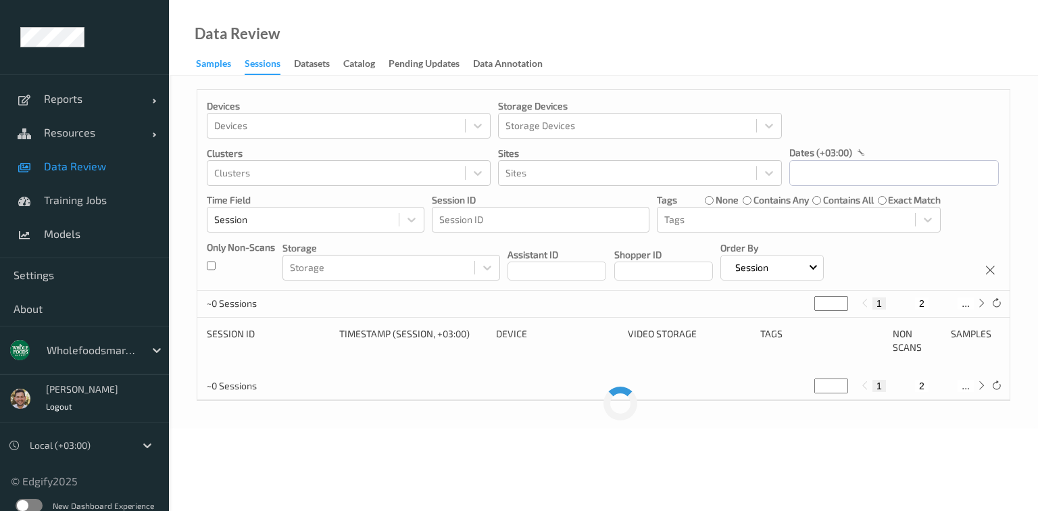
click at [199, 65] on div "Samples" at bounding box center [213, 65] width 35 height 17
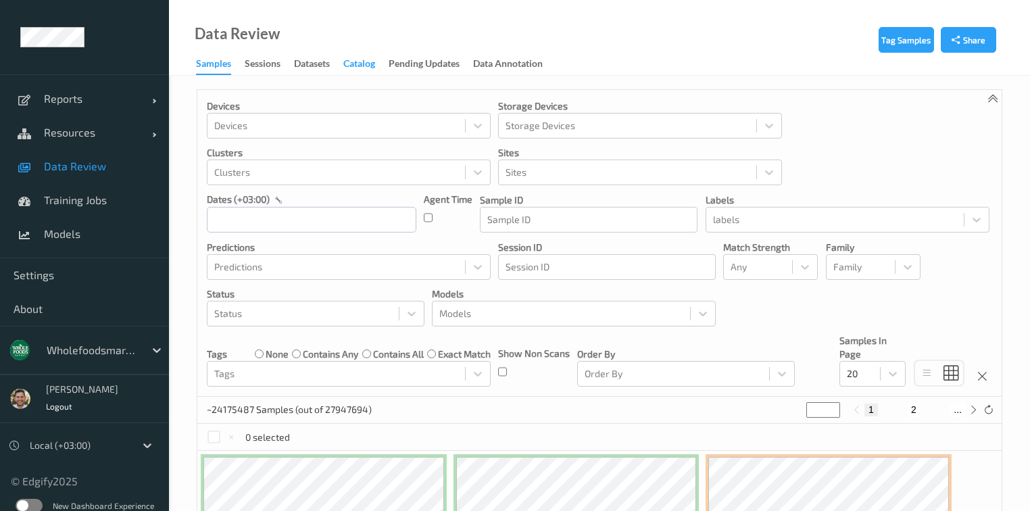
click at [364, 65] on div "Catalog" at bounding box center [359, 65] width 32 height 17
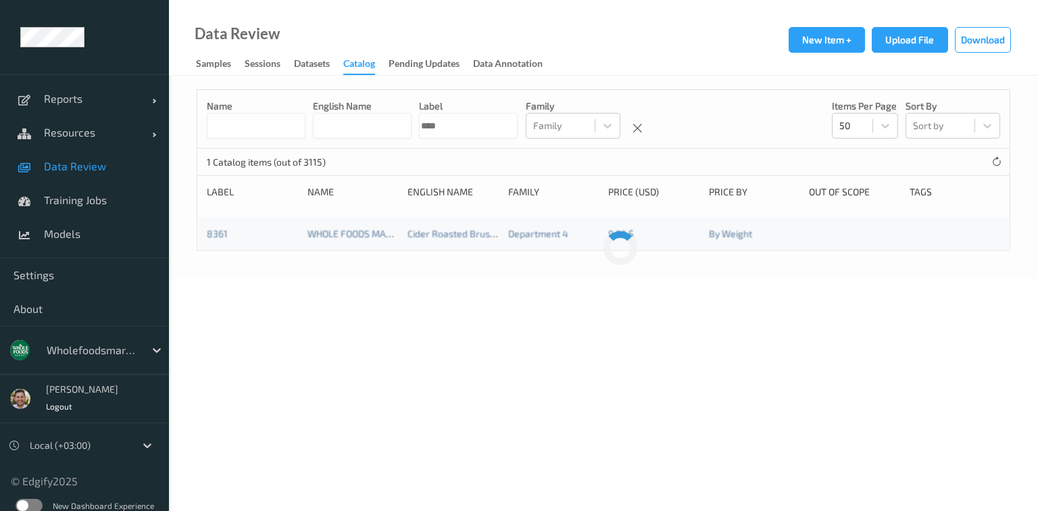
click at [511, 128] on input "****" at bounding box center [468, 126] width 99 height 26
paste input
type input "****"
click at [207, 235] on link "6750" at bounding box center [217, 233] width 21 height 11
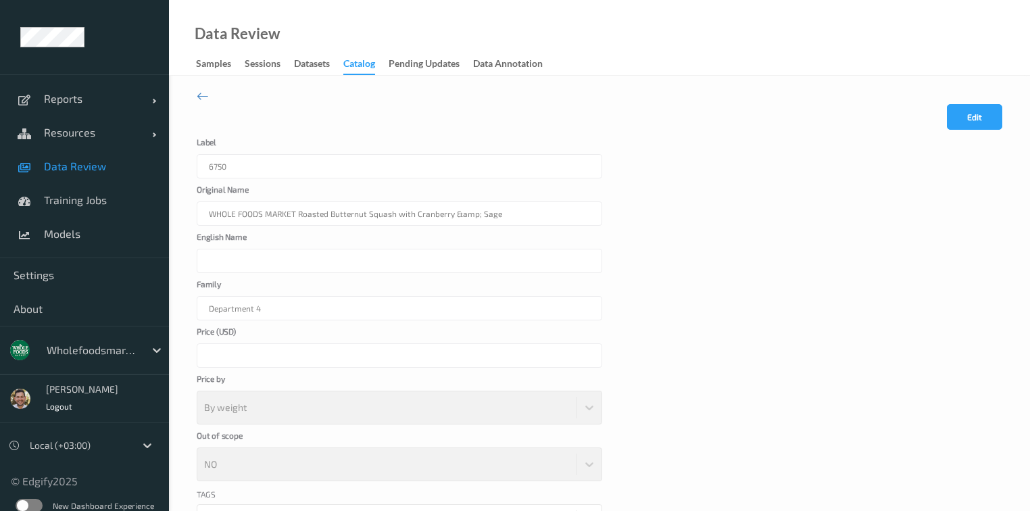
drag, startPoint x: 569, startPoint y: 209, endPoint x: 436, endPoint y: 216, distance: 133.3
click at [436, 216] on div "WHOLE FOODS MARKET Roasted Butternut Squash with Cranberry &amp; Sage" at bounding box center [400, 213] width 406 height 24
drag, startPoint x: 516, startPoint y: 208, endPoint x: 343, endPoint y: 211, distance: 173.0
click at [343, 211] on div "WHOLE FOODS MARKET Roasted Butternut Squash with Cranberry &amp; Sage" at bounding box center [400, 213] width 406 height 24
click at [387, 211] on div "WHOLE FOODS MARKET Roasted Butternut Squash with Cranberry &amp; Sage" at bounding box center [400, 213] width 406 height 24
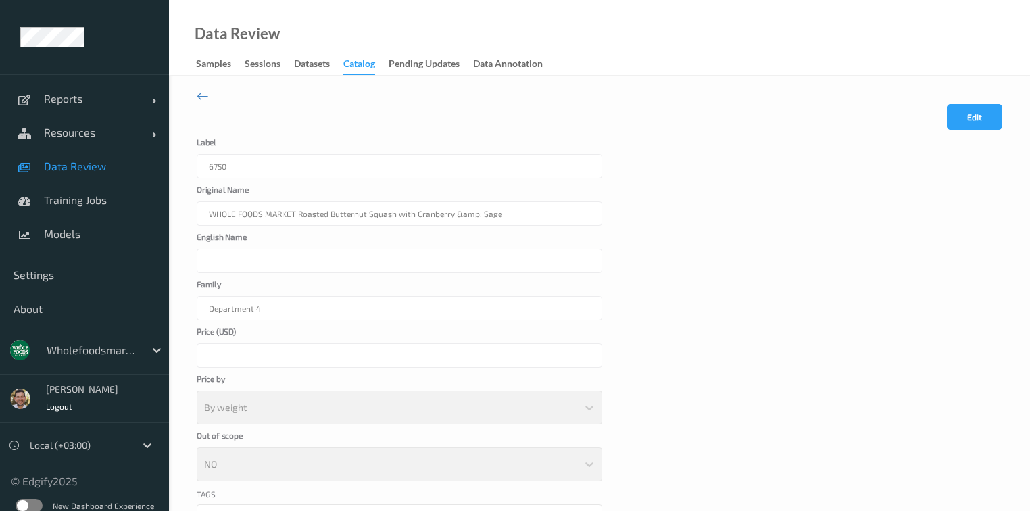
drag, startPoint x: 387, startPoint y: 211, endPoint x: 395, endPoint y: 210, distance: 7.5
click at [389, 211] on div "WHOLE FOODS MARKET Roasted Butternut Squash with Cranberry &amp; Sage" at bounding box center [400, 213] width 406 height 24
click at [954, 108] on button "Edit" at bounding box center [974, 117] width 55 height 26
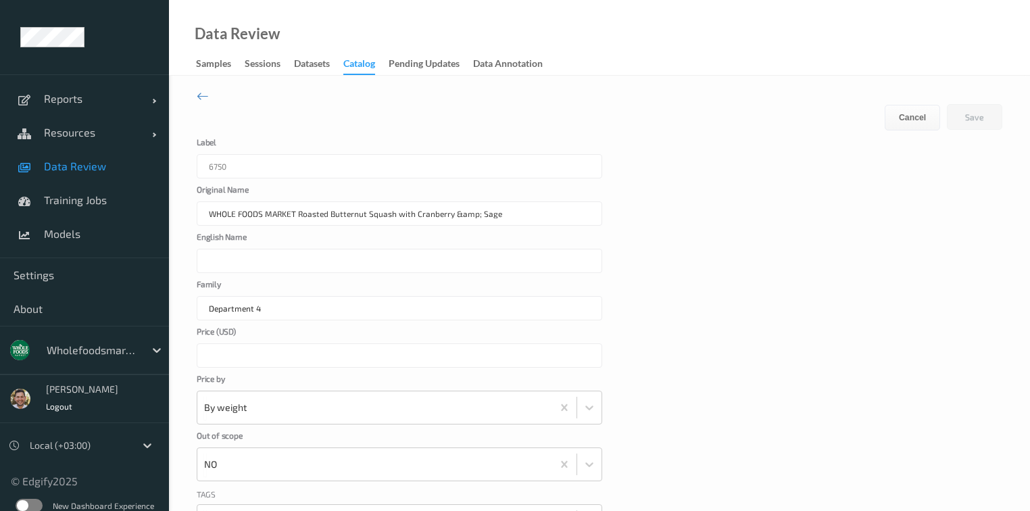
drag, startPoint x: 560, startPoint y: 212, endPoint x: 297, endPoint y: 220, distance: 263.0
click at [297, 220] on input "WHOLE FOODS MARKET Roasted Butternut Squash with Cranberry &amp; Sage" at bounding box center [400, 213] width 406 height 24
click at [297, 258] on input "English Name" at bounding box center [400, 261] width 406 height 24
paste input "Roasted Butternut Squash with Cranberry &amp; Sage"
type input "Roasted Butternut Squash with Cranberry &amp; Sage"
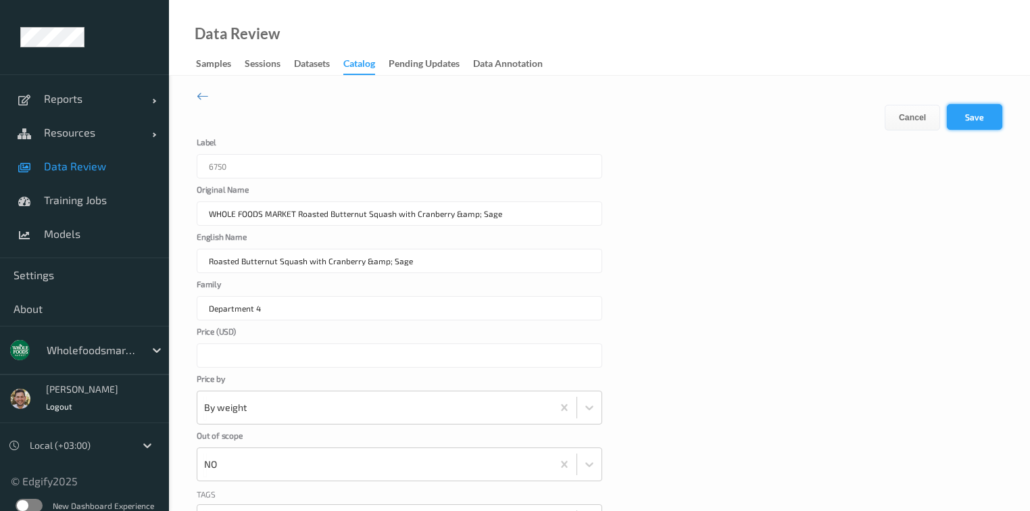
click at [976, 111] on button "Save" at bounding box center [974, 117] width 55 height 26
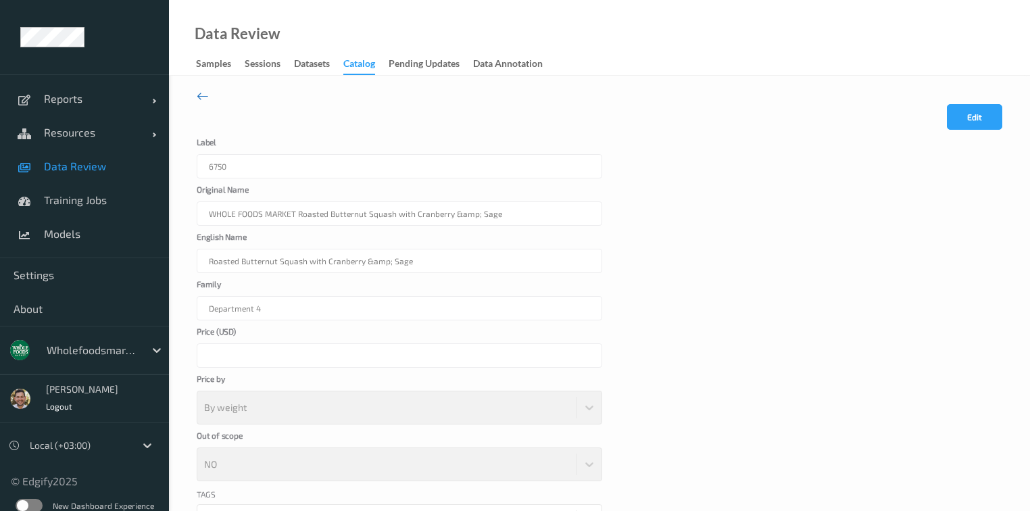
click at [199, 95] on icon at bounding box center [203, 96] width 12 height 15
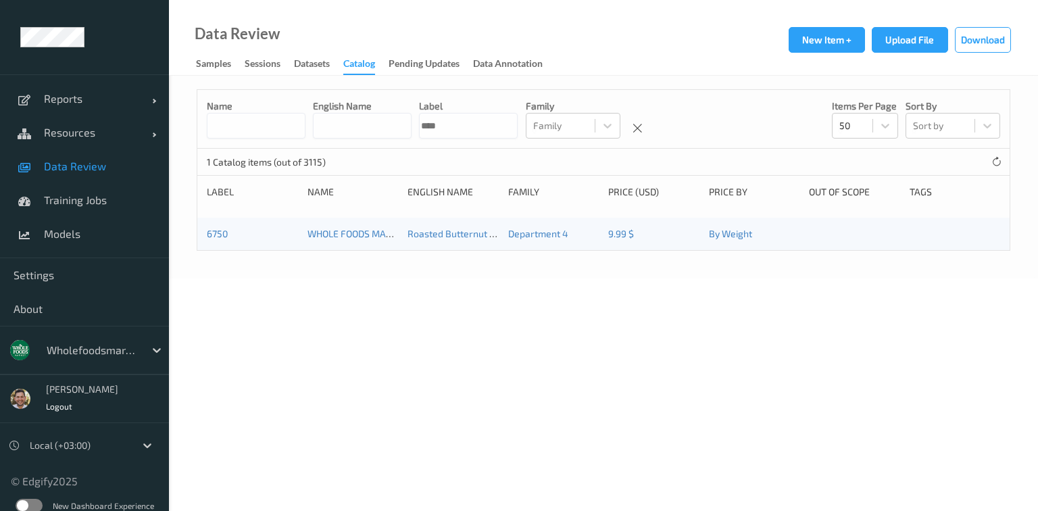
click at [518, 129] on input "****" at bounding box center [468, 126] width 99 height 26
click at [518, 128] on input "****" at bounding box center [468, 126] width 99 height 26
paste input "*"
type input "*****"
click at [219, 235] on link "49093" at bounding box center [221, 233] width 28 height 11
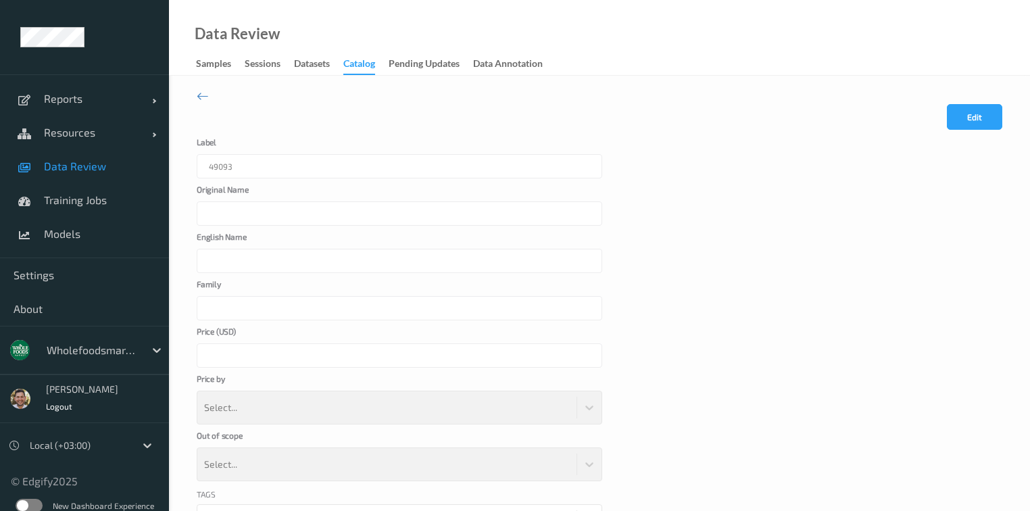
type input "WHOLE FOODS MARKET [PERSON_NAME] Chicken Wrap"
type input "Department 4"
type input "*"
drag, startPoint x: 431, startPoint y: 211, endPoint x: 280, endPoint y: 233, distance: 153.0
click at [280, 233] on form "Cancel Edit Save Label 49093 Original Name WHOLE FOODS MARKET Lemon Rosmary Chi…" at bounding box center [600, 338] width 806 height 468
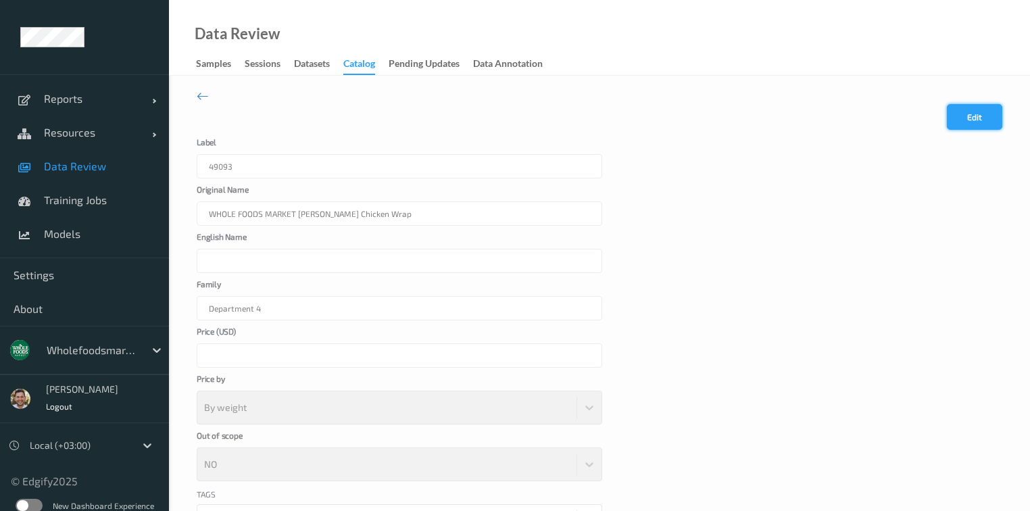
click at [954, 114] on button "Edit" at bounding box center [974, 117] width 55 height 26
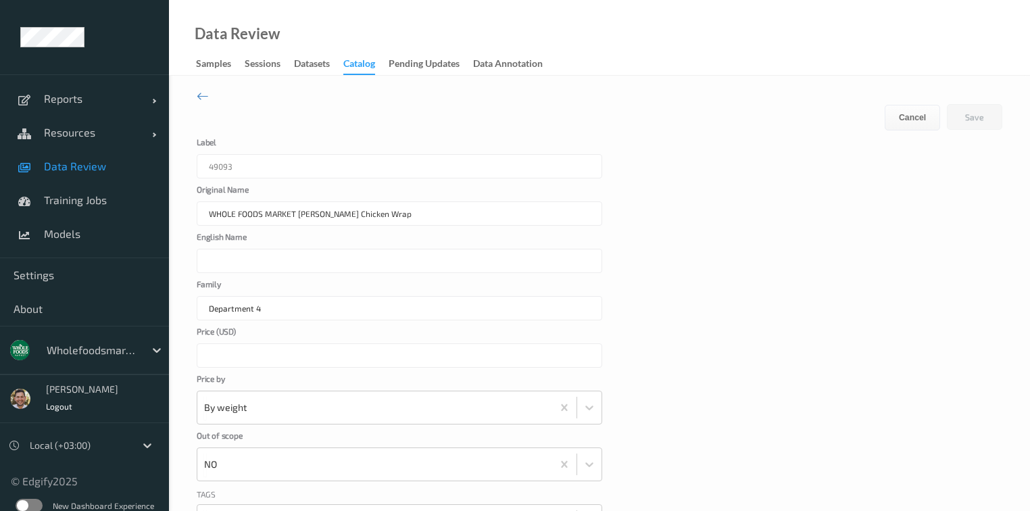
drag, startPoint x: 489, startPoint y: 218, endPoint x: 298, endPoint y: 211, distance: 190.7
click at [298, 211] on input "WHOLE FOODS MARKET [PERSON_NAME] Chicken Wrap" at bounding box center [400, 213] width 406 height 24
click at [269, 256] on input "English Name" at bounding box center [400, 261] width 406 height 24
paste input "Lemon Rosmary Chicken Wrap"
type input "Lemon Rosmary Chicken Wrap"
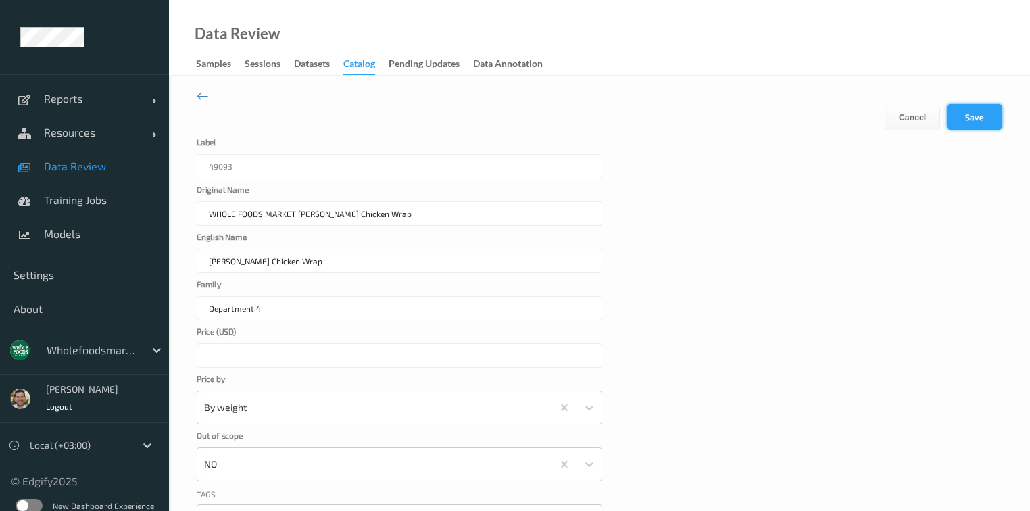
click at [985, 119] on button "Save" at bounding box center [974, 117] width 55 height 26
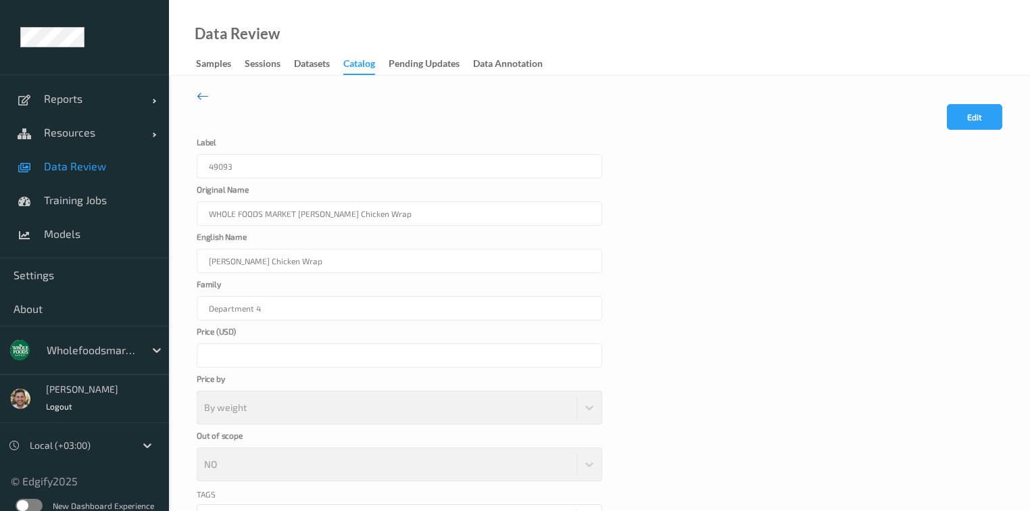
click at [197, 94] on icon at bounding box center [203, 96] width 12 height 15
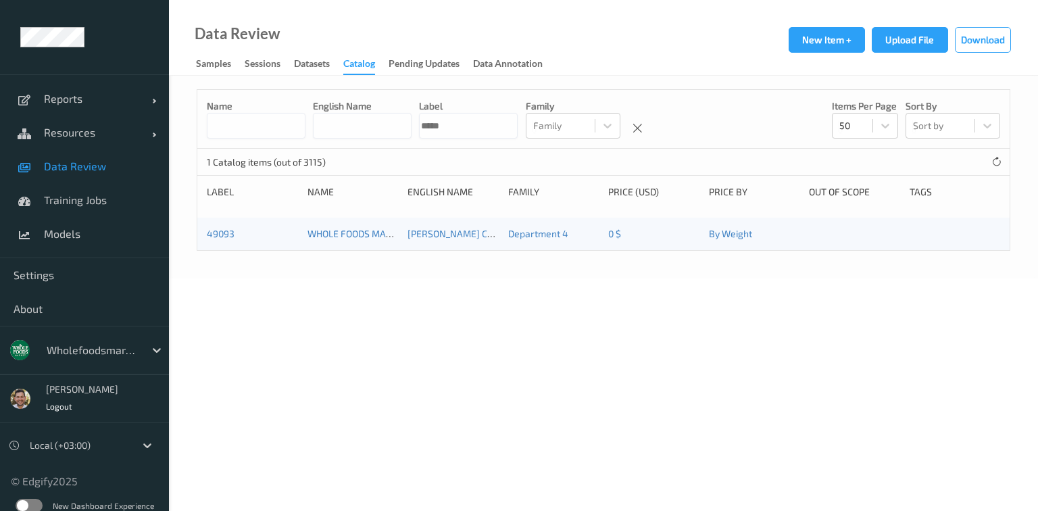
click at [562, 139] on div "Name English Name Label ***** Family Family Items per page 50 Sort by Sort by" at bounding box center [603, 119] width 812 height 59
click at [518, 132] on input "*****" at bounding box center [468, 126] width 99 height 26
paste input
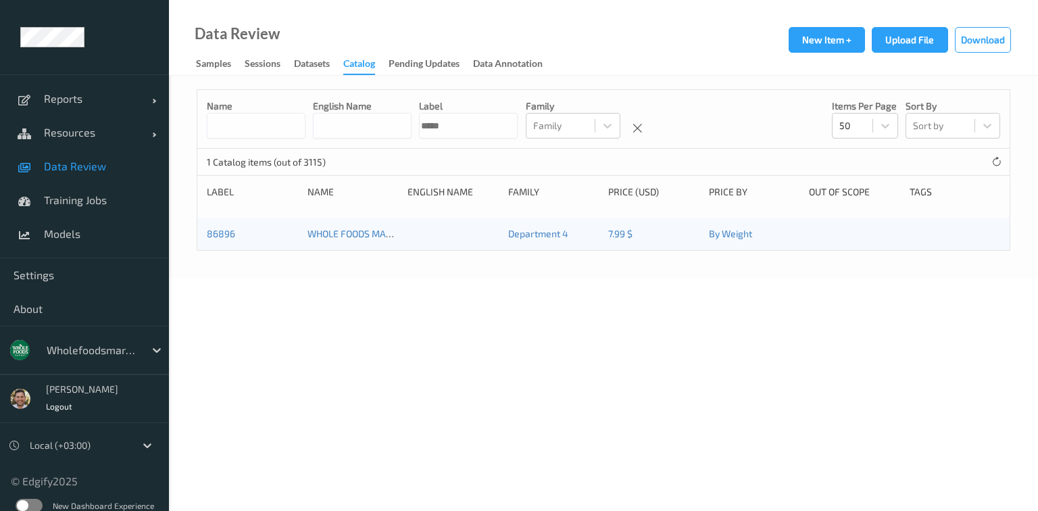
type input "*****"
click at [205, 240] on div "86896 WHOLE FOODS MARKET Teriyaki Chicken Wrap Department 4 7.99 $ By Weight" at bounding box center [603, 234] width 812 height 32
click at [213, 241] on div "86896 WHOLE FOODS MARKET Teriyaki Chicken Wrap Department 4 7.99 $ By Weight" at bounding box center [603, 234] width 812 height 32
click at [225, 233] on link "86896" at bounding box center [221, 233] width 28 height 11
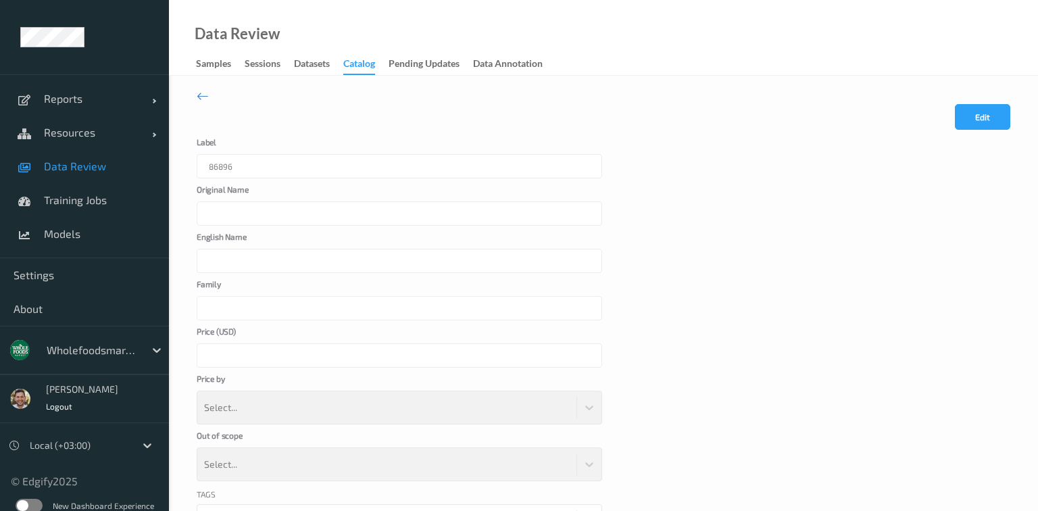
type input "WHOLE FOODS MARKET Teriyaki Chicken Wrap"
type input "Department 4"
type input "****"
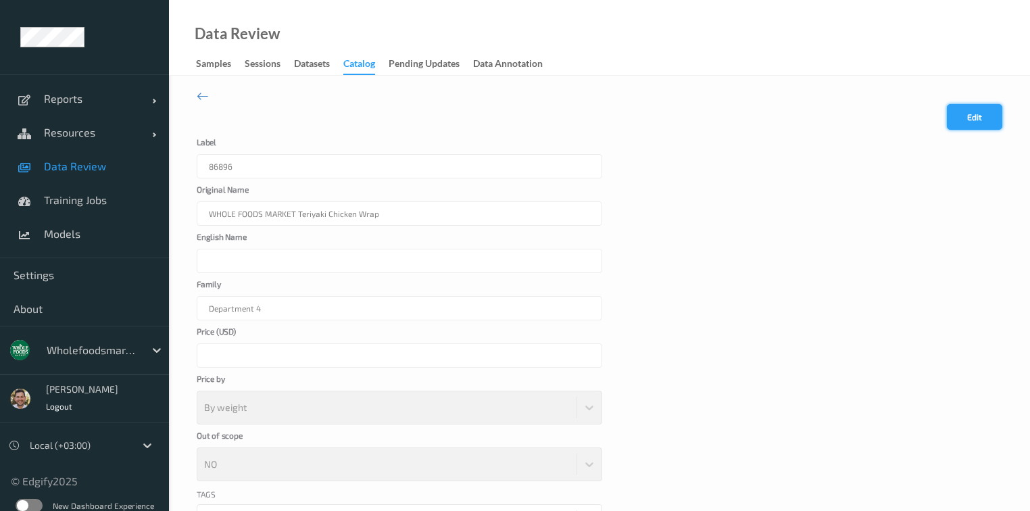
click at [956, 119] on button "Edit" at bounding box center [974, 117] width 55 height 26
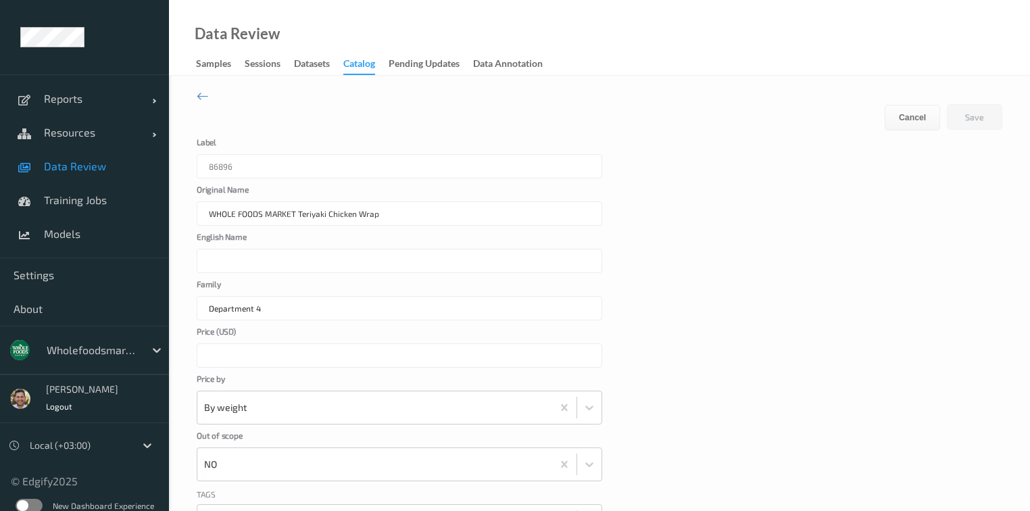
drag, startPoint x: 410, startPoint y: 214, endPoint x: 297, endPoint y: 227, distance: 112.9
click at [297, 227] on form "Cancel Edit Save Label 86896 Original Name WHOLE FOODS MARKET Teriyaki Chicken …" at bounding box center [600, 338] width 806 height 468
click at [278, 258] on input "English Name" at bounding box center [400, 261] width 406 height 24
paste input "Teriyaki Chicken Wrap"
type input "Teriyaki Chicken Wrap"
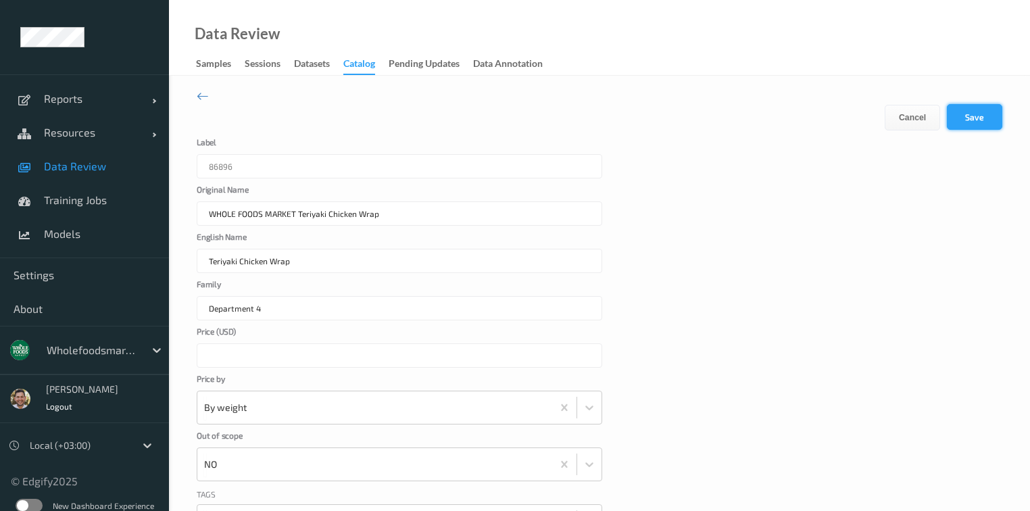
click at [957, 118] on button "Save" at bounding box center [974, 117] width 55 height 26
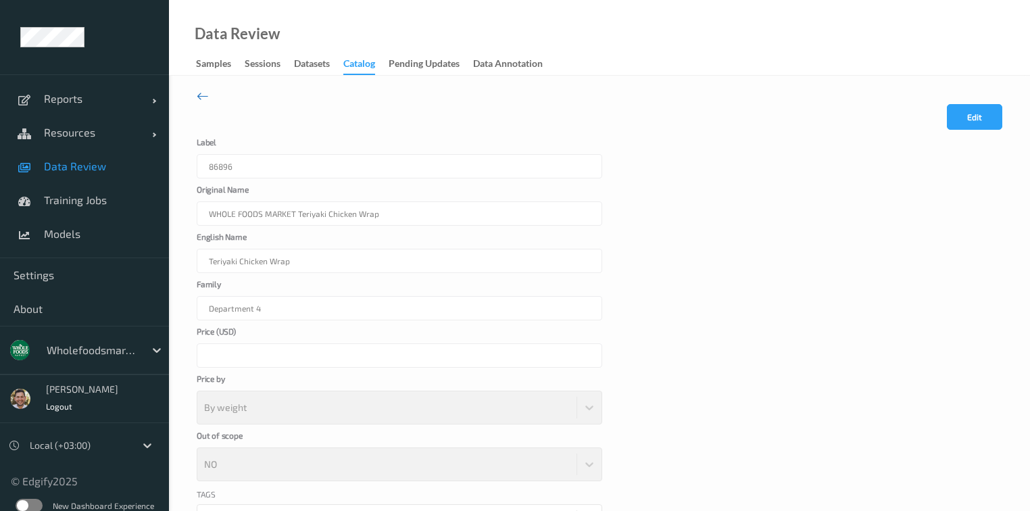
click at [205, 92] on icon at bounding box center [203, 96] width 12 height 15
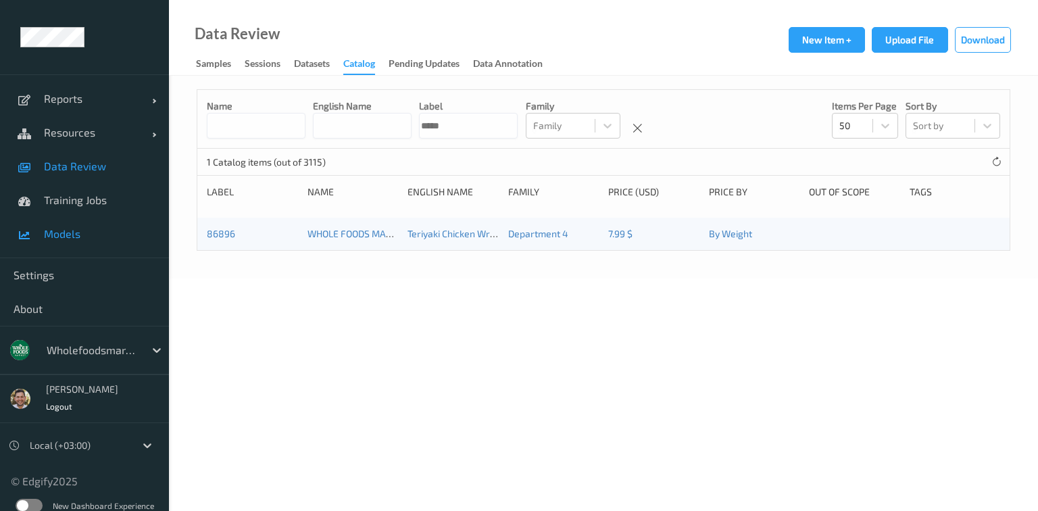
click at [78, 226] on link "Models" at bounding box center [84, 234] width 169 height 34
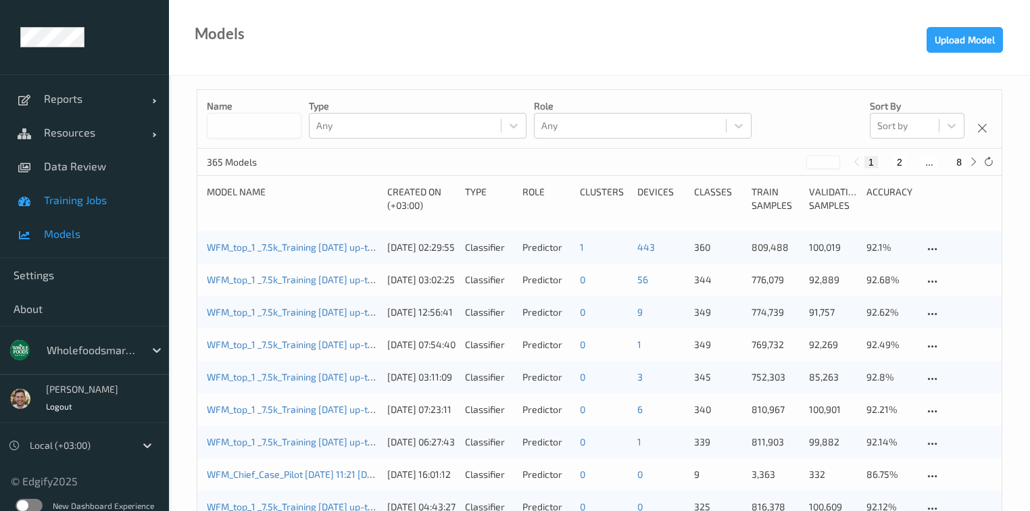
click at [68, 195] on span "Training Jobs" at bounding box center [100, 200] width 112 height 14
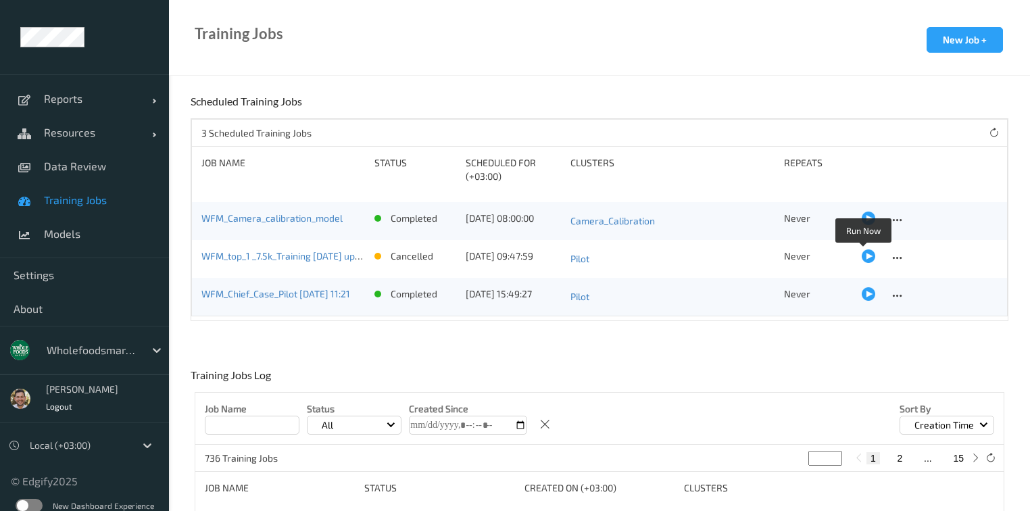
click at [865, 257] on div at bounding box center [869, 256] width 14 height 14
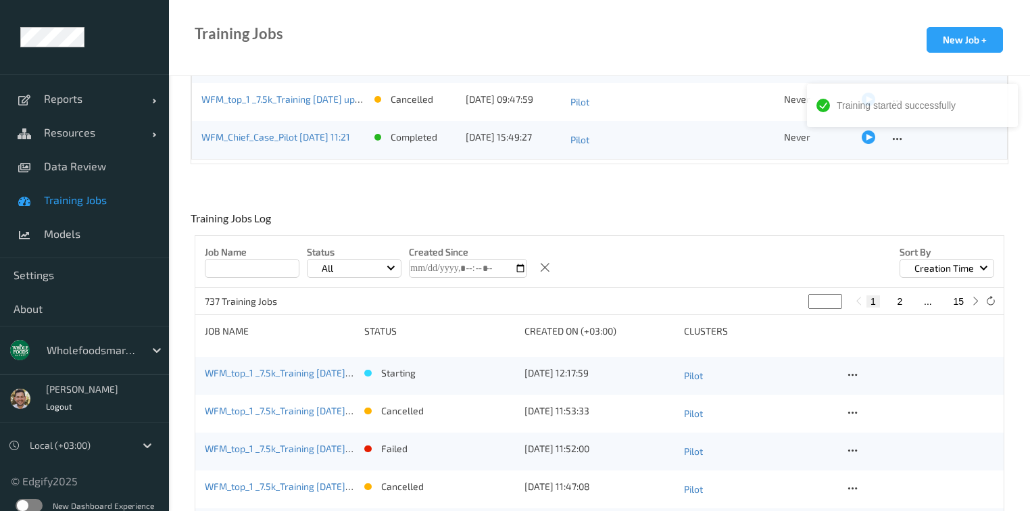
scroll to position [162, 0]
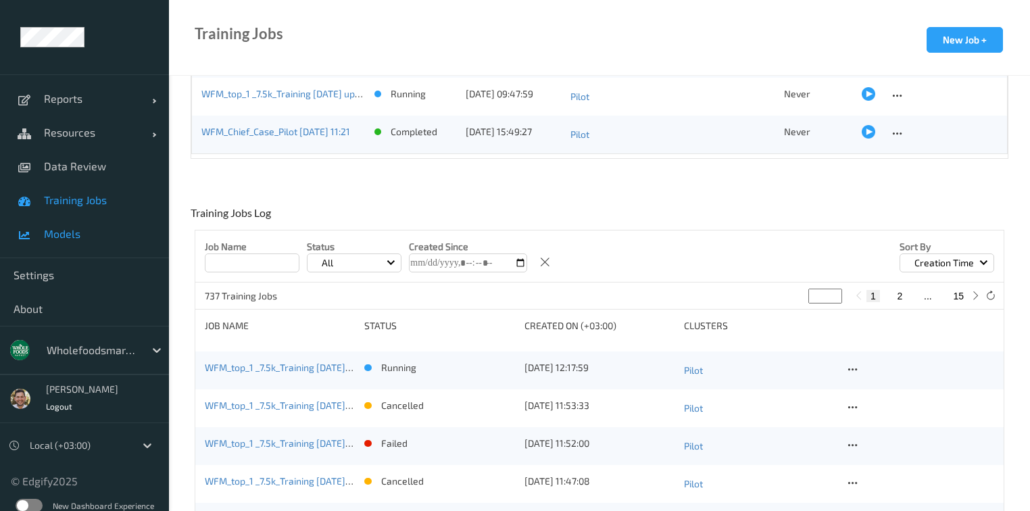
click at [39, 221] on link "Models" at bounding box center [84, 234] width 169 height 34
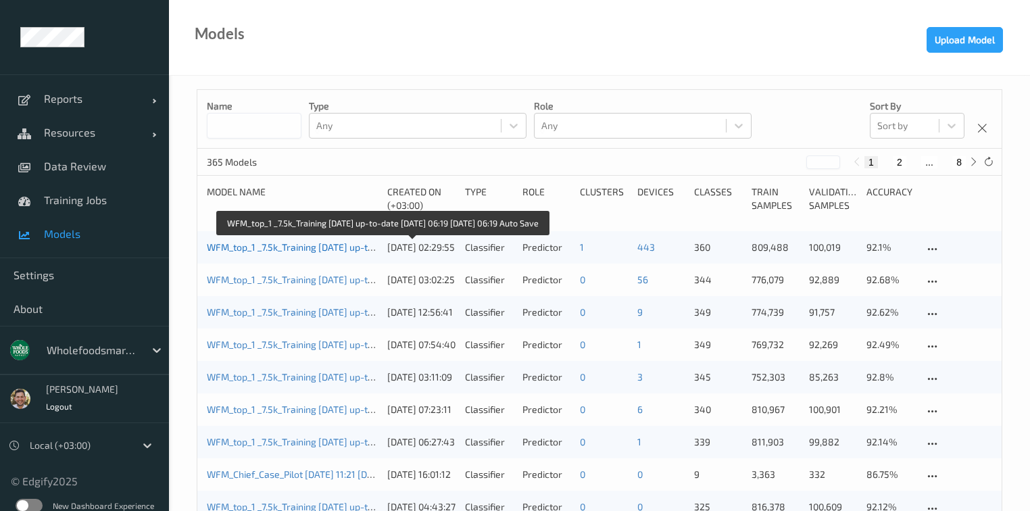
click at [326, 243] on link "WFM_top_1 _7.5k_Training [DATE] up-to-date [DATE] 06:19 [DATE] 06:19 Auto Save" at bounding box center [380, 246] width 346 height 11
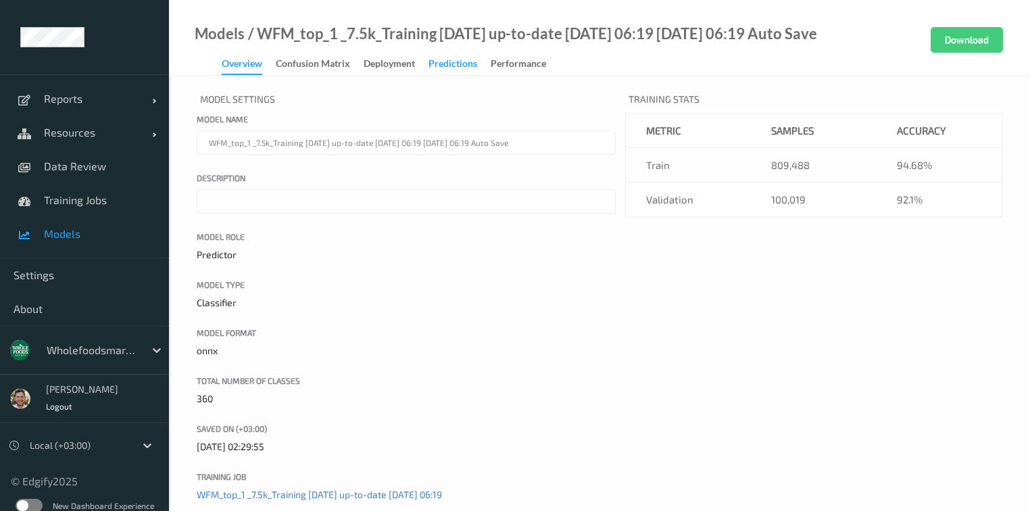
click at [465, 68] on div "Predictions" at bounding box center [453, 65] width 49 height 17
